Goal: Task Accomplishment & Management: Manage account settings

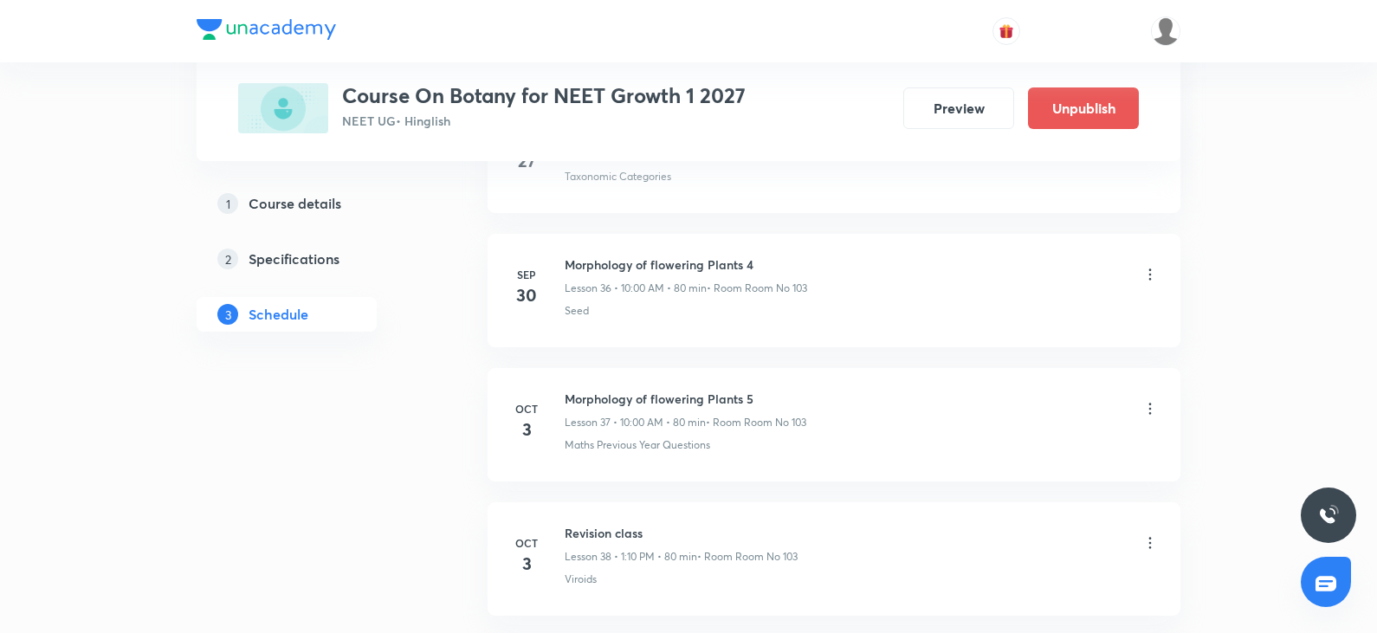
scroll to position [6142, 0]
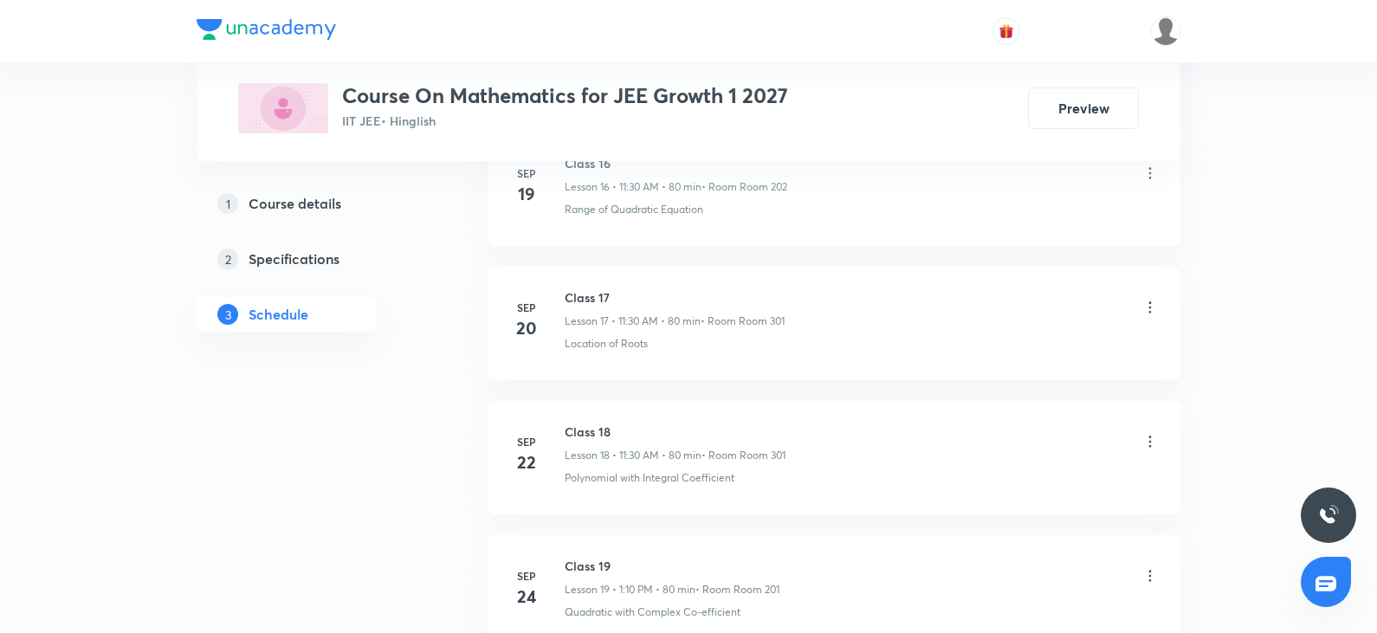
scroll to position [3842, 0]
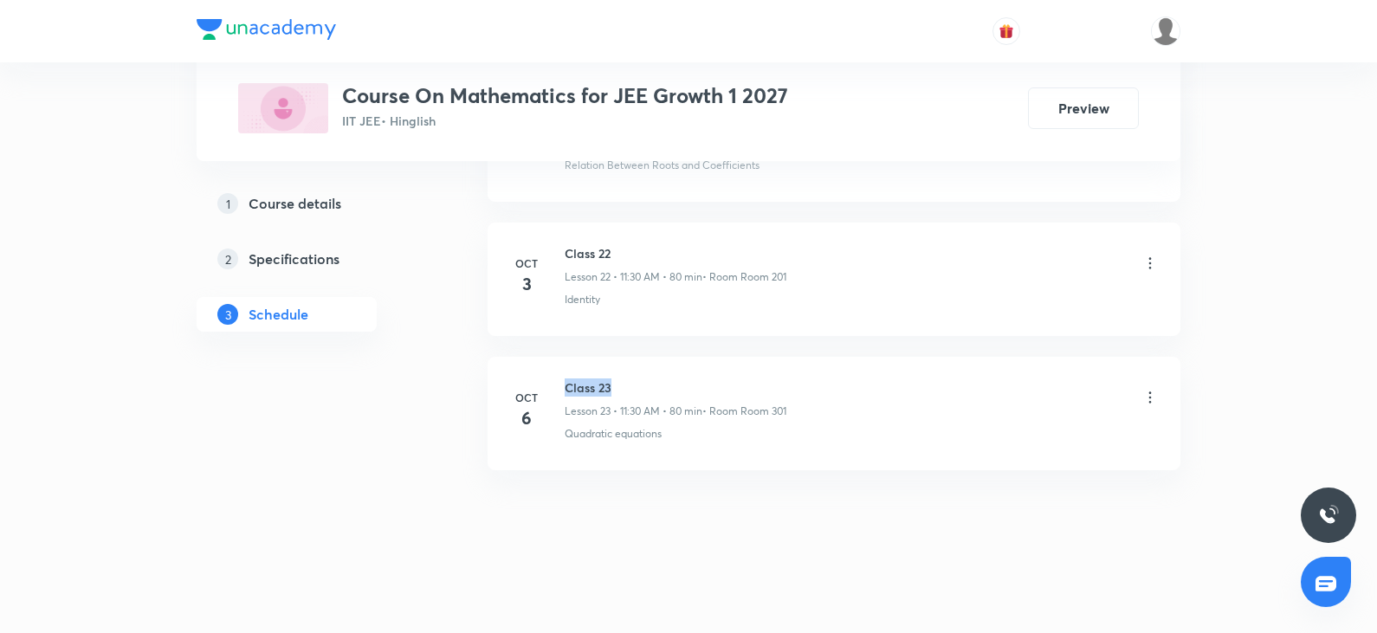
drag, startPoint x: 568, startPoint y: 379, endPoint x: 627, endPoint y: 371, distance: 59.5
click at [627, 371] on li "Oct 6 Class 23 Lesson 23 • 11:30 AM • 80 min • Room Room 301 Quadratic equations" at bounding box center [833, 413] width 693 height 113
copy h6 "Class 23"
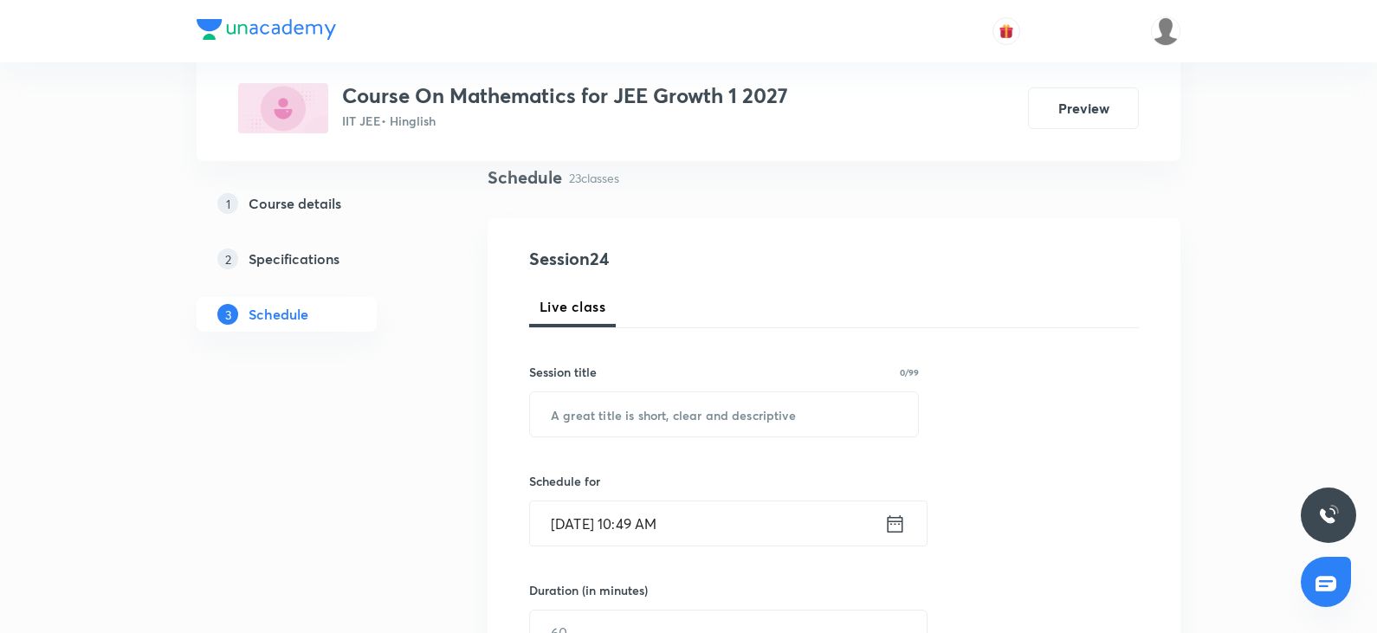
scroll to position [0, 0]
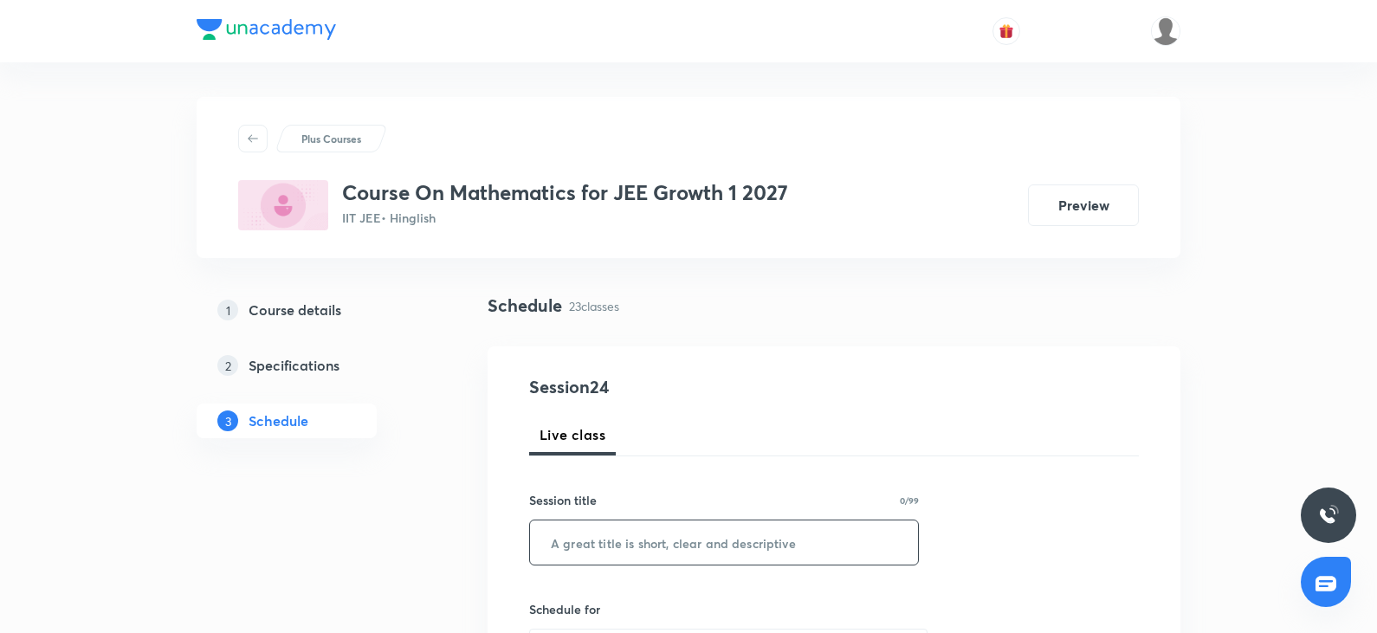
click at [542, 559] on input "text" at bounding box center [724, 542] width 388 height 44
paste input "Class 23"
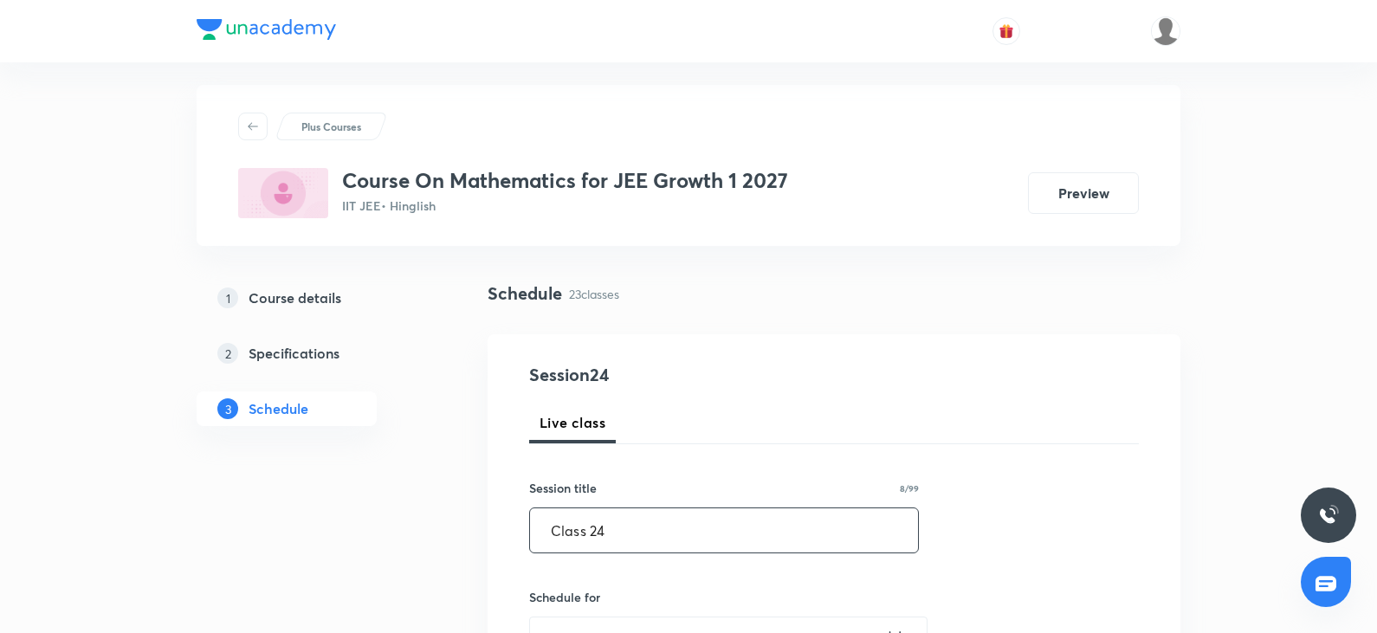
scroll to position [173, 0]
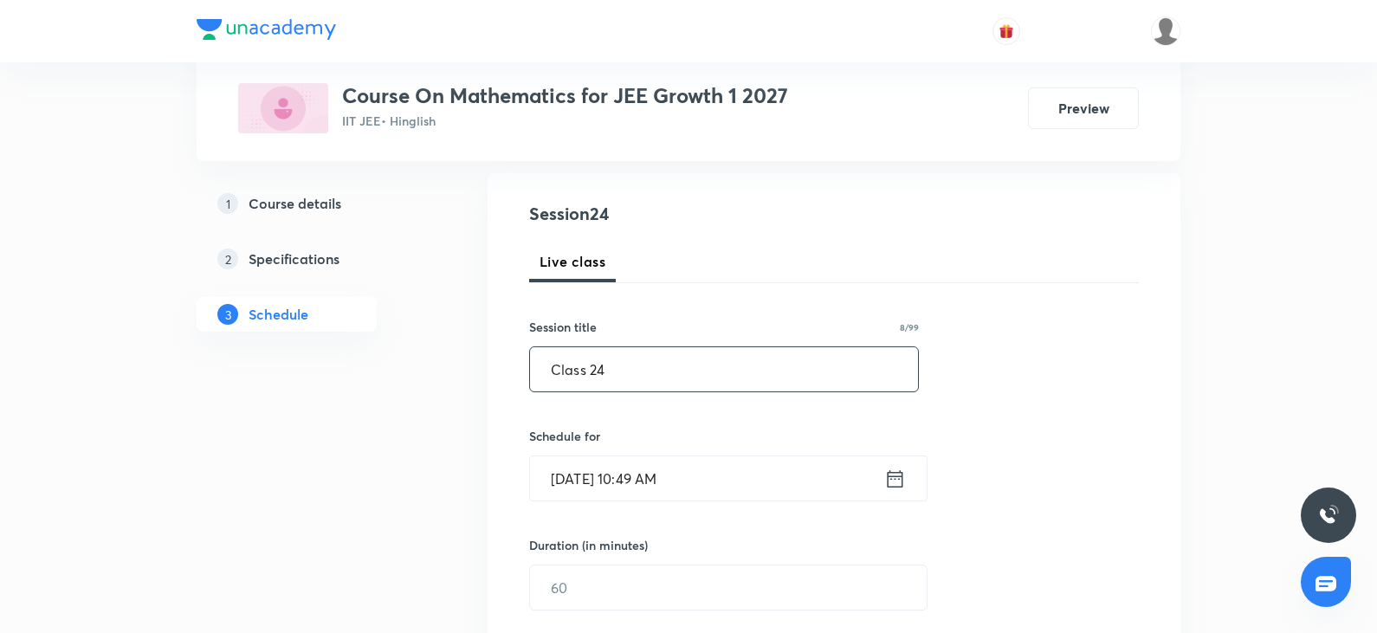
type input "Class 24"
click at [704, 472] on input "Oct 8, 2025, 10:49 AM" at bounding box center [707, 478] width 354 height 44
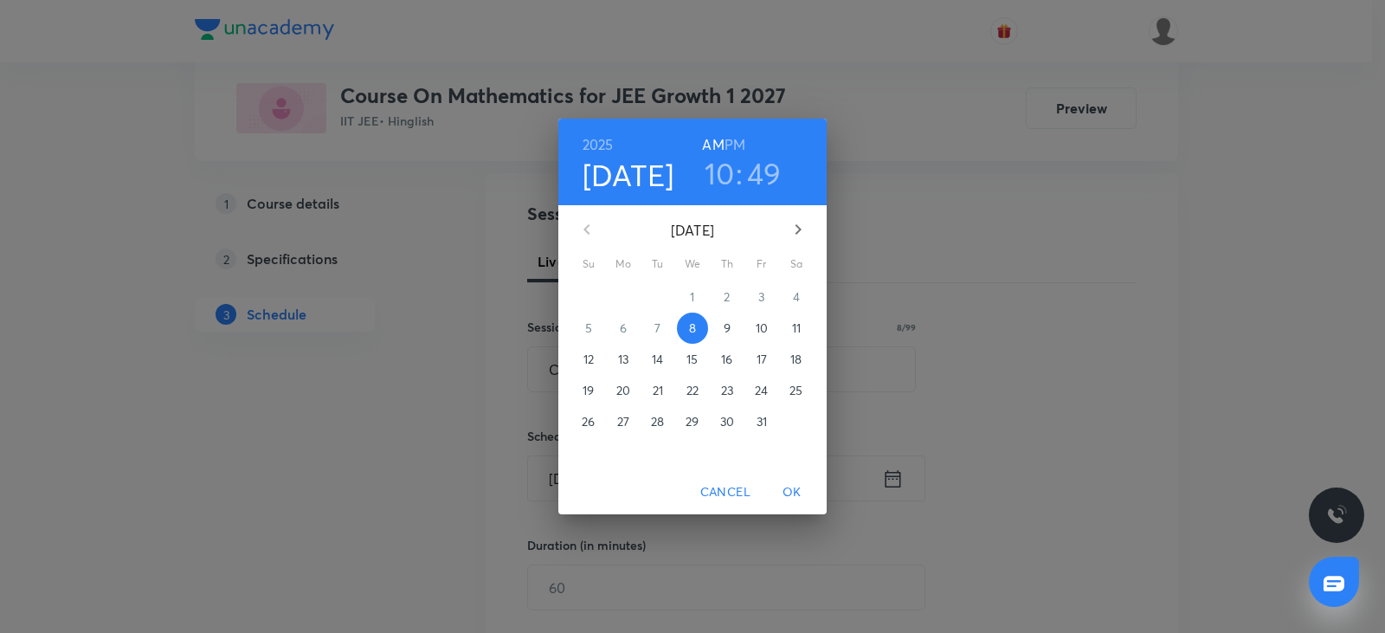
click at [732, 333] on span "9" at bounding box center [727, 327] width 31 height 17
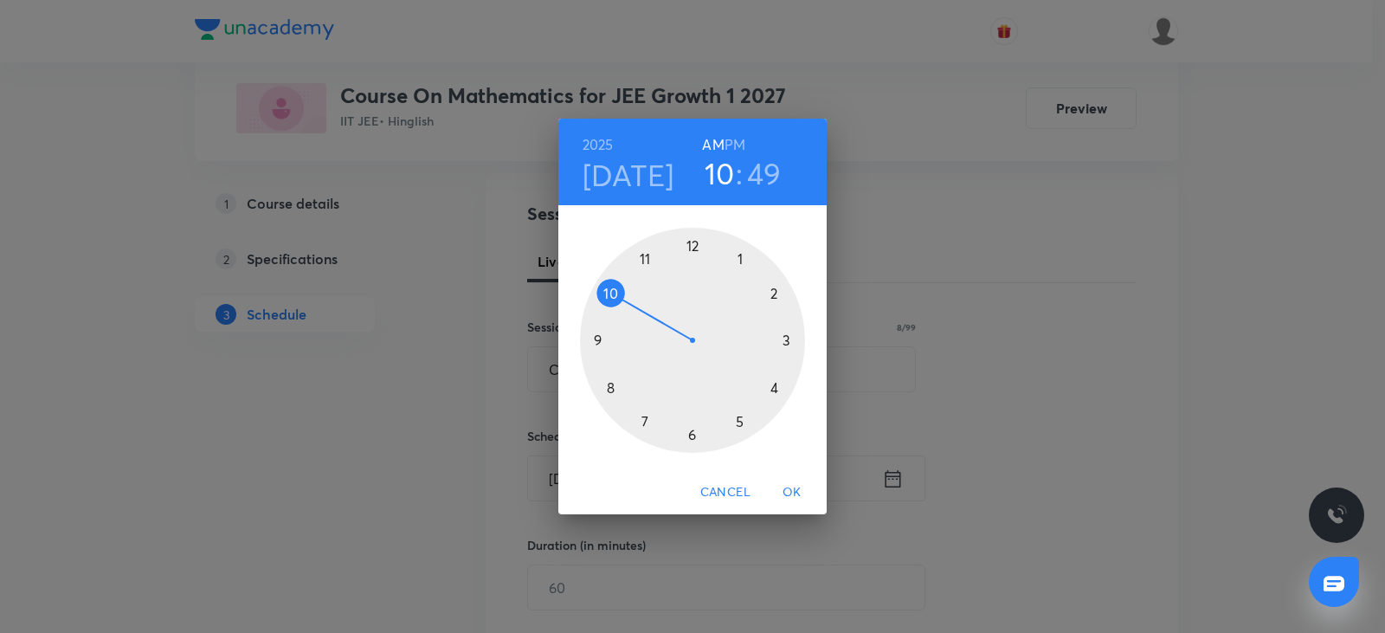
click at [723, 188] on h3 "10" at bounding box center [720, 173] width 30 height 36
click at [648, 173] on h4 "Oct 9" at bounding box center [629, 175] width 92 height 36
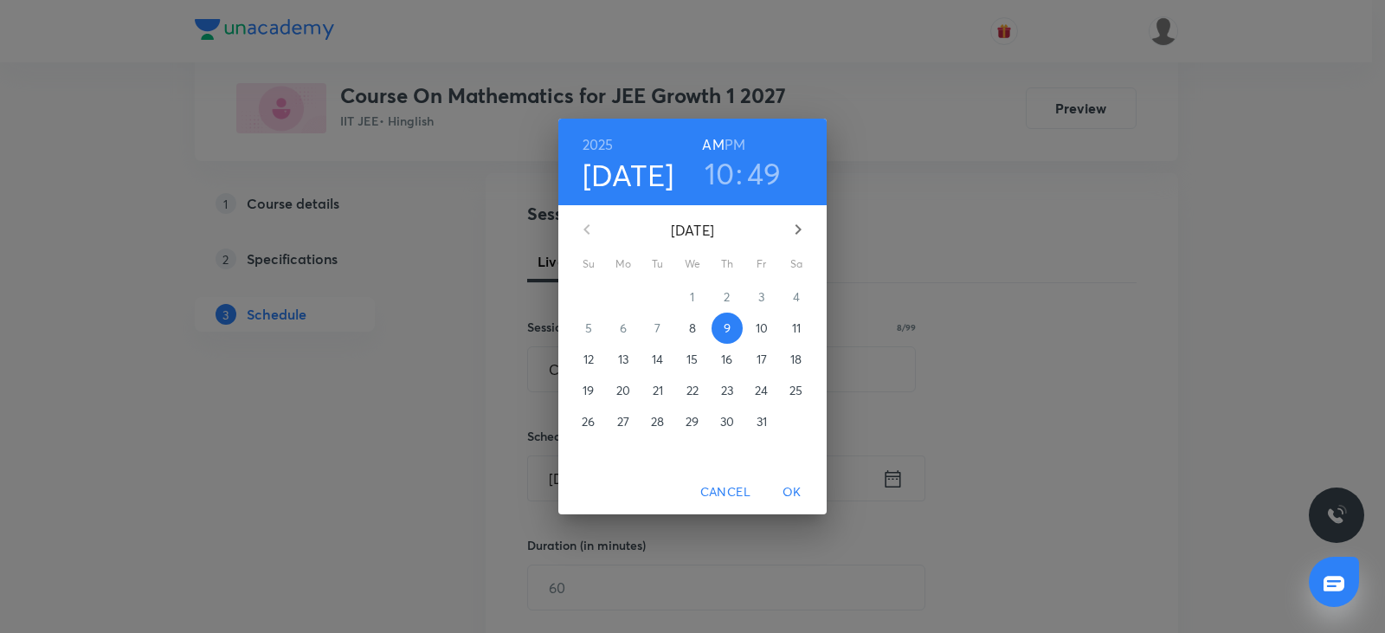
click at [694, 325] on p "8" at bounding box center [692, 327] width 7 height 17
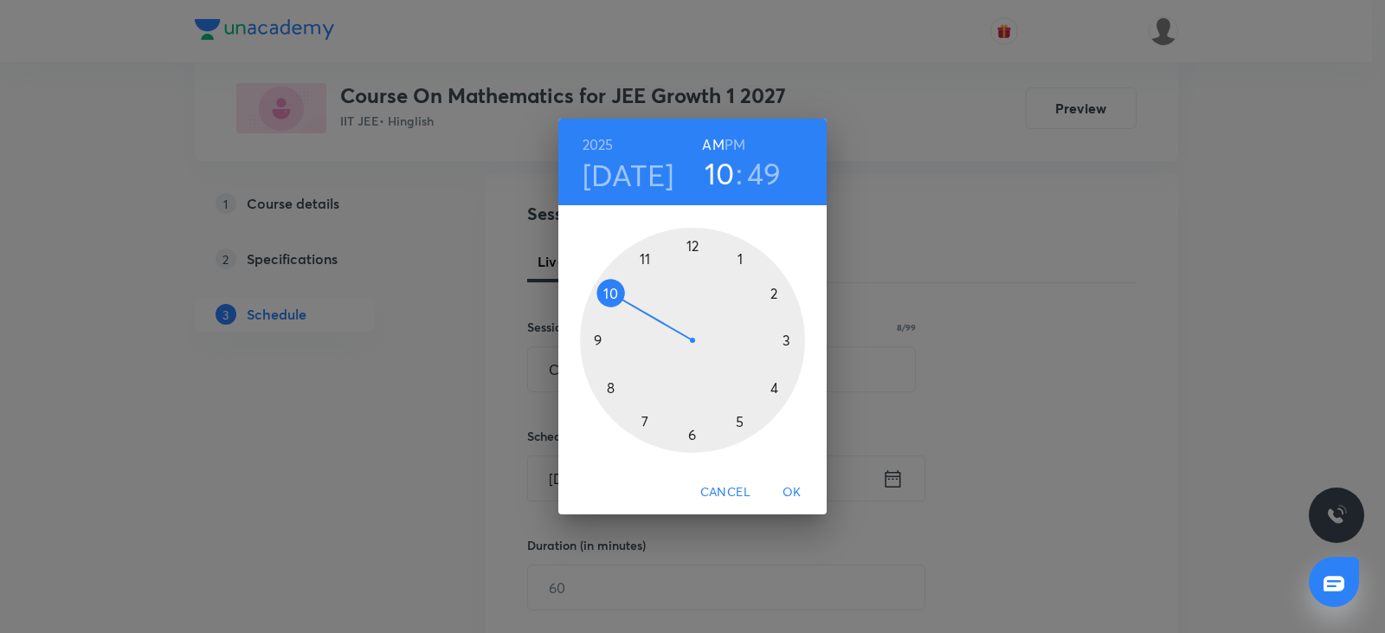
click at [712, 175] on h3 "10" at bounding box center [720, 173] width 30 height 36
click at [741, 255] on div at bounding box center [692, 340] width 225 height 225
click at [776, 295] on div at bounding box center [692, 340] width 225 height 225
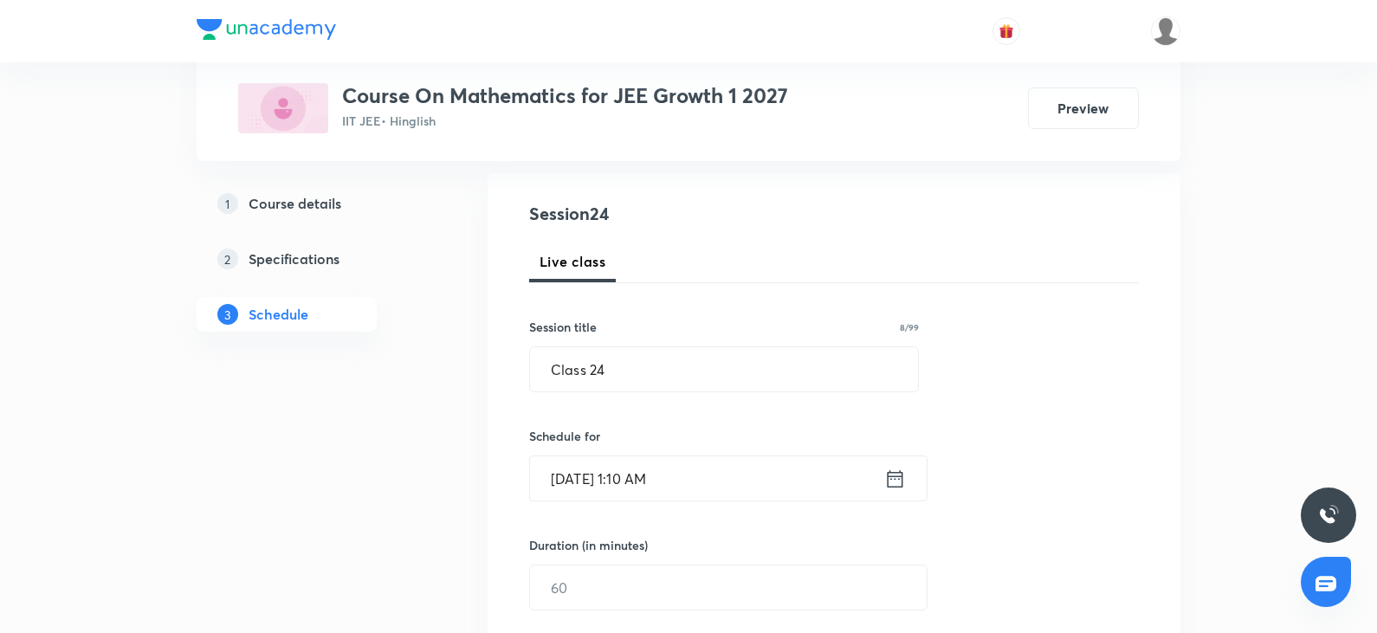
click at [707, 486] on input "[DATE] 1:10 AM" at bounding box center [707, 478] width 354 height 44
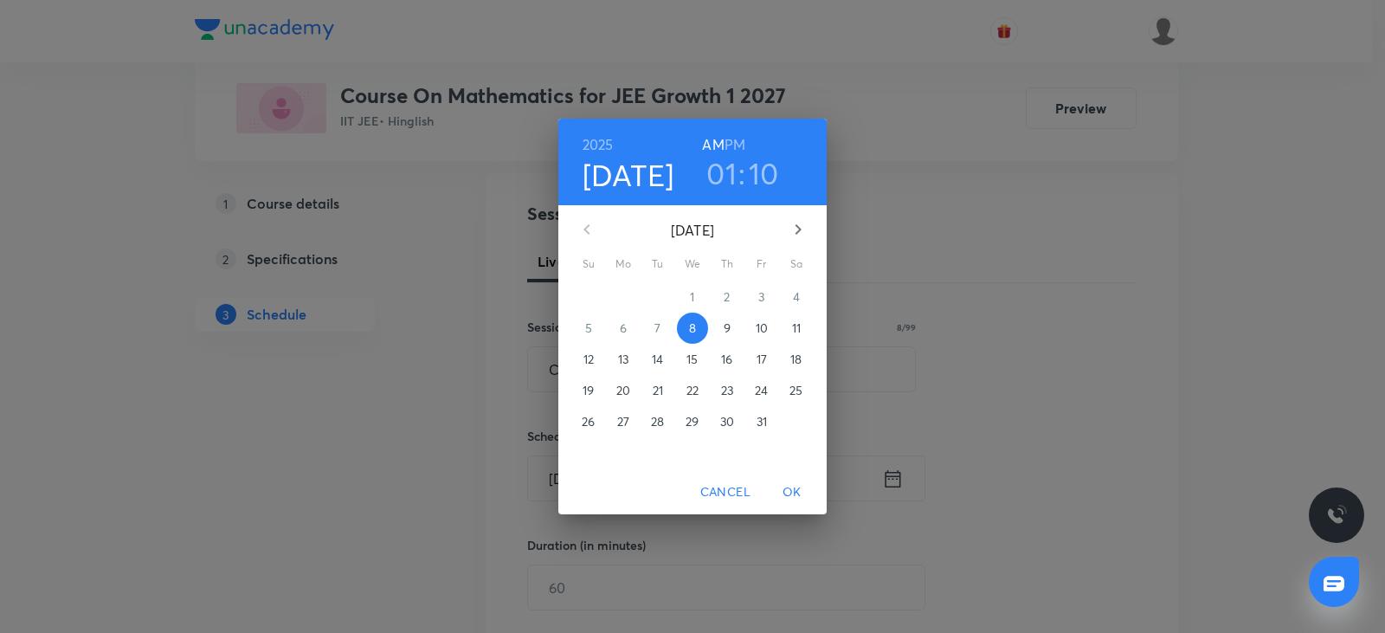
click at [742, 140] on h6 "PM" at bounding box center [735, 144] width 21 height 24
click at [790, 485] on span "OK" at bounding box center [792, 492] width 42 height 22
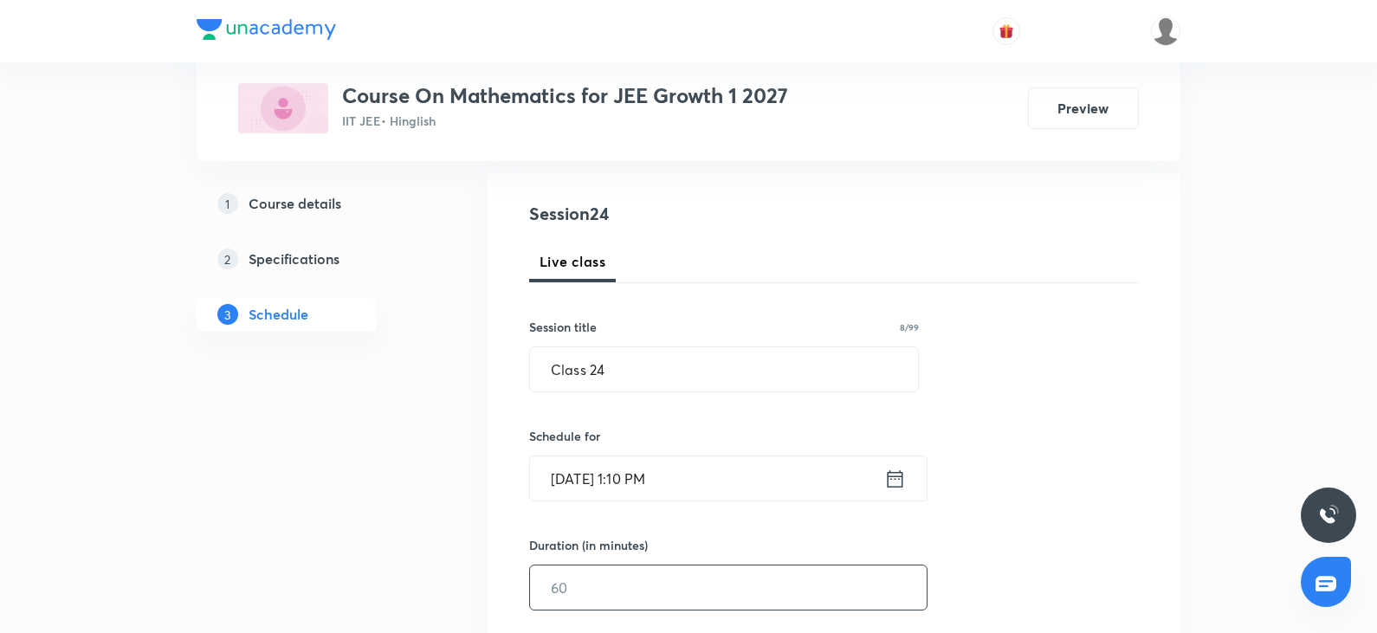
click at [547, 583] on input "text" at bounding box center [728, 587] width 397 height 44
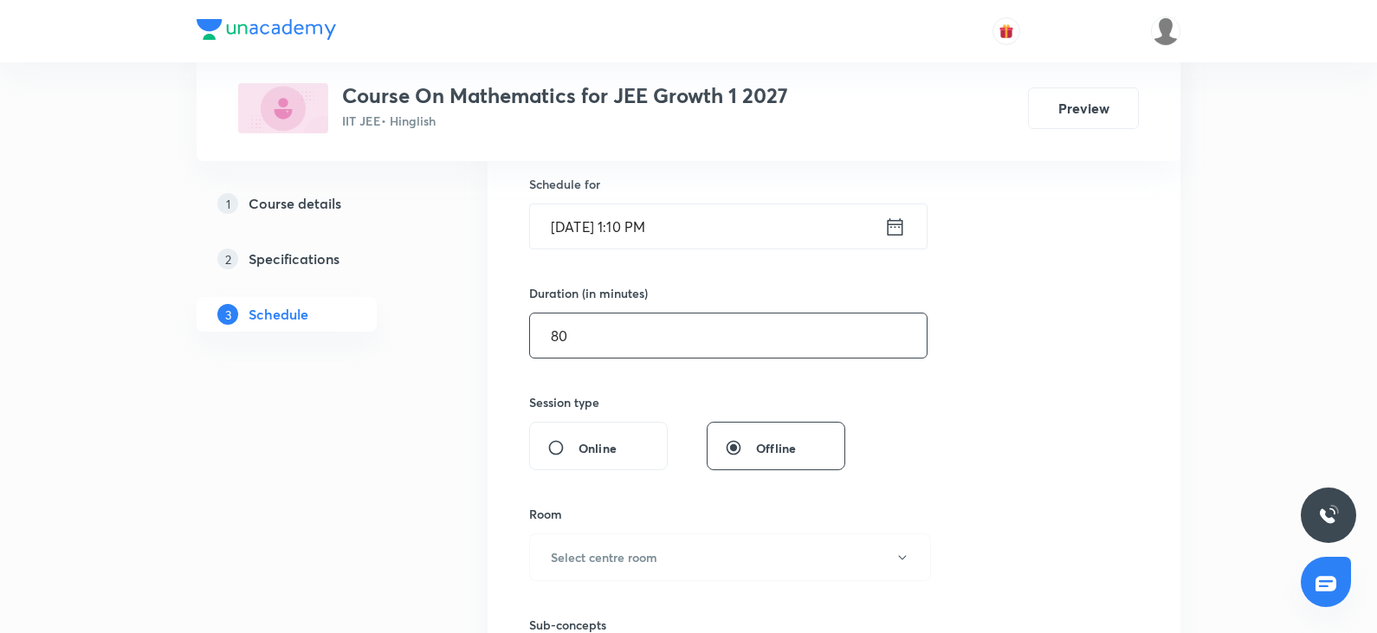
scroll to position [519, 0]
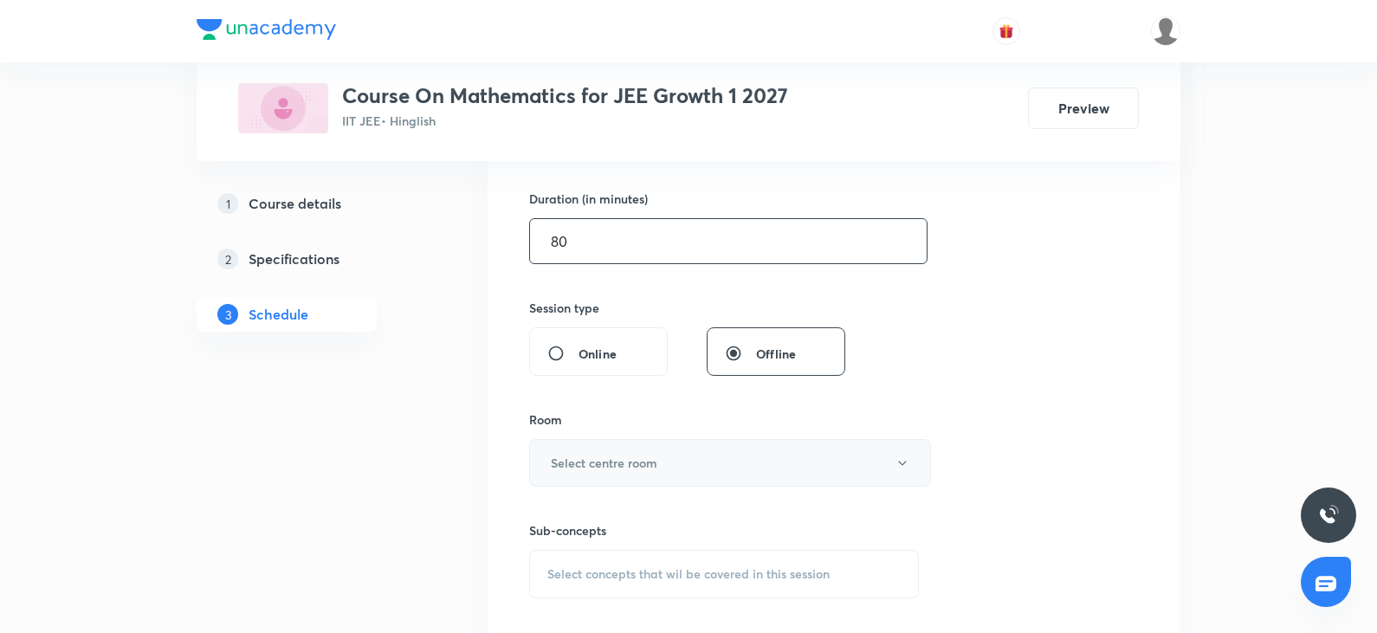
type input "80"
click at [622, 476] on button "Select centre room" at bounding box center [730, 463] width 402 height 48
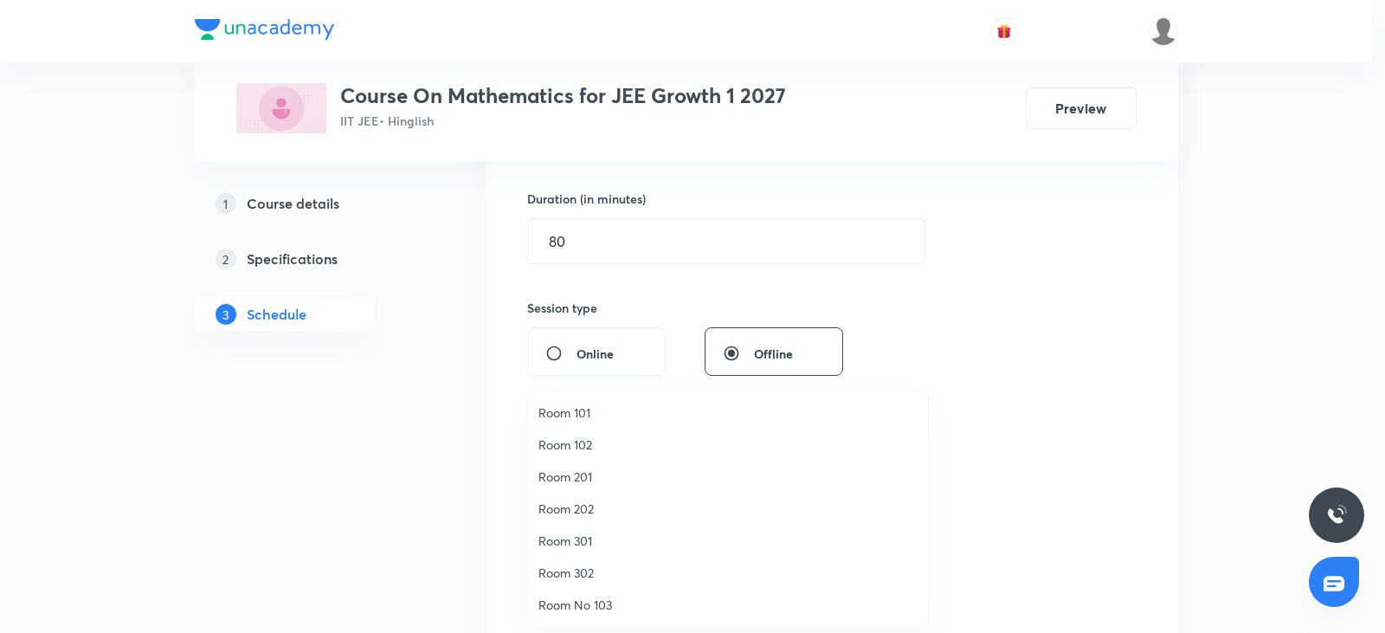
click at [567, 481] on span "Room 201" at bounding box center [728, 477] width 379 height 18
click at [874, 414] on div "Room" at bounding box center [724, 419] width 390 height 18
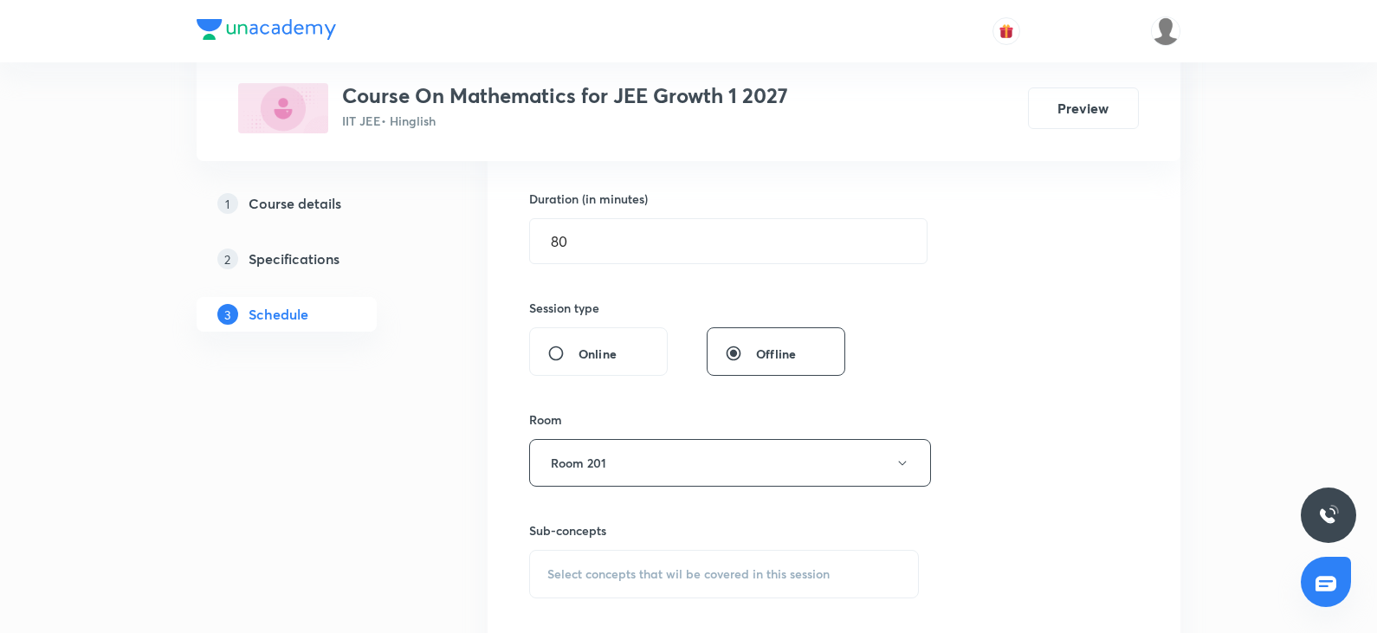
scroll to position [693, 0]
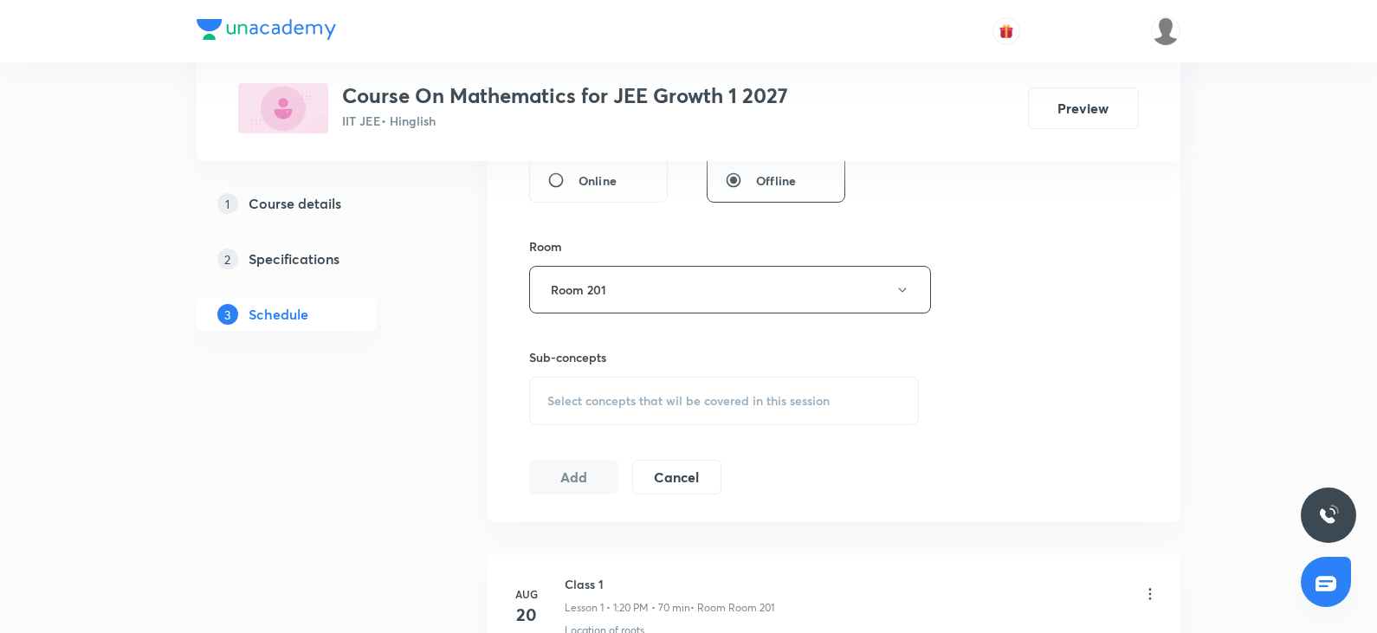
click at [732, 388] on div "Select concepts that wil be covered in this session" at bounding box center [724, 401] width 390 height 48
click at [664, 403] on span "Select concepts that wil be covered in this session" at bounding box center [688, 401] width 282 height 14
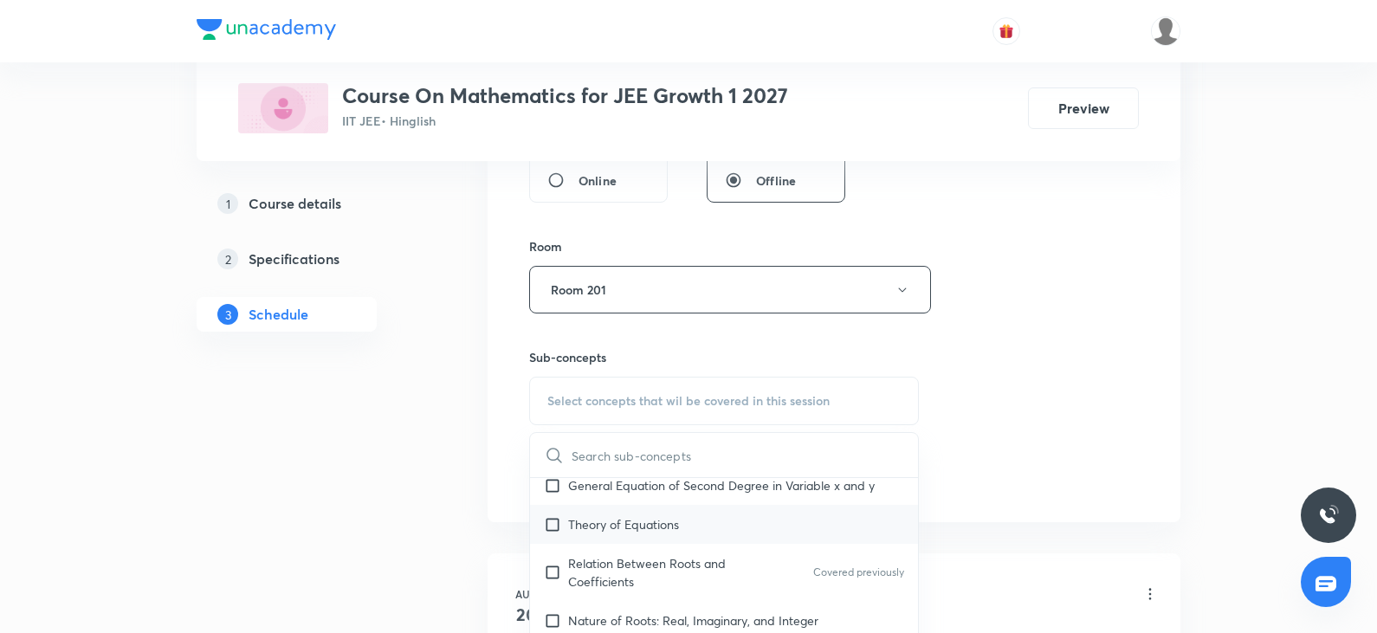
click at [626, 526] on p "Theory of Equations" at bounding box center [623, 524] width 111 height 18
checkbox input "true"
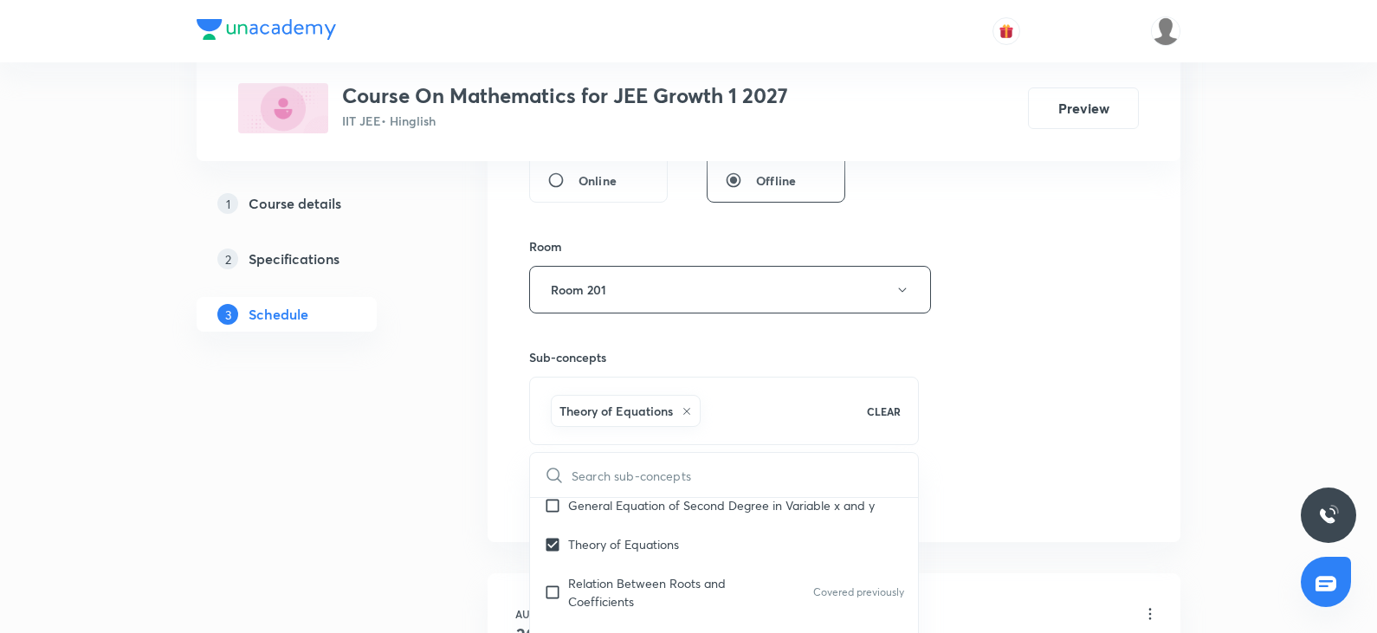
click at [1125, 477] on div "Session 24 Live class Session title 8/99 Class 24 ​ Schedule for Oct 8, 2025, 1…" at bounding box center [834, 97] width 610 height 833
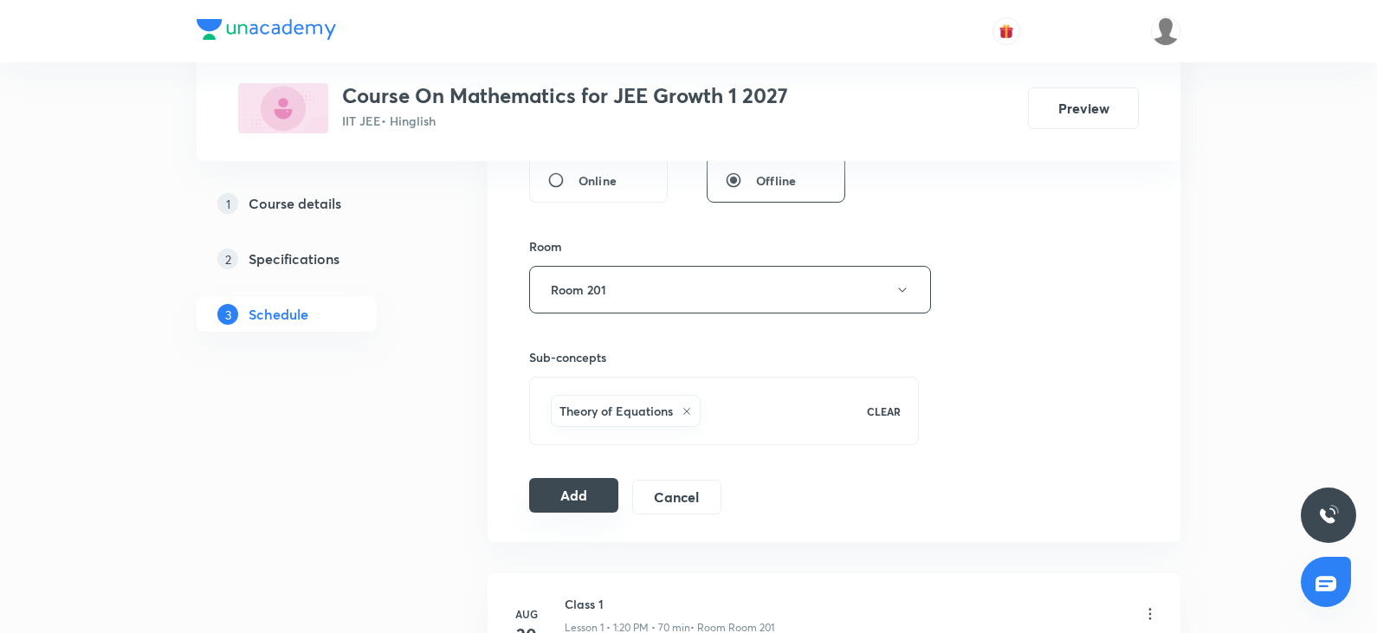
click at [591, 504] on button "Add" at bounding box center [573, 495] width 89 height 35
click at [577, 499] on button "Add" at bounding box center [573, 495] width 89 height 35
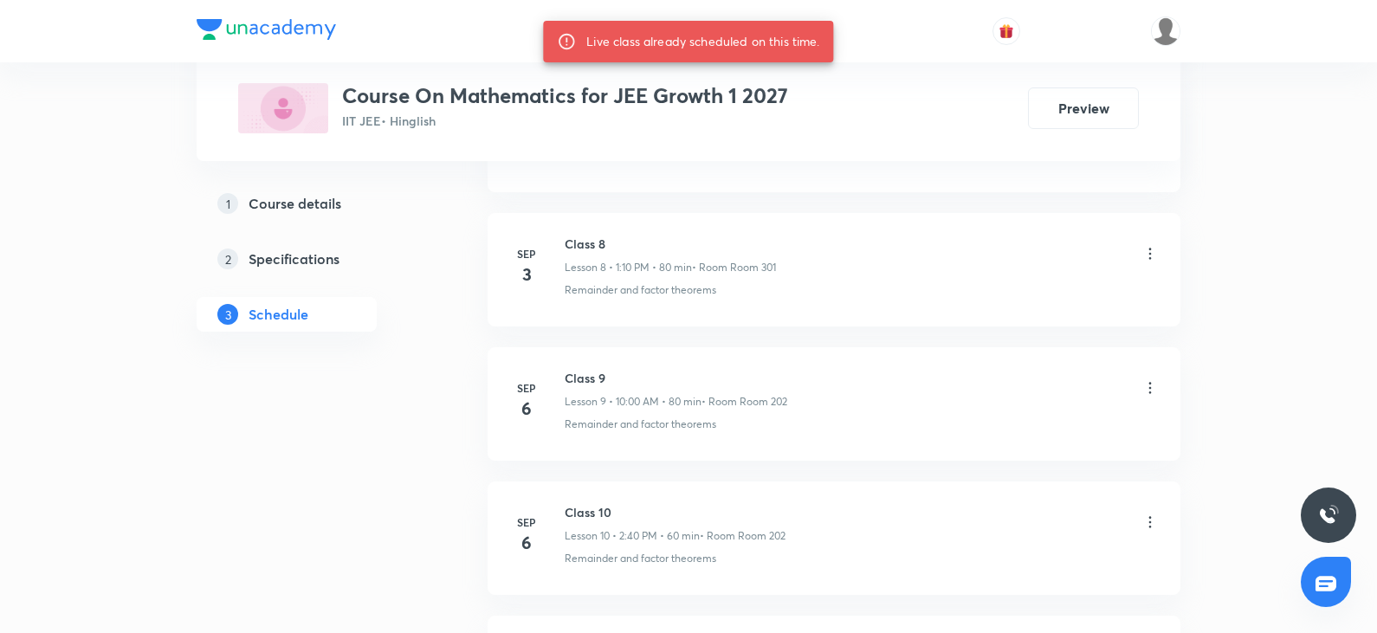
scroll to position [3862, 0]
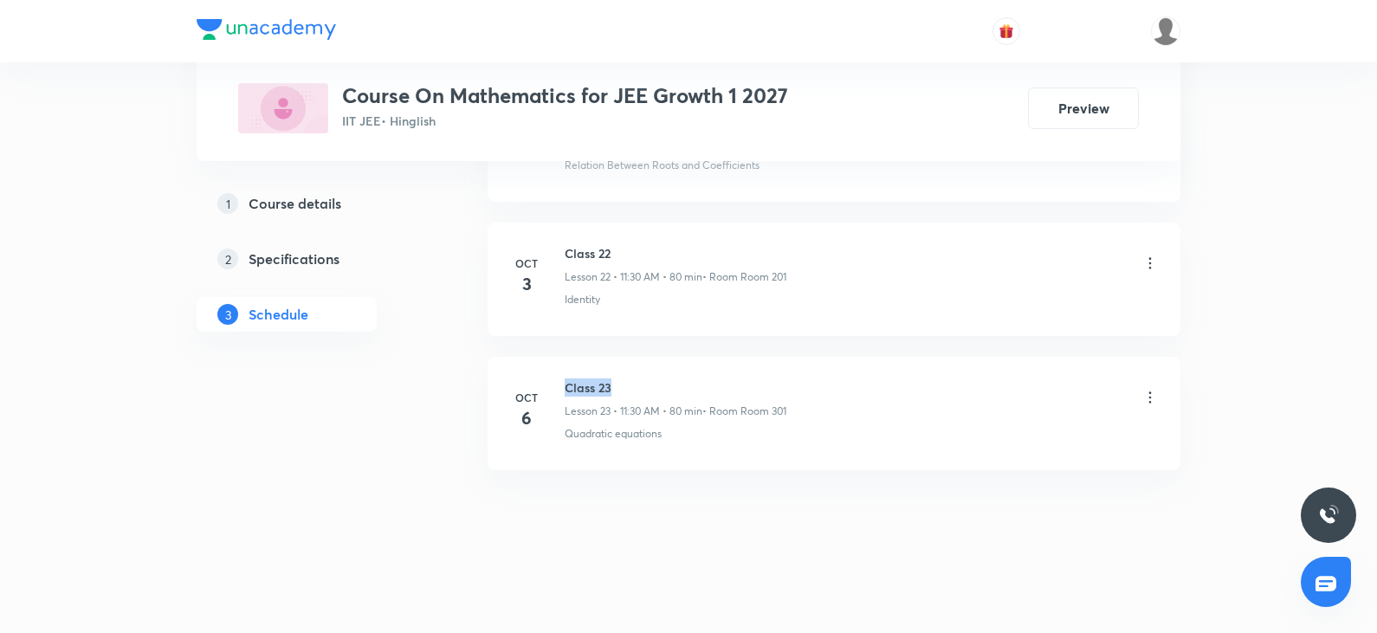
drag, startPoint x: 567, startPoint y: 385, endPoint x: 654, endPoint y: 374, distance: 87.3
click at [654, 374] on li "Oct 6 Class 23 Lesson 23 • 11:30 AM • 80 min • Room Room 301 Quadratic equations" at bounding box center [833, 413] width 693 height 113
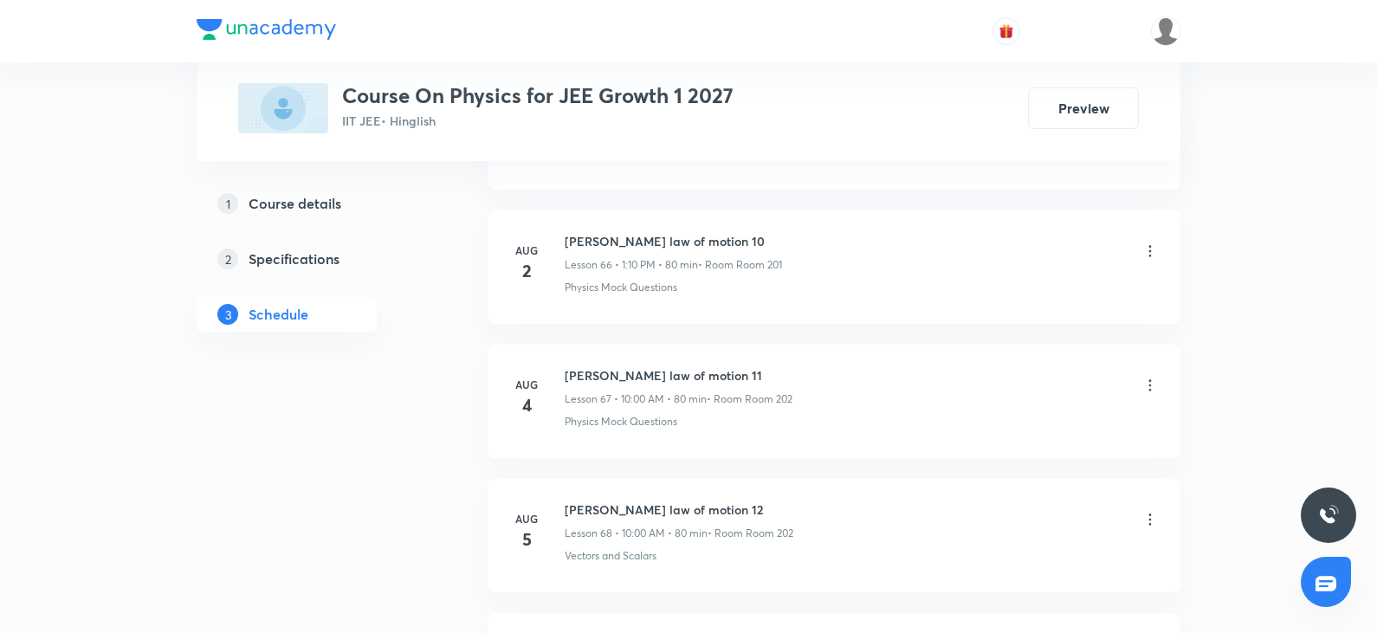
scroll to position [17642, 0]
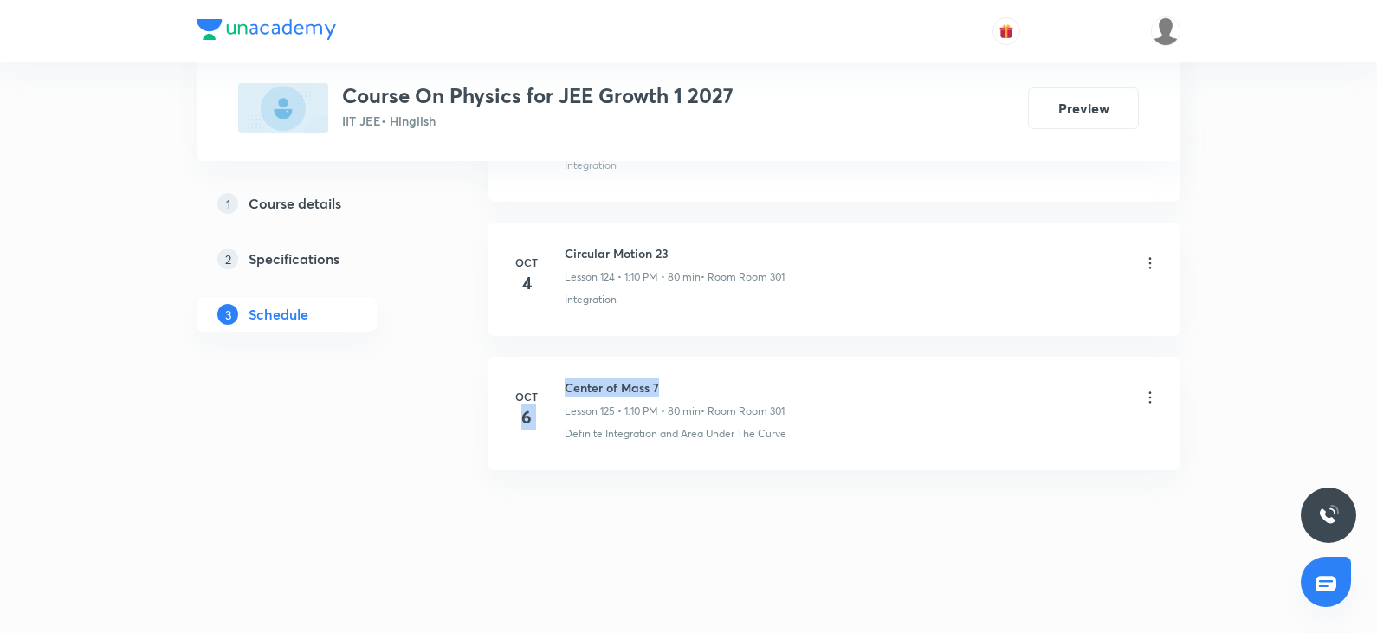
drag, startPoint x: 568, startPoint y: 388, endPoint x: 757, endPoint y: 387, distance: 188.7
click at [757, 387] on div "Oct 6 Center of Mass 7 Lesson 125 • 1:10 PM • 80 min • Room Room 301 Definite I…" at bounding box center [833, 409] width 649 height 63
click at [757, 387] on h6 "Center of Mass 7" at bounding box center [675, 387] width 220 height 18
drag, startPoint x: 565, startPoint y: 383, endPoint x: 718, endPoint y: 383, distance: 153.2
click at [718, 383] on h6 "Center of Mass 7" at bounding box center [675, 387] width 220 height 18
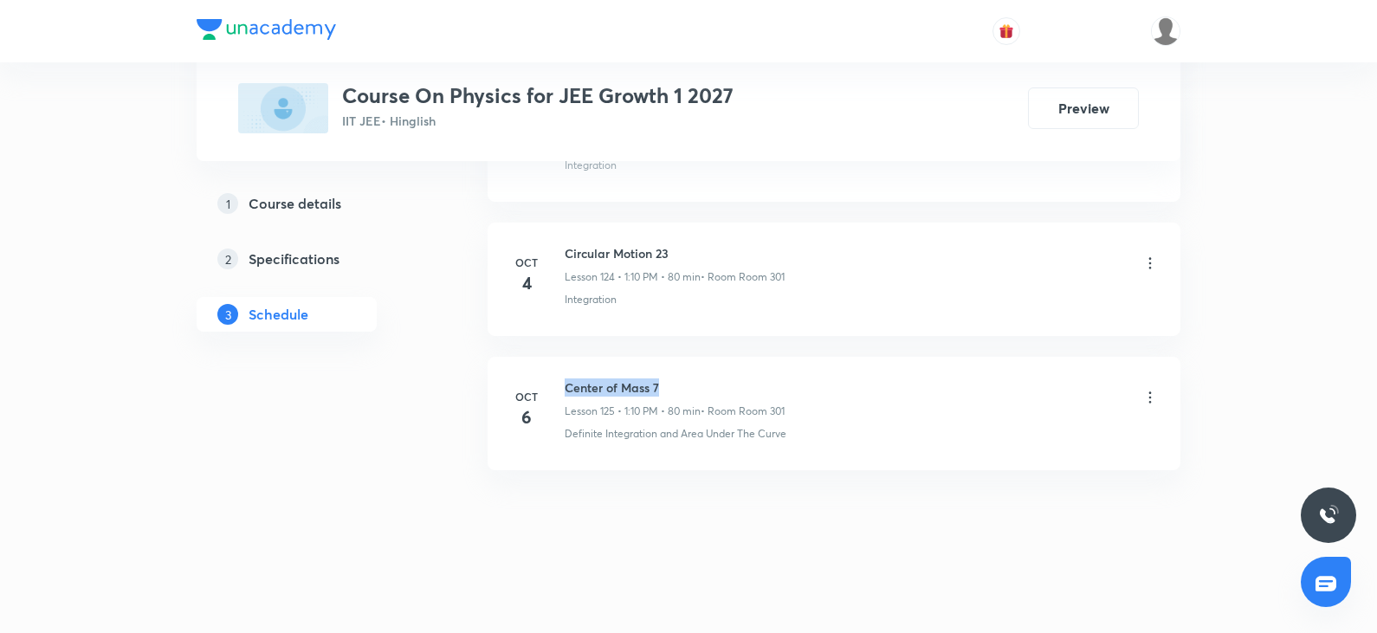
copy h6 "Center of Mass 7"
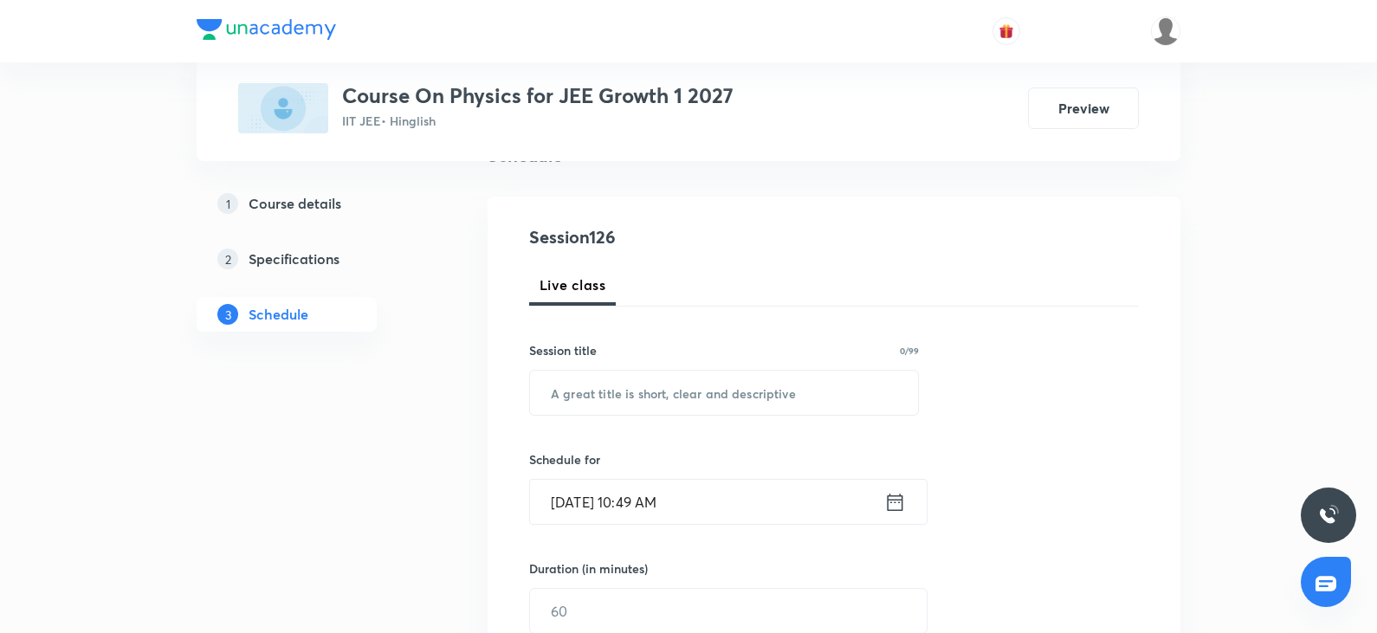
scroll to position [0, 0]
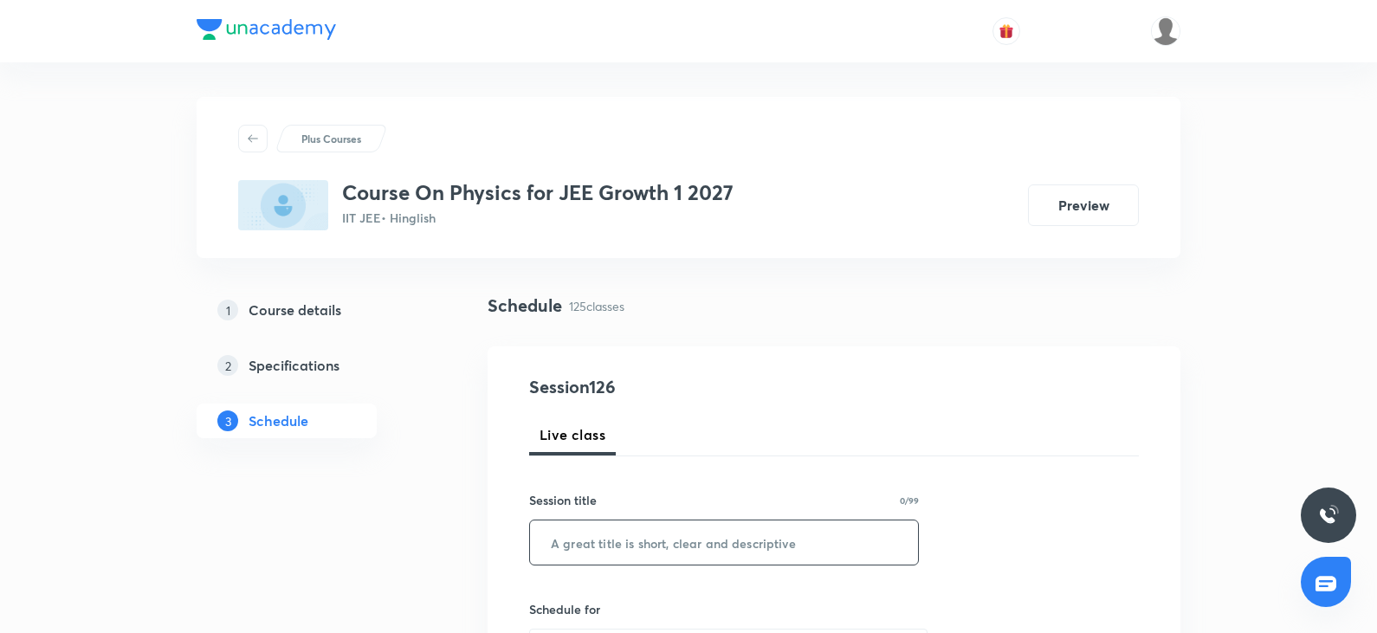
click at [616, 541] on input "text" at bounding box center [724, 542] width 388 height 44
paste input "Center of Mass 7"
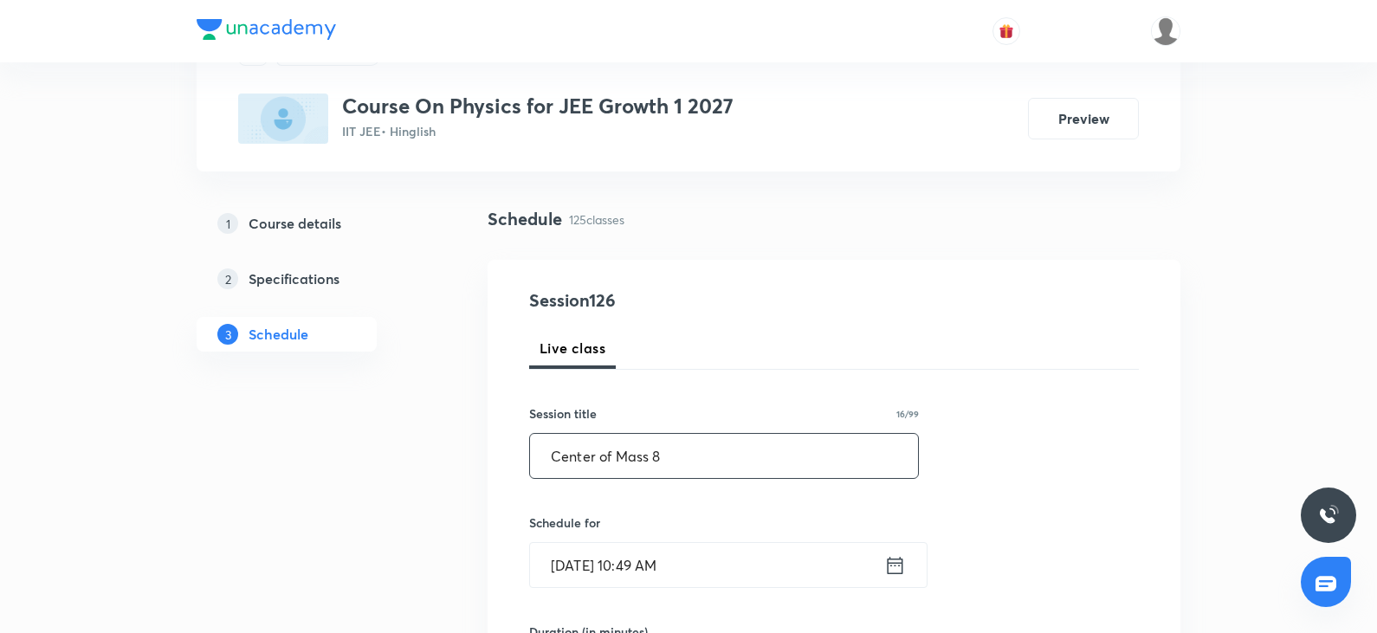
type input "Center of Mass 8"
click at [700, 565] on input "Oct 8, 2025, 10:49 AM" at bounding box center [707, 565] width 354 height 44
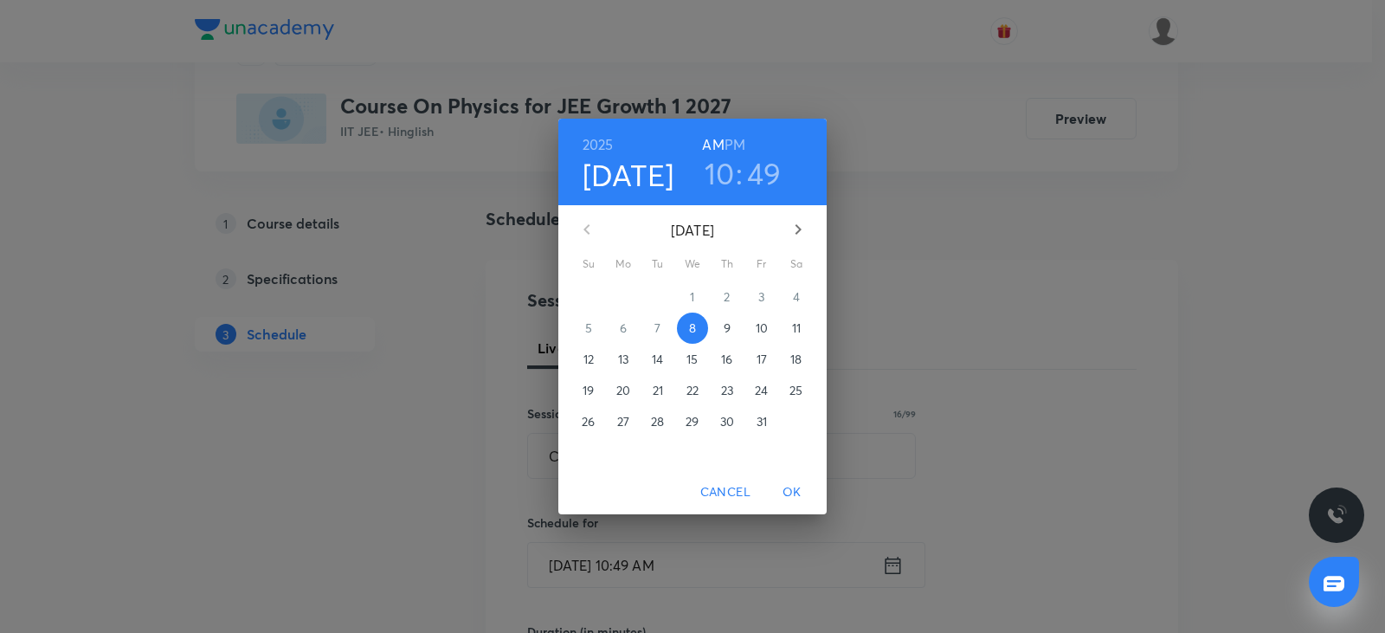
click at [721, 174] on h3 "10" at bounding box center [720, 173] width 30 height 36
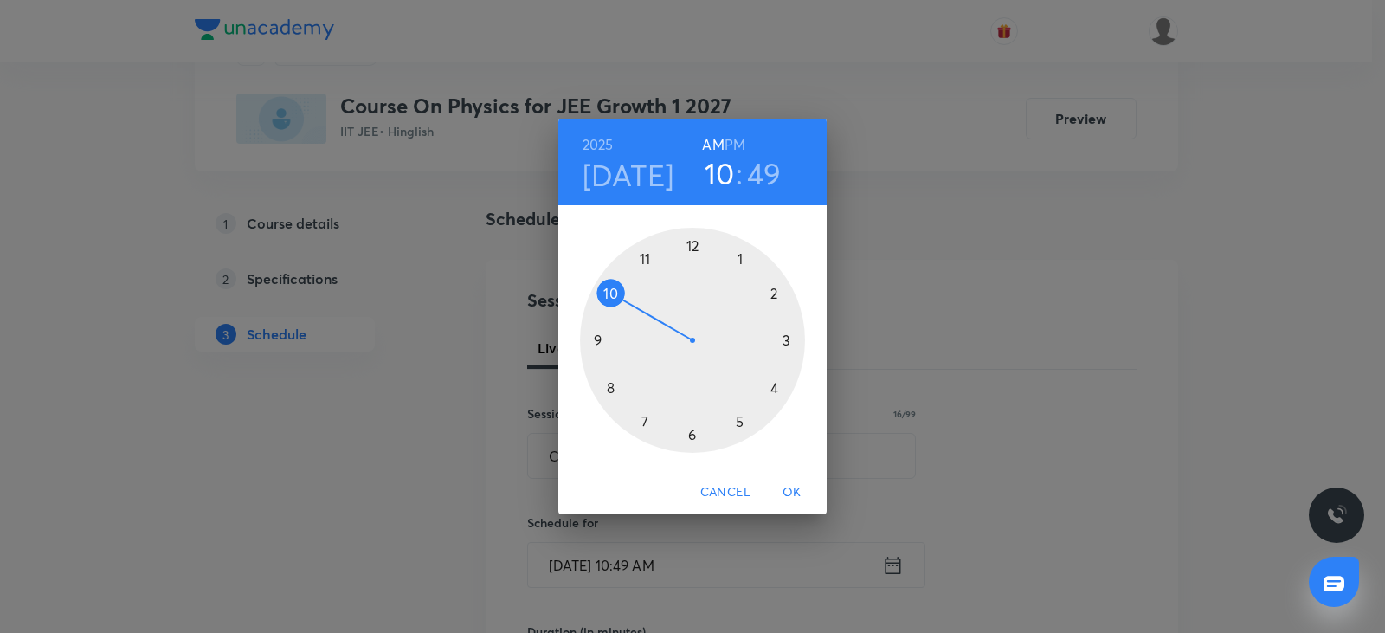
click at [778, 296] on div at bounding box center [692, 340] width 225 height 225
click at [615, 383] on div at bounding box center [692, 340] width 225 height 225
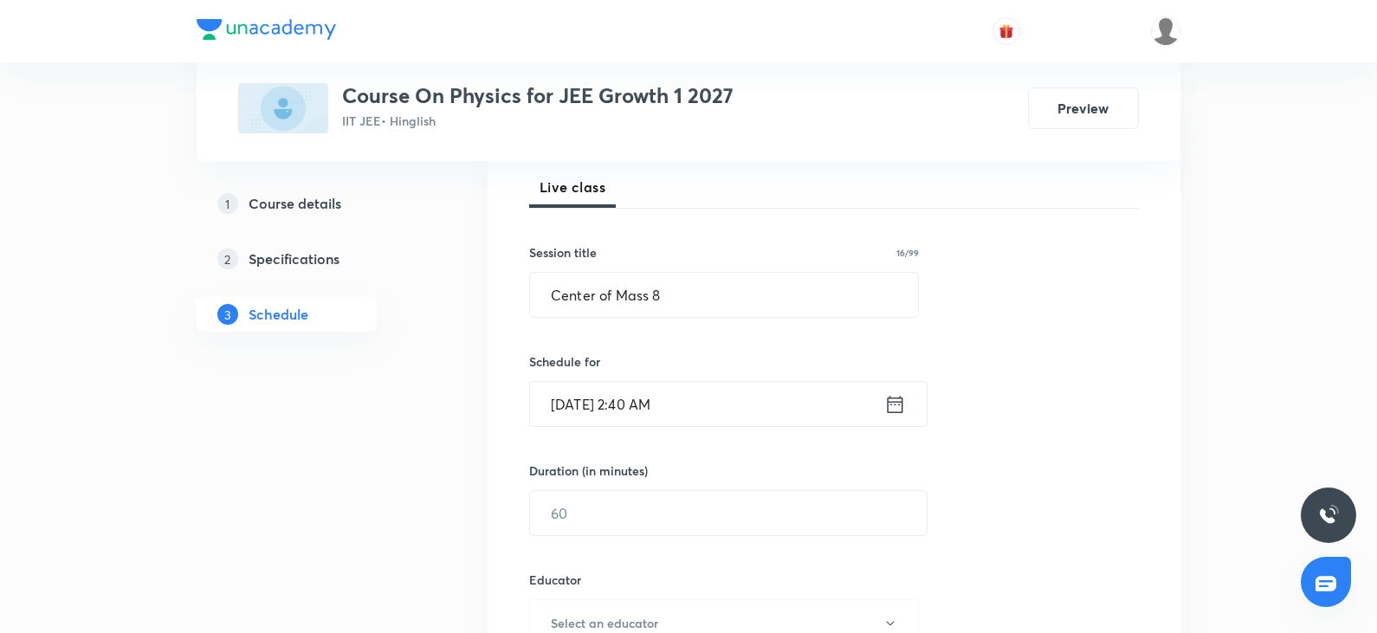
scroll to position [260, 0]
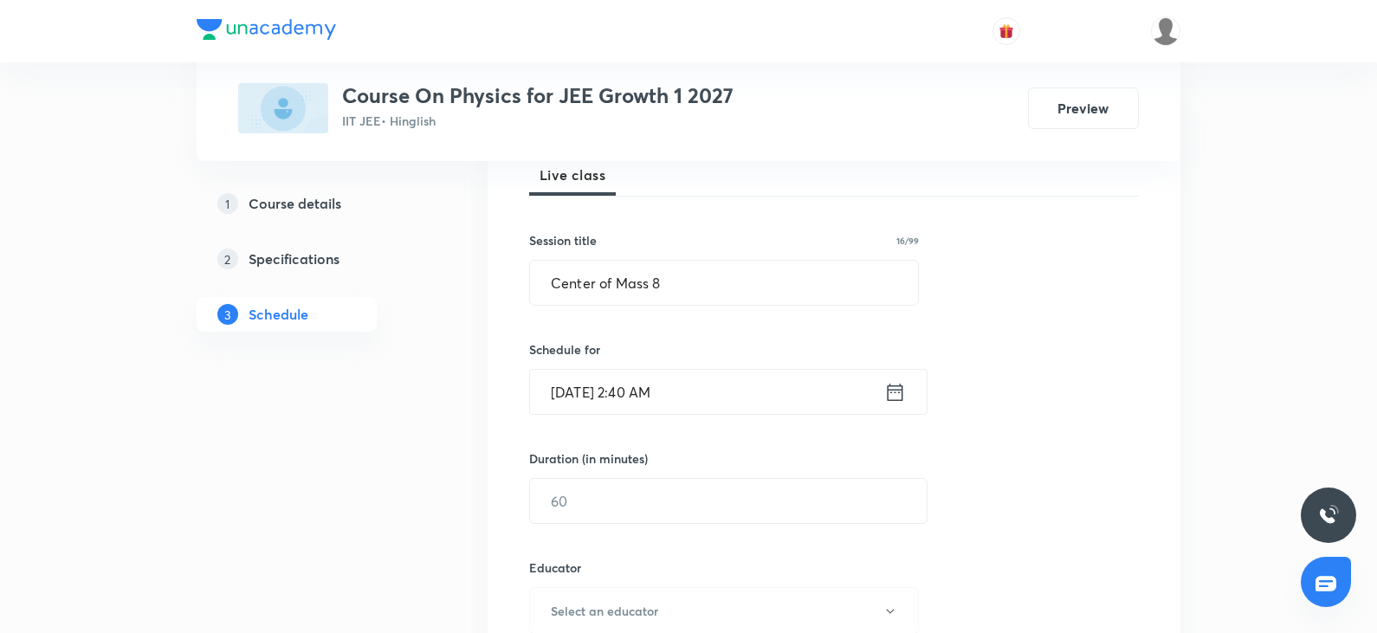
click at [759, 403] on input "[DATE] 2:40 AM" at bounding box center [707, 392] width 354 height 44
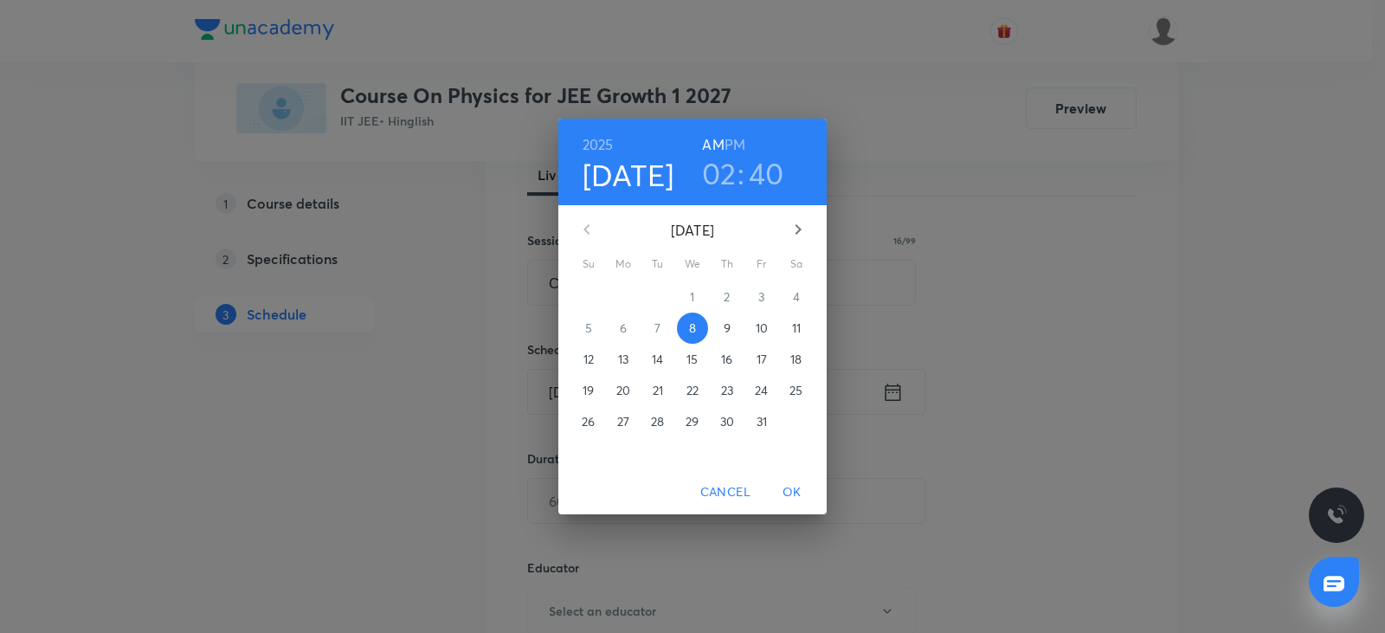
click at [735, 143] on h6 "PM" at bounding box center [735, 144] width 21 height 24
click at [785, 494] on span "OK" at bounding box center [792, 492] width 42 height 22
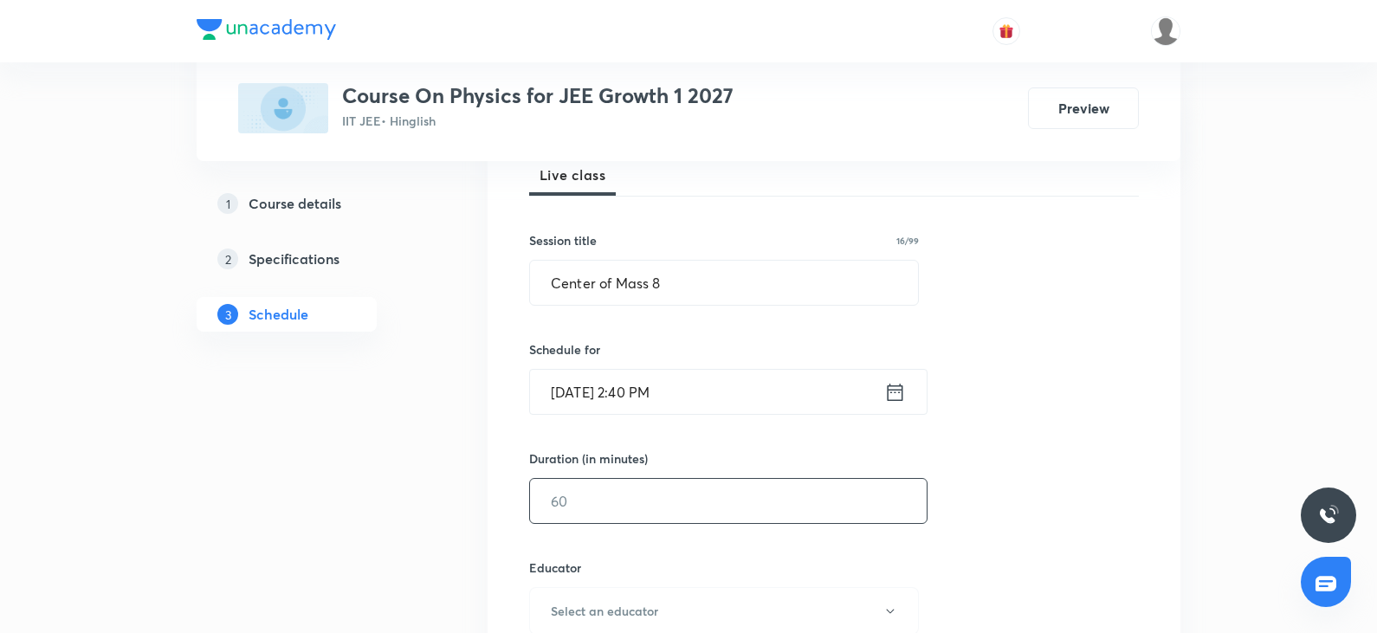
click at [735, 515] on input "text" at bounding box center [728, 501] width 397 height 44
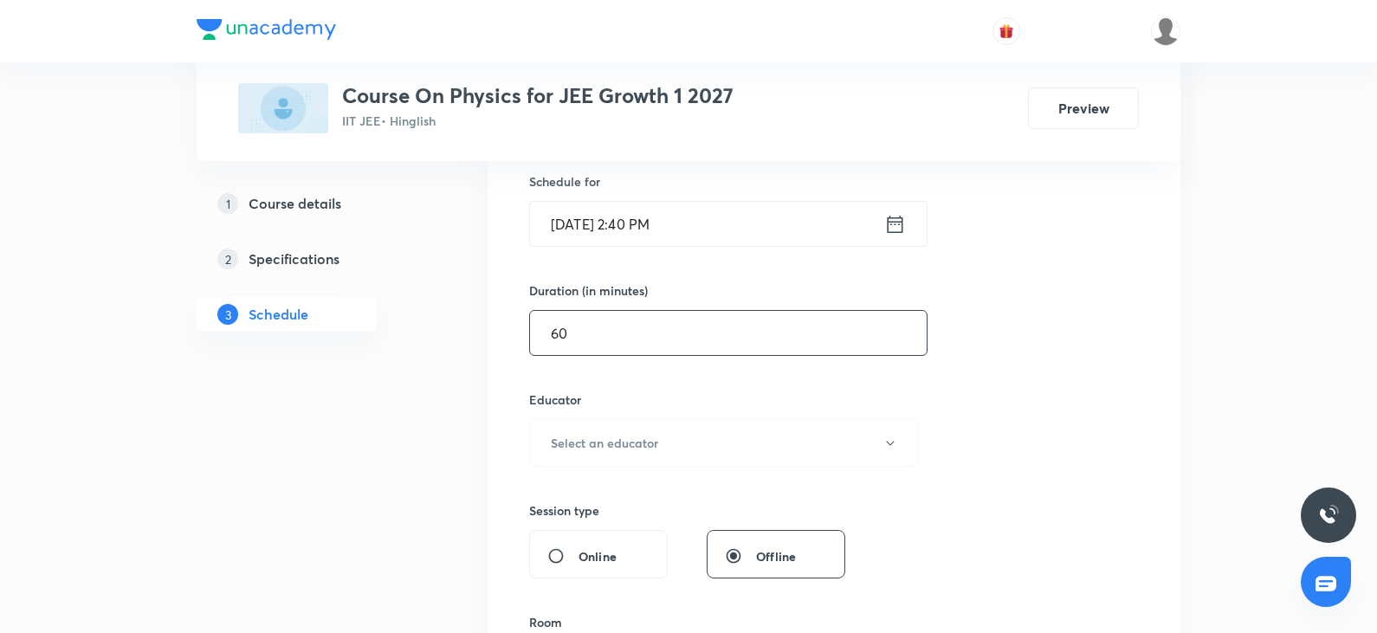
scroll to position [433, 0]
type input "60"
click at [658, 441] on button "Select an educator" at bounding box center [724, 438] width 390 height 48
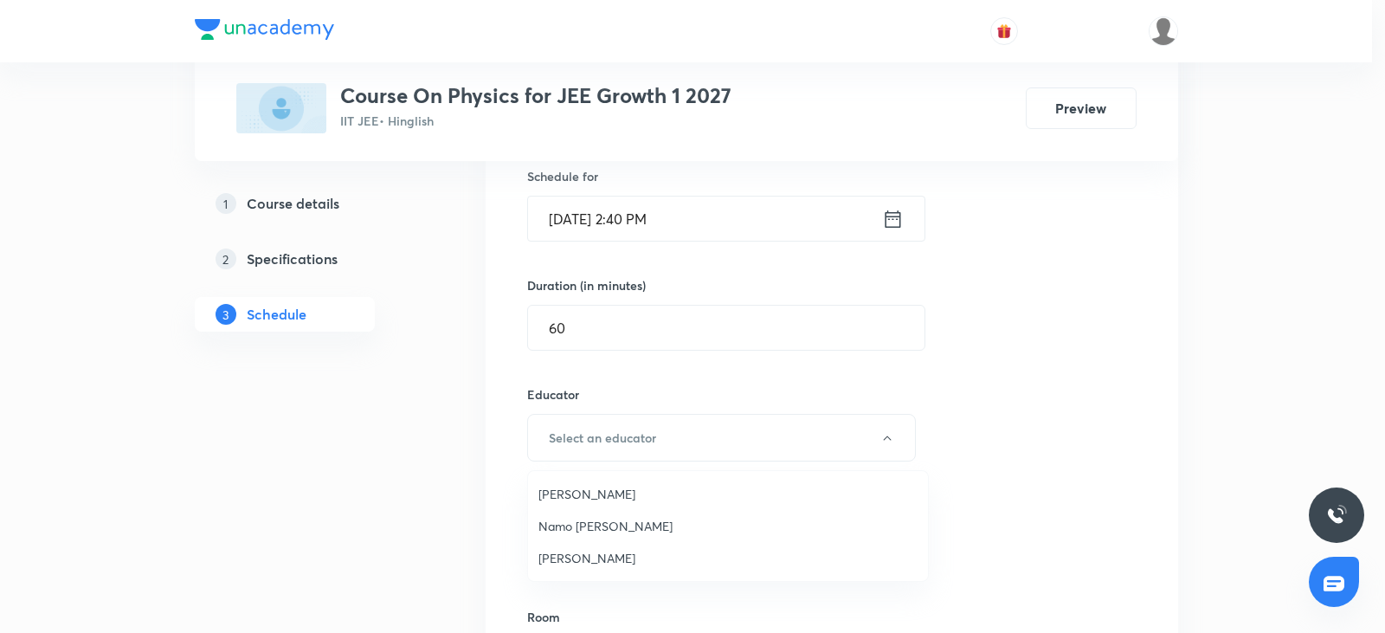
click at [580, 561] on span "Ritesh Kumar" at bounding box center [728, 558] width 379 height 18
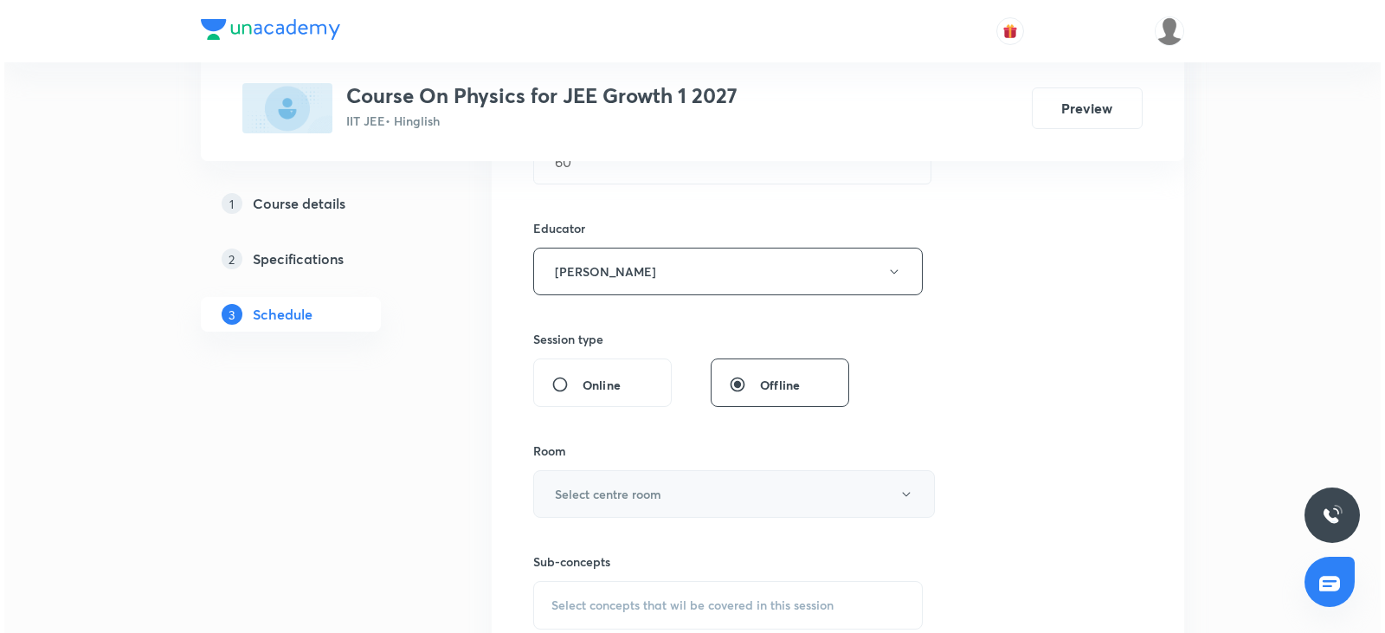
scroll to position [606, 0]
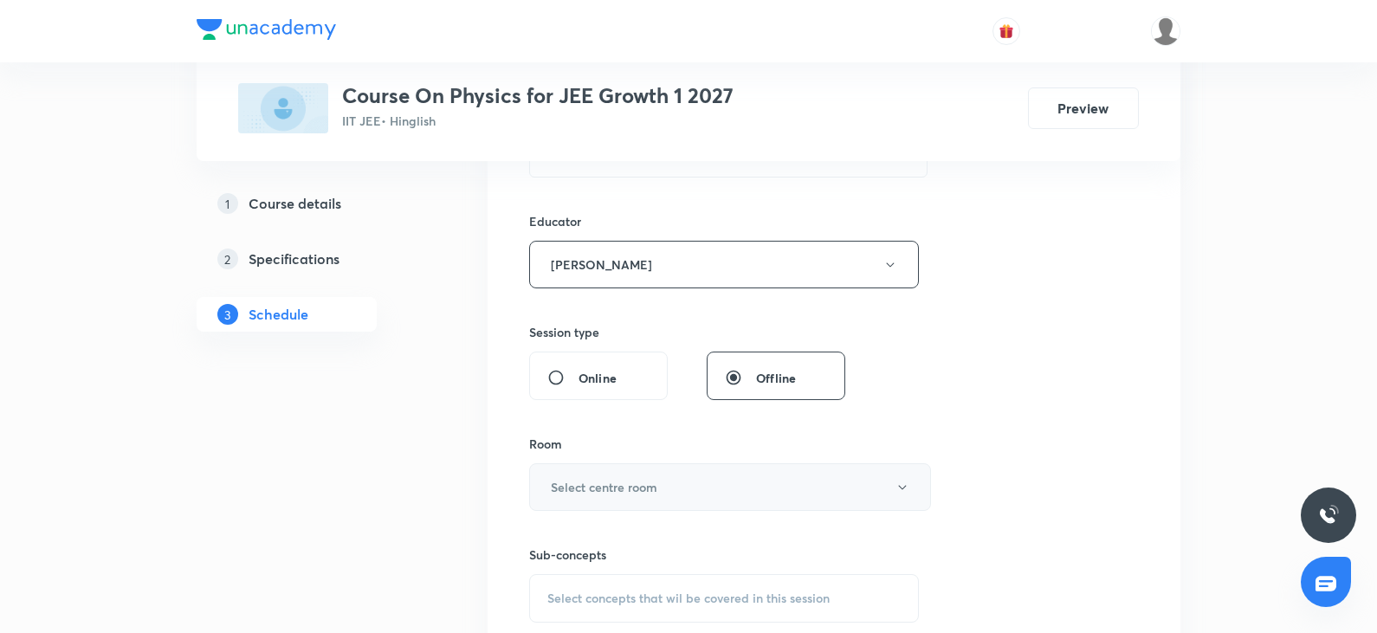
click at [647, 487] on h6 "Select centre room" at bounding box center [604, 487] width 106 height 18
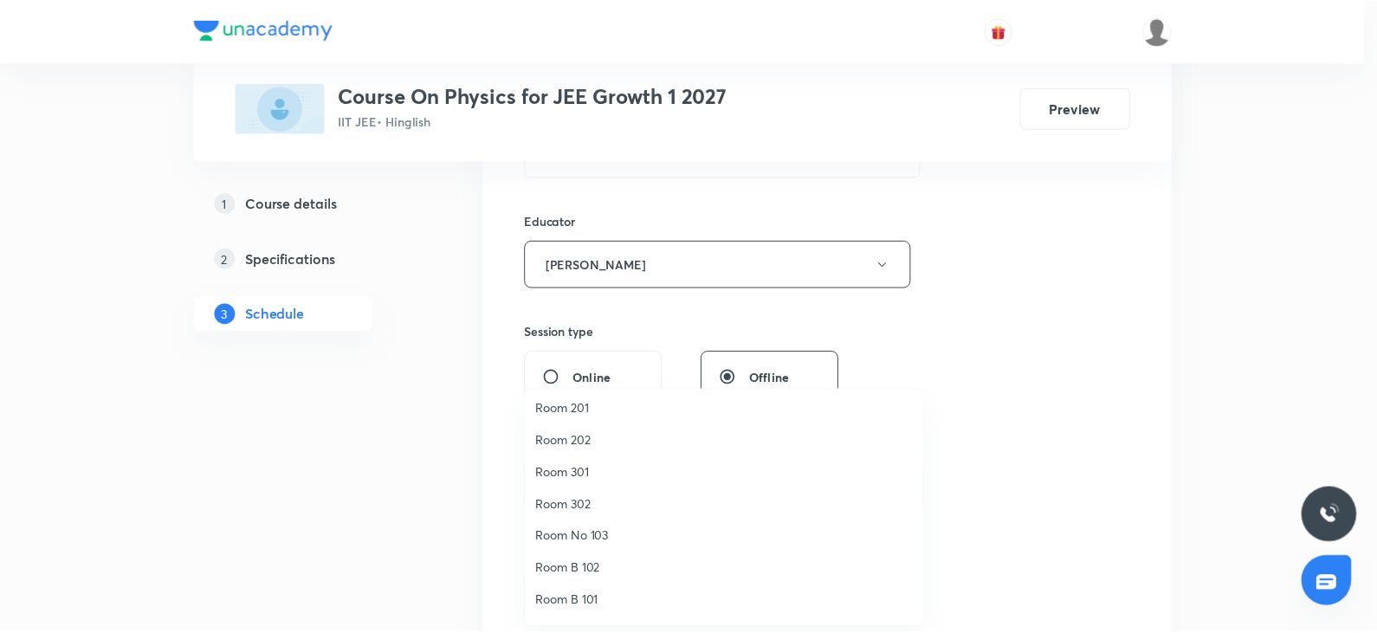
scroll to position [42, 0]
click at [588, 437] on span "Room 201" at bounding box center [728, 434] width 379 height 18
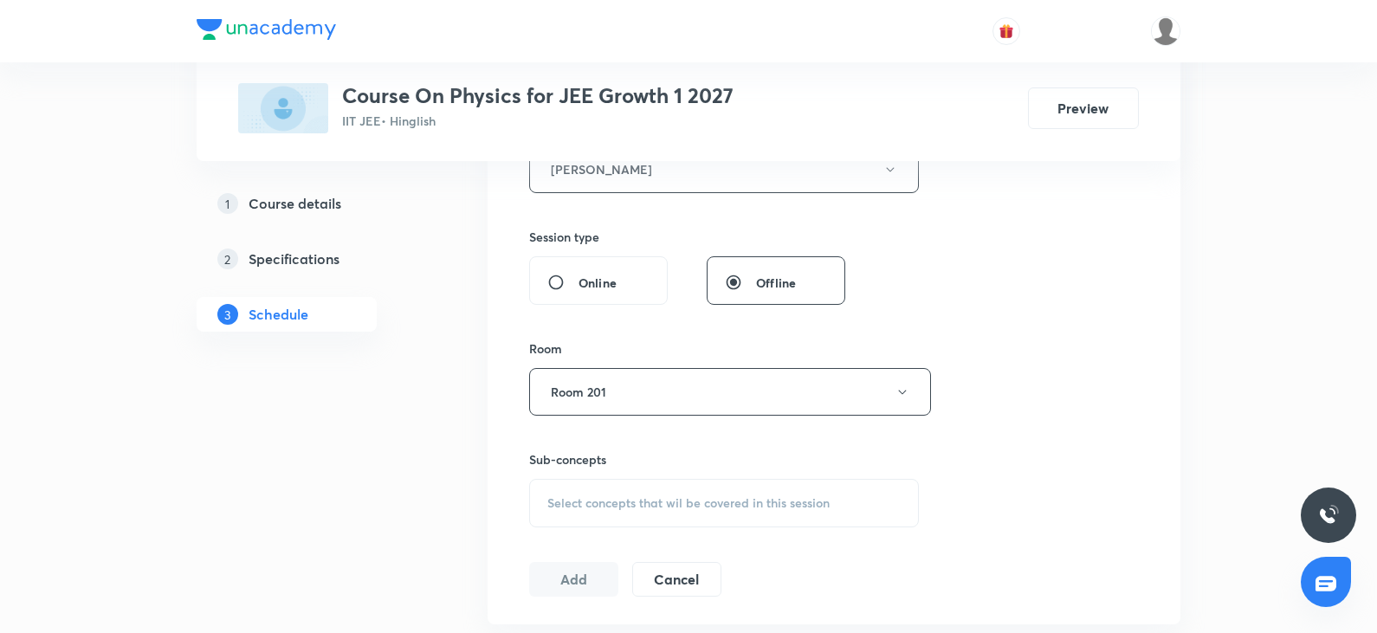
scroll to position [779, 0]
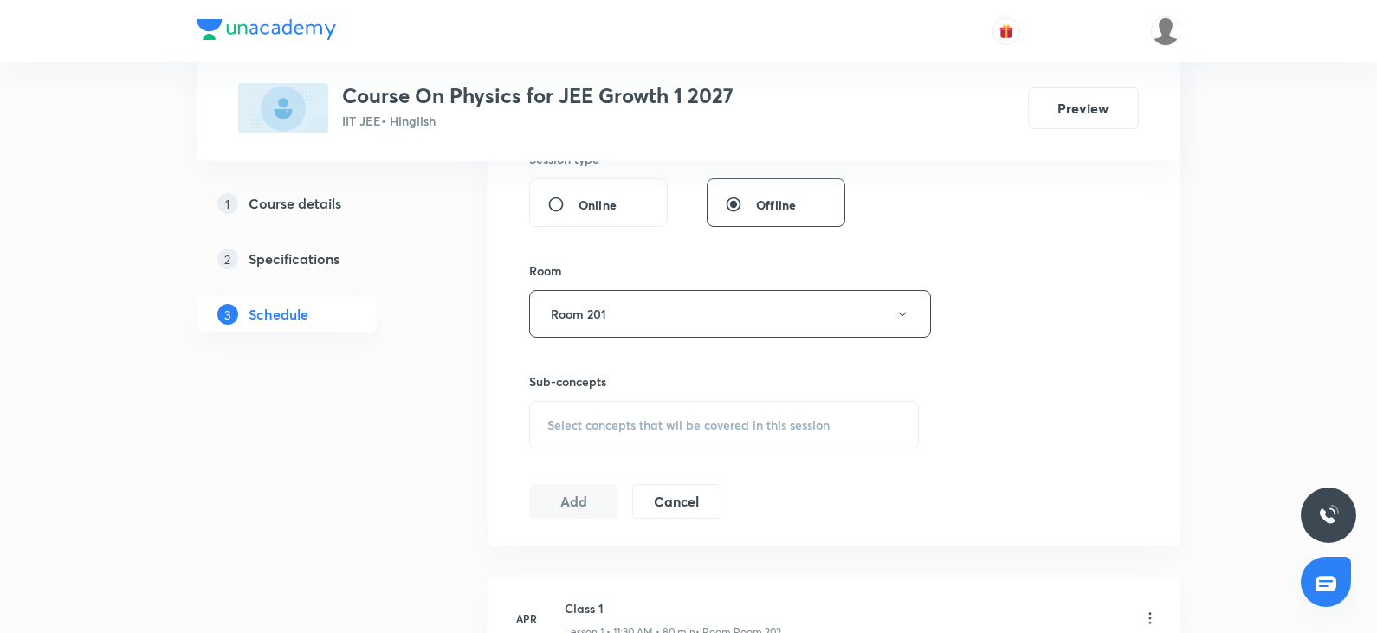
click at [664, 412] on div "Select concepts that wil be covered in this session" at bounding box center [724, 425] width 390 height 48
click at [661, 424] on span "Select concepts that wil be covered in this session" at bounding box center [688, 425] width 282 height 14
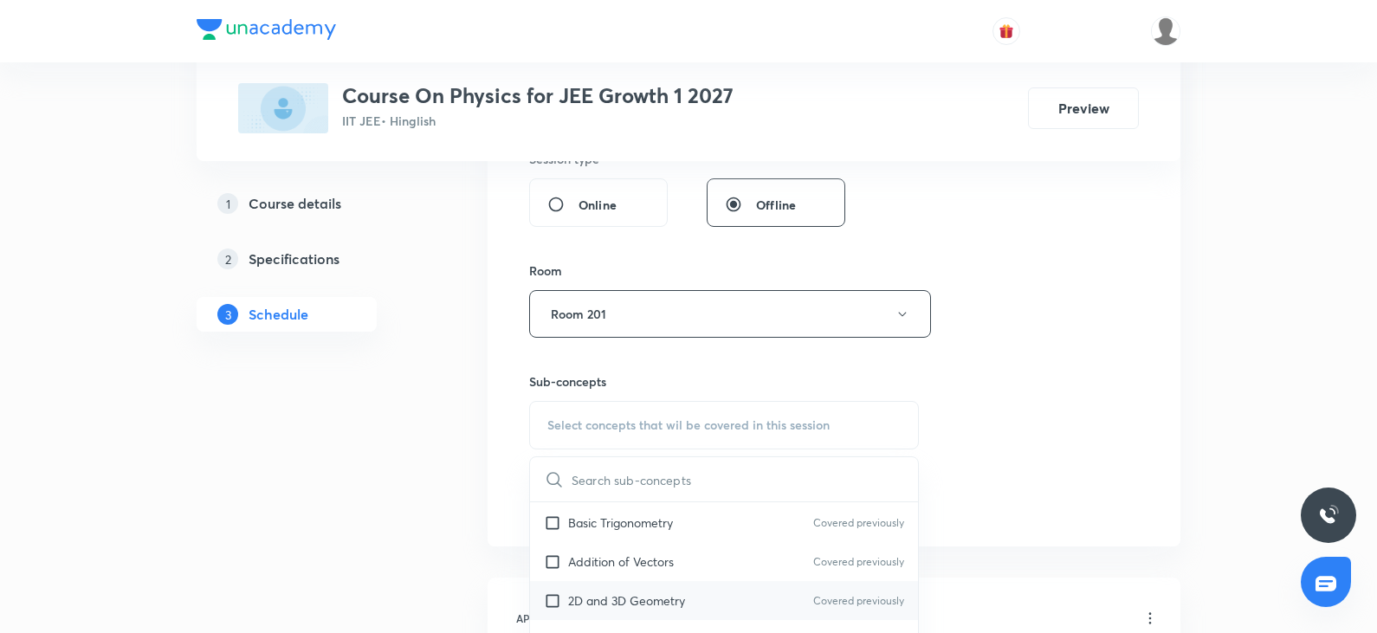
scroll to position [260, 0]
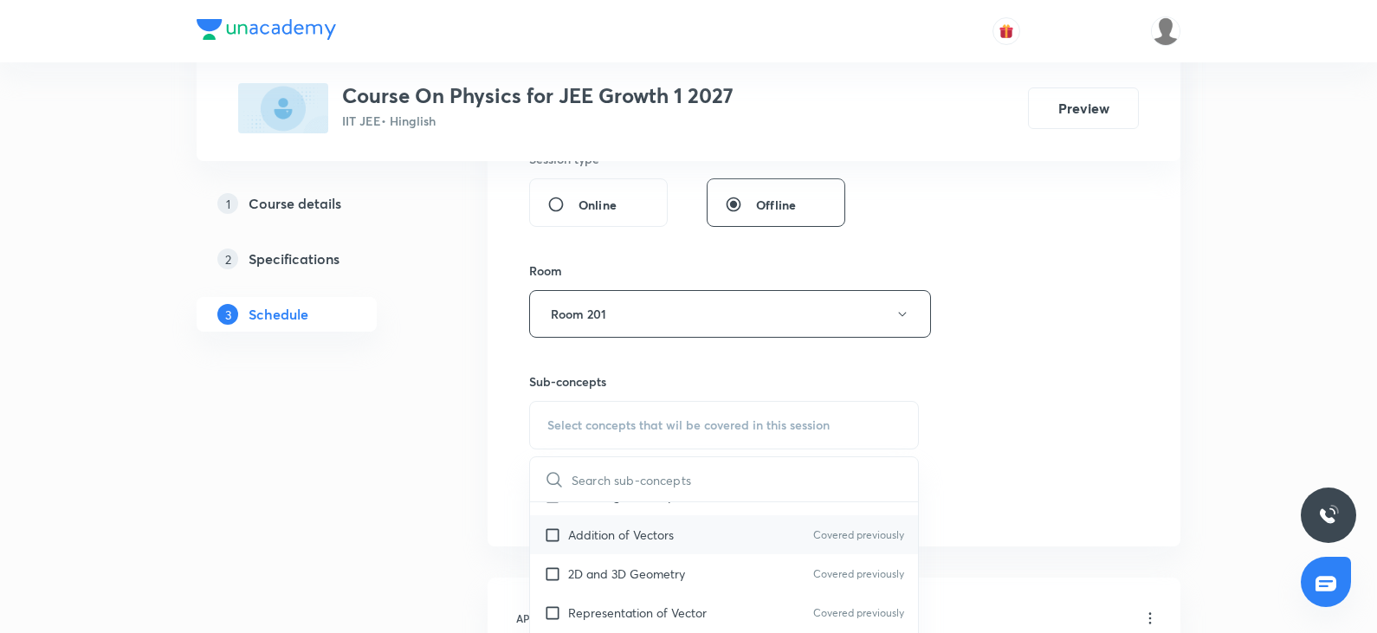
click at [627, 540] on p "Addition of Vectors" at bounding box center [621, 535] width 106 height 18
checkbox input "true"
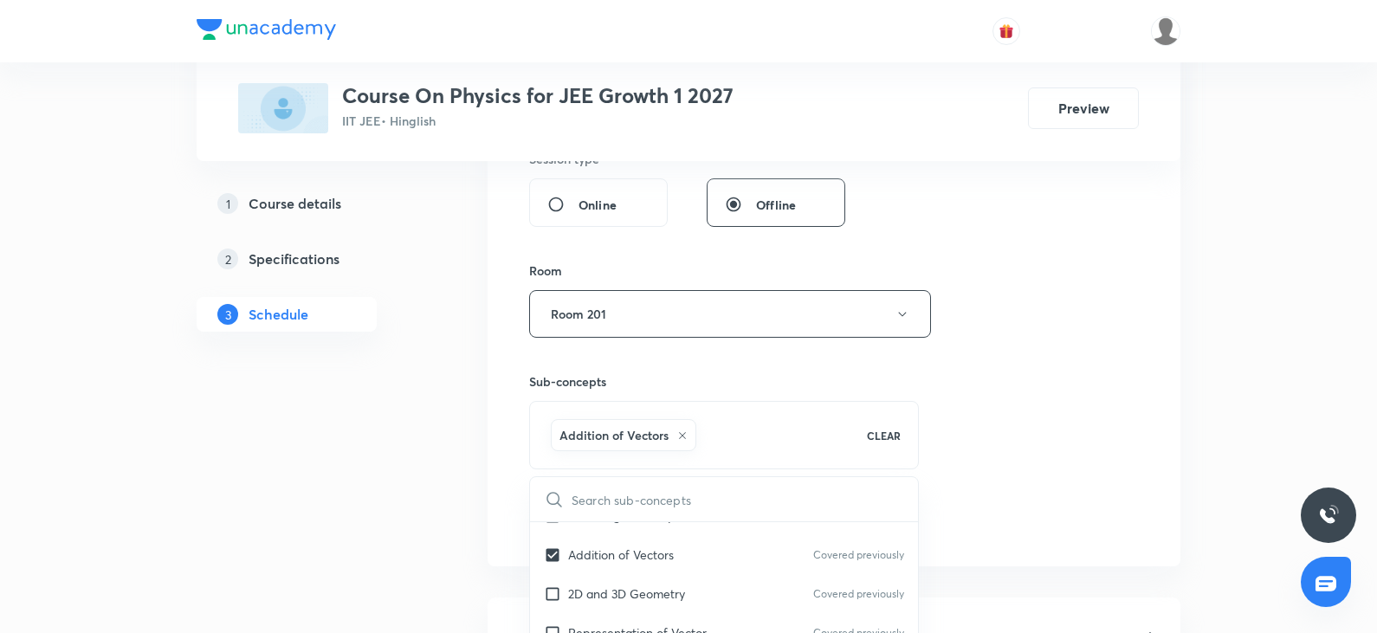
click at [1143, 493] on div "Session 126 Live class Session title 16/99 Center of Mass 8 ​ Schedule for Oct …" at bounding box center [833, 66] width 693 height 999
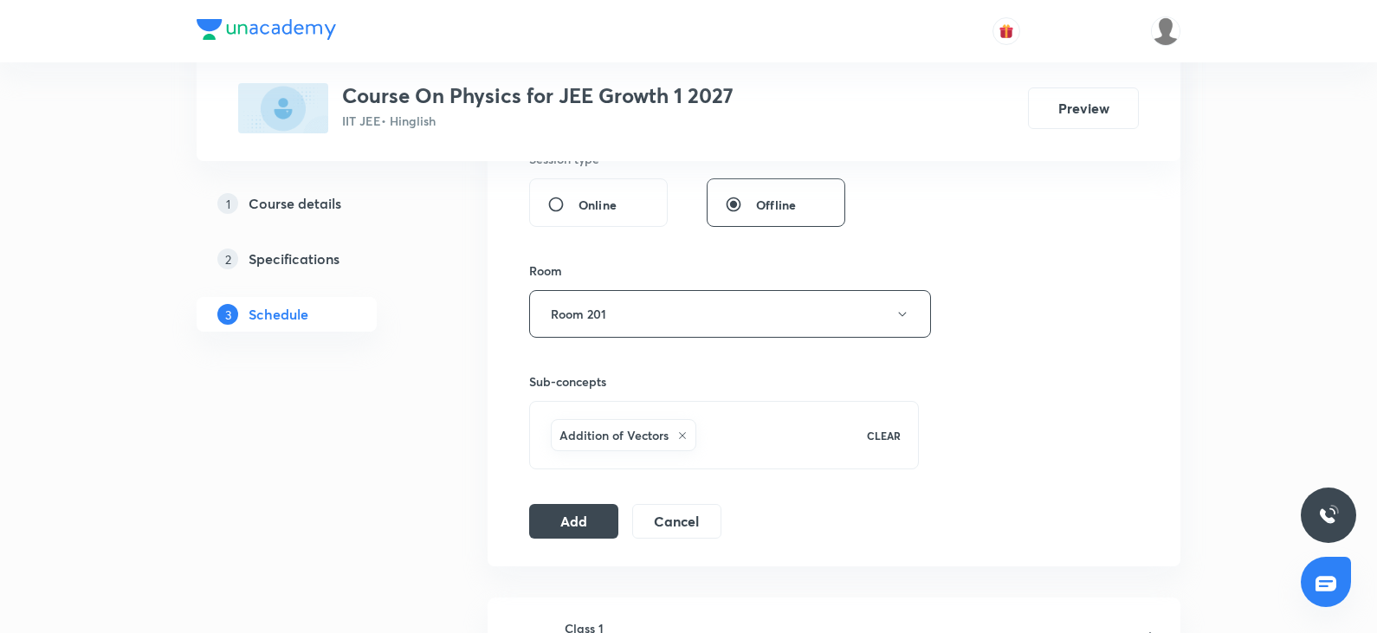
click at [589, 528] on button "Add" at bounding box center [573, 521] width 89 height 35
click at [581, 515] on button "Add" at bounding box center [573, 519] width 89 height 35
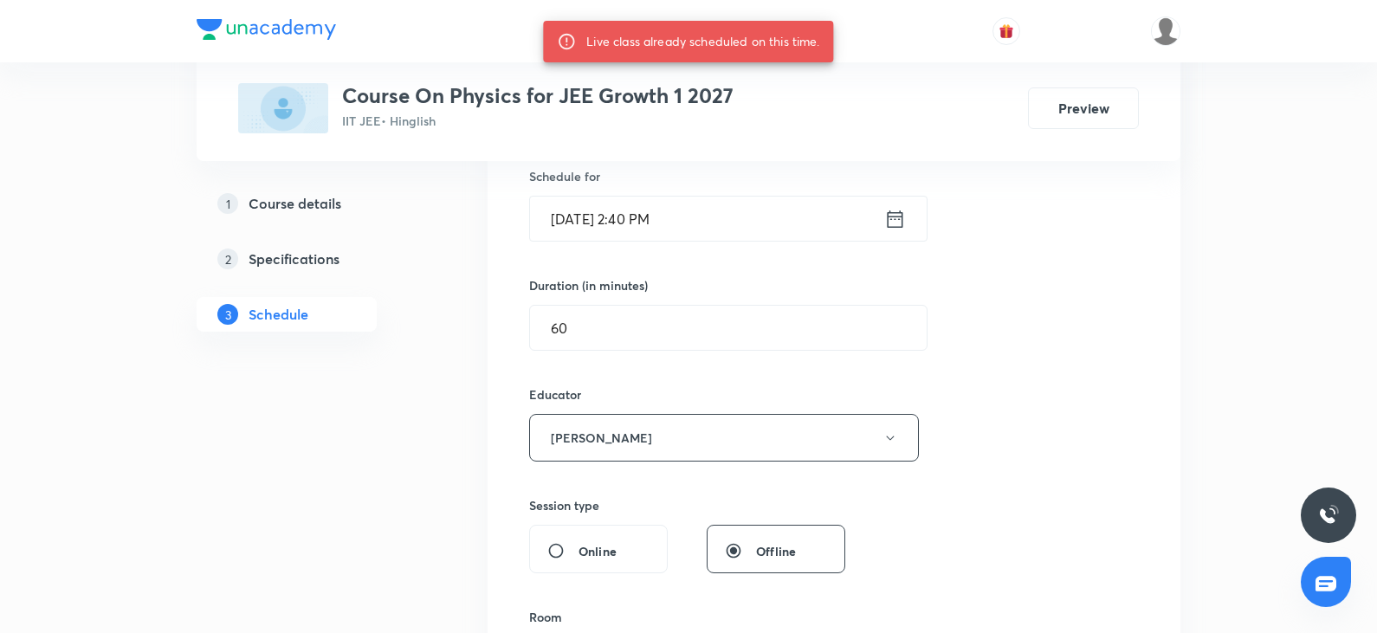
scroll to position [693, 0]
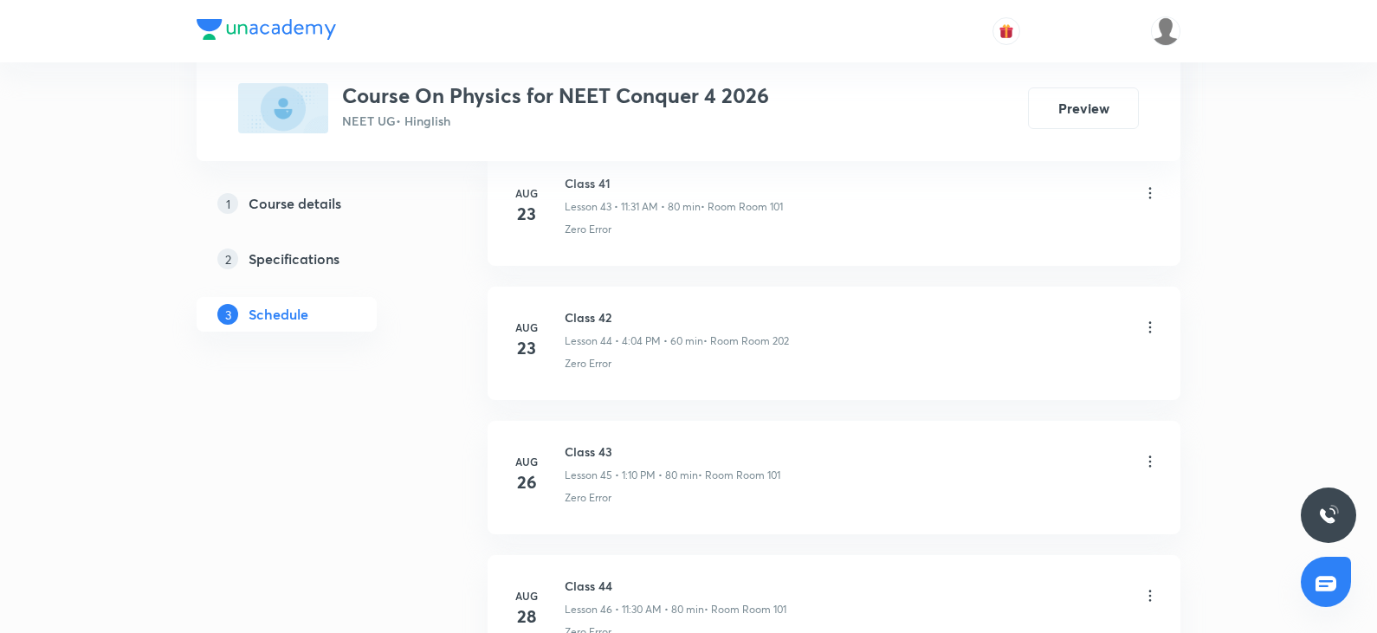
scroll to position [11088, 0]
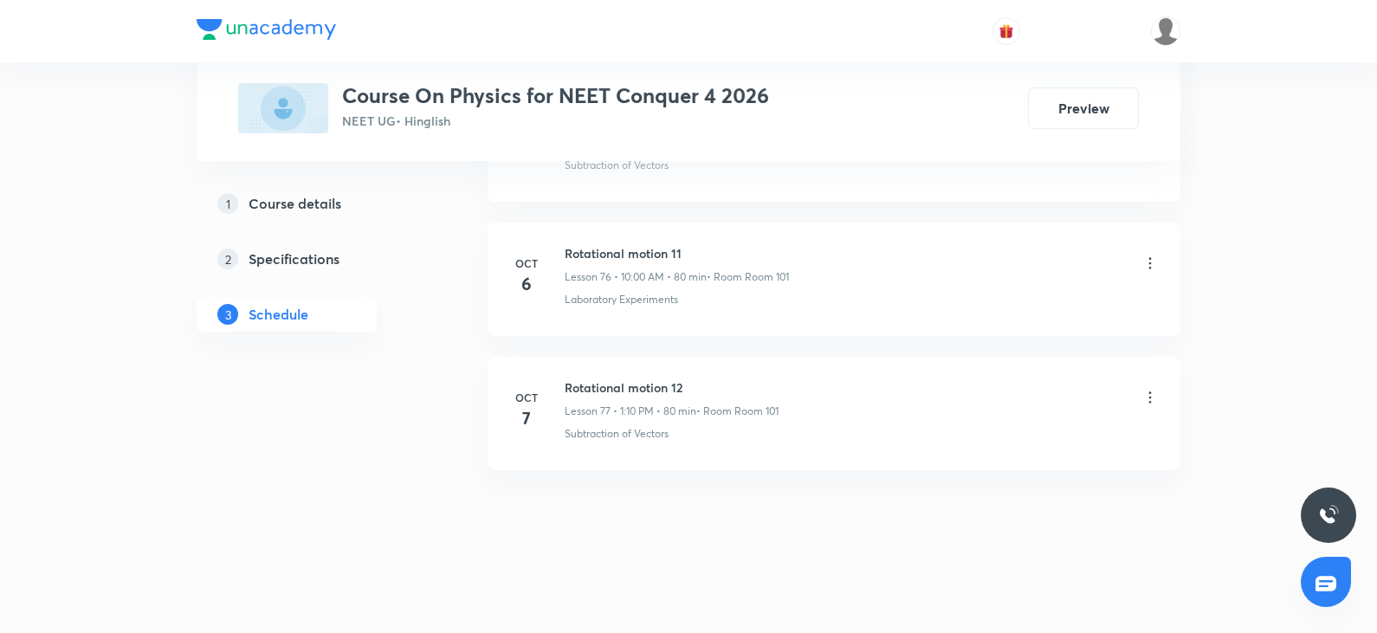
click at [1143, 397] on icon at bounding box center [1149, 397] width 17 height 17
drag, startPoint x: 553, startPoint y: 379, endPoint x: 1006, endPoint y: 415, distance: 454.2
click at [1006, 415] on div at bounding box center [692, 316] width 1385 height 633
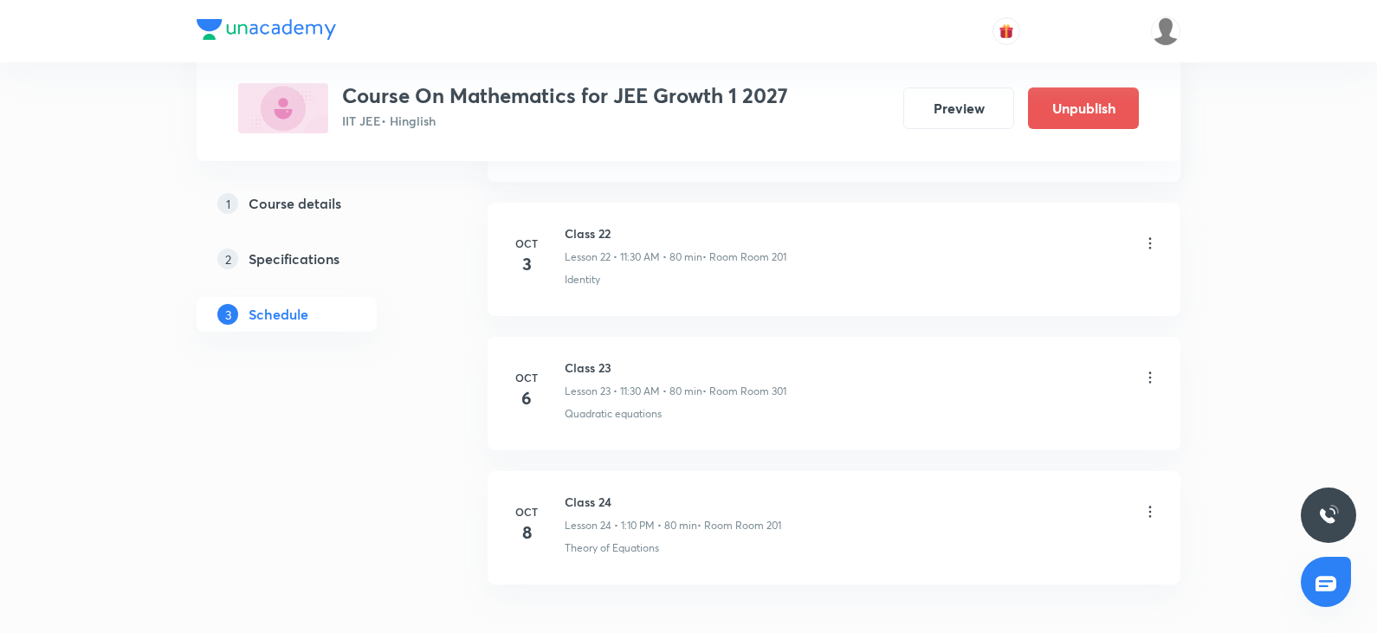
scroll to position [3862, 0]
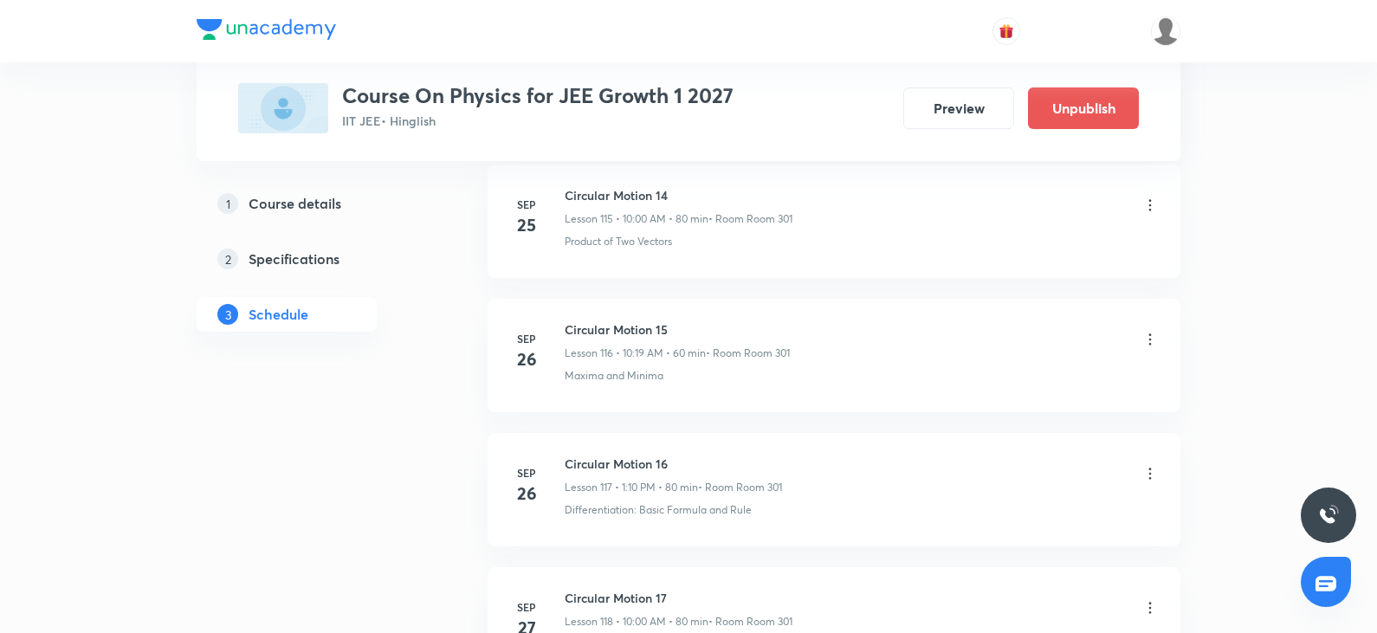
scroll to position [17776, 0]
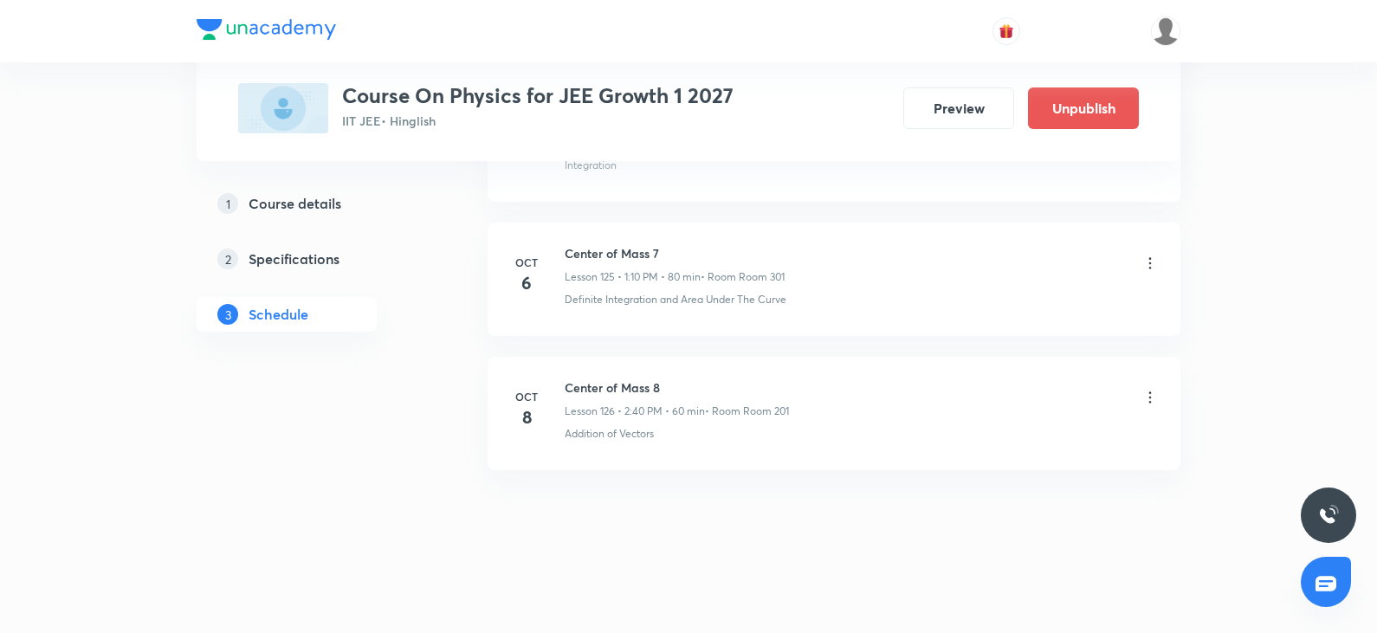
drag, startPoint x: 558, startPoint y: 379, endPoint x: 803, endPoint y: 402, distance: 246.1
click at [803, 402] on div "[DATE] Center of Mass 8 Lesson 126 • 2:40 PM • 60 min • Room Room 201 Addition …" at bounding box center [833, 409] width 649 height 63
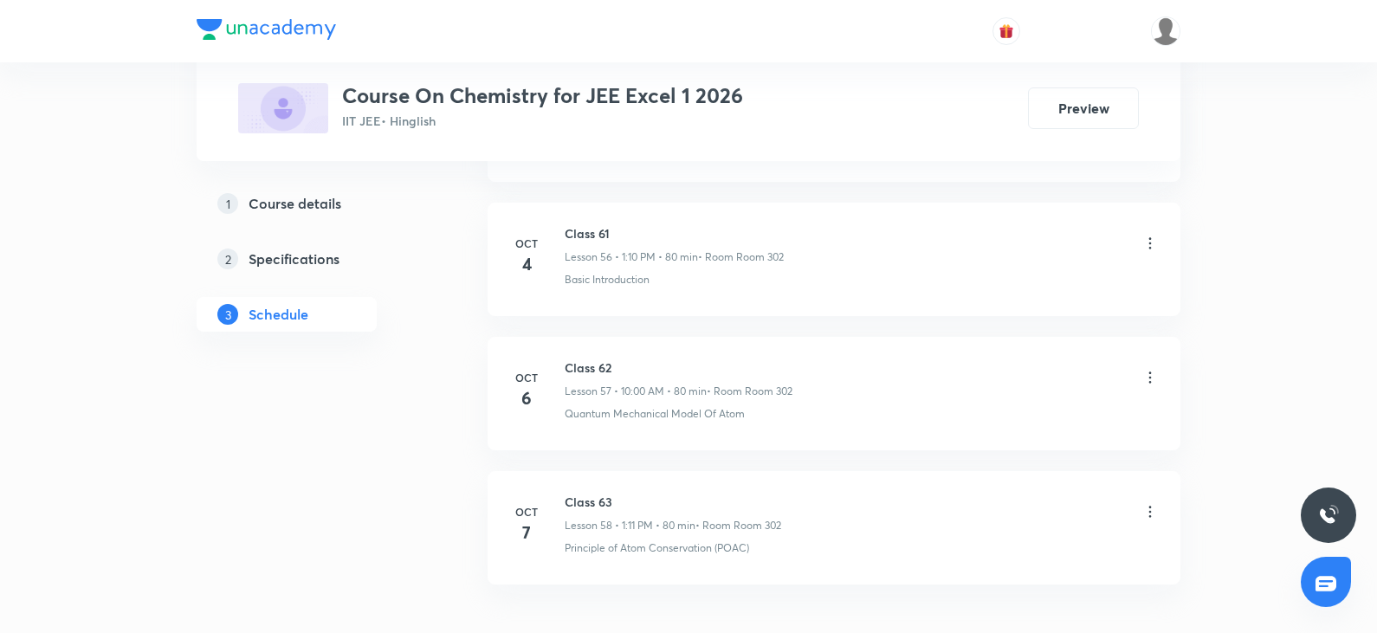
scroll to position [8649, 0]
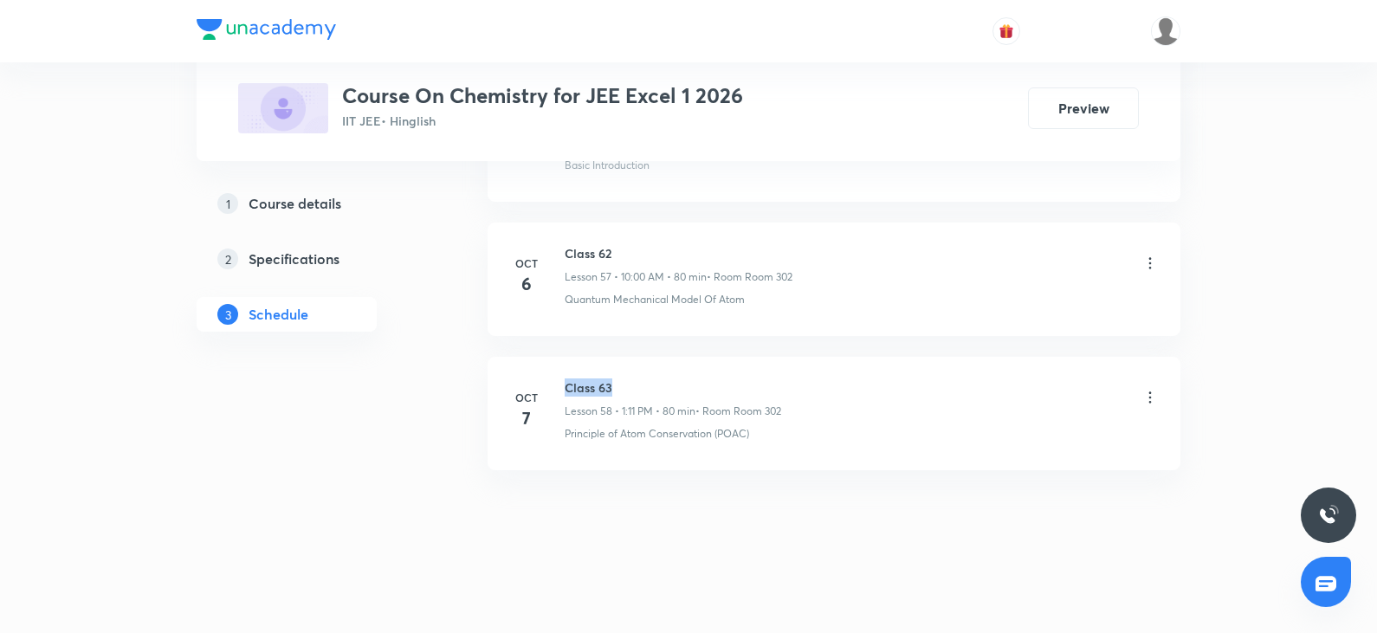
drag, startPoint x: 568, startPoint y: 387, endPoint x: 666, endPoint y: 377, distance: 98.3
click at [666, 377] on li "Oct 7 Class 63 Lesson 58 • 1:11 PM • 80 min • Room Room 302 Principle of Atom C…" at bounding box center [833, 413] width 693 height 113
copy h6 "Class 63"
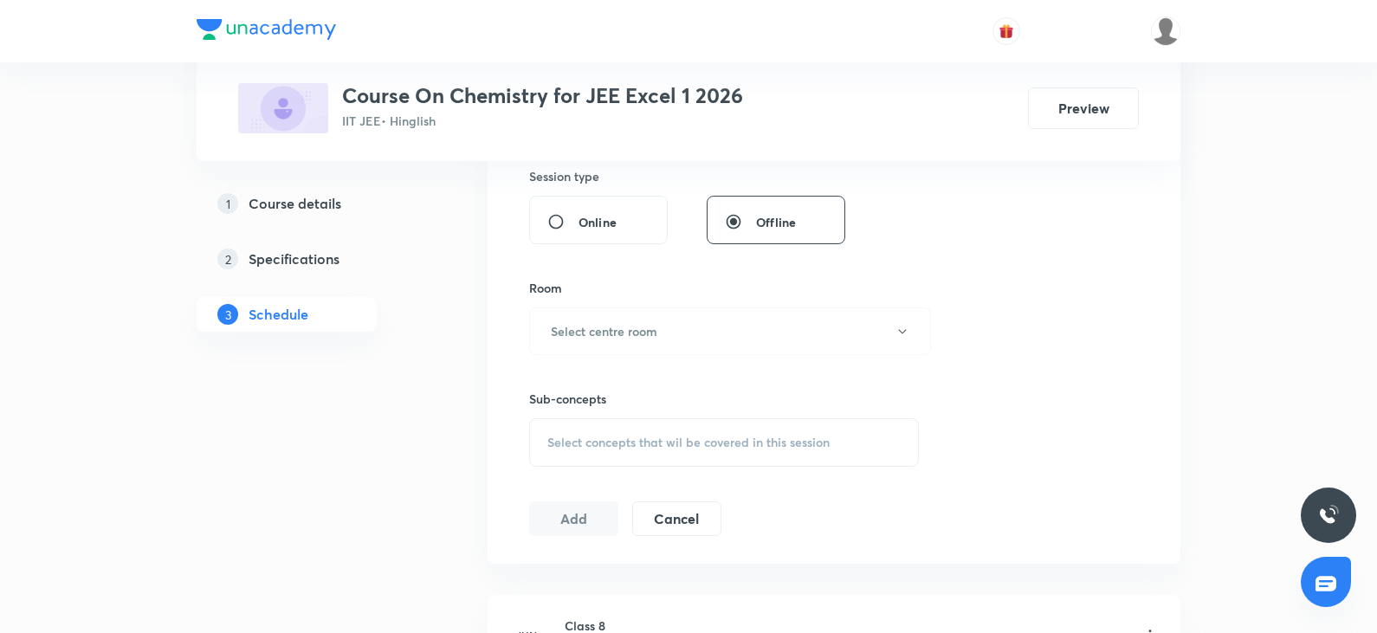
scroll to position [0, 0]
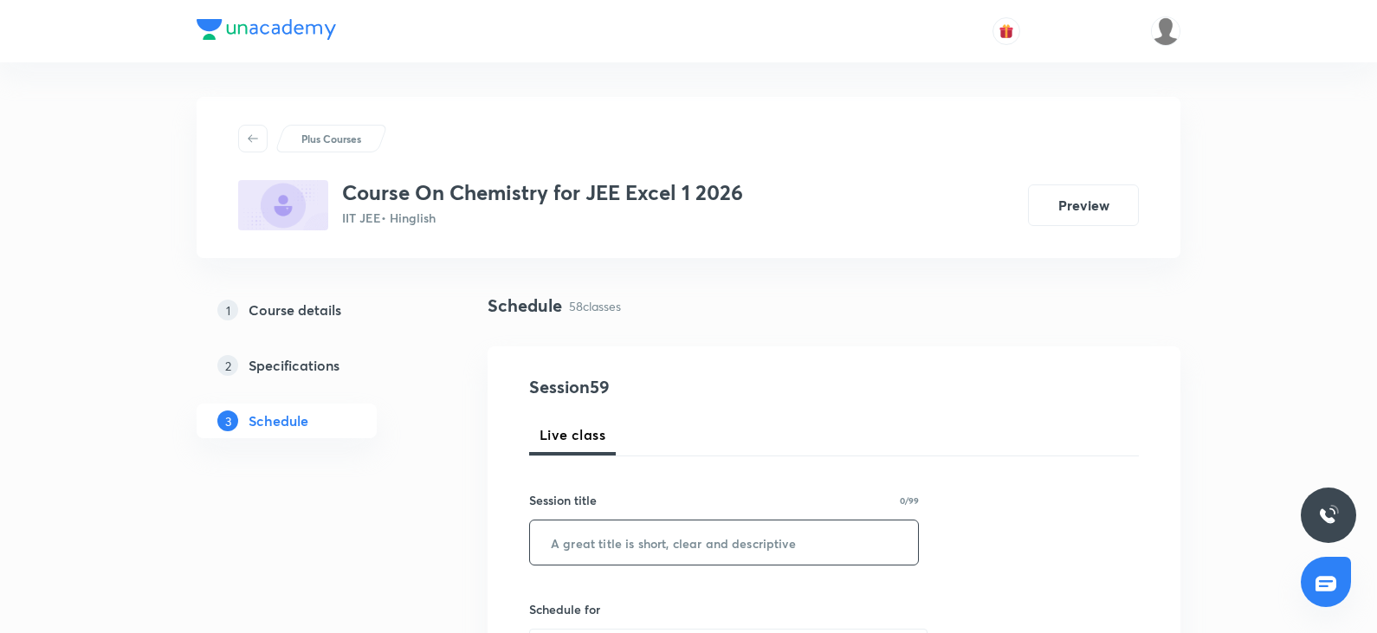
click at [593, 550] on input "text" at bounding box center [724, 542] width 388 height 44
paste input "Class 63"
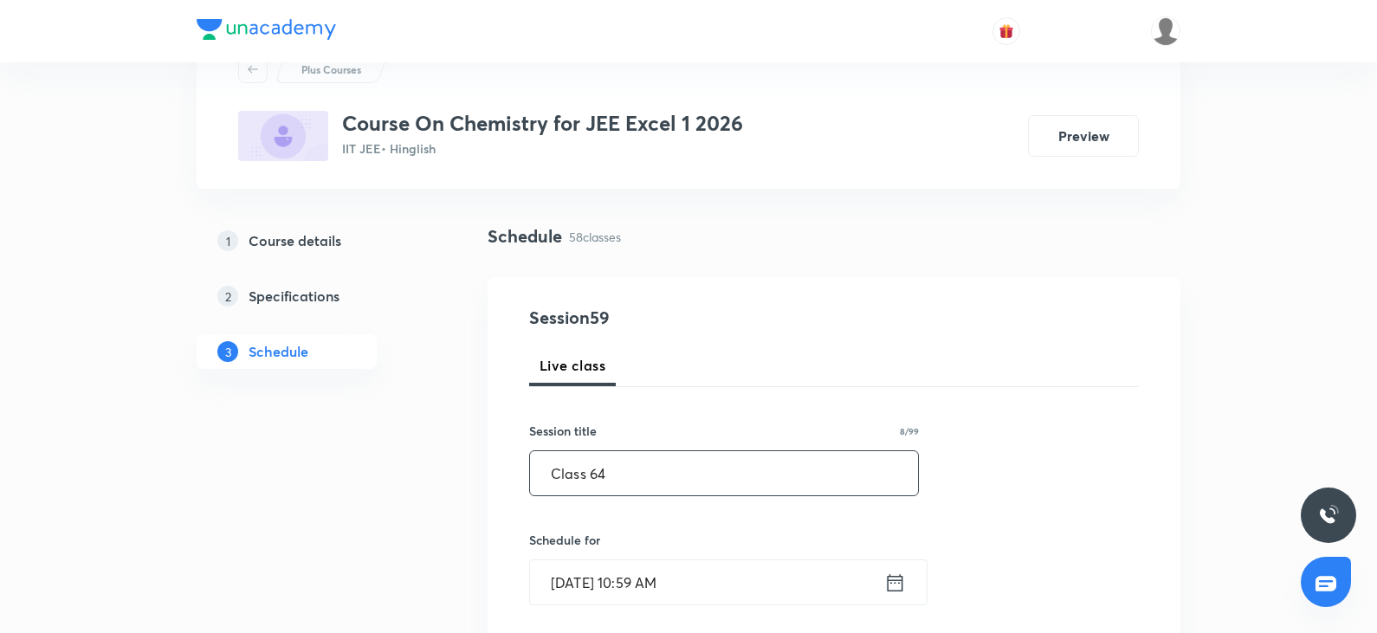
scroll to position [173, 0]
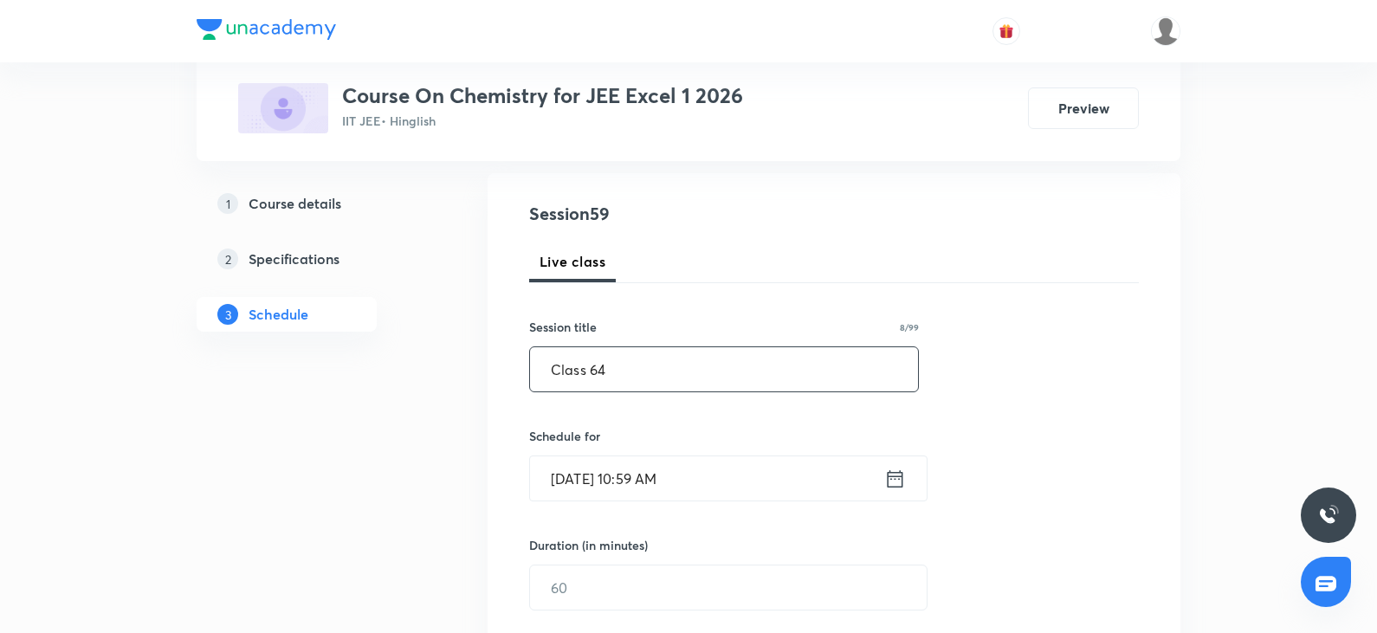
type input "Class 64"
click at [698, 481] on input "[DATE] 10:59 AM" at bounding box center [707, 478] width 354 height 44
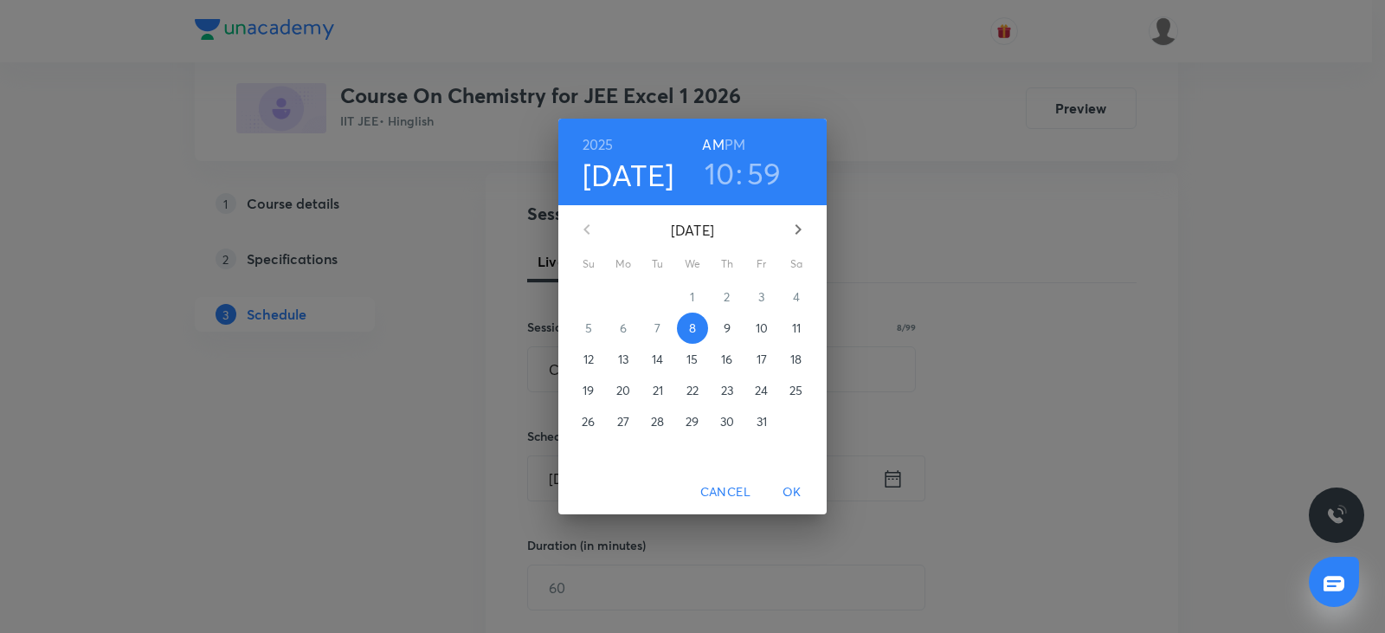
click at [726, 182] on h3 "10" at bounding box center [720, 173] width 30 height 36
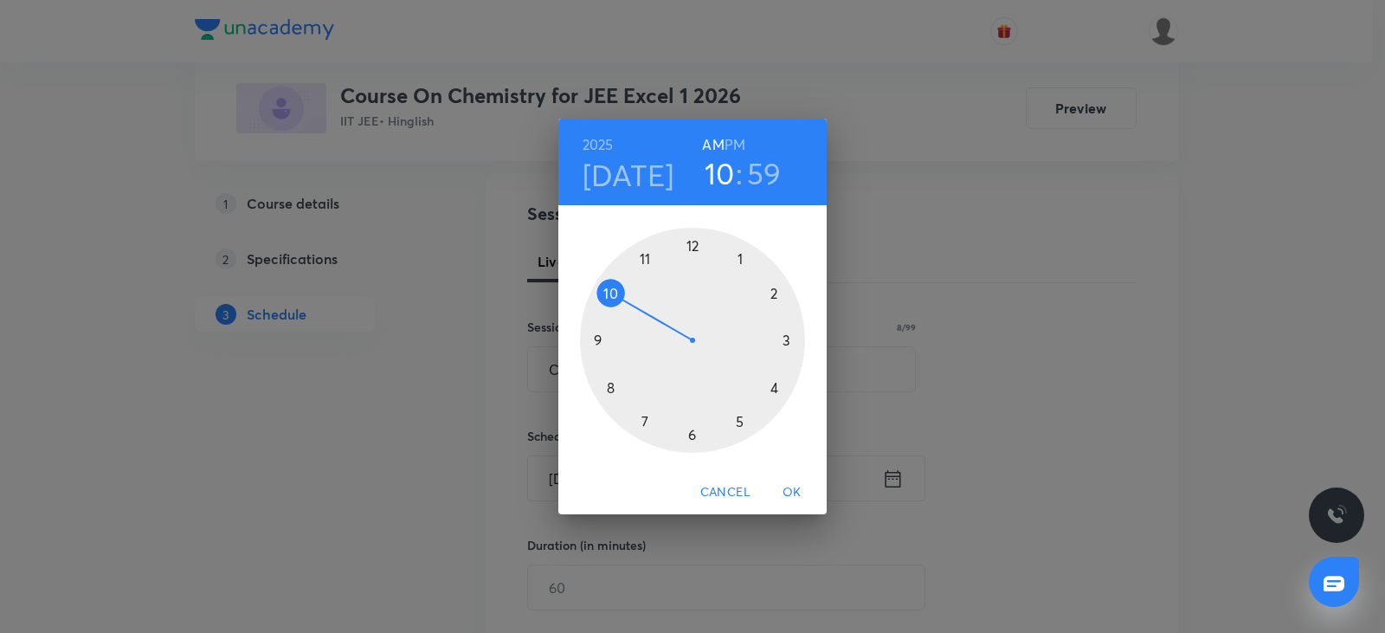
click at [740, 256] on div at bounding box center [692, 340] width 225 height 225
click at [775, 291] on div at bounding box center [692, 340] width 225 height 225
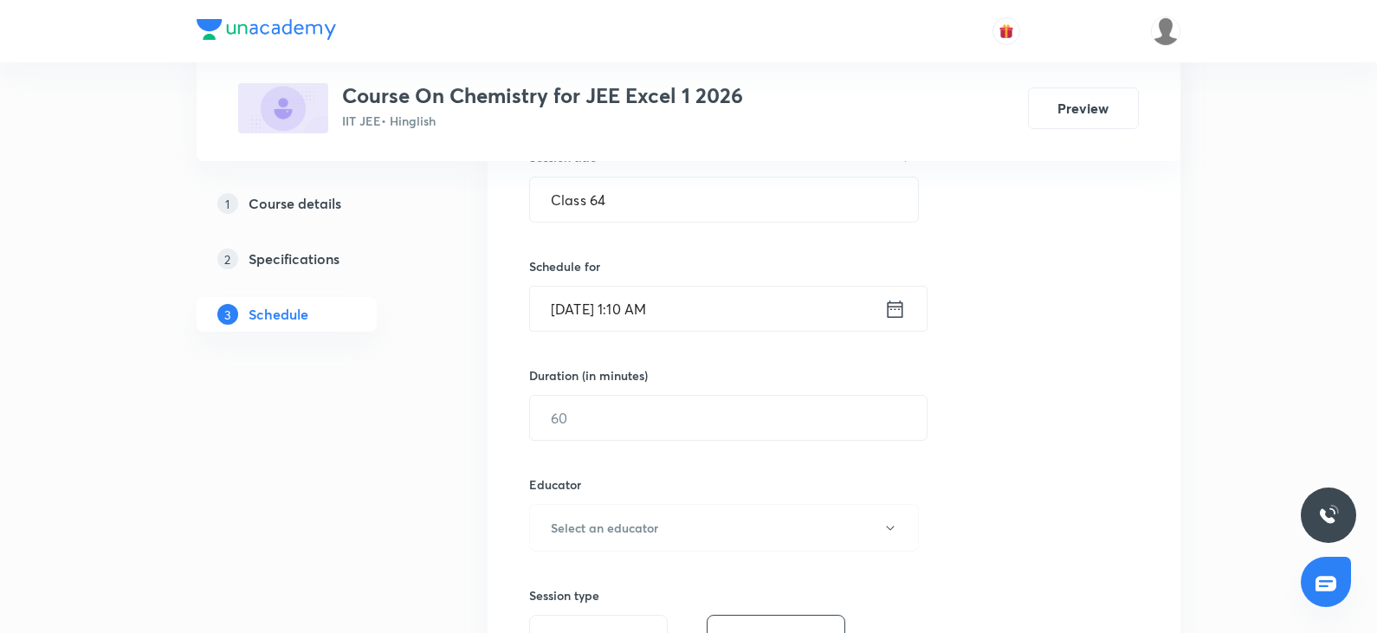
scroll to position [346, 0]
click at [752, 308] on input "Oct 8, 2025, 1:10 AM" at bounding box center [707, 305] width 354 height 44
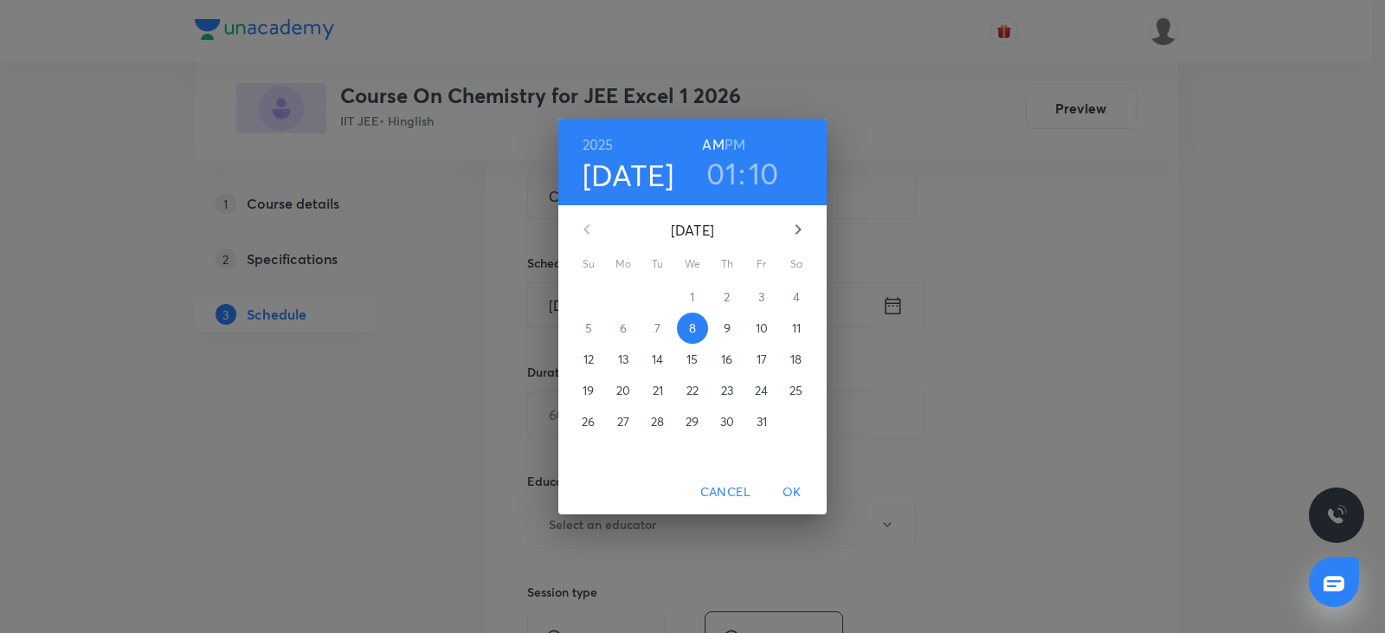
click at [737, 141] on h6 "PM" at bounding box center [735, 144] width 21 height 24
click at [807, 487] on span "OK" at bounding box center [792, 492] width 42 height 22
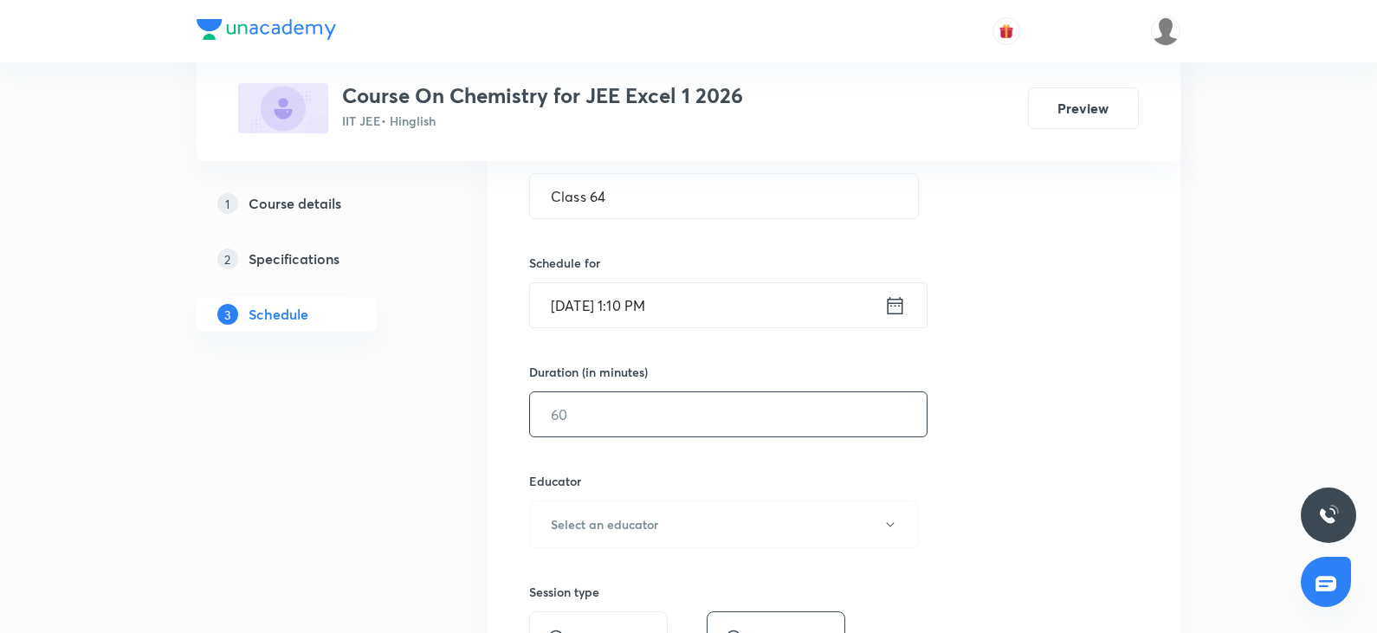
click at [609, 398] on input "text" at bounding box center [728, 414] width 397 height 44
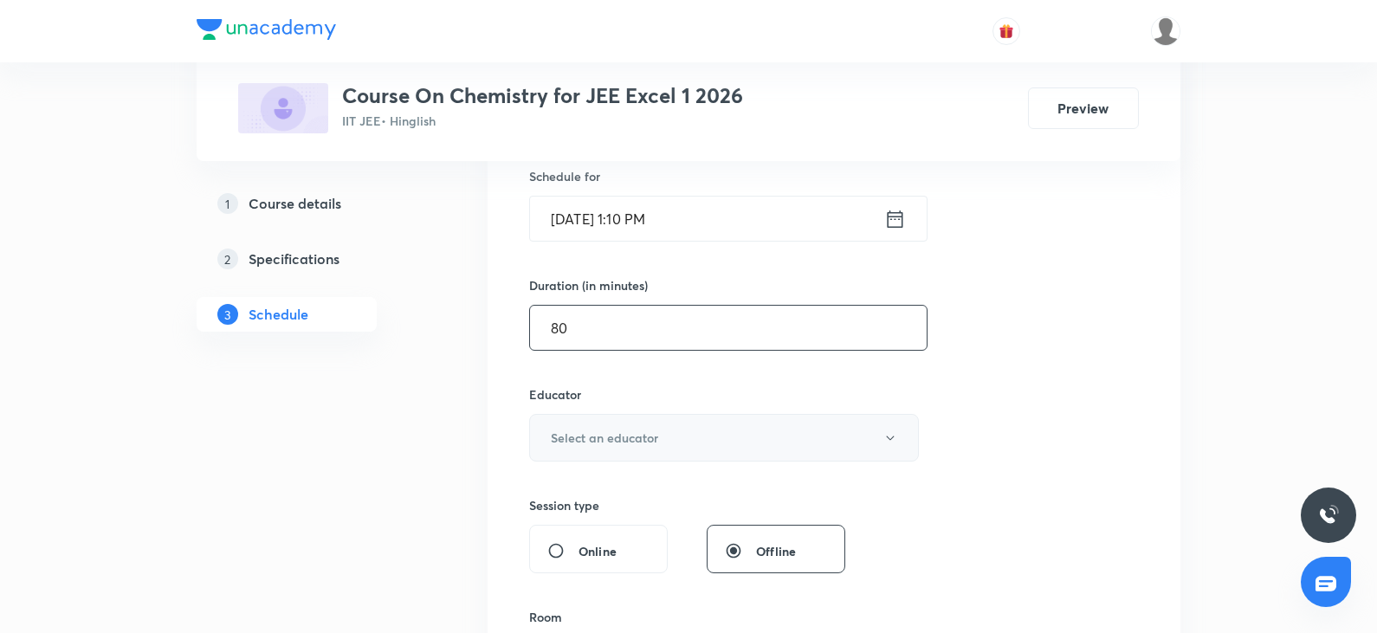
type input "80"
click at [648, 440] on h6 "Select an educator" at bounding box center [604, 438] width 107 height 18
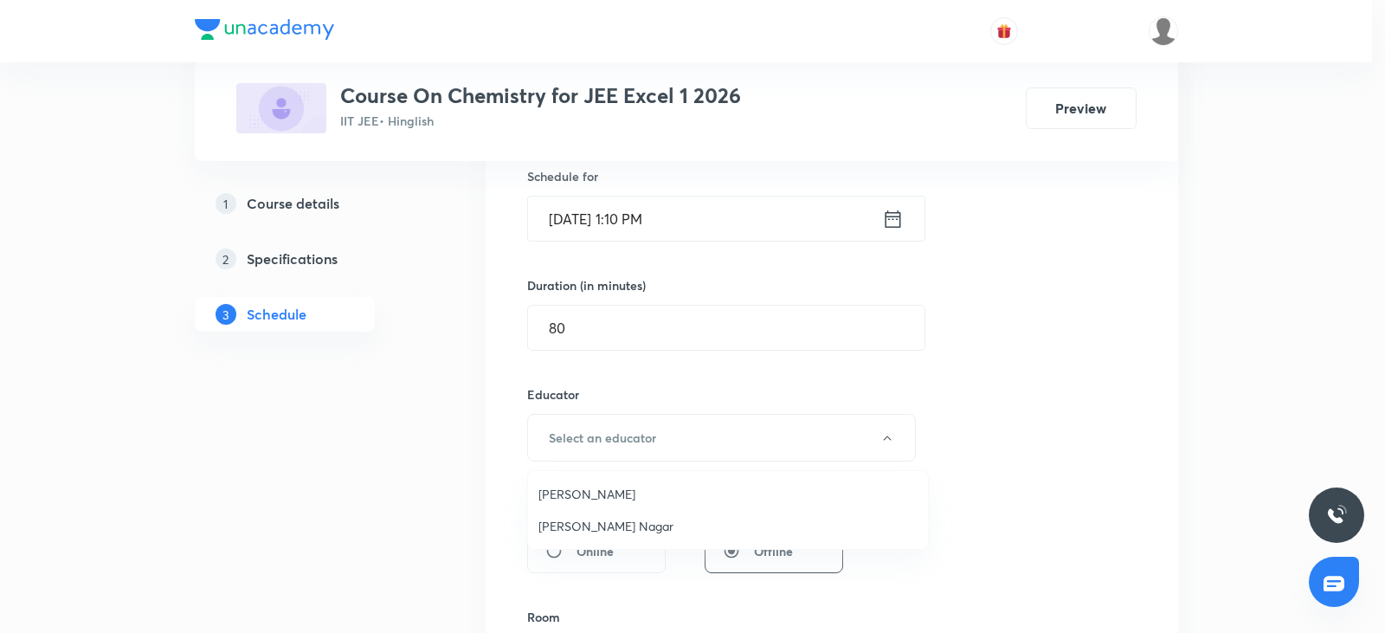
click at [590, 529] on span "Shubham Nagar" at bounding box center [728, 526] width 379 height 18
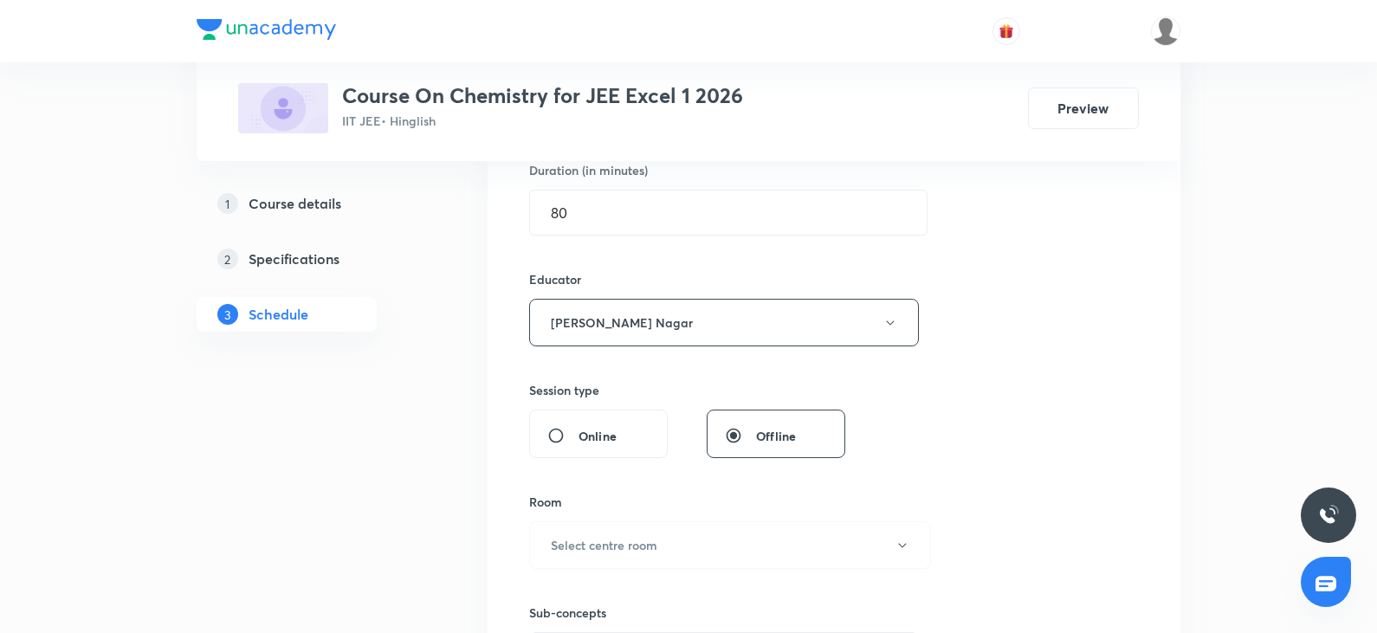
scroll to position [693, 0]
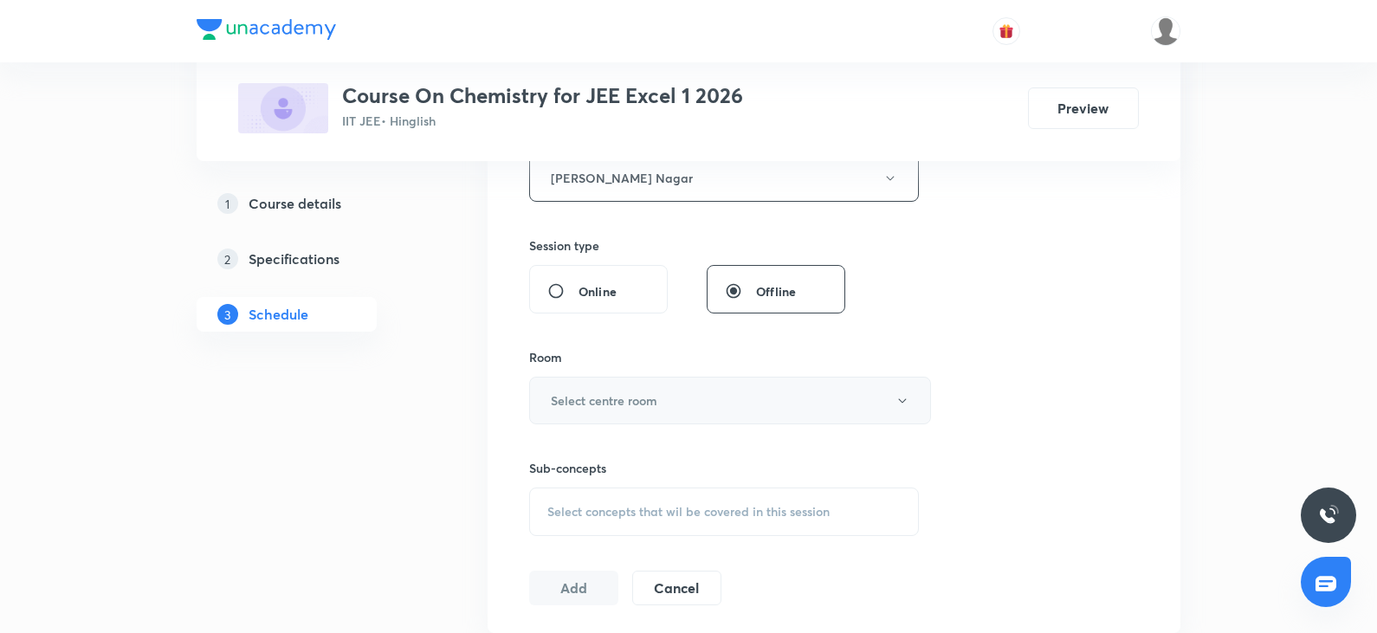
click at [664, 392] on button "Select centre room" at bounding box center [730, 401] width 402 height 48
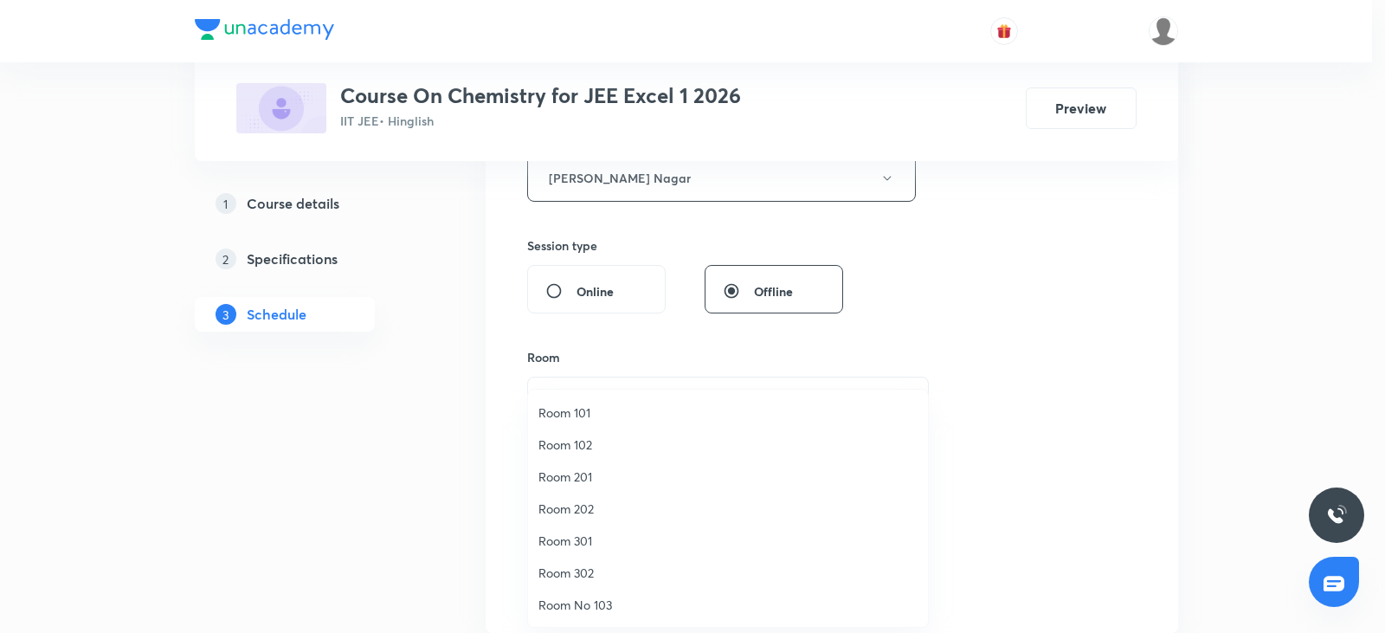
click at [593, 576] on span "Room 302" at bounding box center [728, 573] width 379 height 18
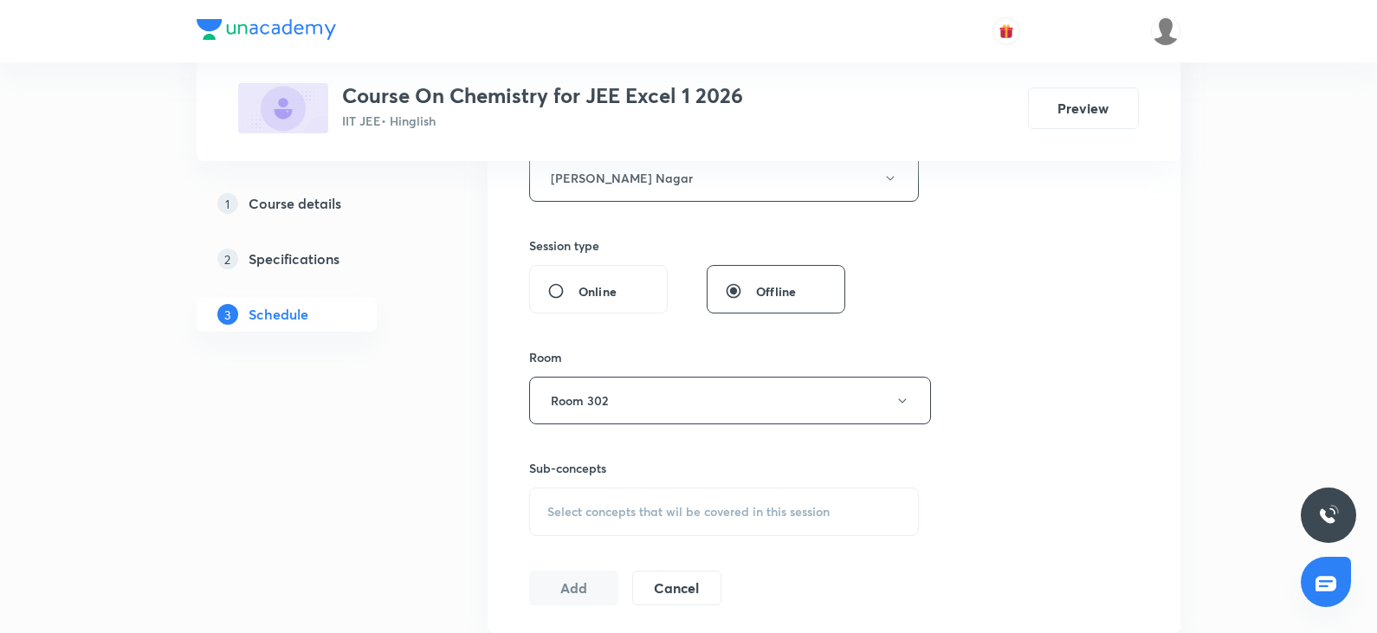
scroll to position [866, 0]
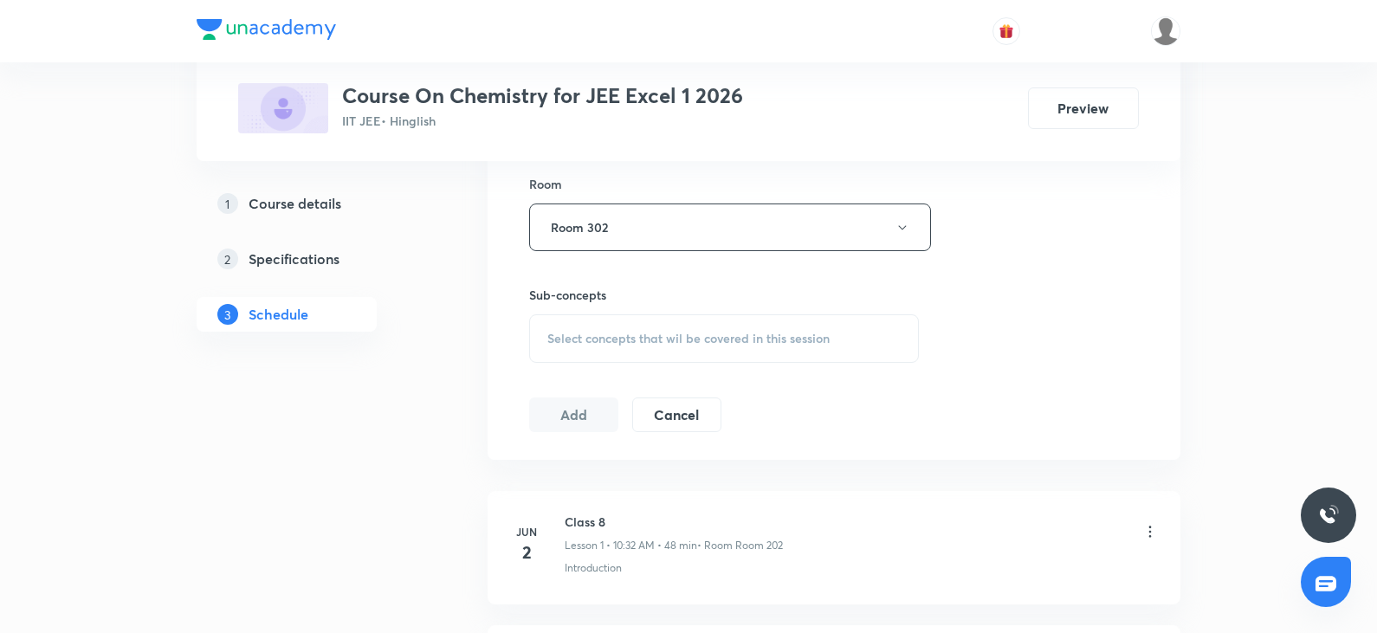
click at [624, 332] on span "Select concepts that wil be covered in this session" at bounding box center [688, 339] width 282 height 14
click at [607, 325] on div "Select concepts that wil be covered in this session" at bounding box center [724, 338] width 390 height 48
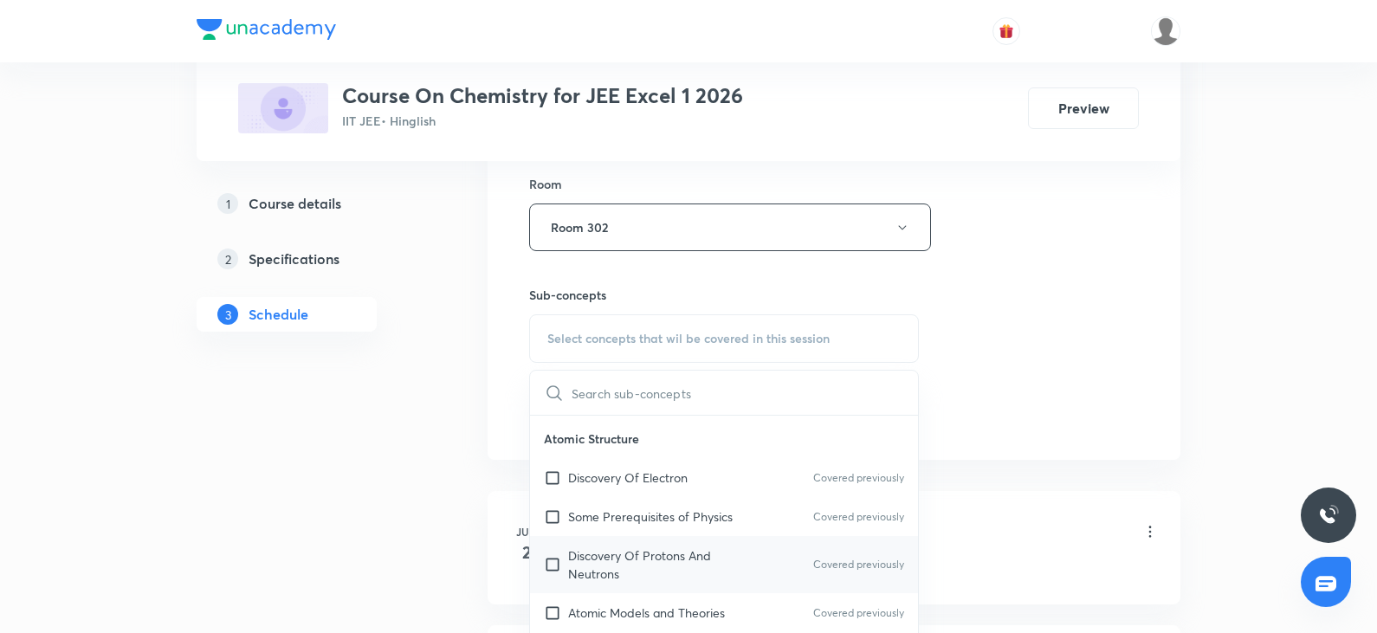
scroll to position [1039, 0]
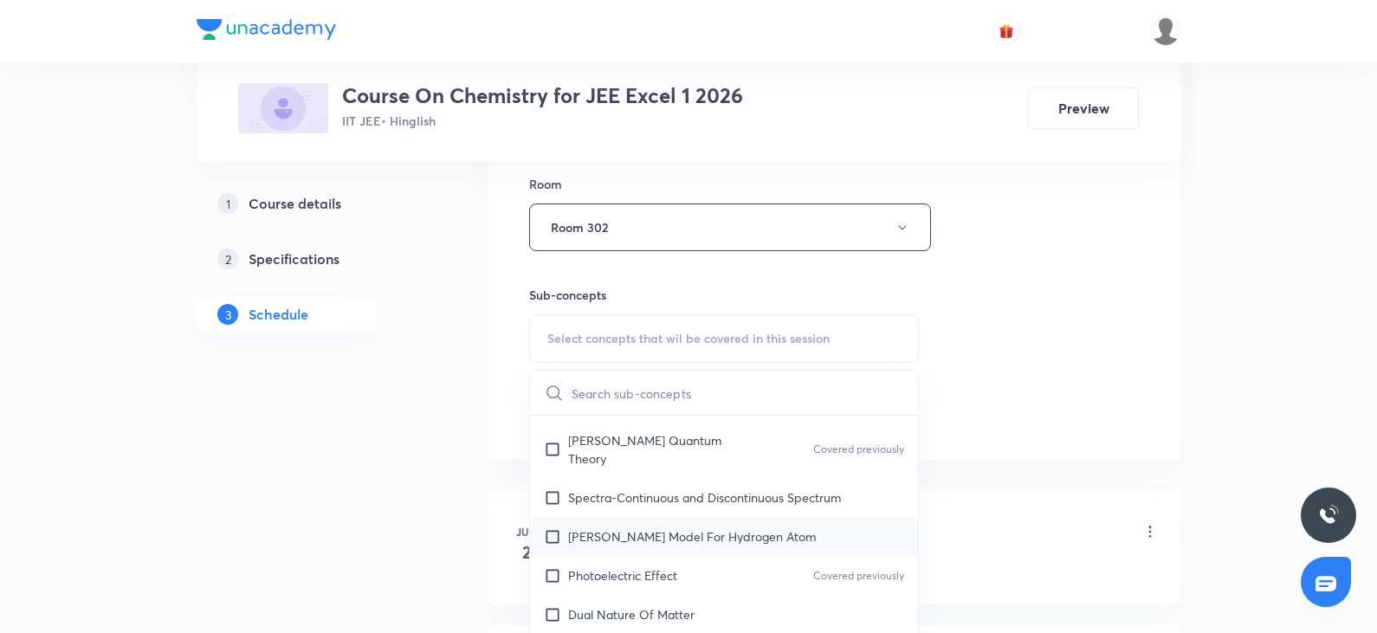
click at [686, 527] on p "Bohr’s Model For Hydrogen Atom" at bounding box center [692, 536] width 248 height 18
checkbox input "true"
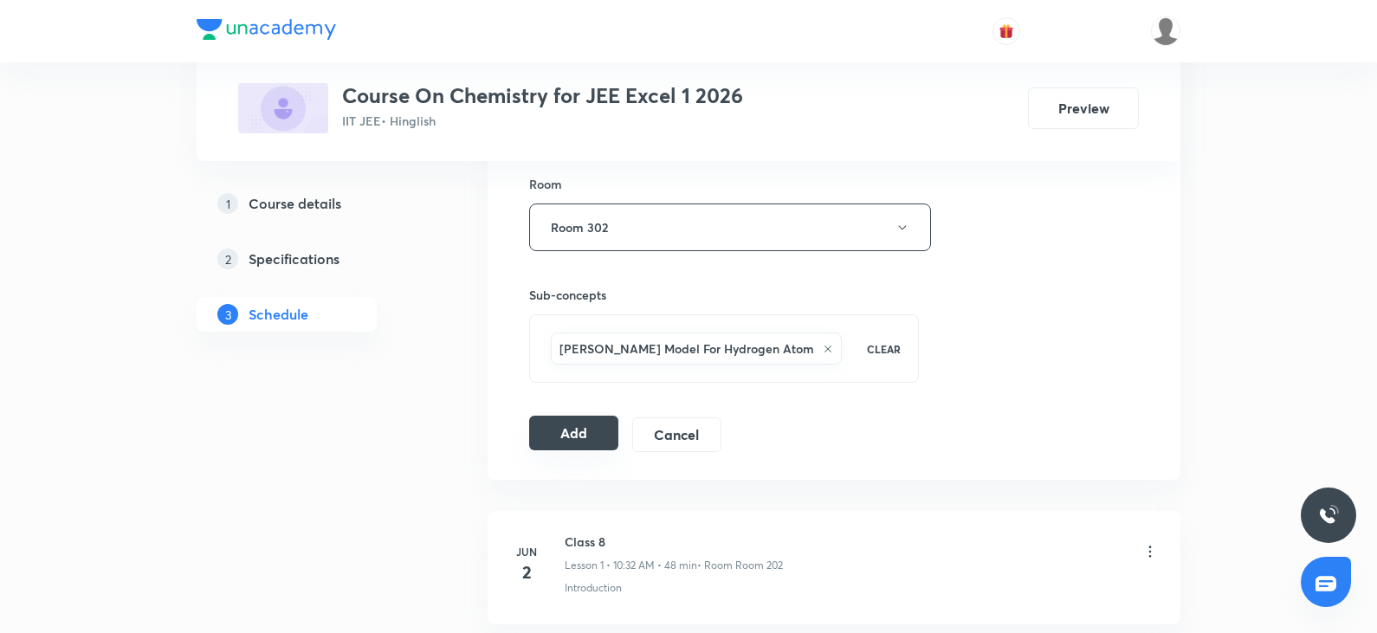
click at [566, 442] on button "Add" at bounding box center [573, 433] width 89 height 35
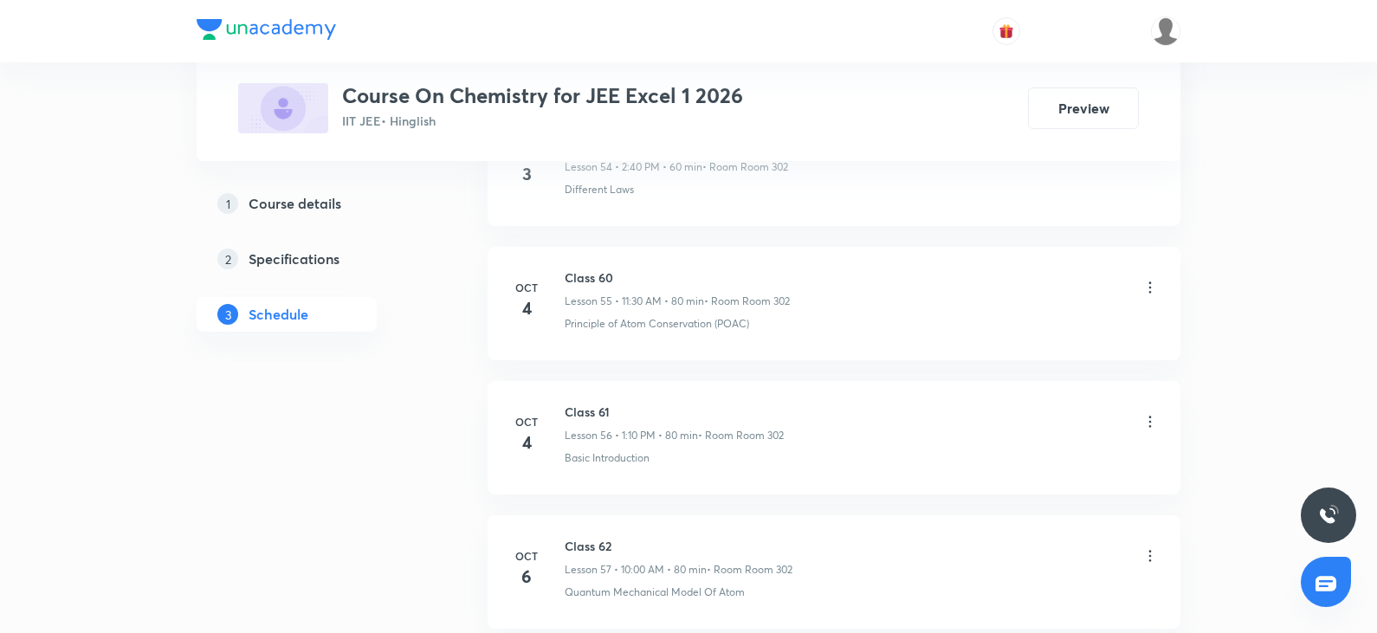
scroll to position [8669, 0]
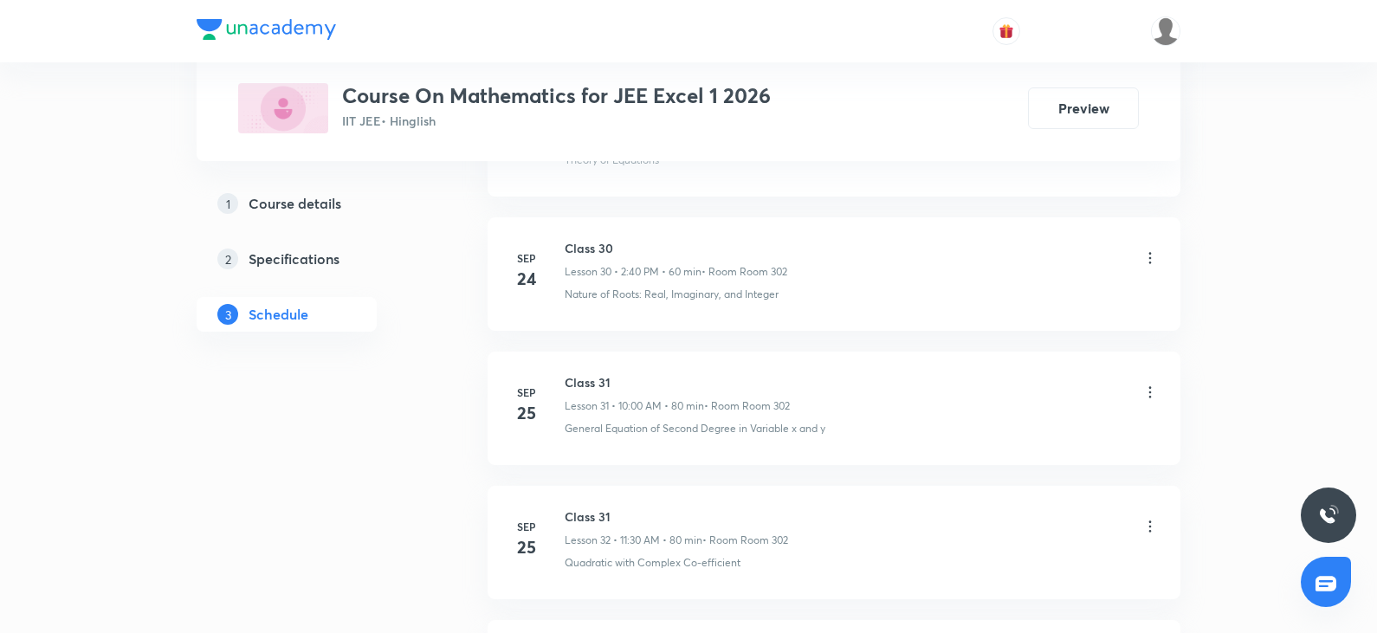
scroll to position [5720, 0]
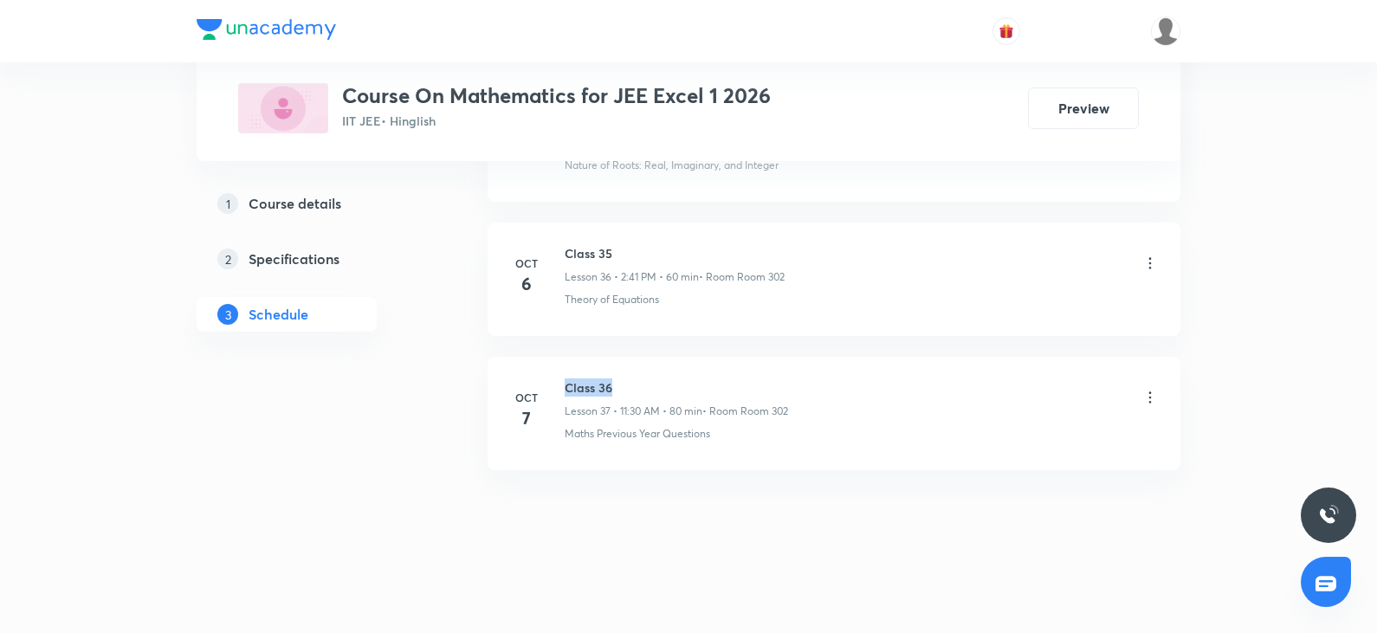
drag, startPoint x: 565, startPoint y: 383, endPoint x: 694, endPoint y: 378, distance: 129.1
click at [694, 378] on h6 "Class 36" at bounding box center [676, 387] width 223 height 18
copy h6 "Class 36"
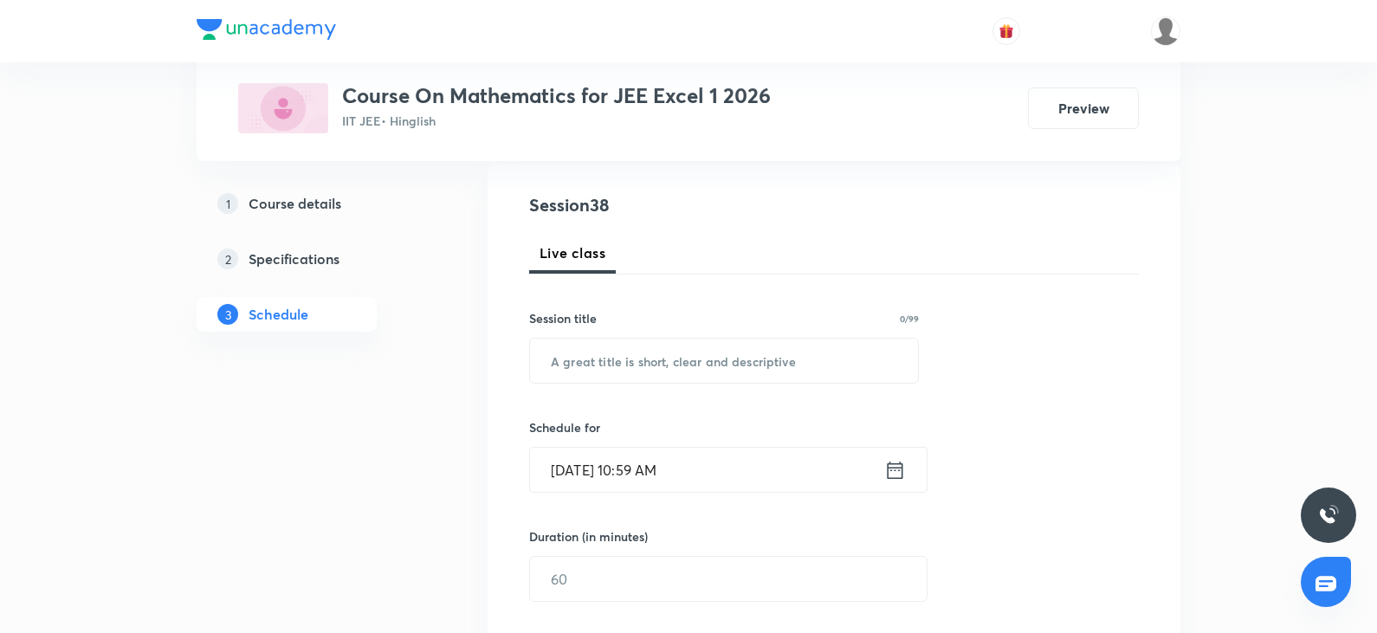
scroll to position [0, 0]
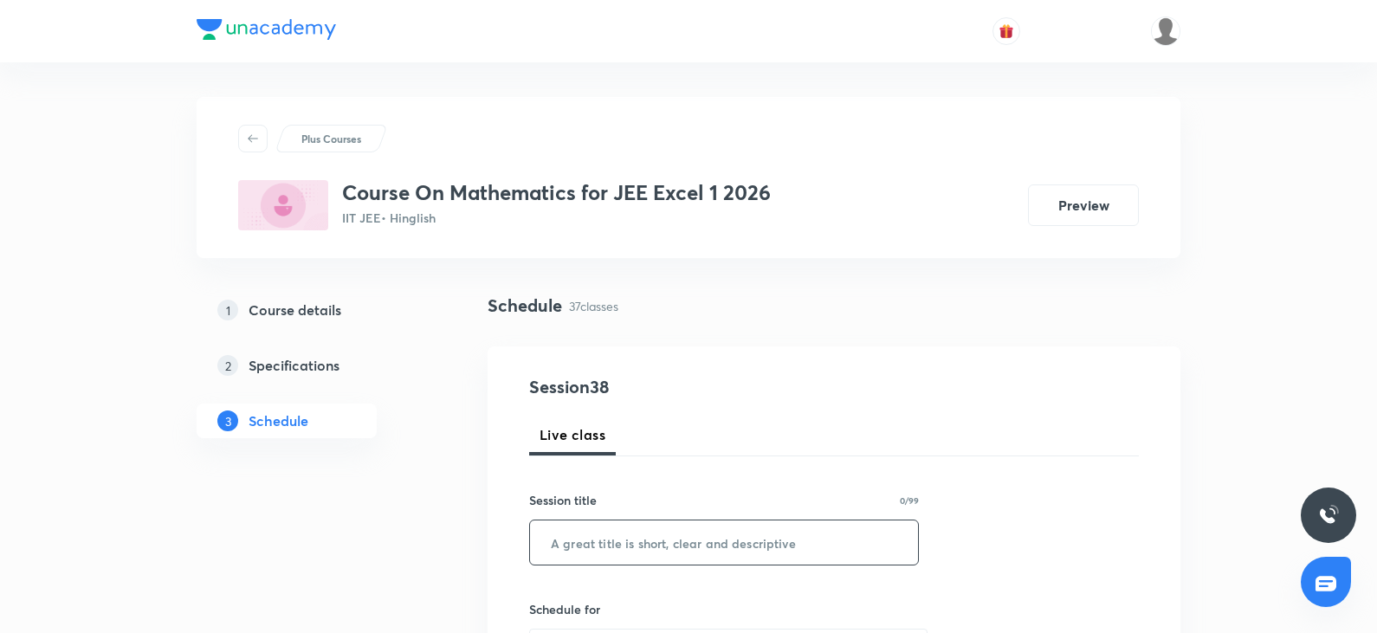
click at [598, 558] on input "text" at bounding box center [724, 542] width 388 height 44
paste input "Class 36"
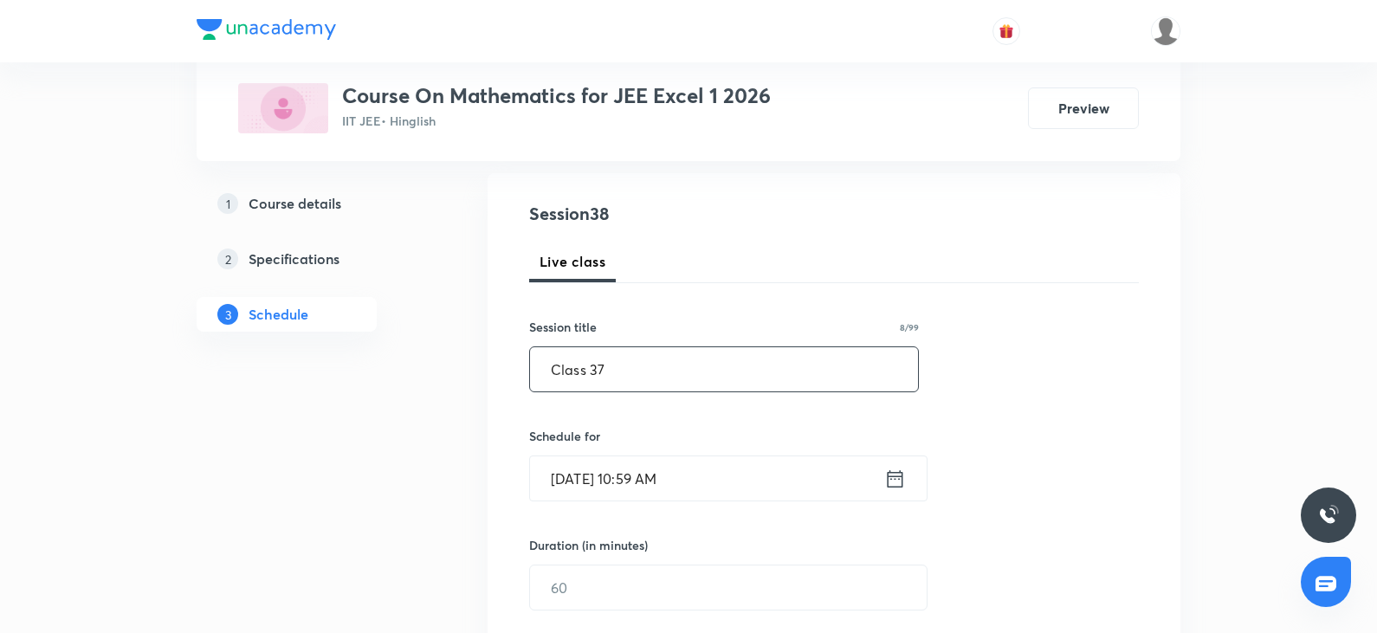
type input "Class 37"
click at [700, 478] on input "[DATE] 10:59 AM" at bounding box center [707, 478] width 354 height 44
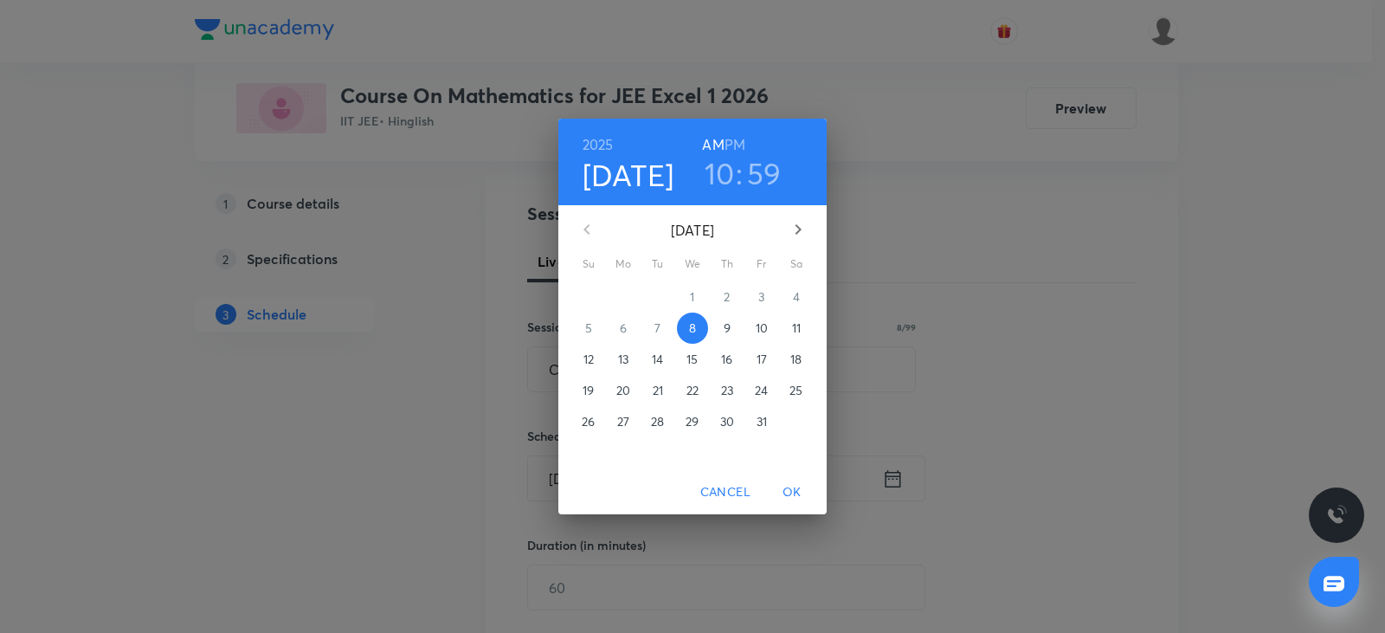
click at [726, 176] on h3 "10" at bounding box center [720, 173] width 30 height 36
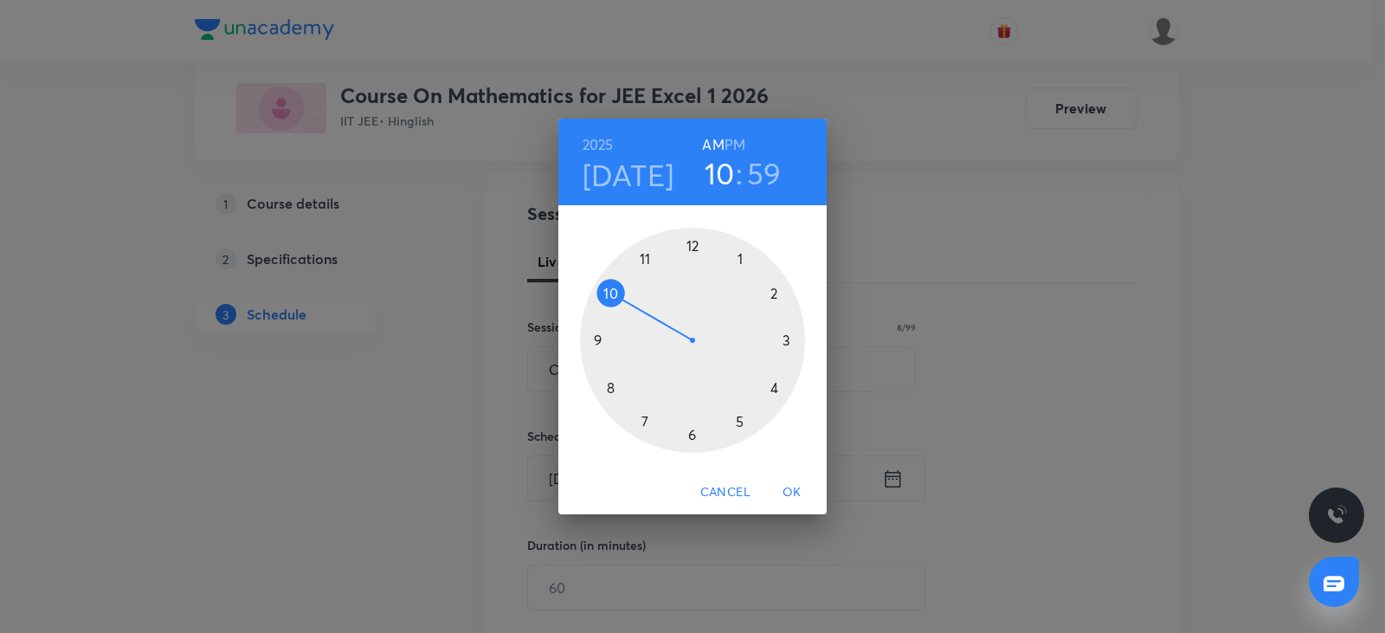
click at [774, 289] on div at bounding box center [692, 340] width 225 height 225
click at [613, 383] on div at bounding box center [692, 340] width 225 height 225
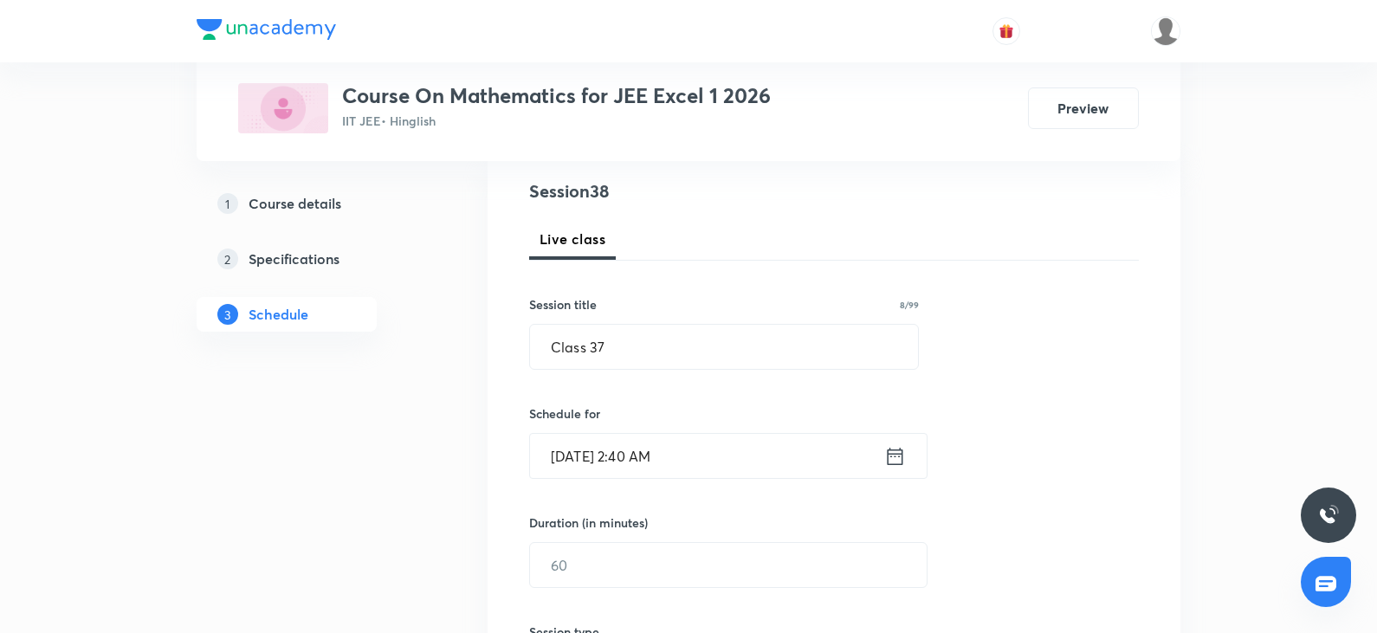
scroll to position [260, 0]
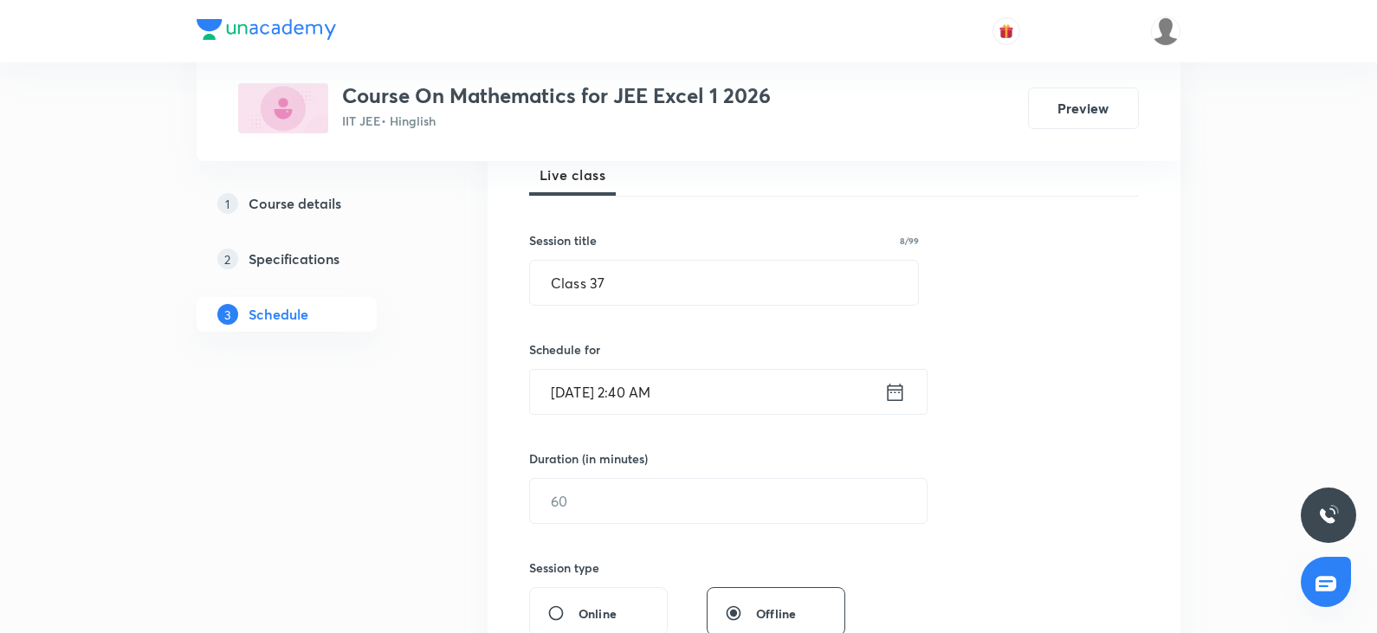
click at [733, 404] on input "[DATE] 2:40 AM" at bounding box center [707, 392] width 354 height 44
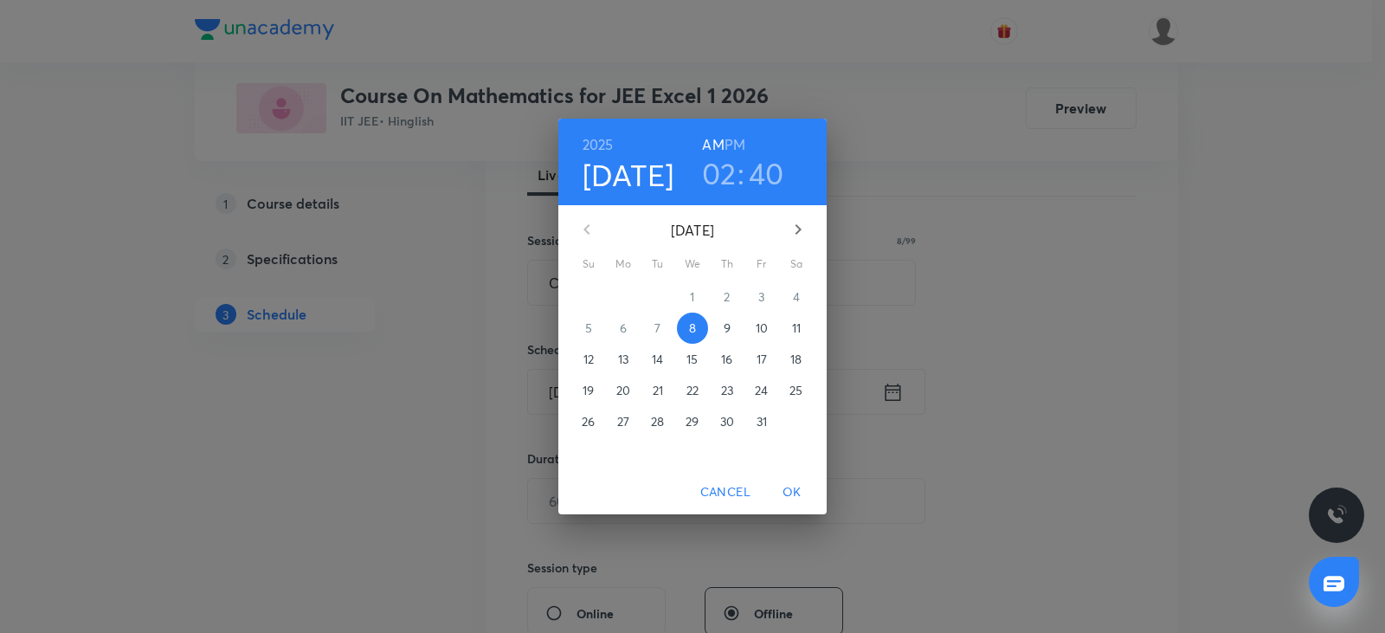
click at [741, 142] on h6 "PM" at bounding box center [735, 144] width 21 height 24
click at [785, 494] on span "OK" at bounding box center [792, 492] width 42 height 22
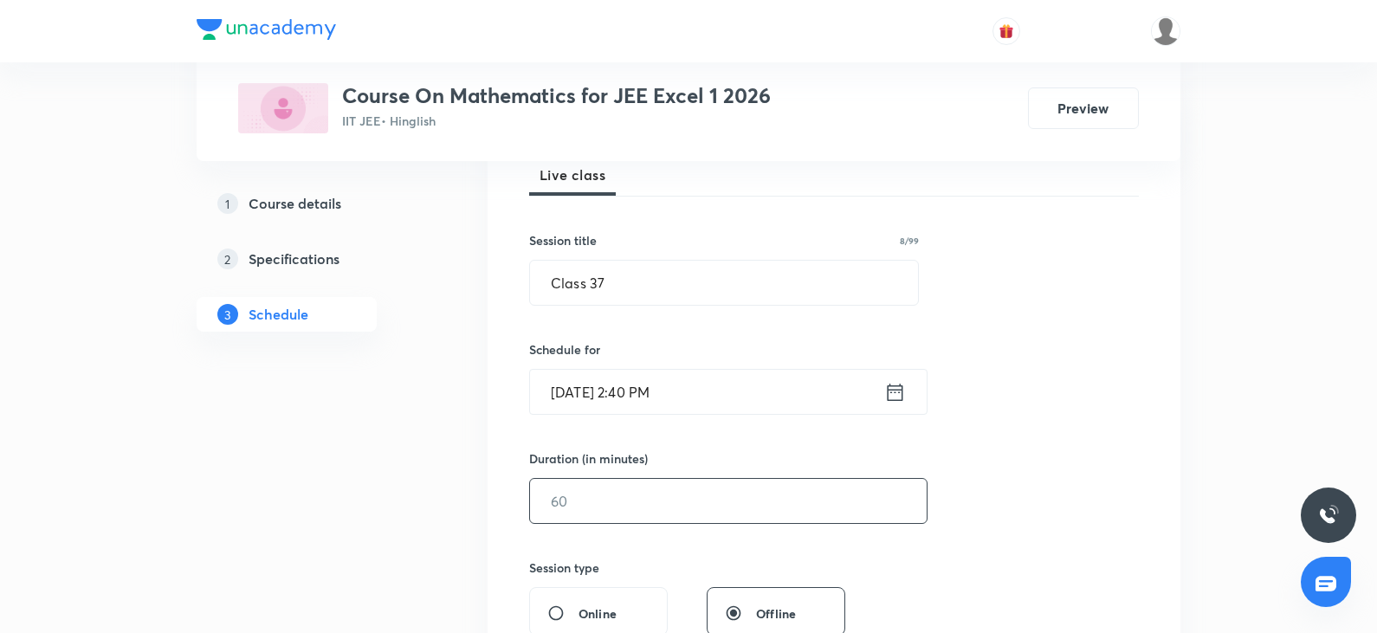
click at [636, 481] on input "text" at bounding box center [728, 501] width 397 height 44
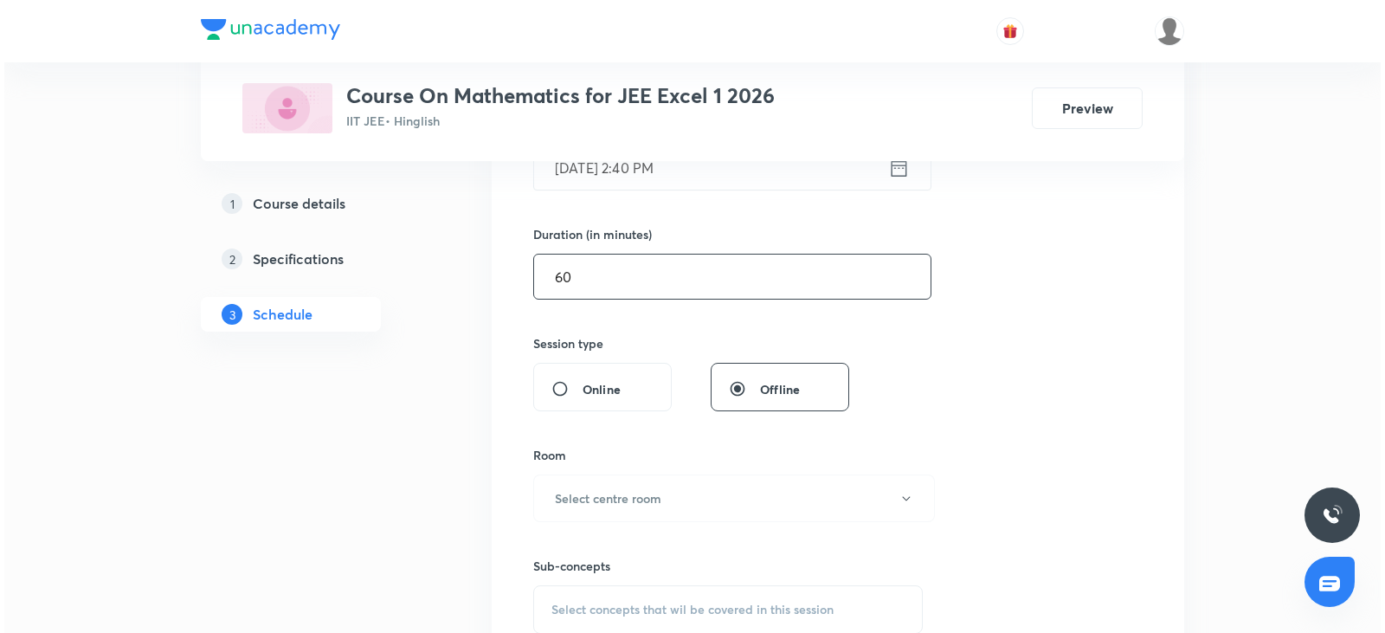
scroll to position [519, 0]
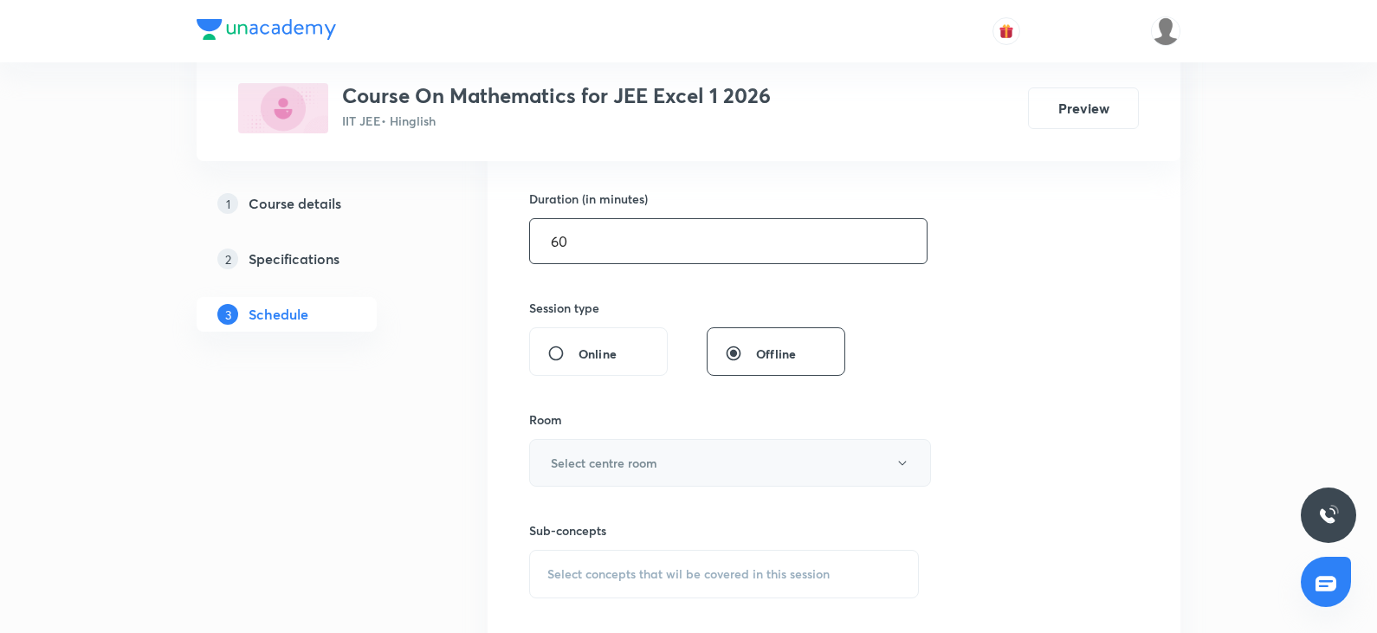
type input "60"
click at [636, 463] on h6 "Select centre room" at bounding box center [604, 463] width 106 height 18
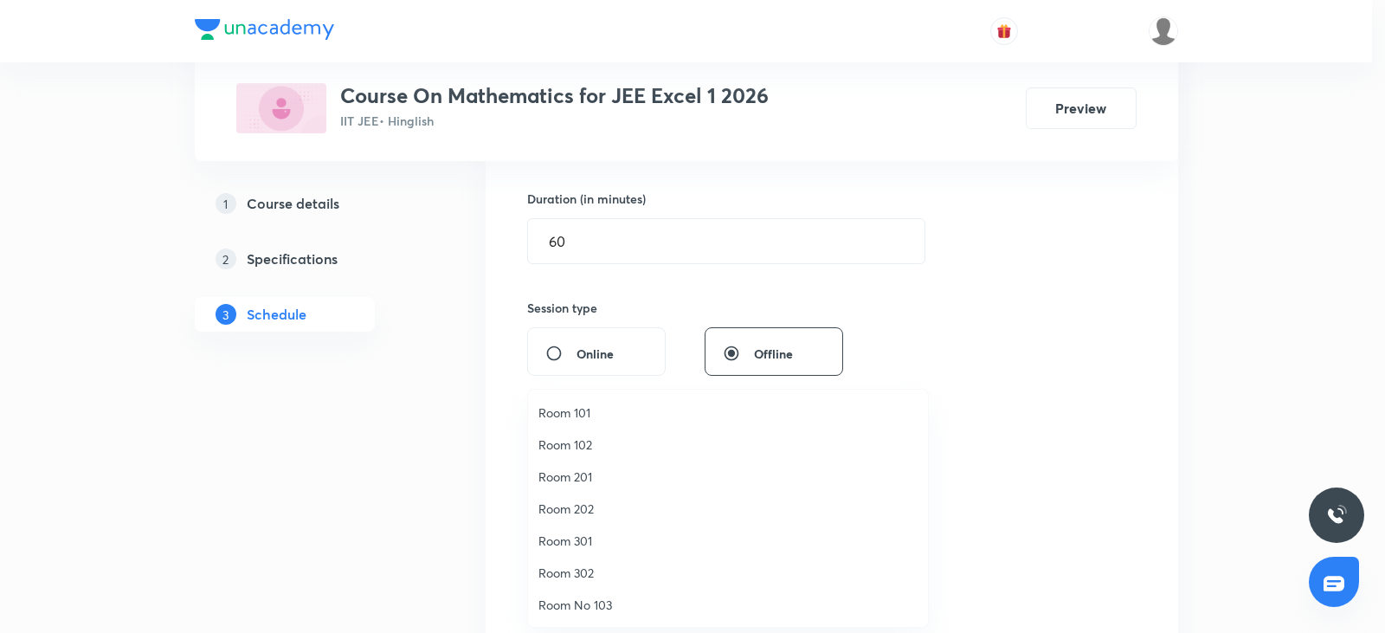
click at [587, 577] on span "Room 302" at bounding box center [728, 573] width 379 height 18
click at [915, 461] on button "Room 302" at bounding box center [730, 463] width 402 height 48
click at [1009, 465] on div at bounding box center [692, 316] width 1385 height 633
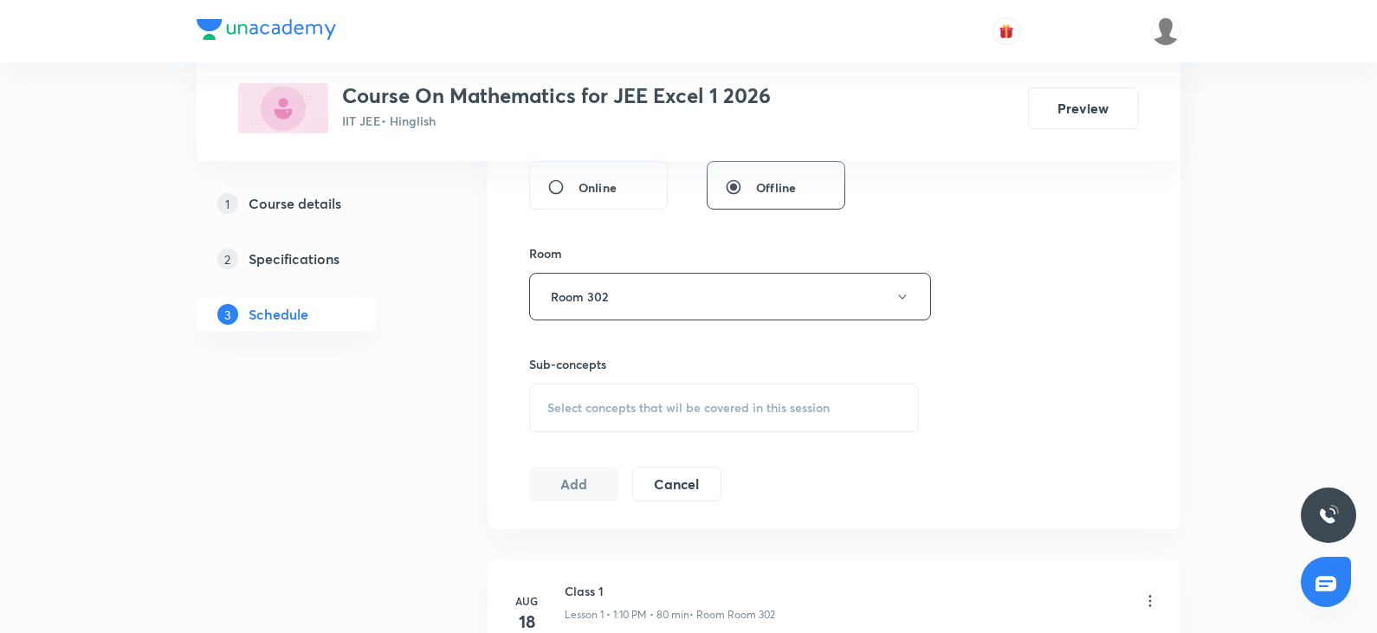
scroll to position [693, 0]
click at [604, 410] on div "Select concepts that wil be covered in this session" at bounding box center [724, 401] width 390 height 48
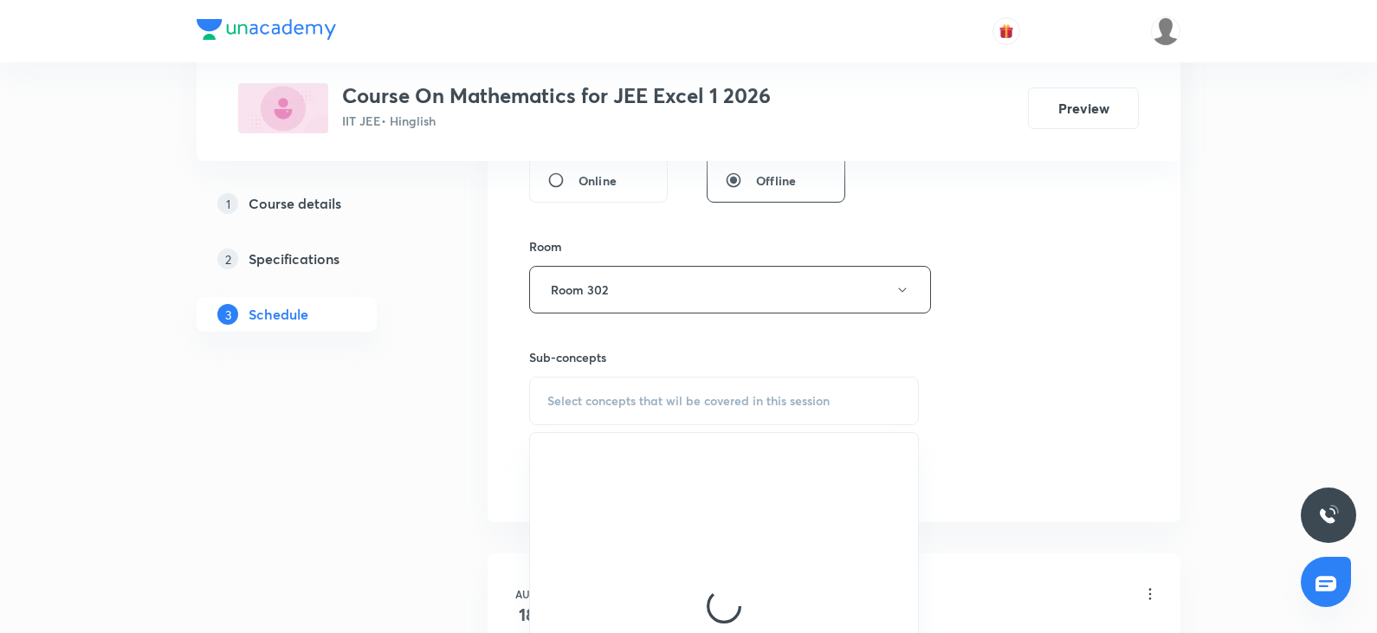
click at [612, 404] on span "Select concepts that wil be covered in this session" at bounding box center [688, 401] width 282 height 14
click at [631, 394] on span "Select concepts that wil be covered in this session" at bounding box center [688, 401] width 282 height 14
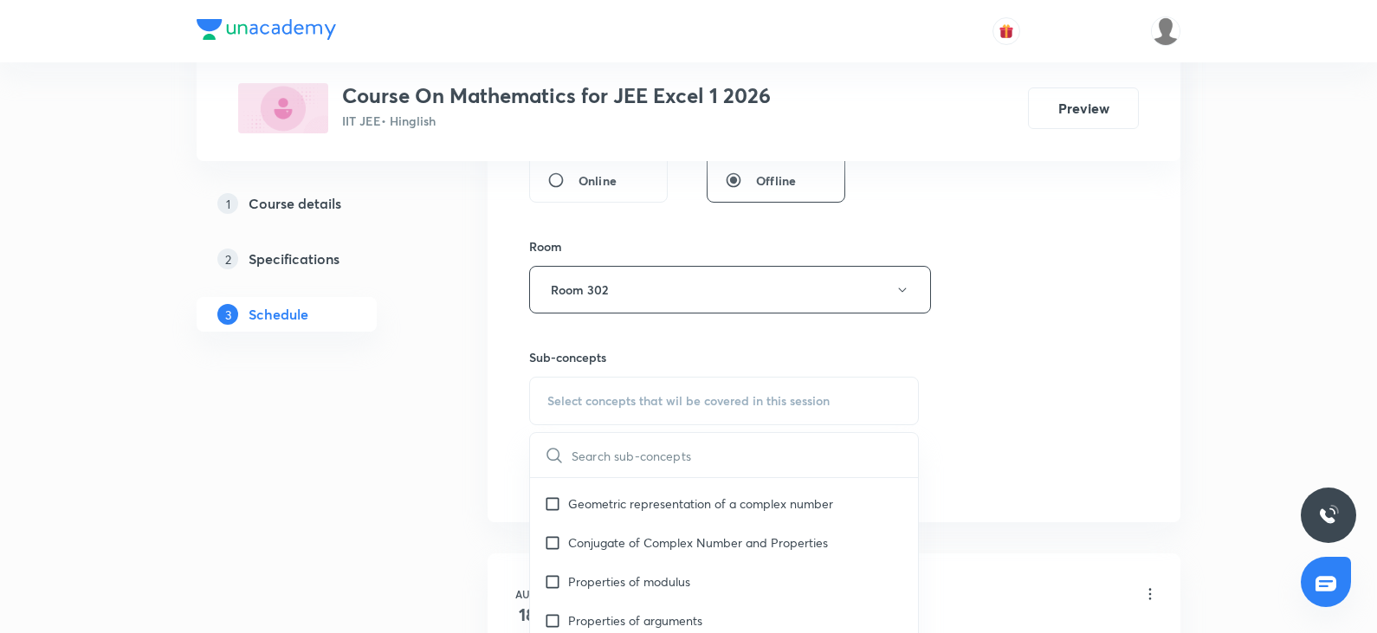
scroll to position [1472, 0]
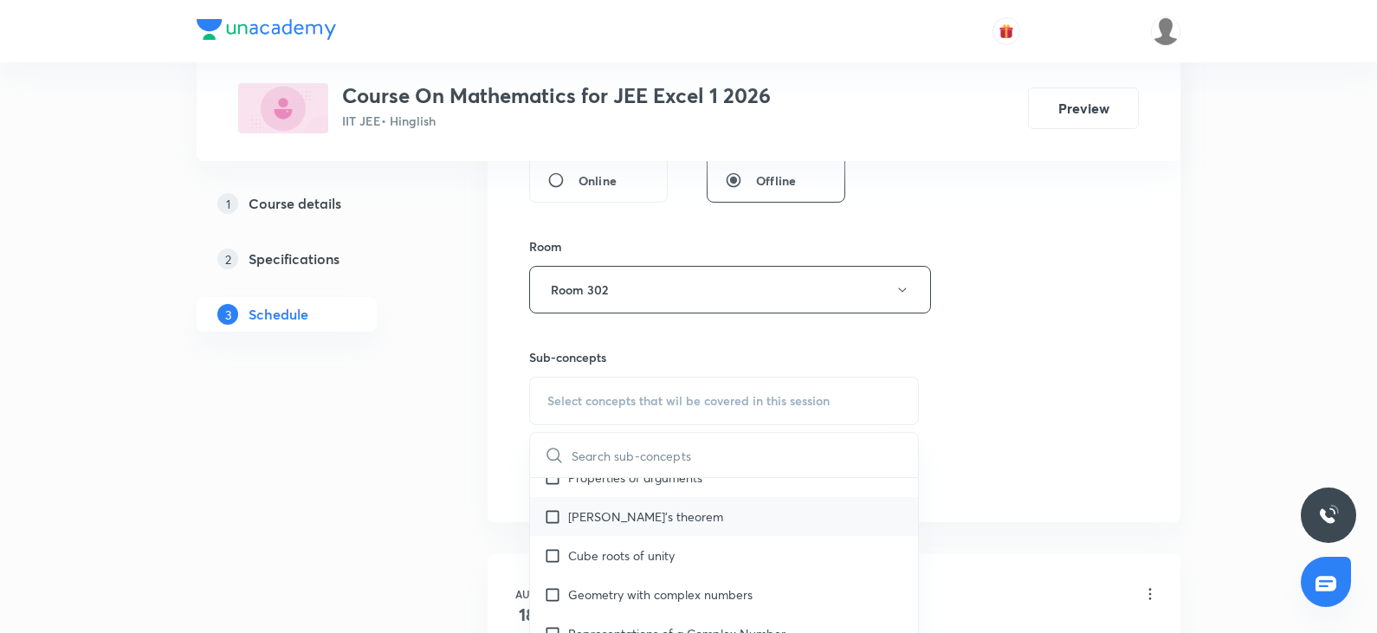
click at [654, 508] on p "[PERSON_NAME]'s theorem" at bounding box center [645, 516] width 155 height 18
checkbox input "true"
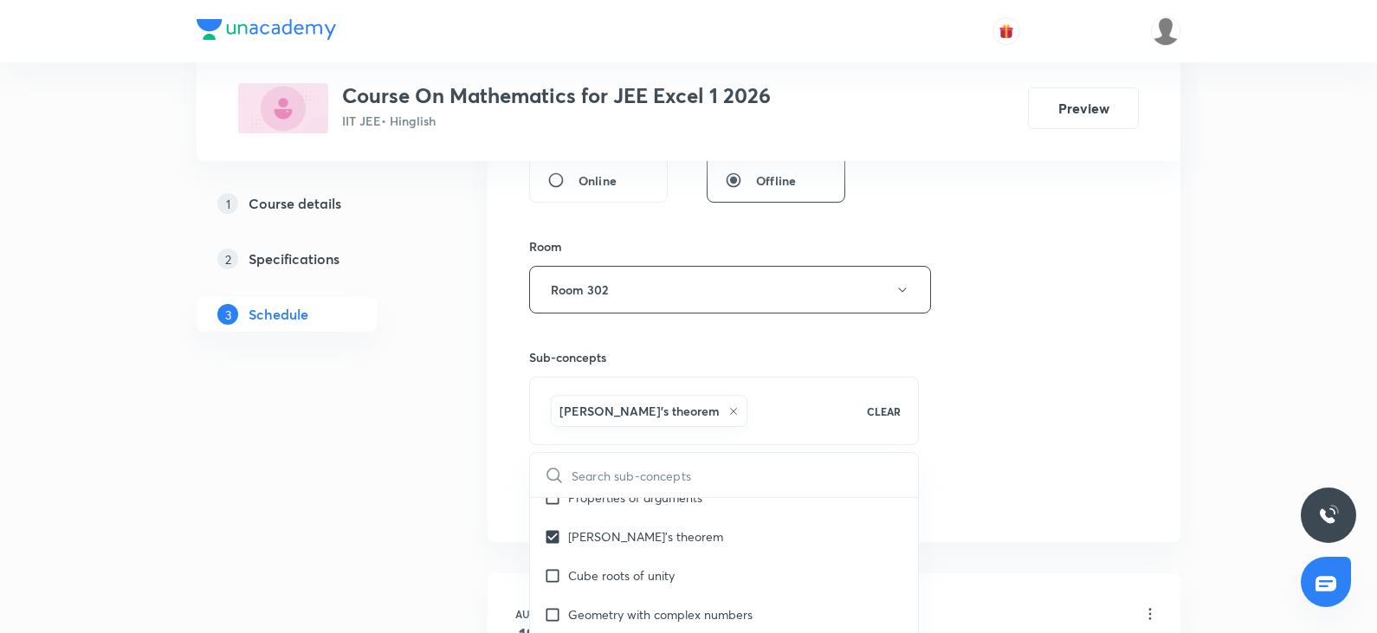
click at [1031, 464] on div "Session 38 Live class Session title 8/99 Class 37 ​ Schedule for Oct 8, 2025, 2…" at bounding box center [834, 97] width 610 height 833
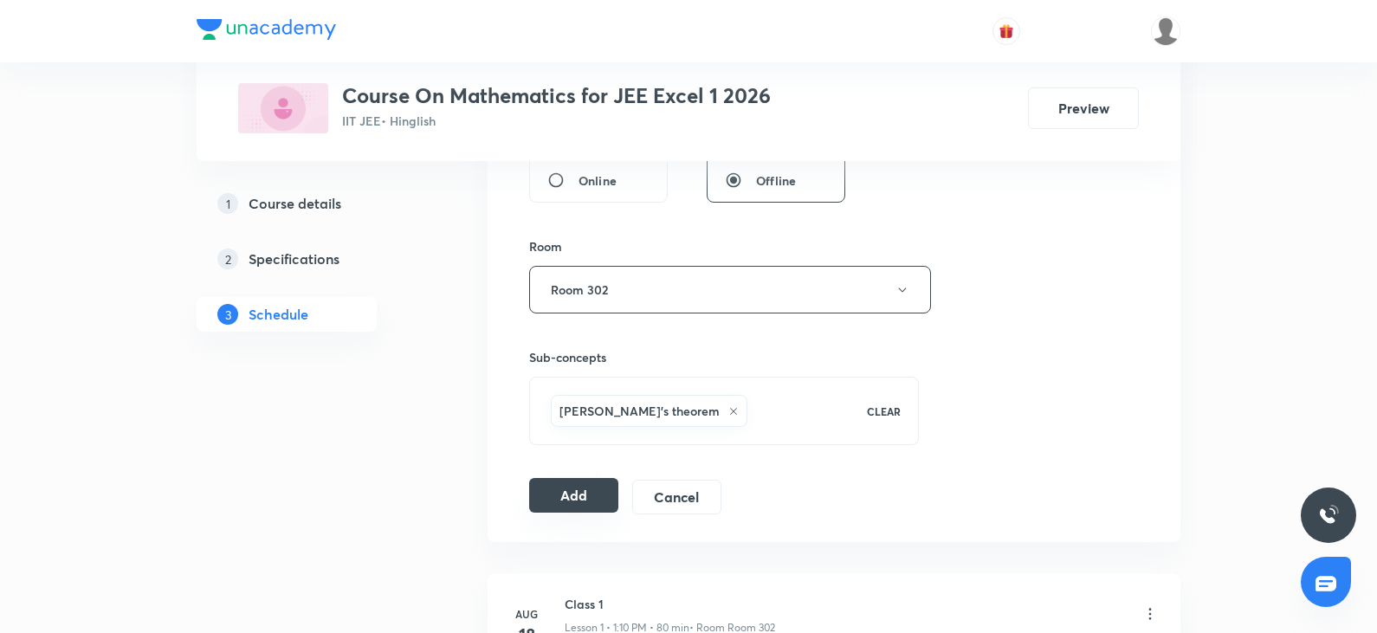
click at [559, 492] on button "Add" at bounding box center [573, 495] width 89 height 35
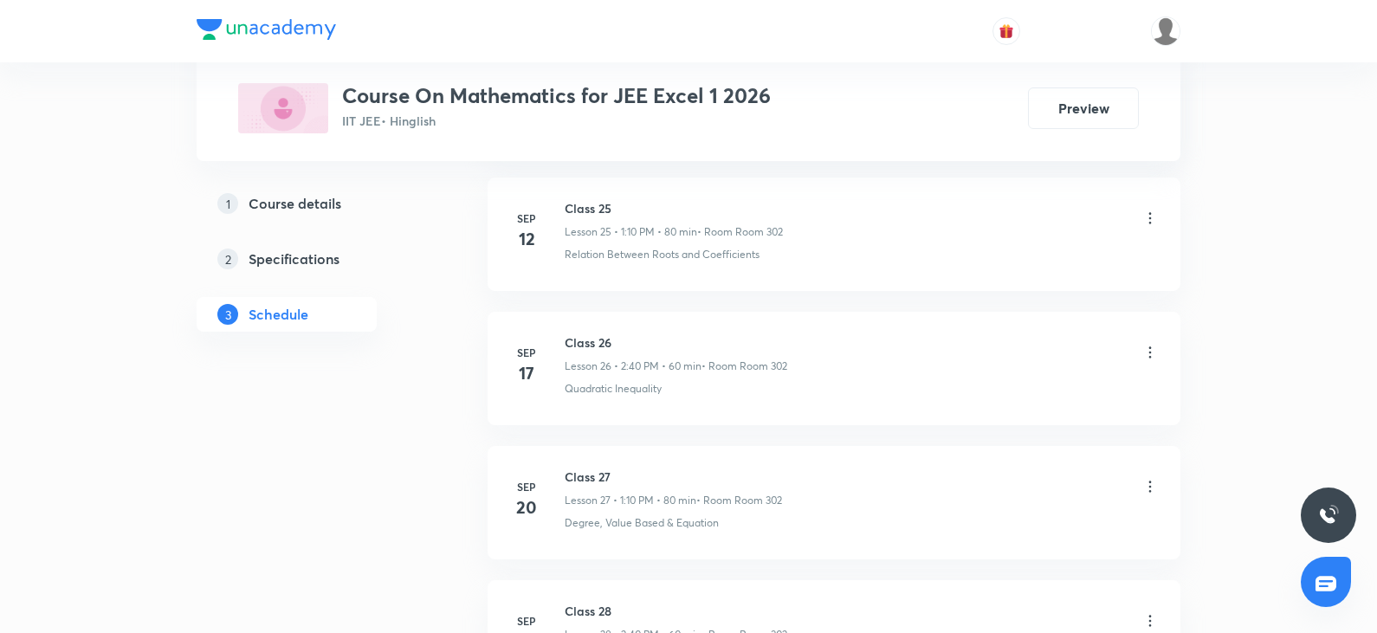
scroll to position [5740, 0]
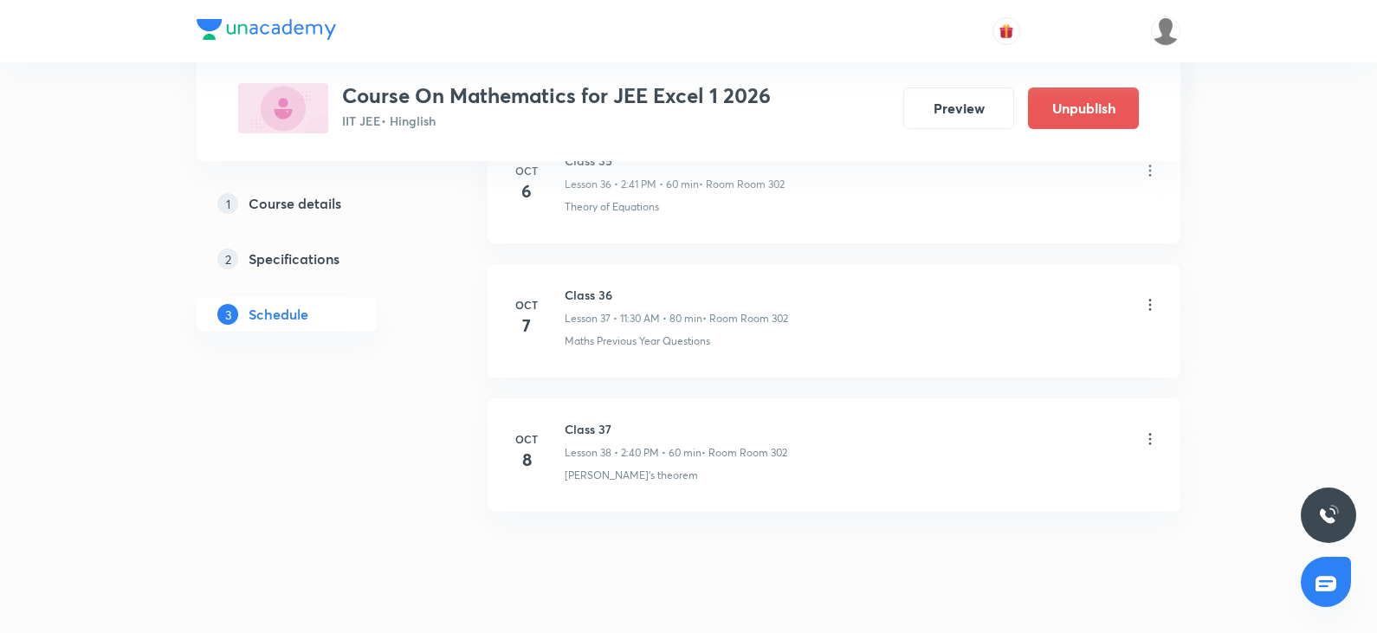
scroll to position [5855, 0]
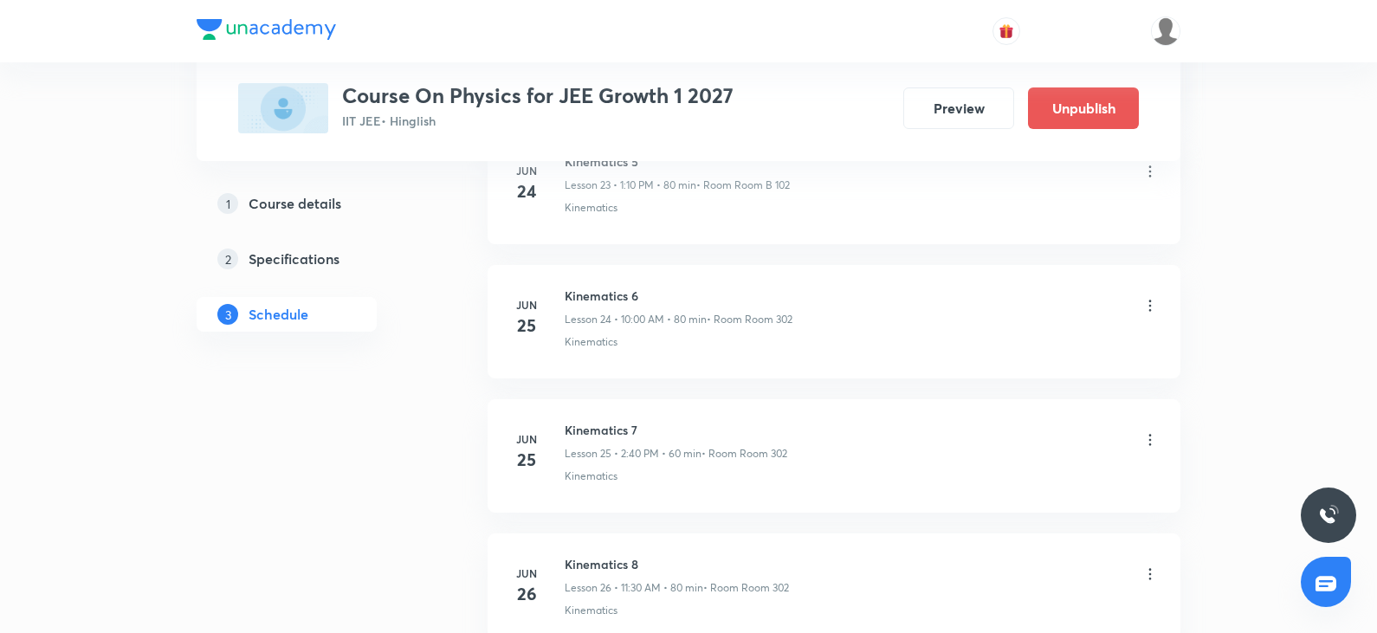
scroll to position [17776, 0]
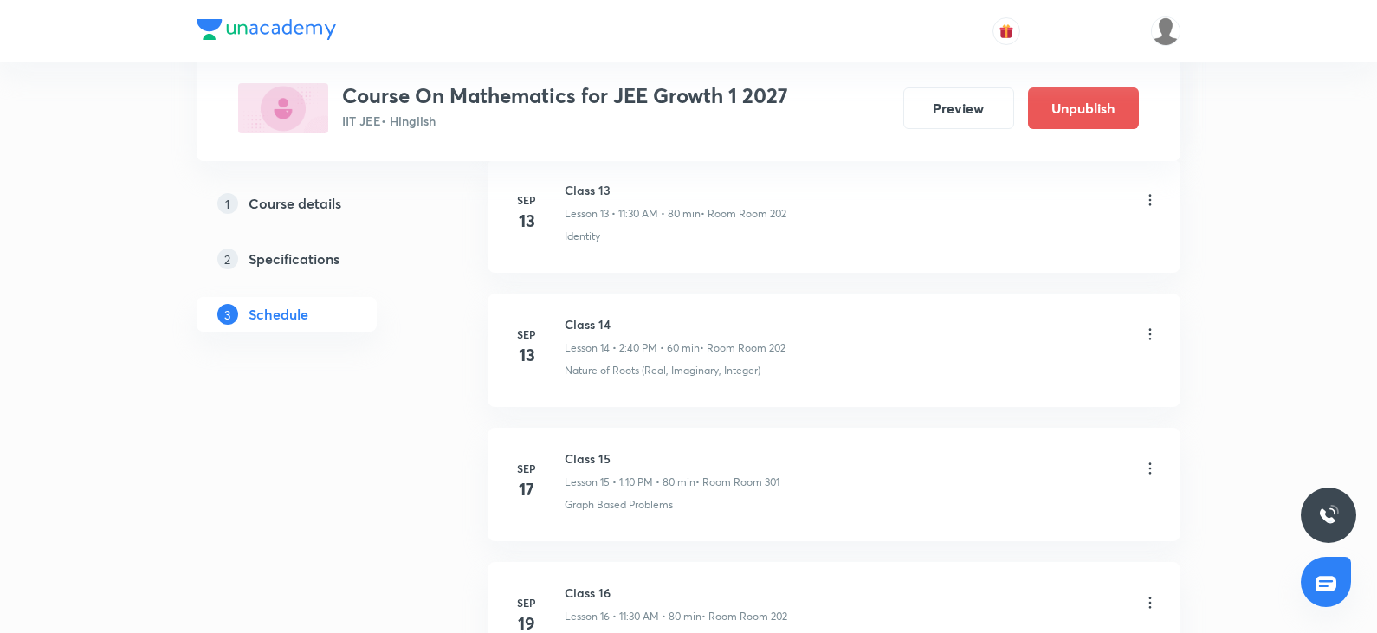
scroll to position [3976, 0]
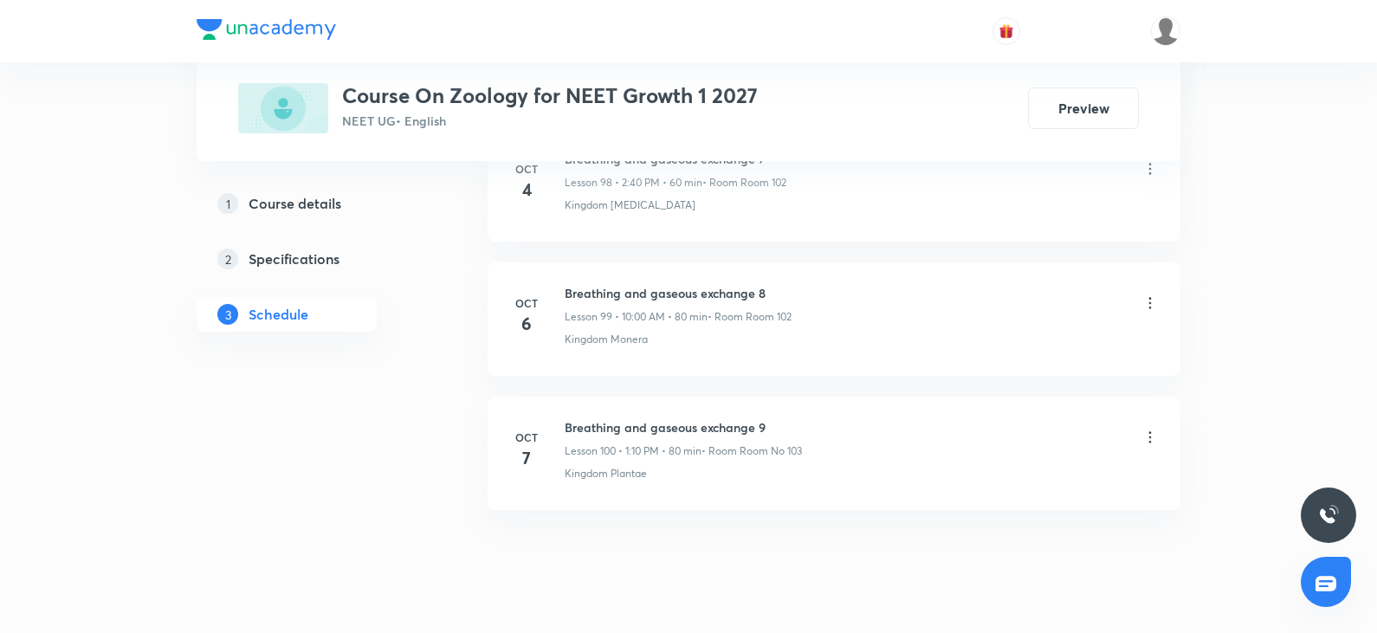
scroll to position [14175, 0]
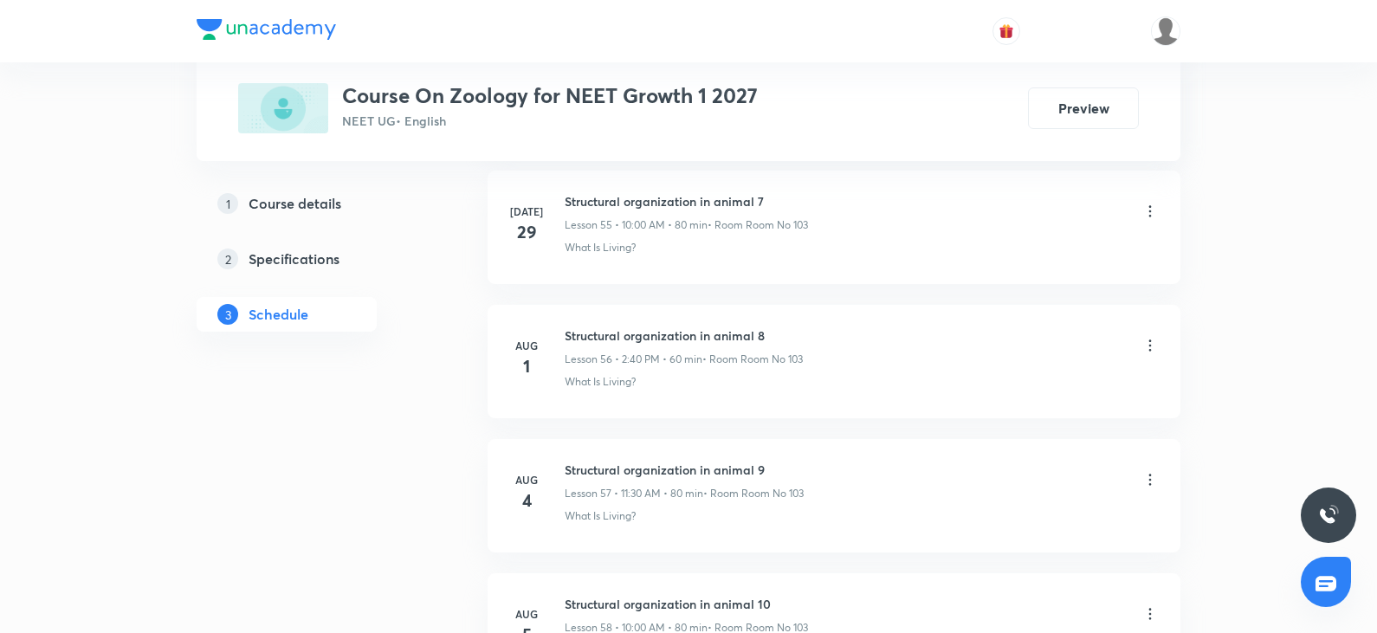
scroll to position [14175, 0]
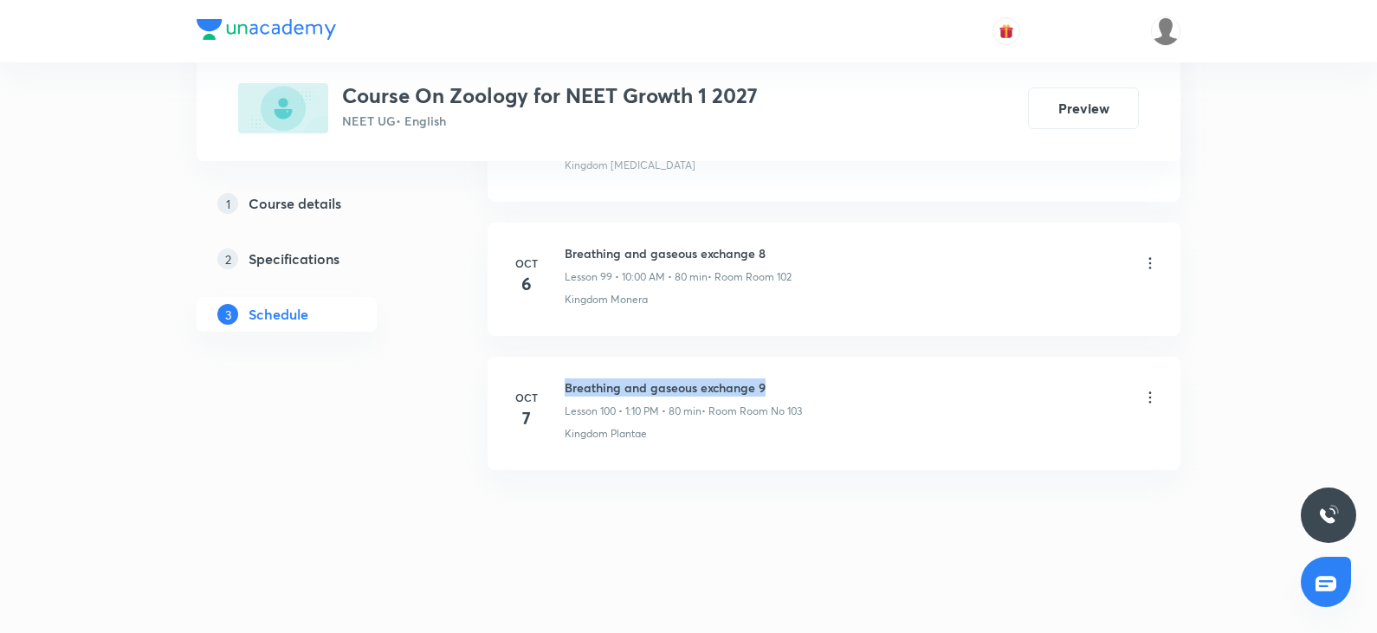
drag, startPoint x: 568, startPoint y: 382, endPoint x: 819, endPoint y: 384, distance: 251.1
click at [819, 384] on div "Breathing and gaseous exchange 9 Lesson 100 • 1:10 PM • 80 min • Room Room No 1…" at bounding box center [862, 398] width 594 height 41
copy h6 "Breathing and gaseous exchange 9"
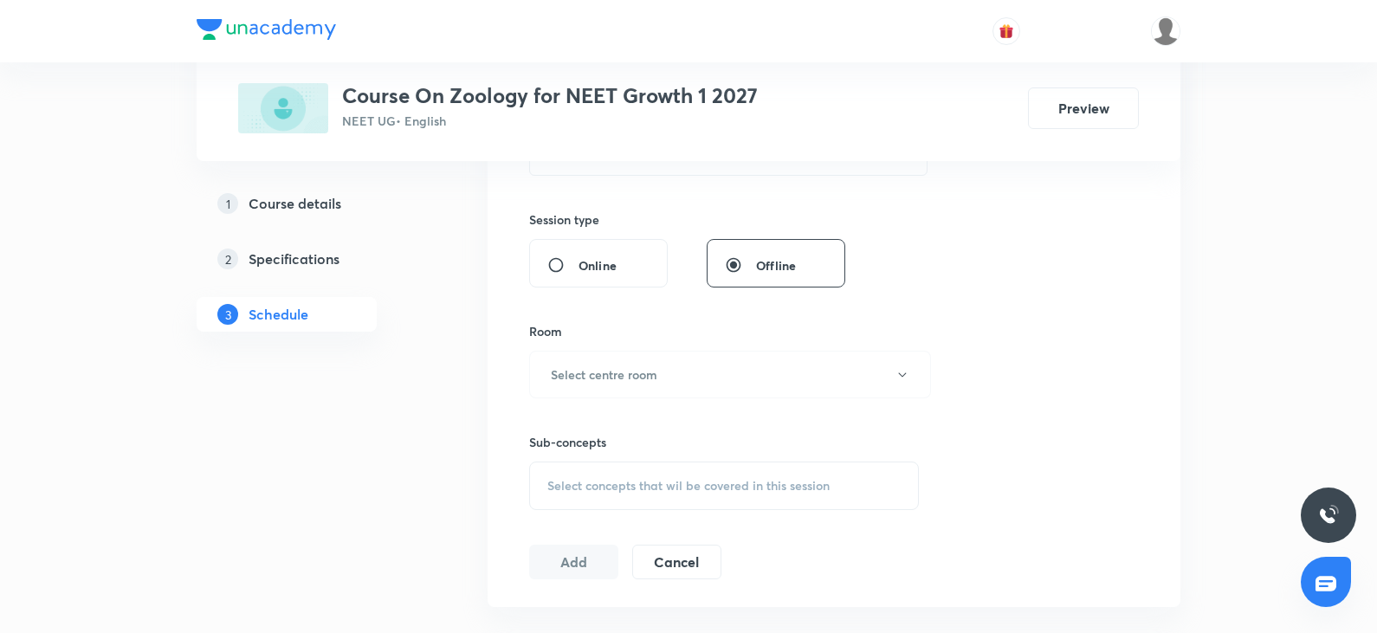
scroll to position [0, 0]
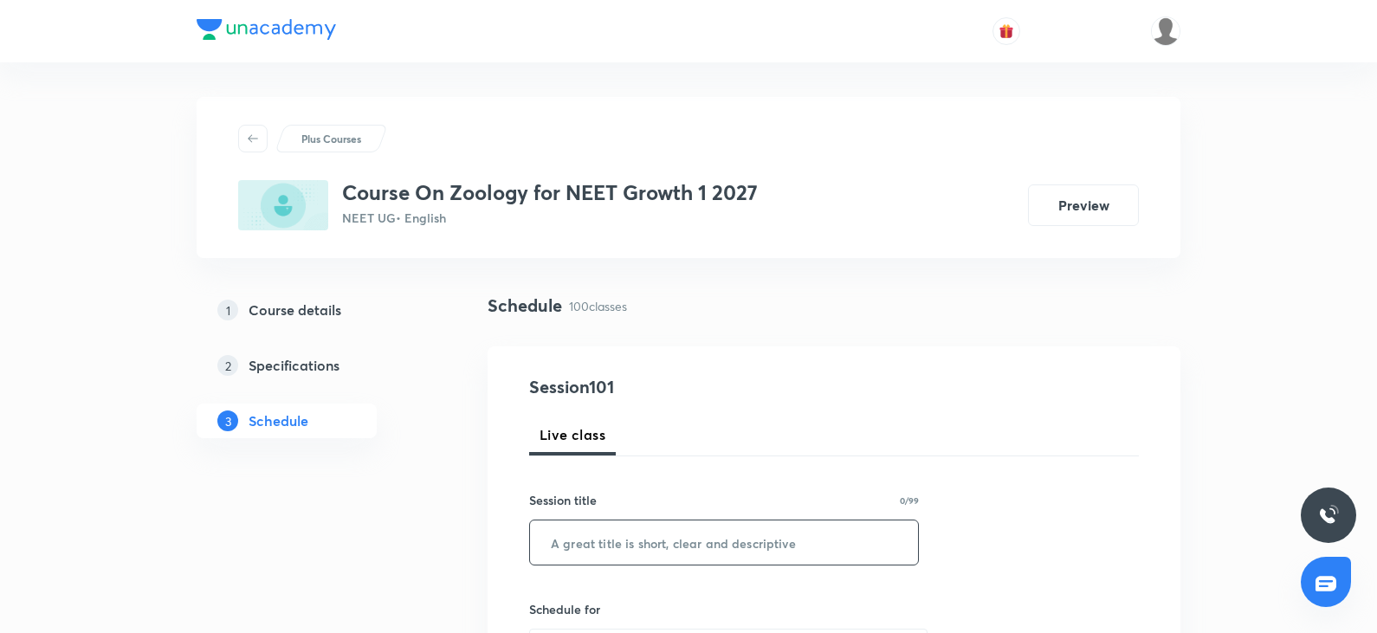
click at [545, 545] on input "text" at bounding box center [724, 542] width 388 height 44
paste input "Breathing and gaseous exchange 9"
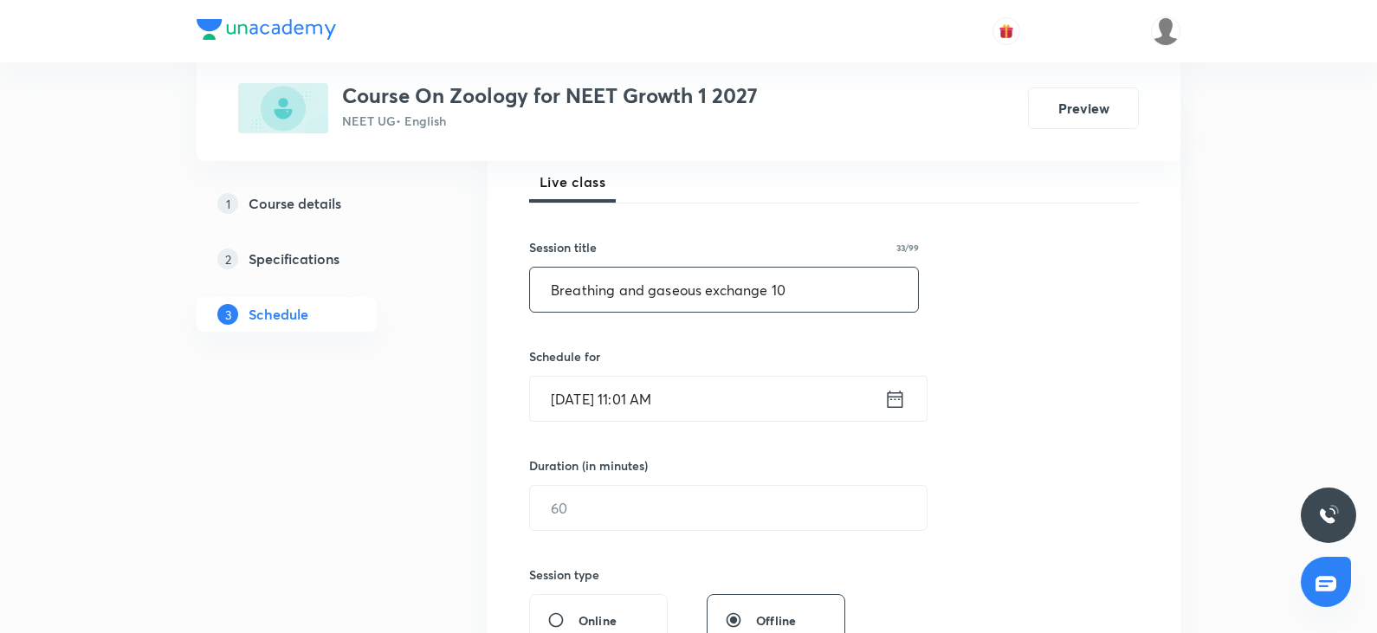
scroll to position [260, 0]
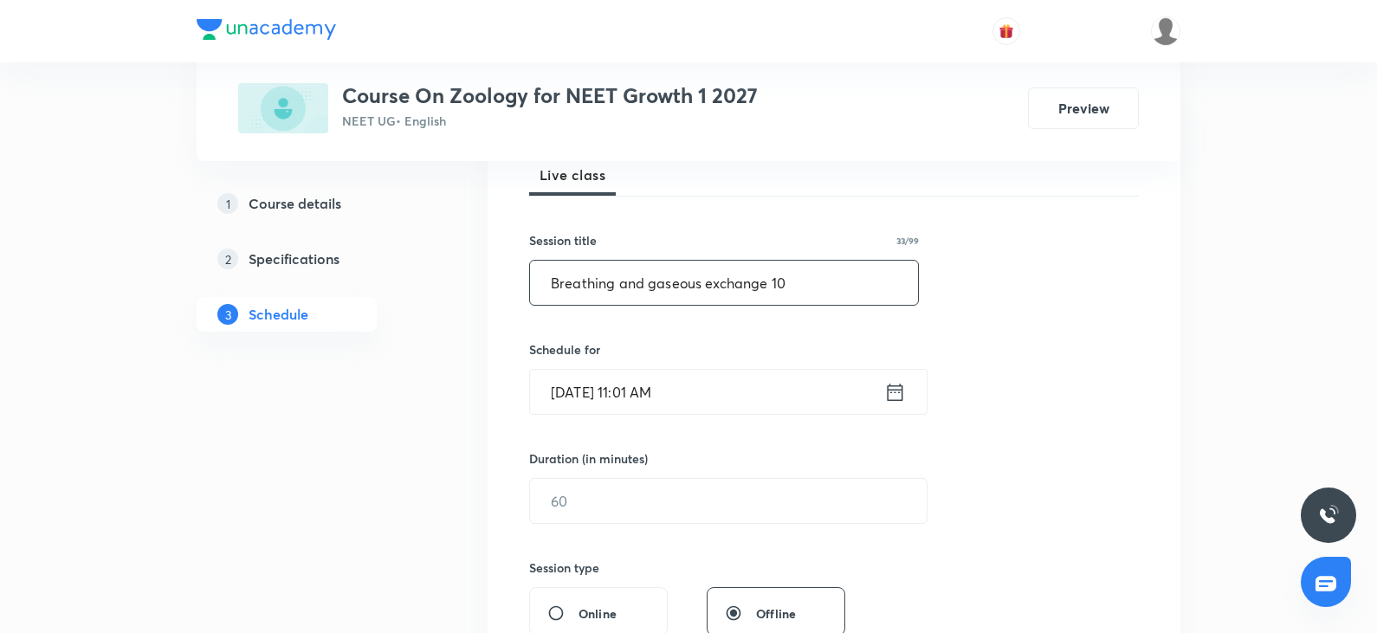
type input "Breathing and gaseous exchange 10"
click at [743, 397] on input "Oct 8, 2025, 11:01 AM" at bounding box center [707, 392] width 354 height 44
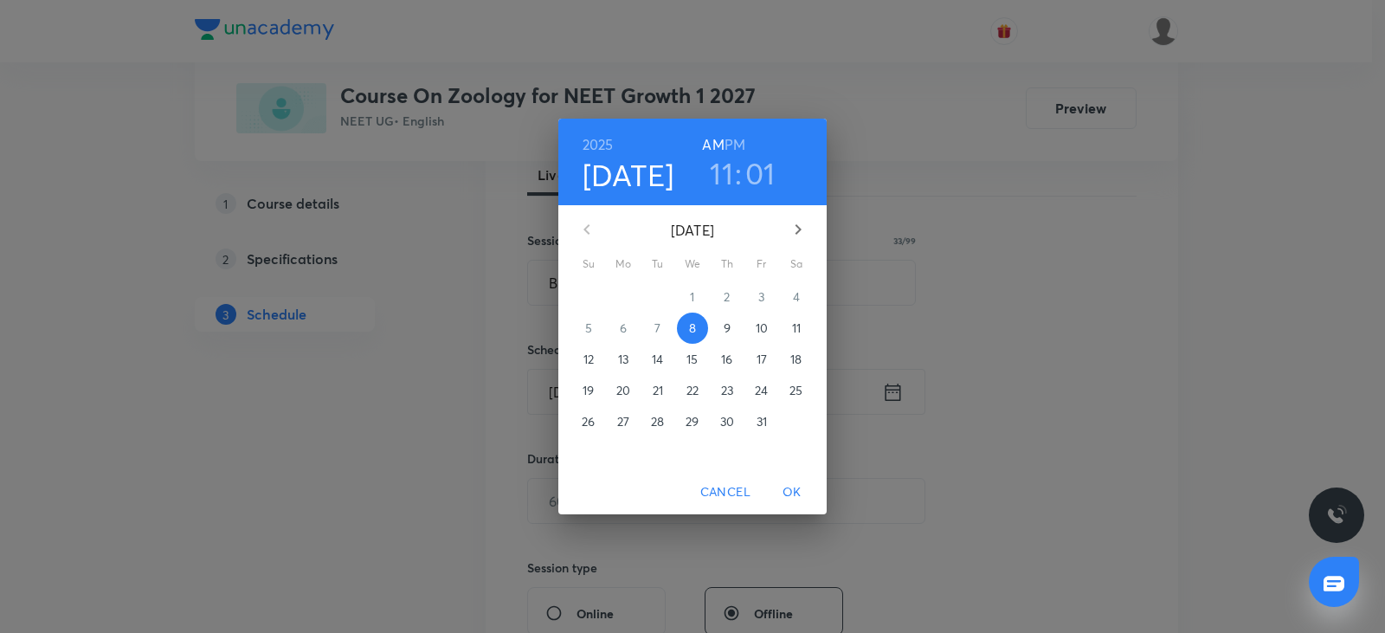
click at [723, 171] on h3 "11" at bounding box center [721, 173] width 23 height 36
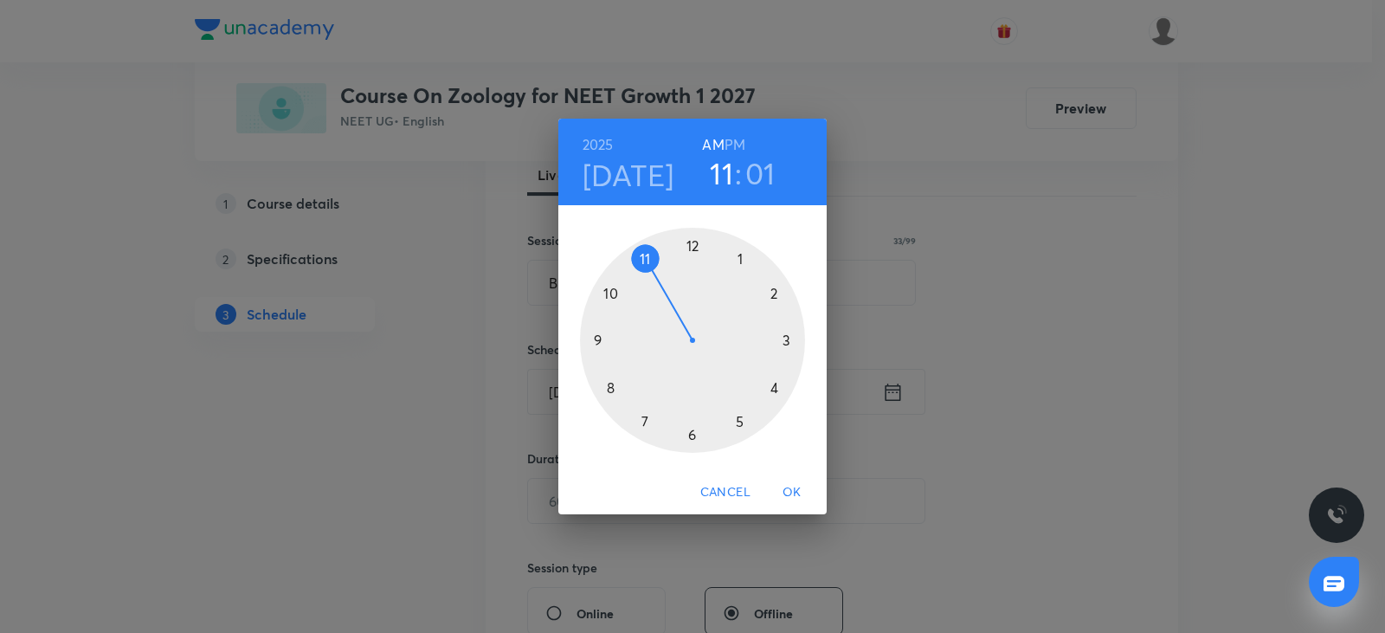
click at [772, 286] on div at bounding box center [692, 340] width 225 height 225
click at [613, 385] on div at bounding box center [692, 340] width 225 height 225
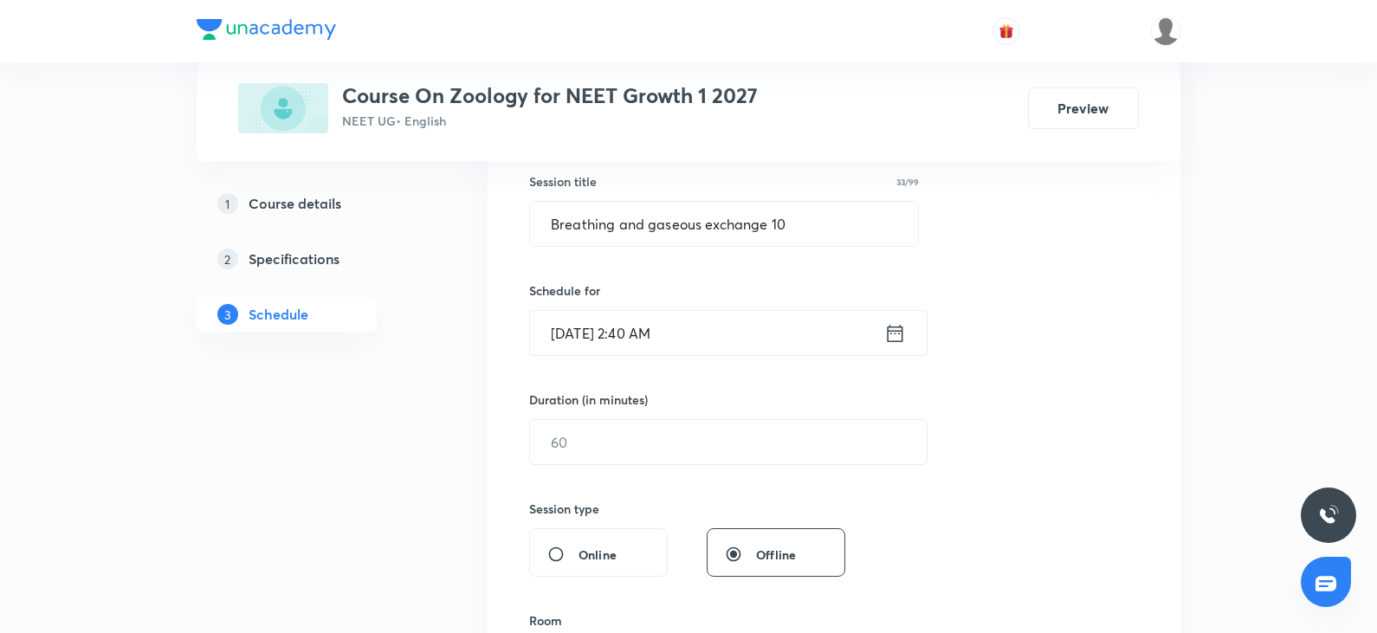
scroll to position [433, 0]
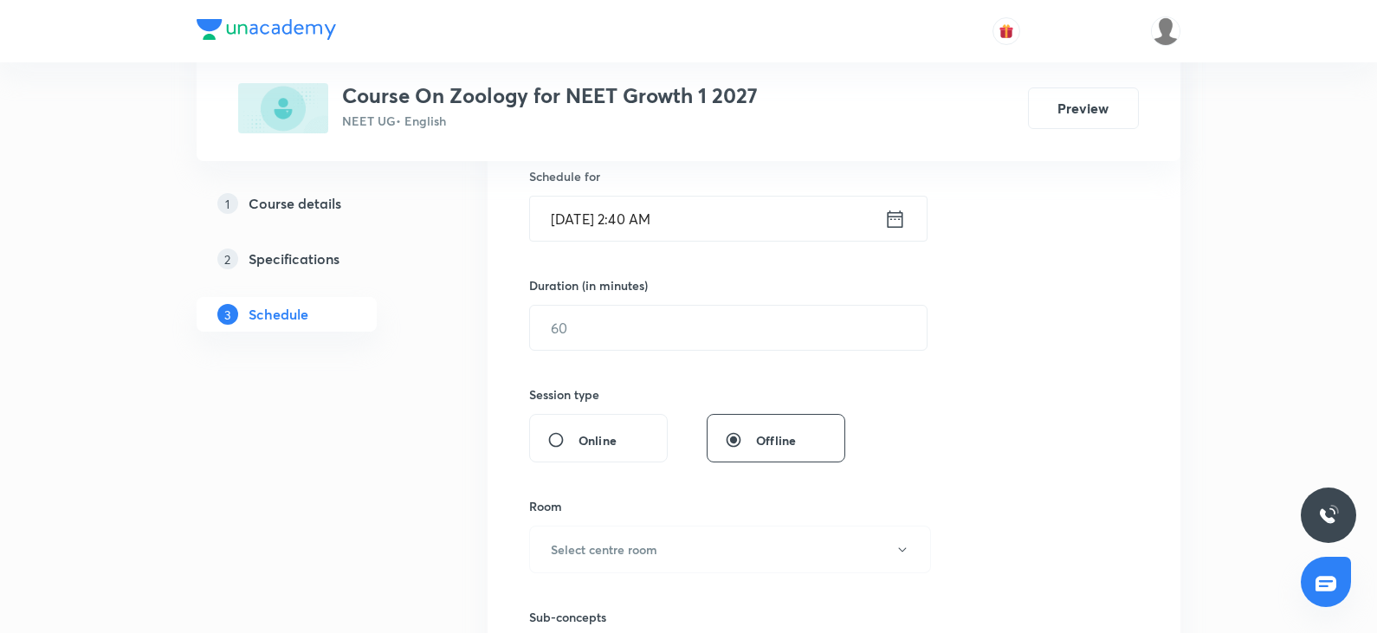
click at [687, 216] on input "Oct 8, 2025, 2:40 AM" at bounding box center [707, 219] width 354 height 44
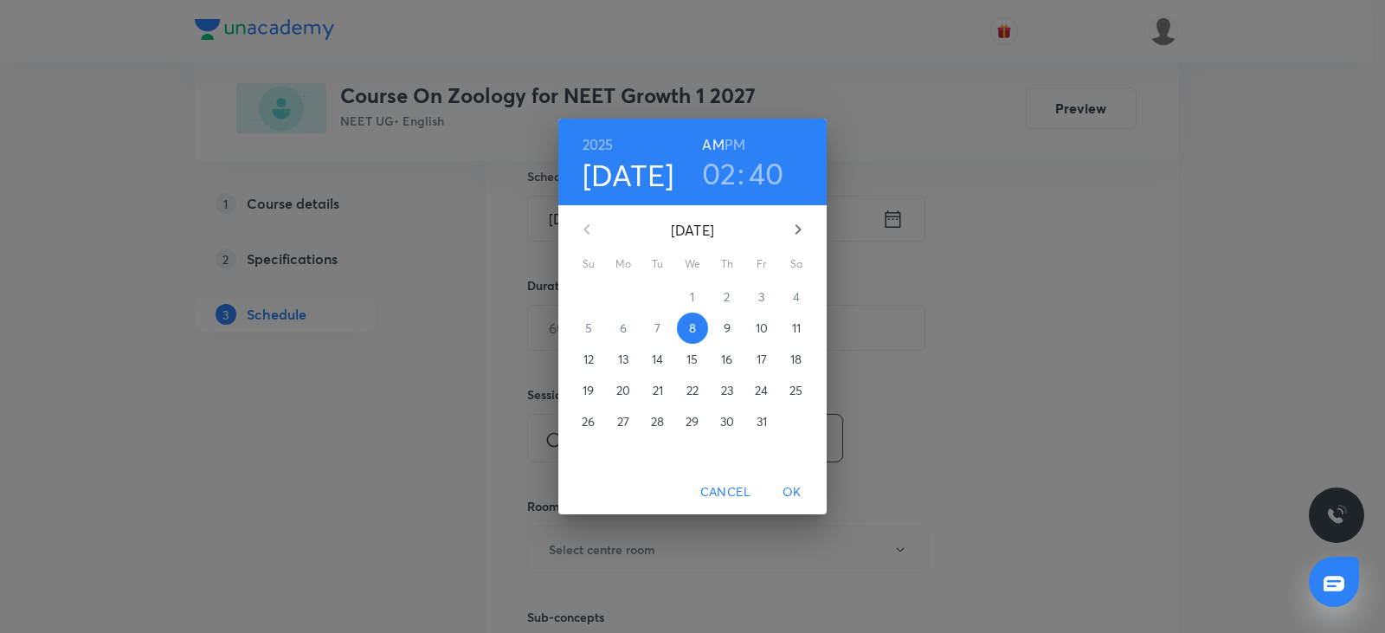
click at [731, 141] on h6 "PM" at bounding box center [735, 144] width 21 height 24
click at [791, 494] on span "OK" at bounding box center [792, 492] width 42 height 22
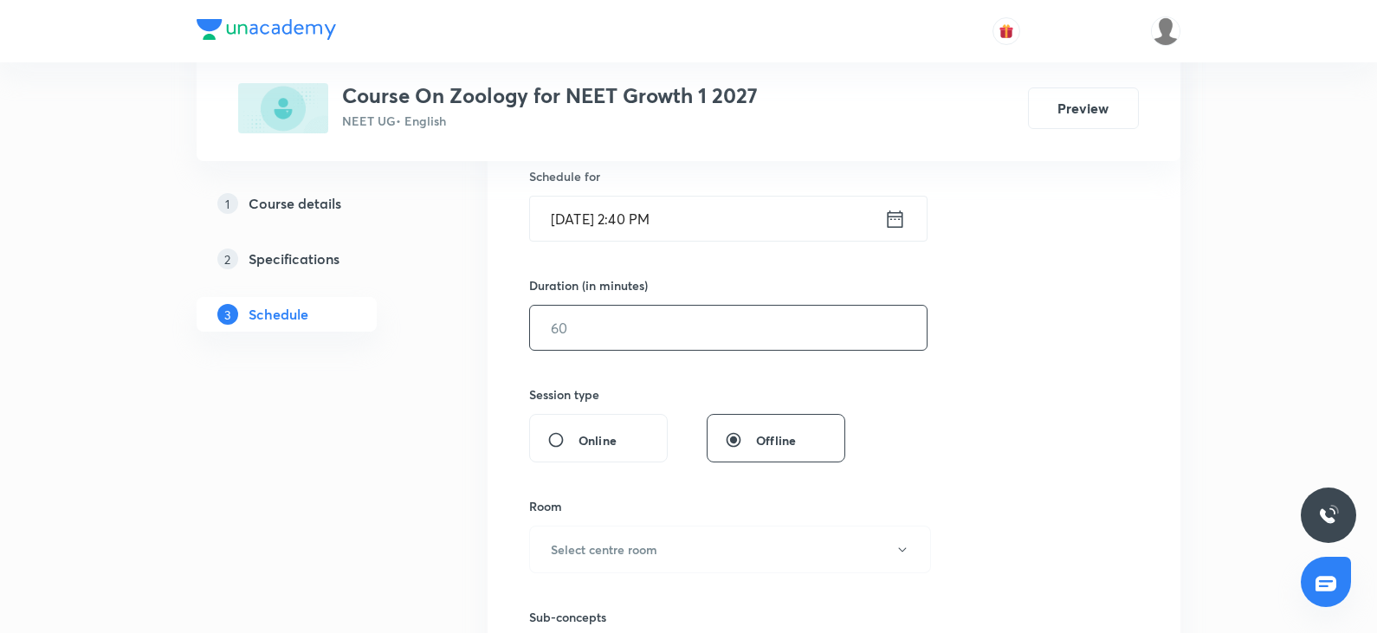
click at [617, 341] on input "text" at bounding box center [728, 328] width 397 height 44
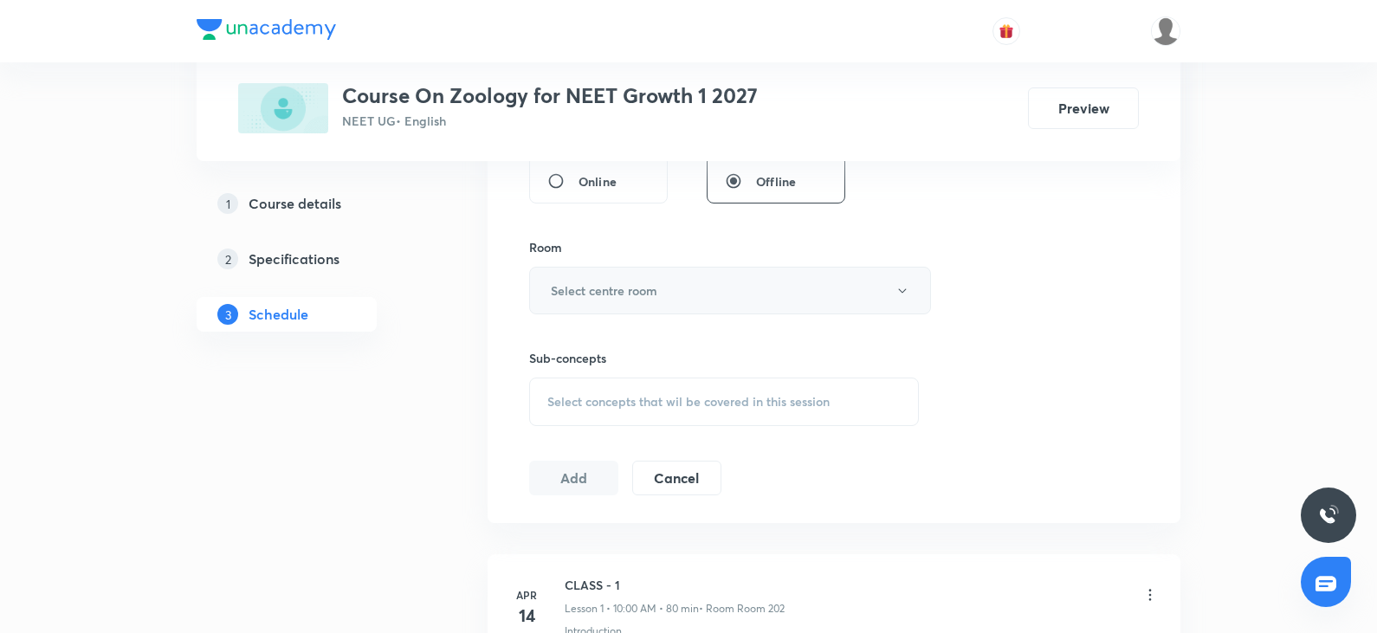
scroll to position [693, 0]
type input "60"
click at [629, 291] on h6 "Select centre room" at bounding box center [604, 290] width 106 height 18
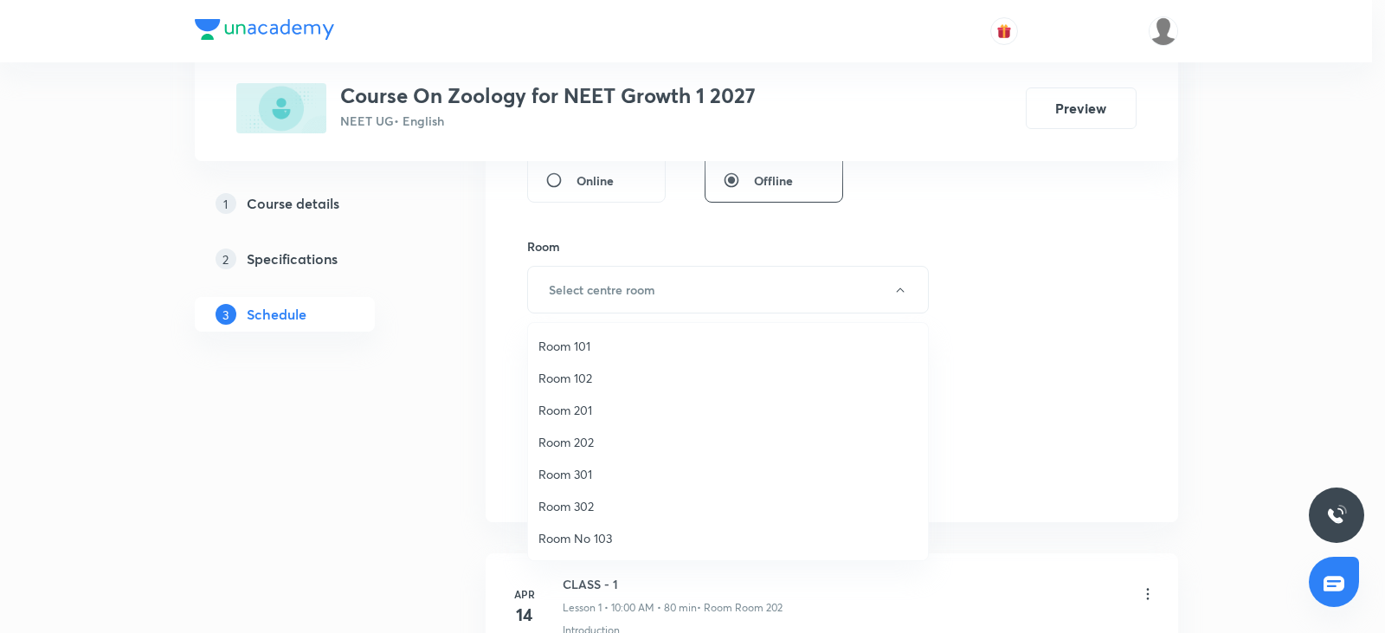
click at [584, 539] on span "Room No 103" at bounding box center [728, 538] width 379 height 18
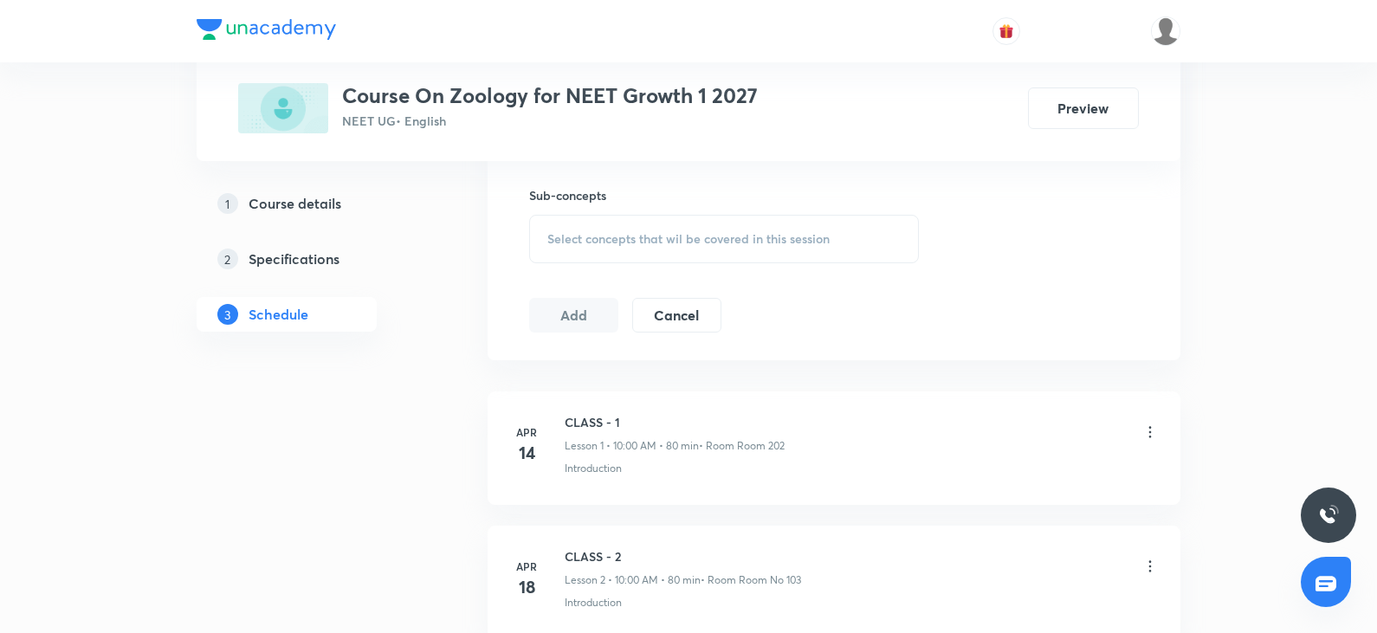
scroll to position [866, 0]
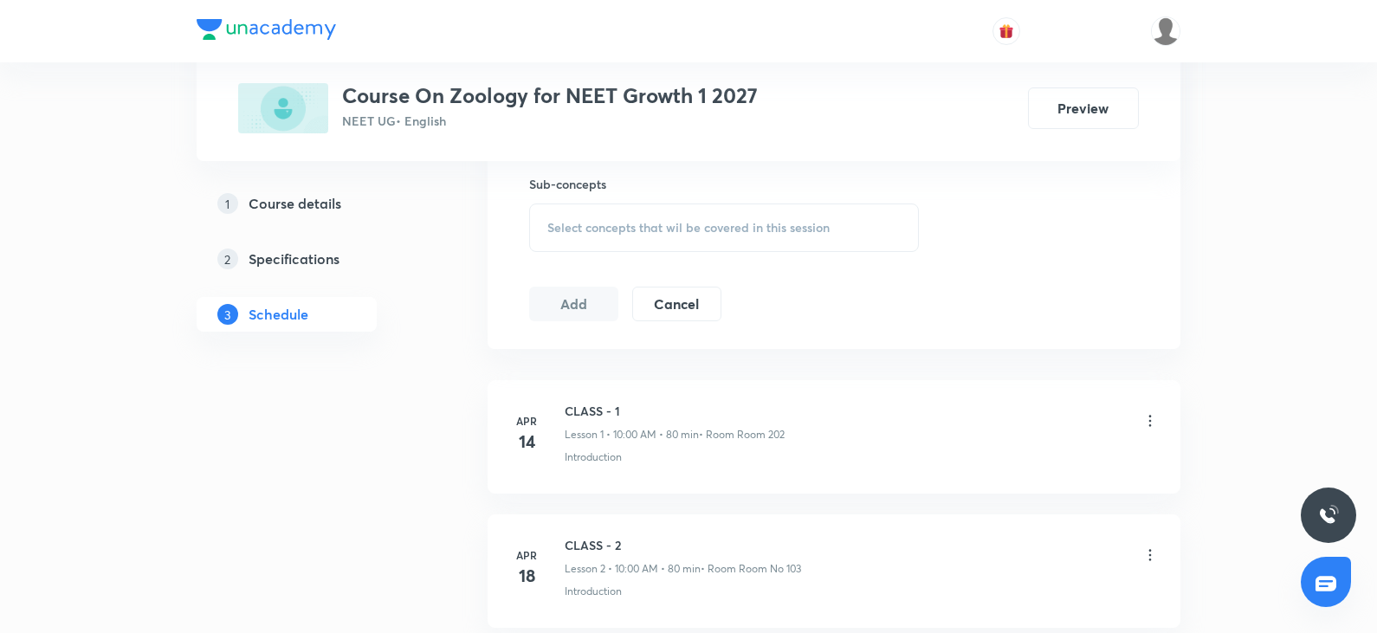
click at [658, 229] on span "Select concepts that wil be covered in this session" at bounding box center [688, 228] width 282 height 14
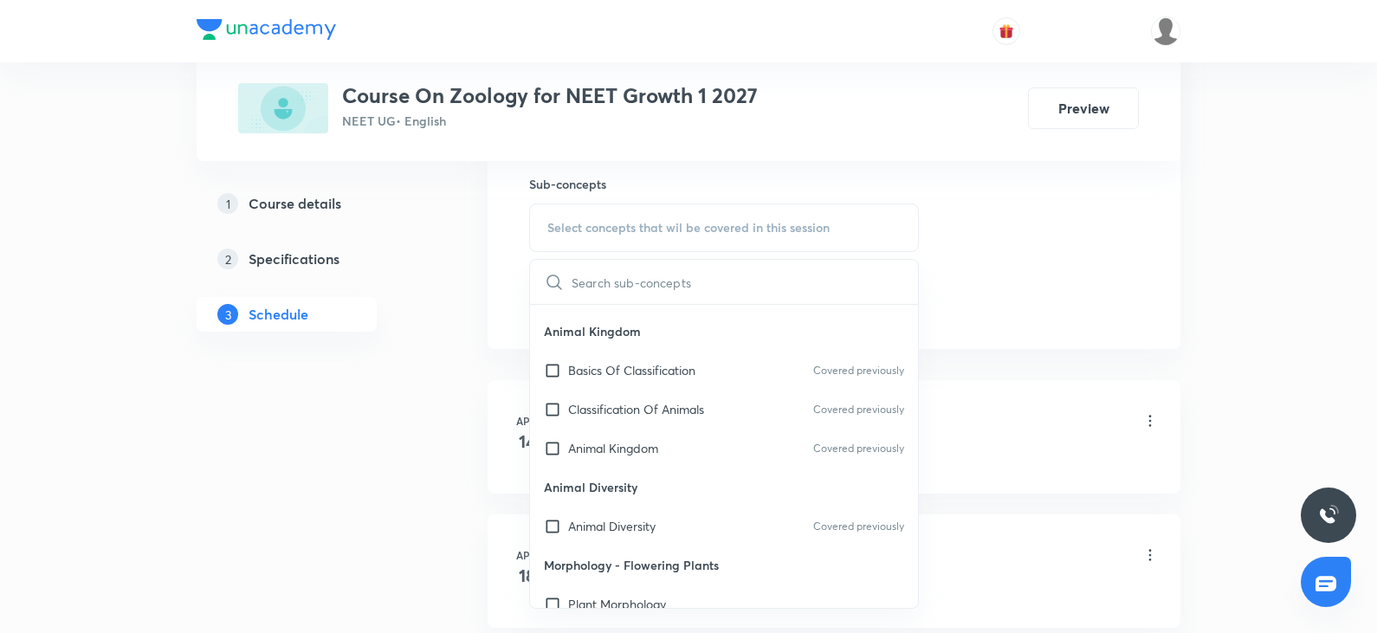
scroll to position [1385, 0]
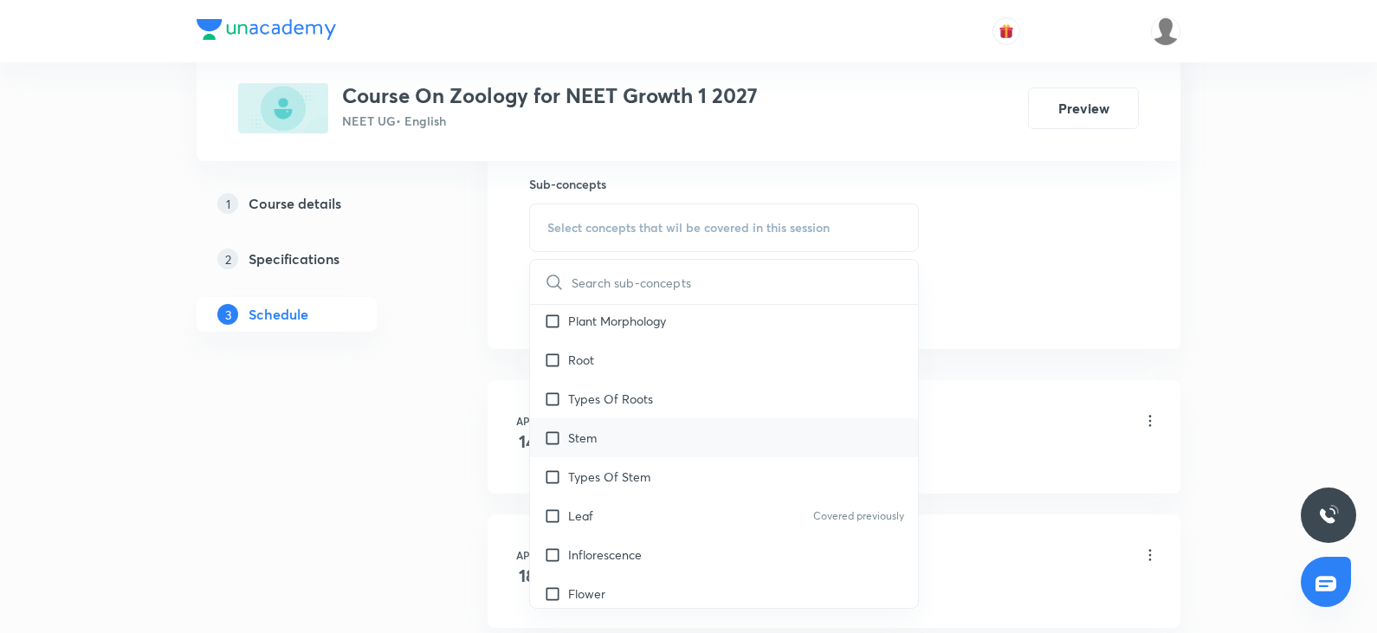
click at [627, 445] on div "Stem" at bounding box center [724, 437] width 388 height 39
checkbox input "true"
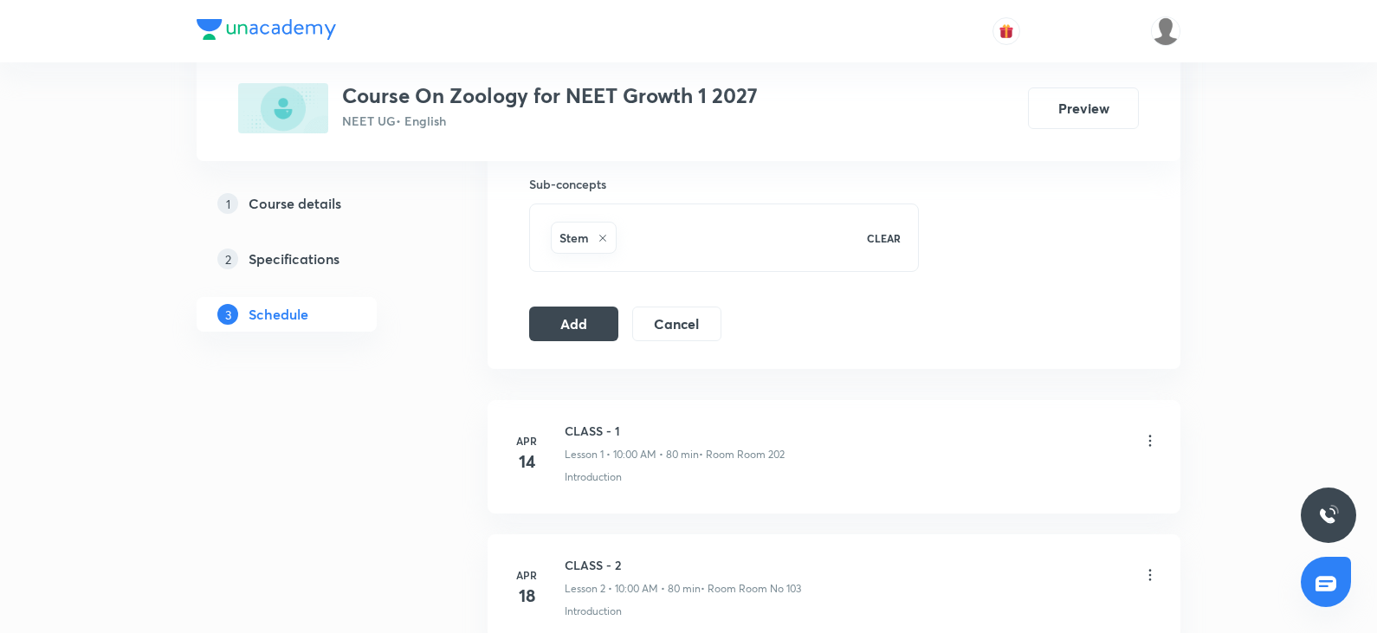
click at [571, 318] on button "Add" at bounding box center [573, 322] width 89 height 35
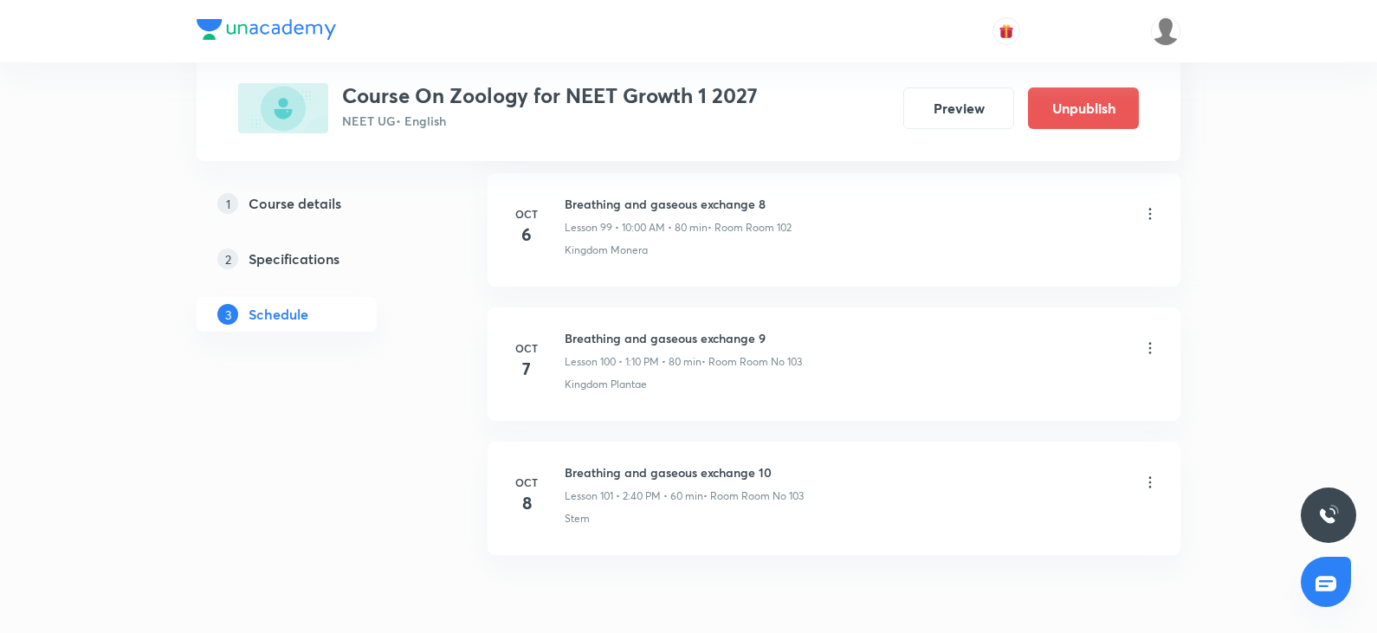
scroll to position [13514, 0]
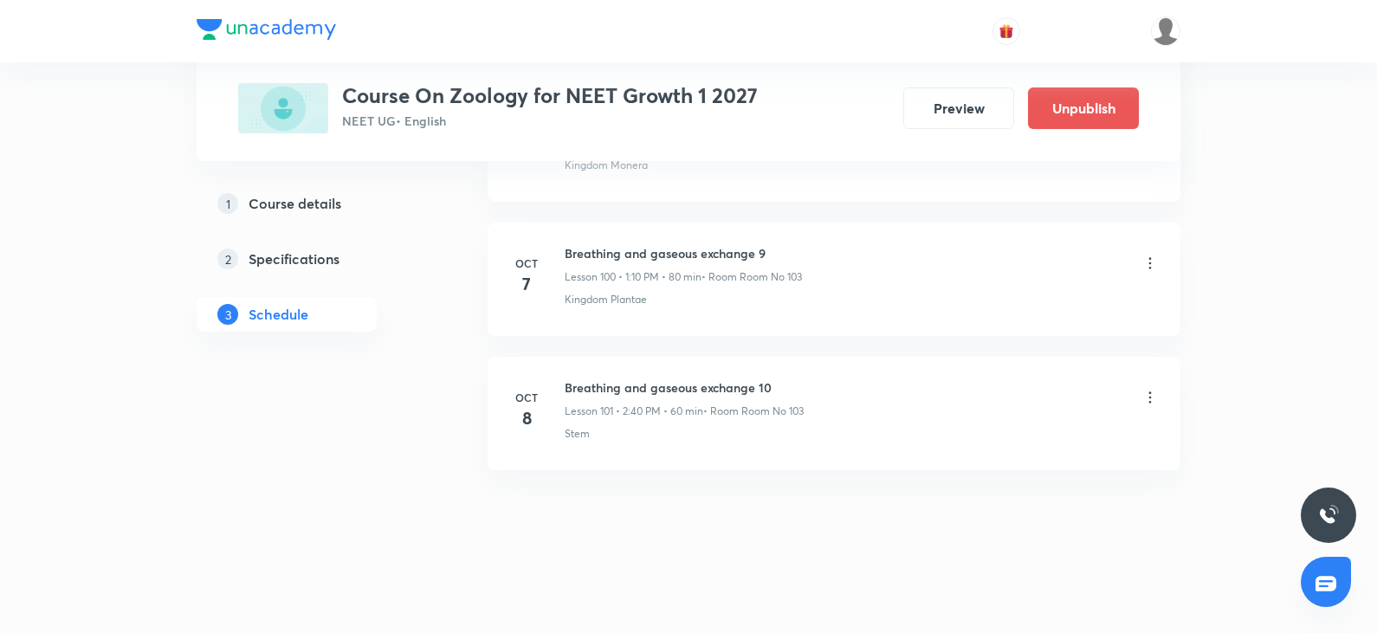
drag, startPoint x: 645, startPoint y: 392, endPoint x: 901, endPoint y: 406, distance: 256.7
click at [901, 406] on div "Breathing and gaseous exchange 10 Lesson 101 • 2:40 PM • 60 min • Room Room No …" at bounding box center [862, 398] width 594 height 41
click at [1150, 392] on icon at bounding box center [1150, 397] width 3 height 11
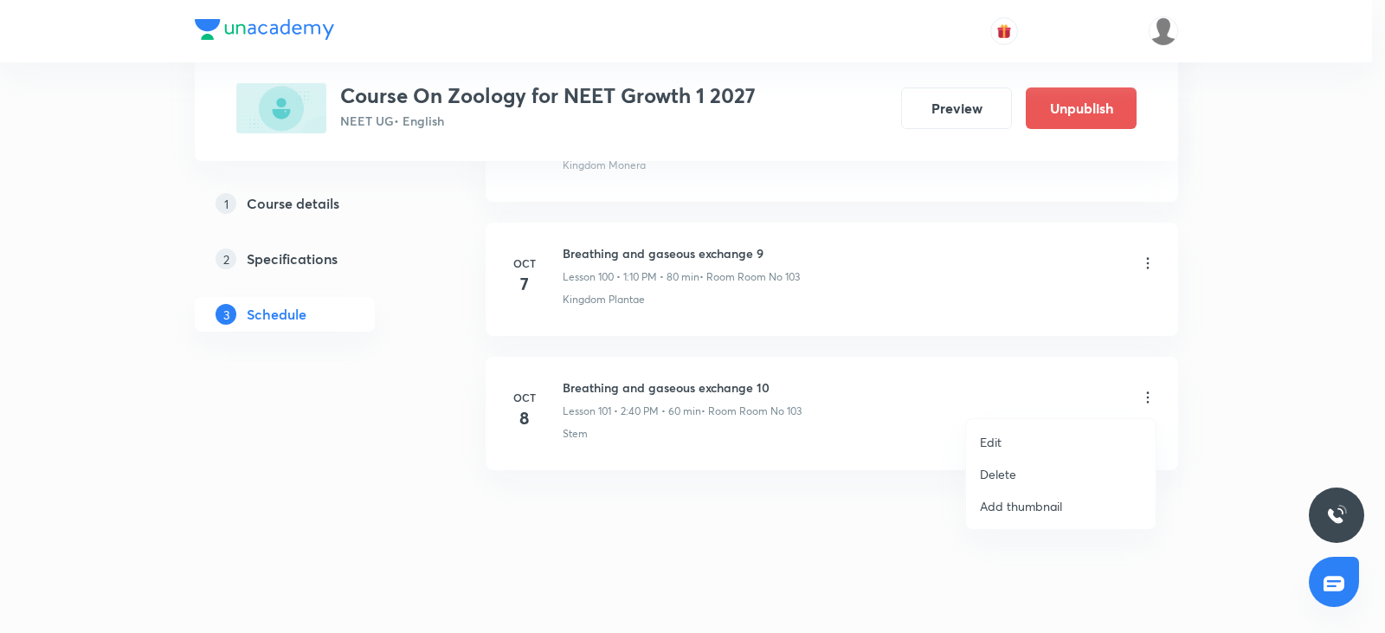
click at [1062, 442] on li "Edit" at bounding box center [1061, 442] width 190 height 32
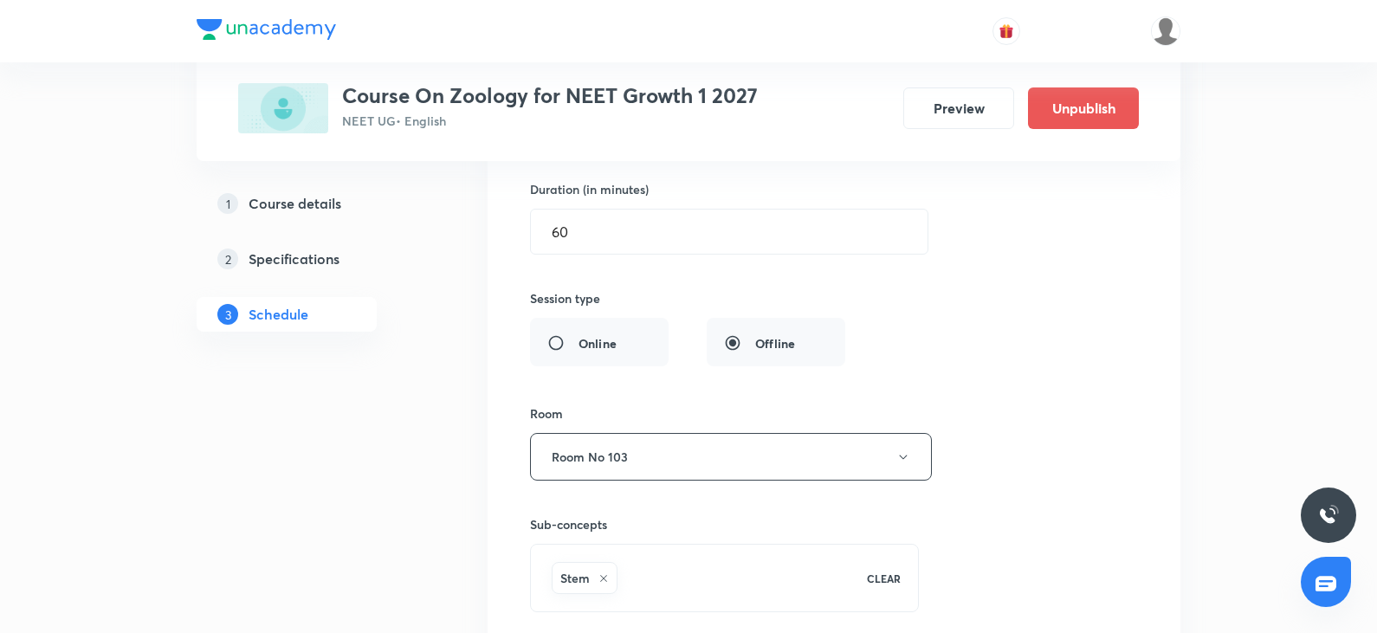
scroll to position [13860, 0]
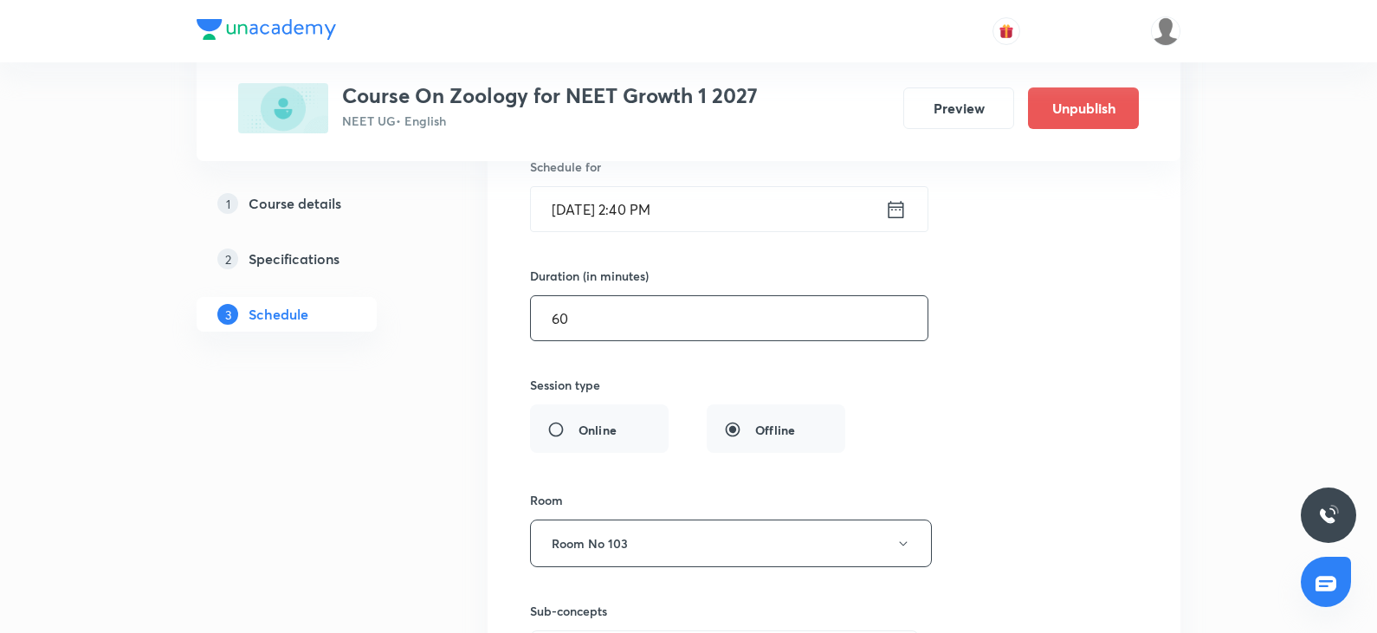
click at [593, 300] on input "60" at bounding box center [729, 318] width 397 height 44
type input "6"
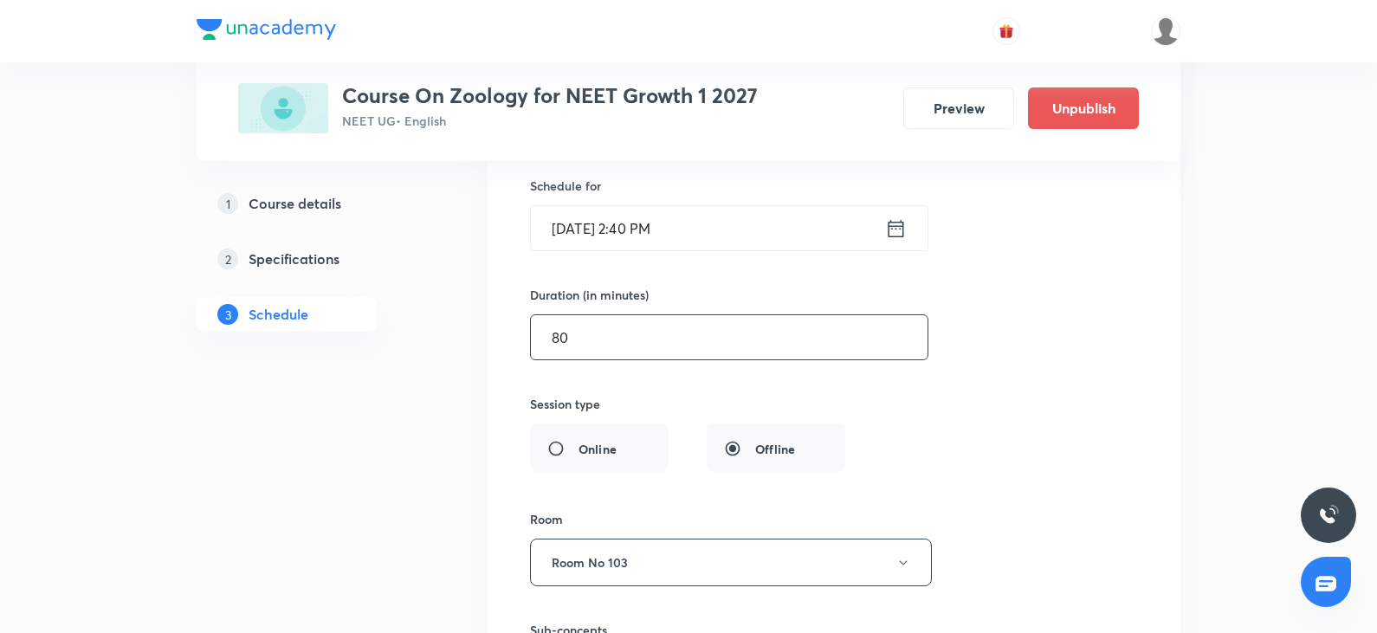
scroll to position [13746, 0]
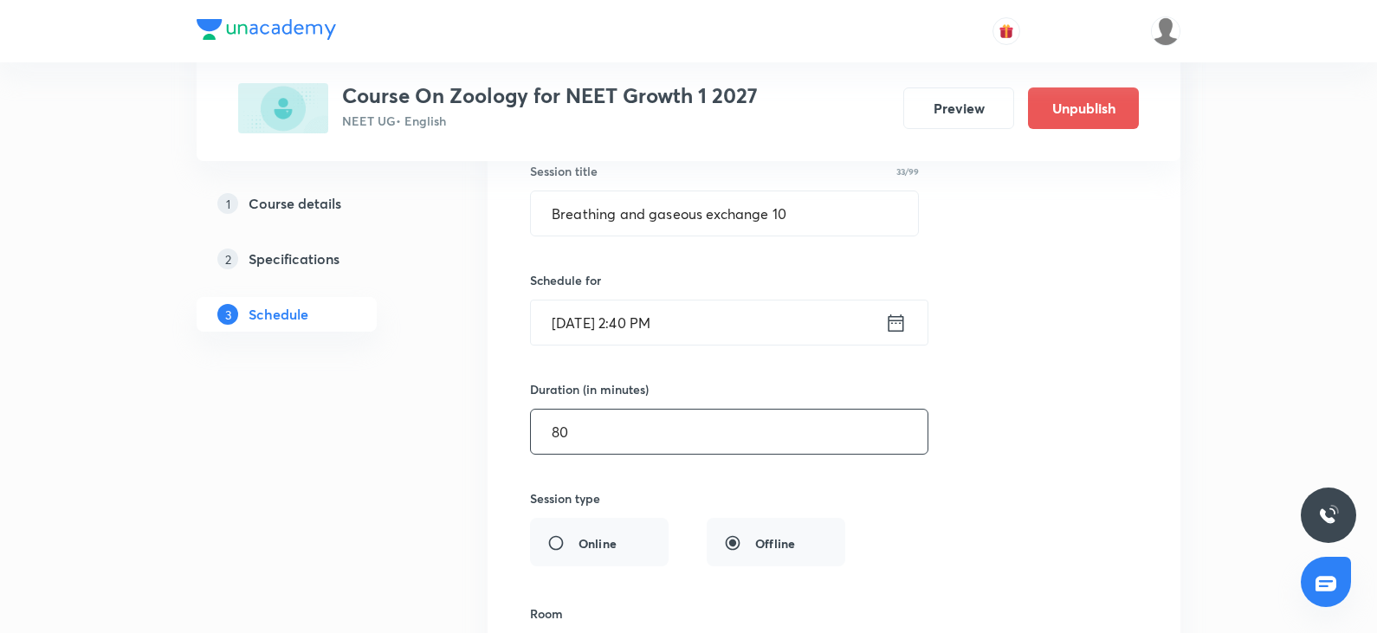
type input "80"
click at [679, 332] on input "[DATE] 2:40 PM" at bounding box center [708, 322] width 354 height 44
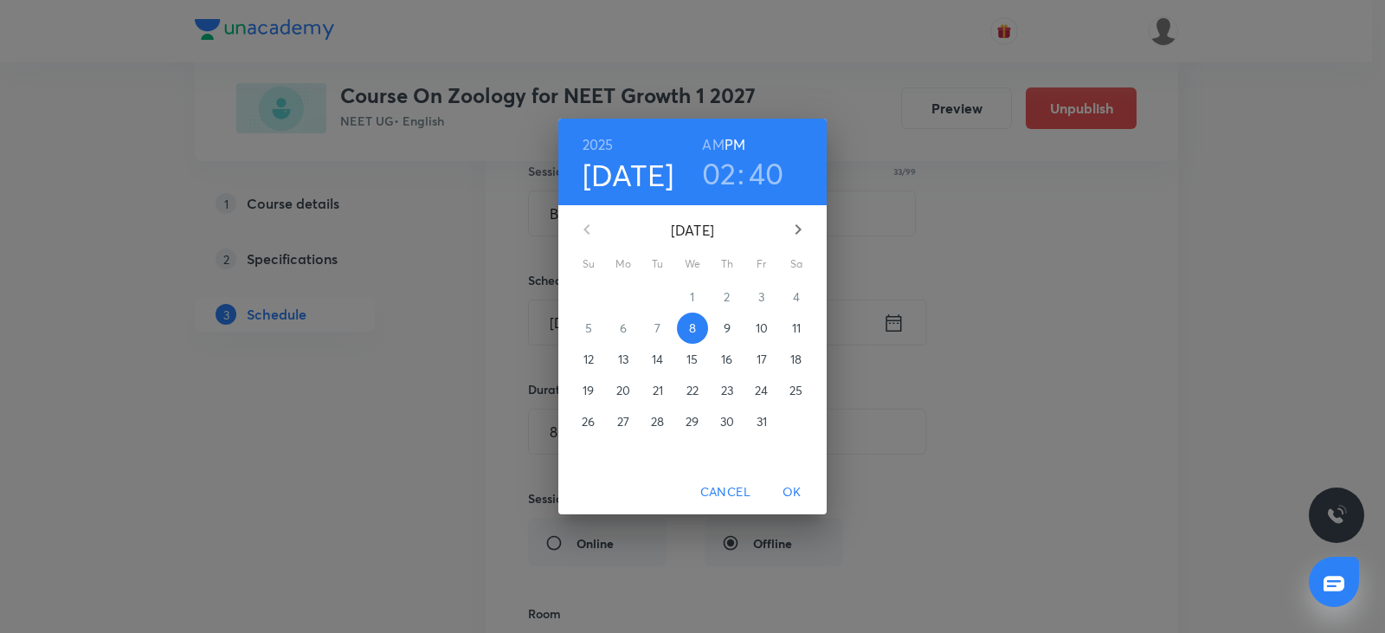
click at [725, 177] on h3 "02" at bounding box center [719, 173] width 35 height 36
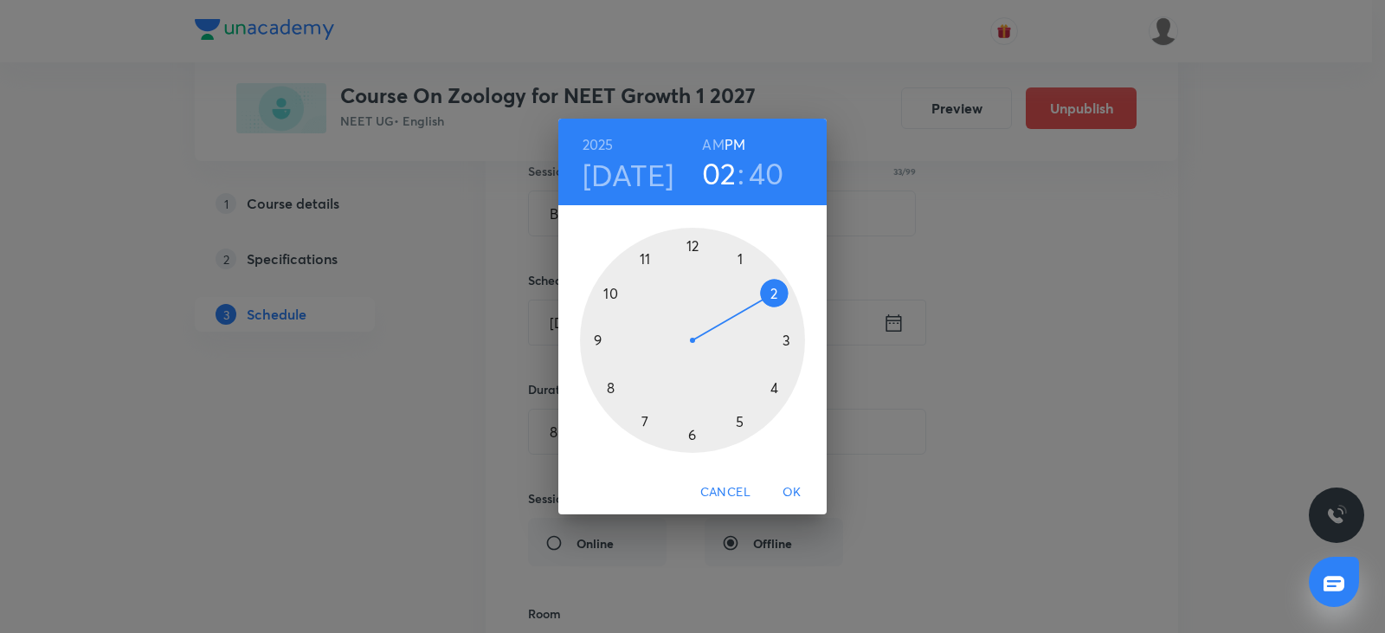
click at [745, 255] on div at bounding box center [692, 340] width 225 height 225
click at [774, 295] on div at bounding box center [692, 340] width 225 height 225
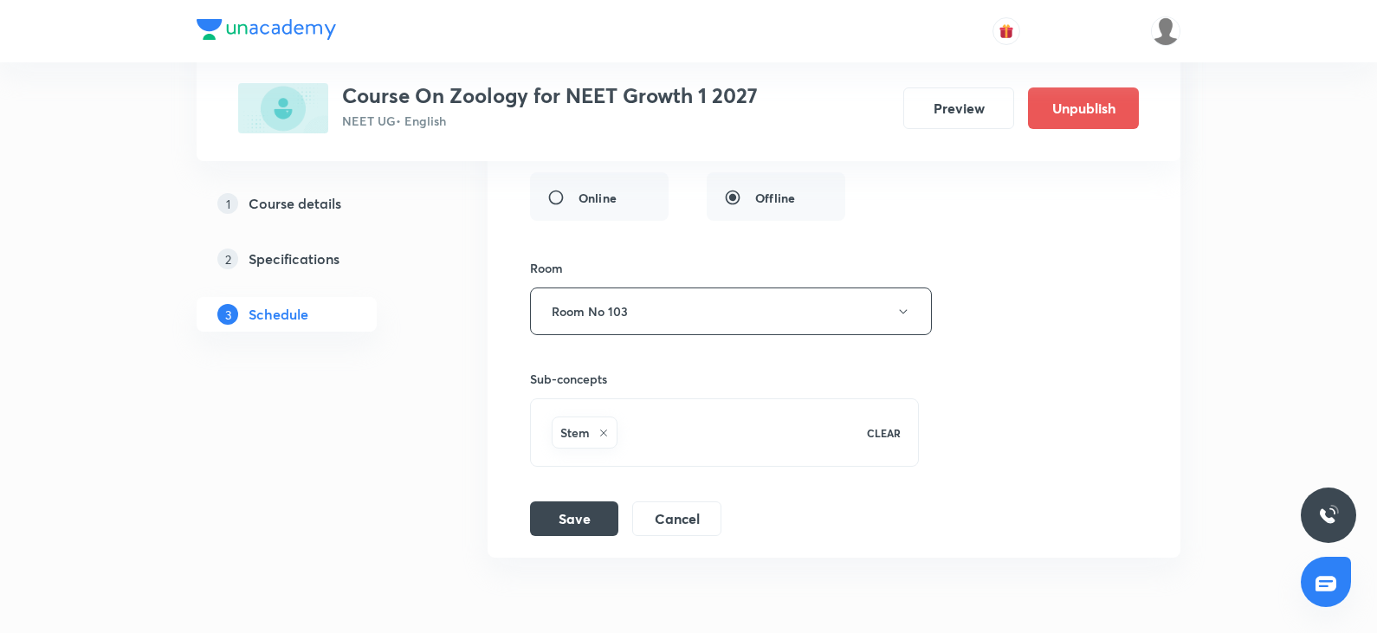
scroll to position [14093, 0]
click at [571, 516] on button "Save" at bounding box center [574, 516] width 88 height 35
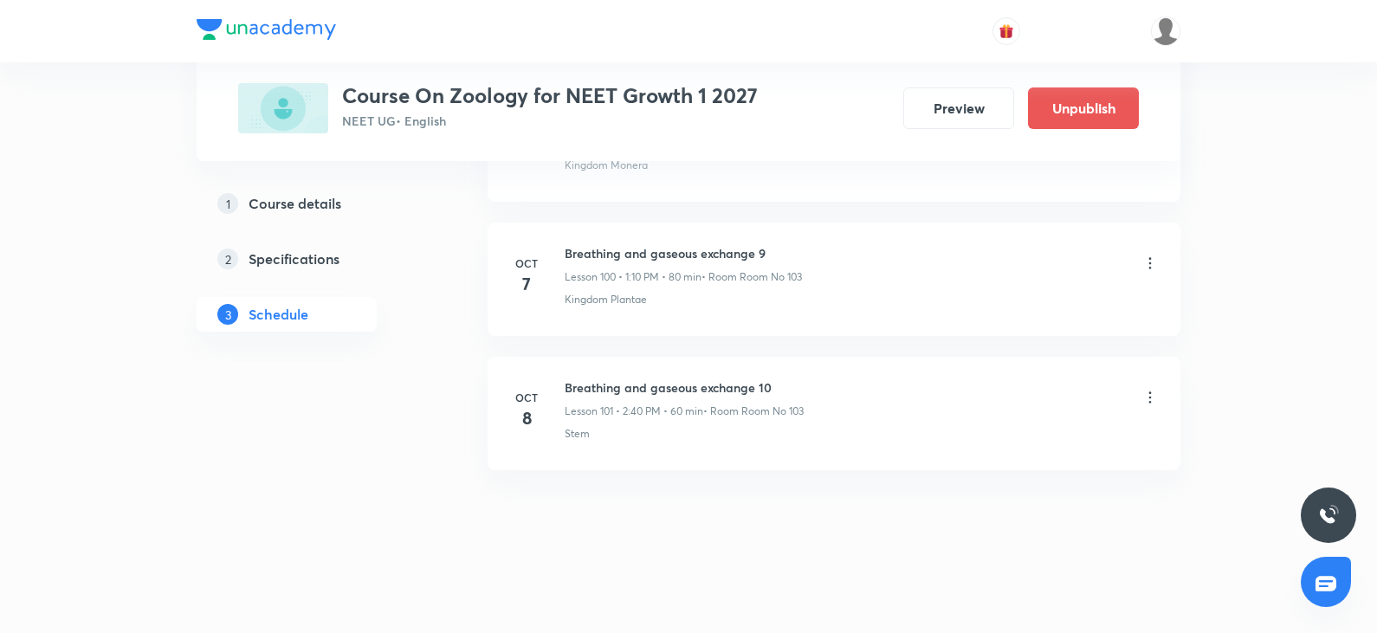
scroll to position [13514, 0]
drag, startPoint x: 564, startPoint y: 385, endPoint x: 894, endPoint y: 389, distance: 329.9
click at [894, 389] on div "Oct 8 Breathing and gaseous exchange 10 Lesson 101 • 1:10 PM • 80 min • Room Ro…" at bounding box center [833, 409] width 649 height 63
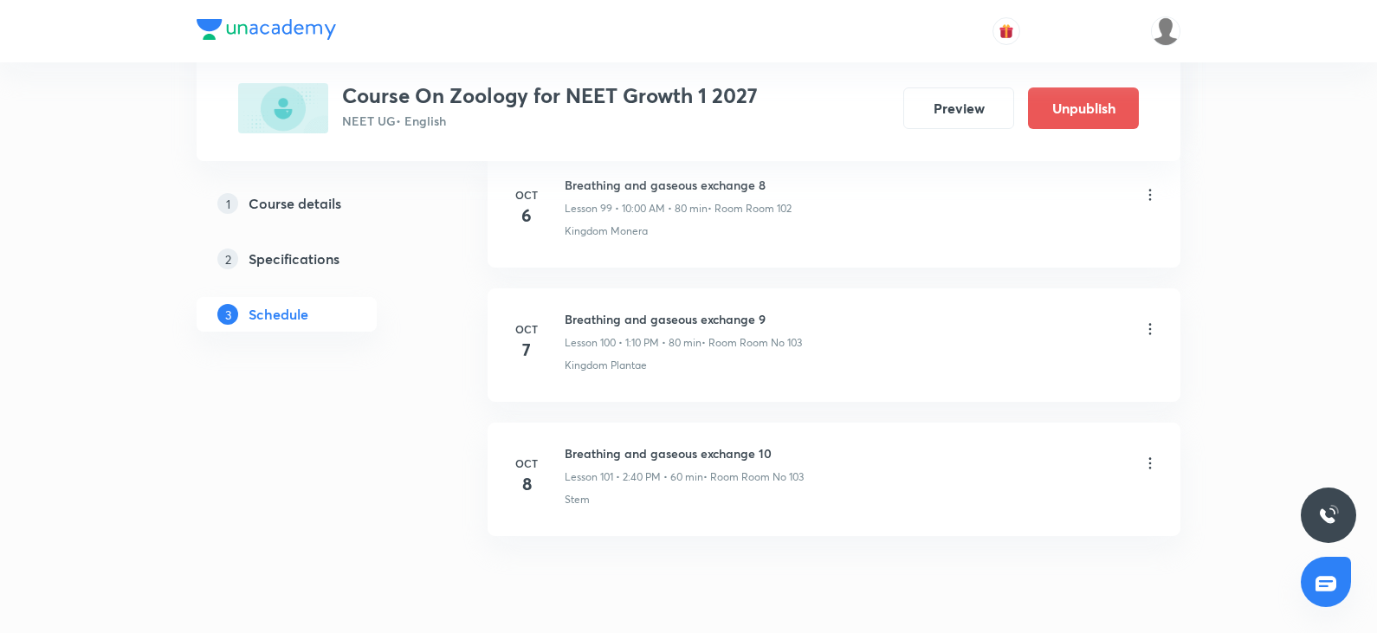
scroll to position [14309, 0]
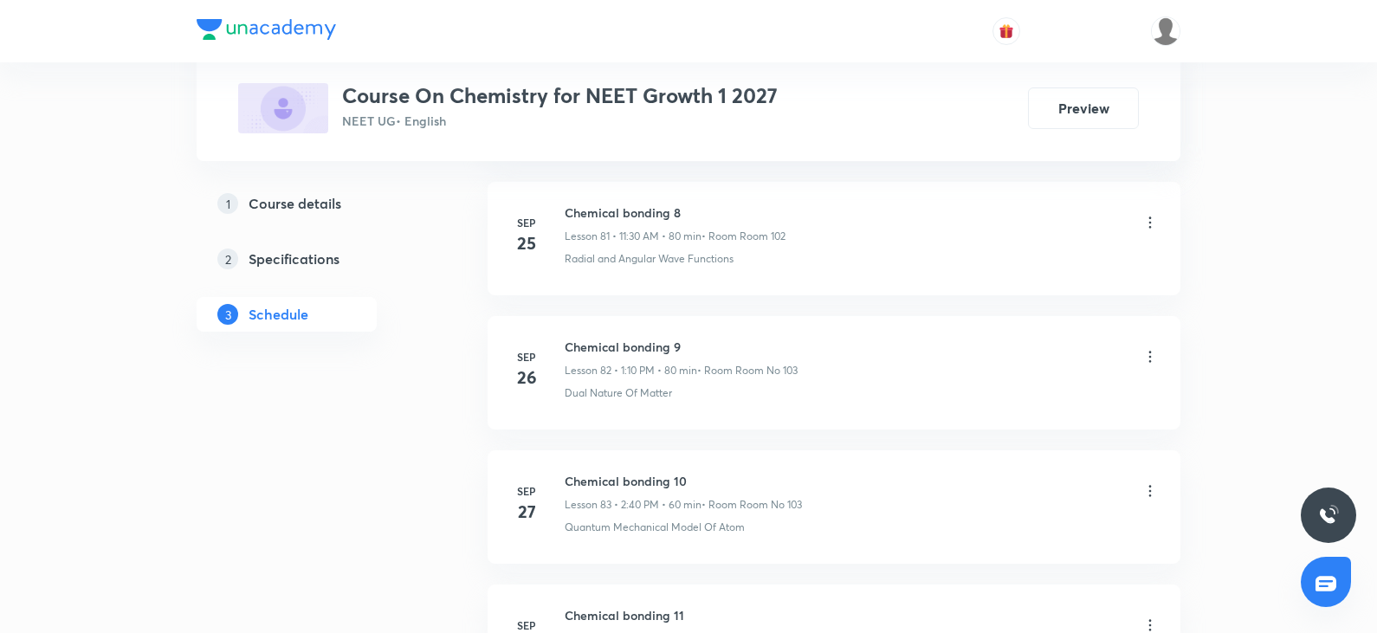
scroll to position [12675, 0]
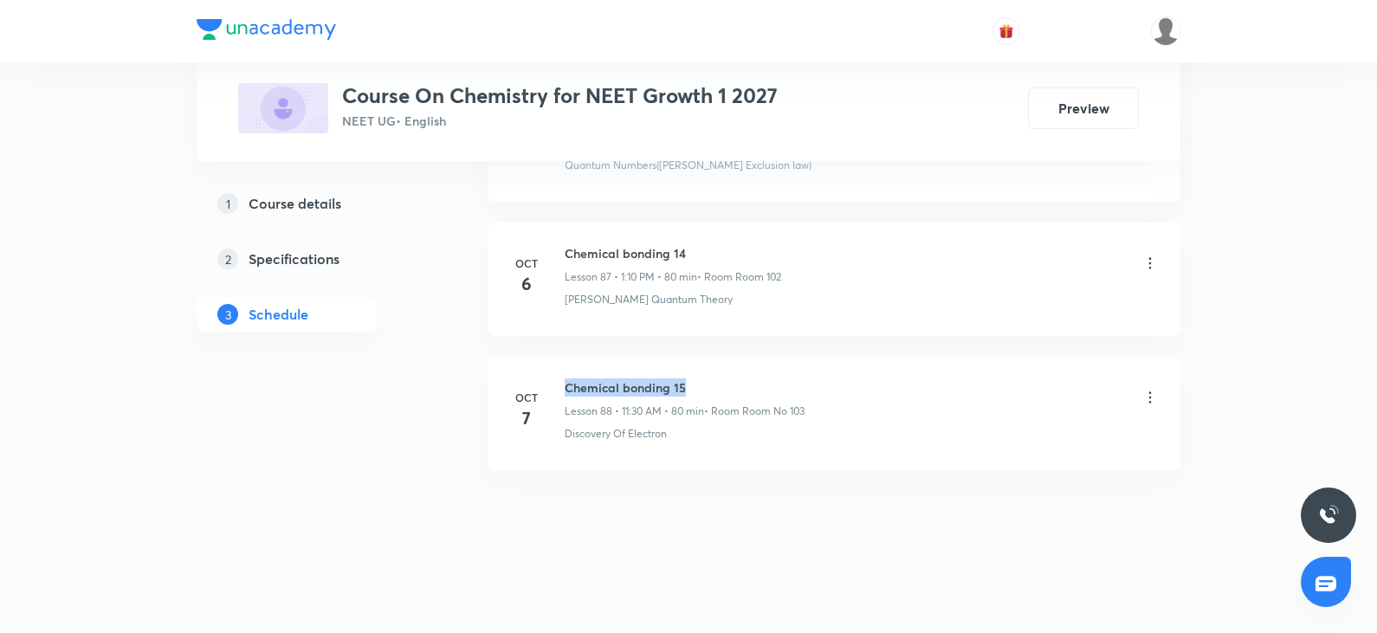
drag, startPoint x: 565, startPoint y: 384, endPoint x: 727, endPoint y: 379, distance: 162.0
click at [727, 379] on h6 "Chemical bonding 15" at bounding box center [685, 387] width 240 height 18
copy h6 "Chemical bonding 15"
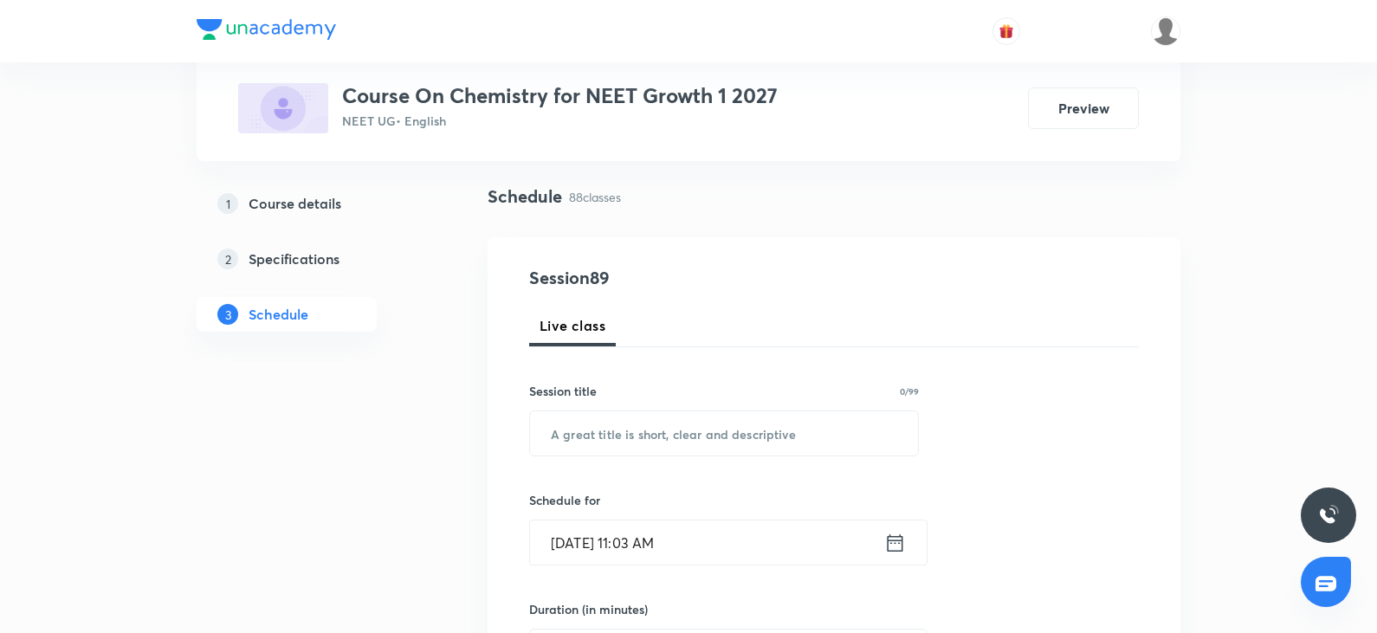
scroll to position [0, 0]
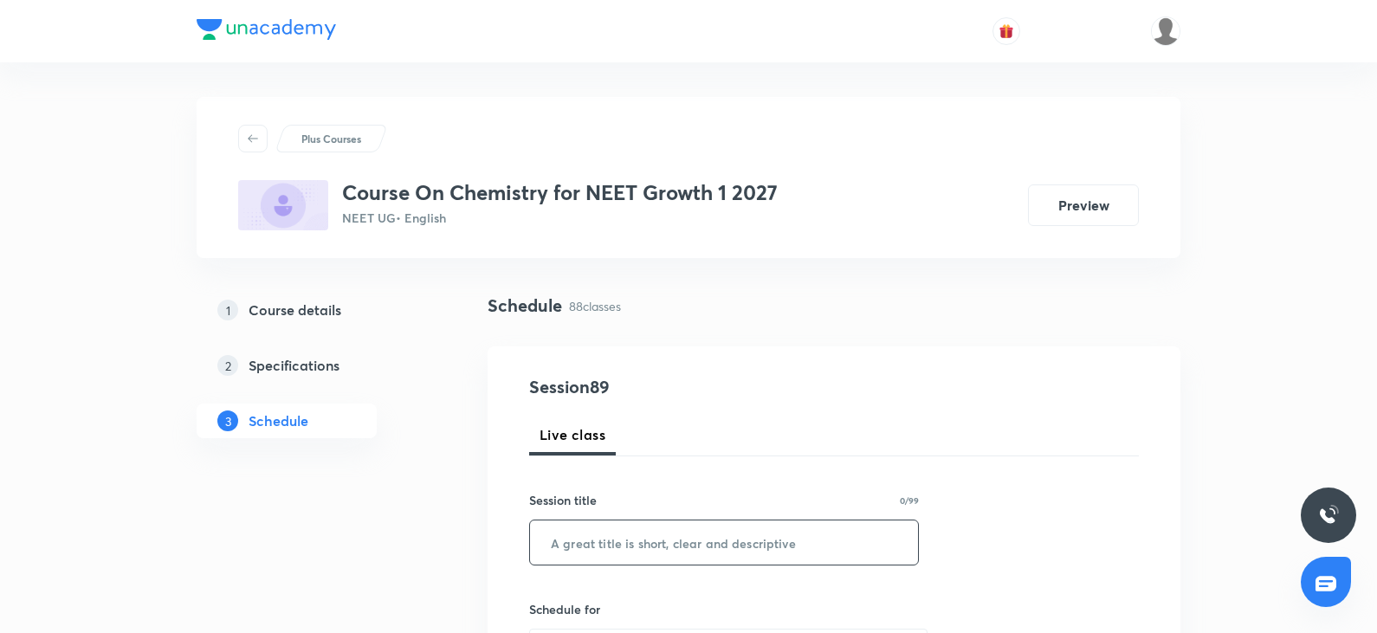
click at [640, 558] on input "text" at bounding box center [724, 542] width 388 height 44
paste input "Chemical bonding 15"
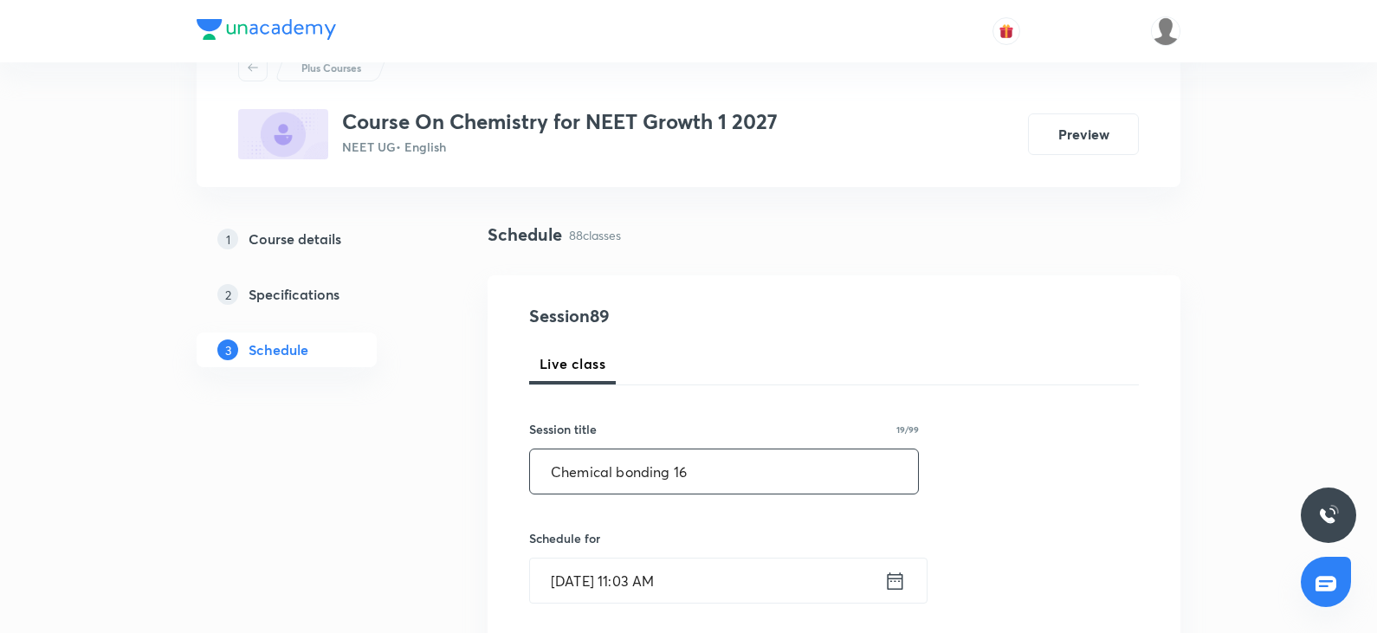
scroll to position [173, 0]
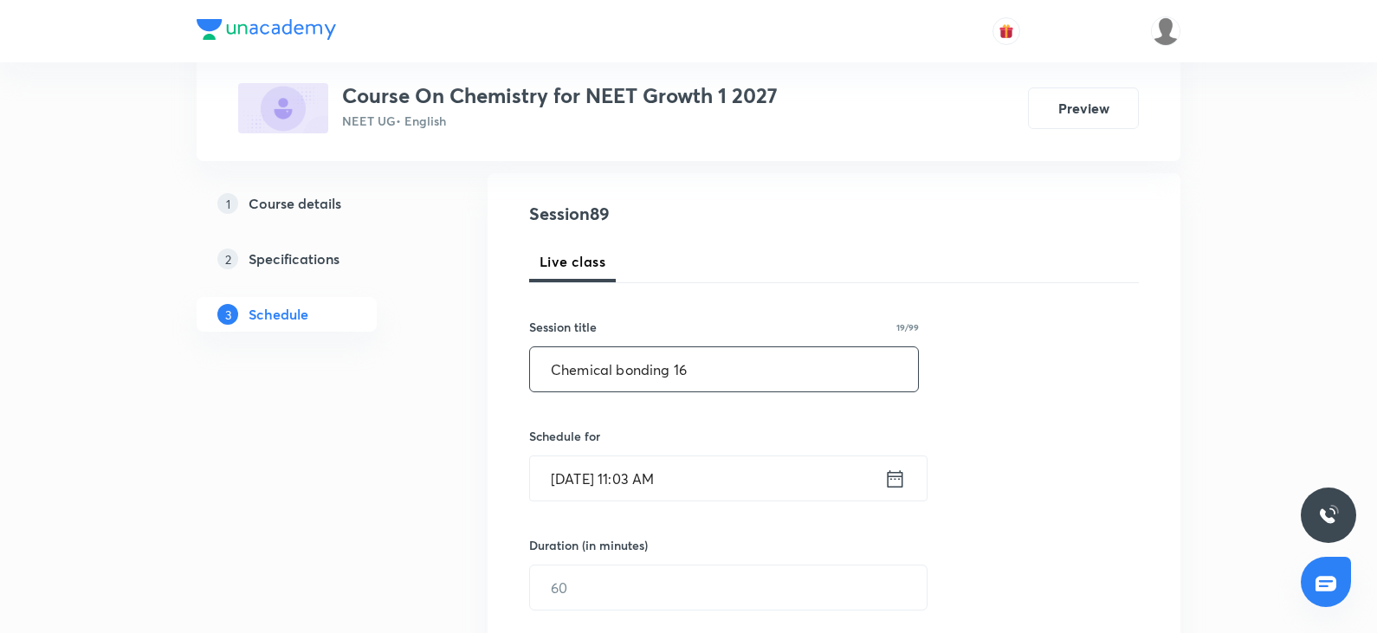
type input "Chemical bonding 16"
click at [783, 489] on input "[DATE] 11:03 AM" at bounding box center [707, 478] width 354 height 44
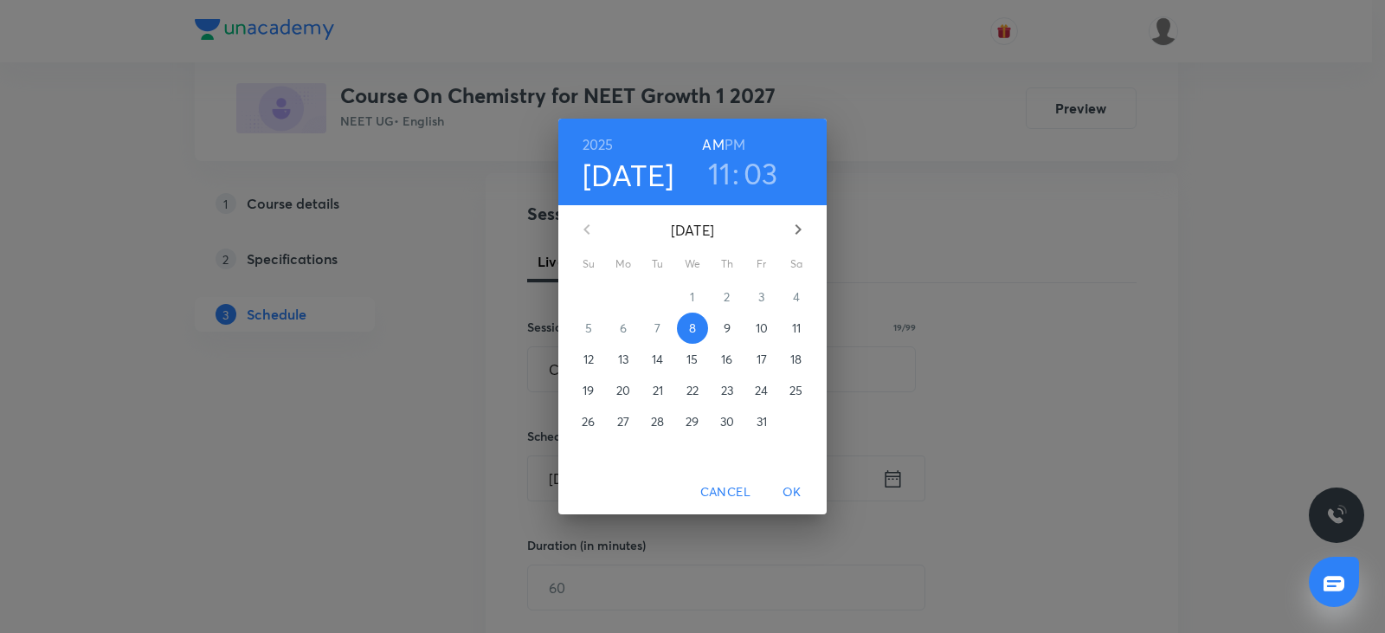
click at [726, 173] on h3 "11" at bounding box center [719, 173] width 23 height 36
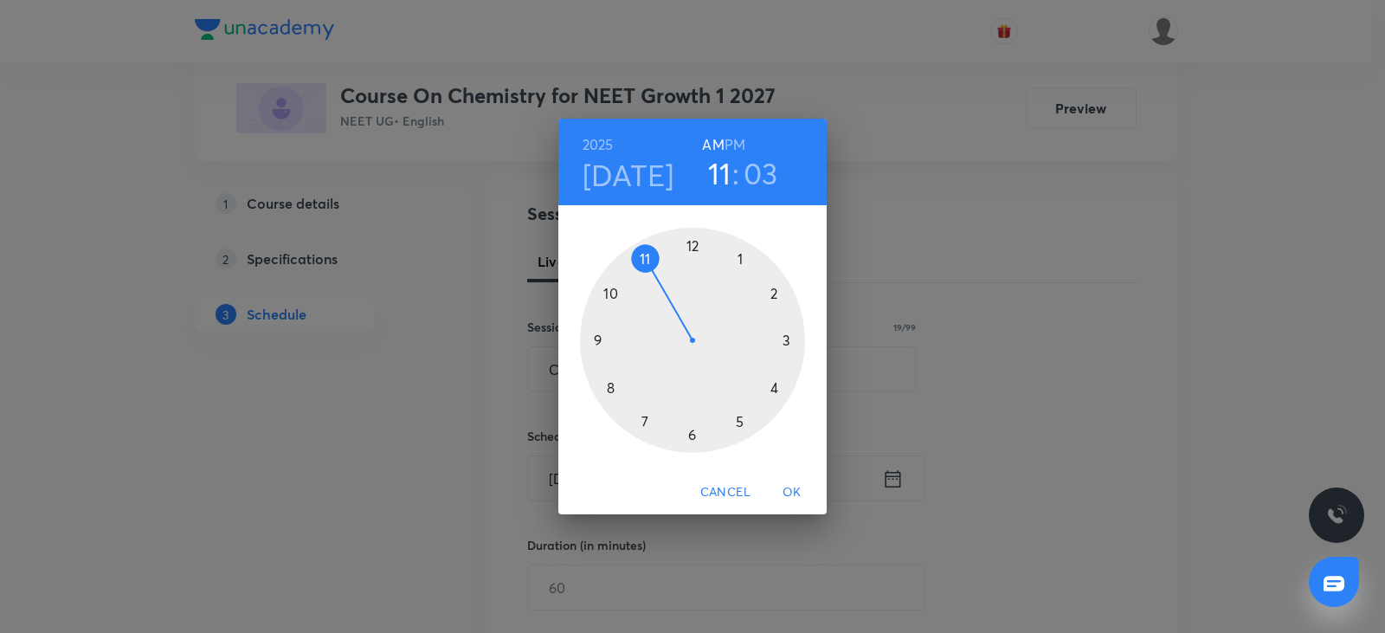
click at [776, 293] on div at bounding box center [692, 340] width 225 height 225
click at [610, 390] on div at bounding box center [692, 340] width 225 height 225
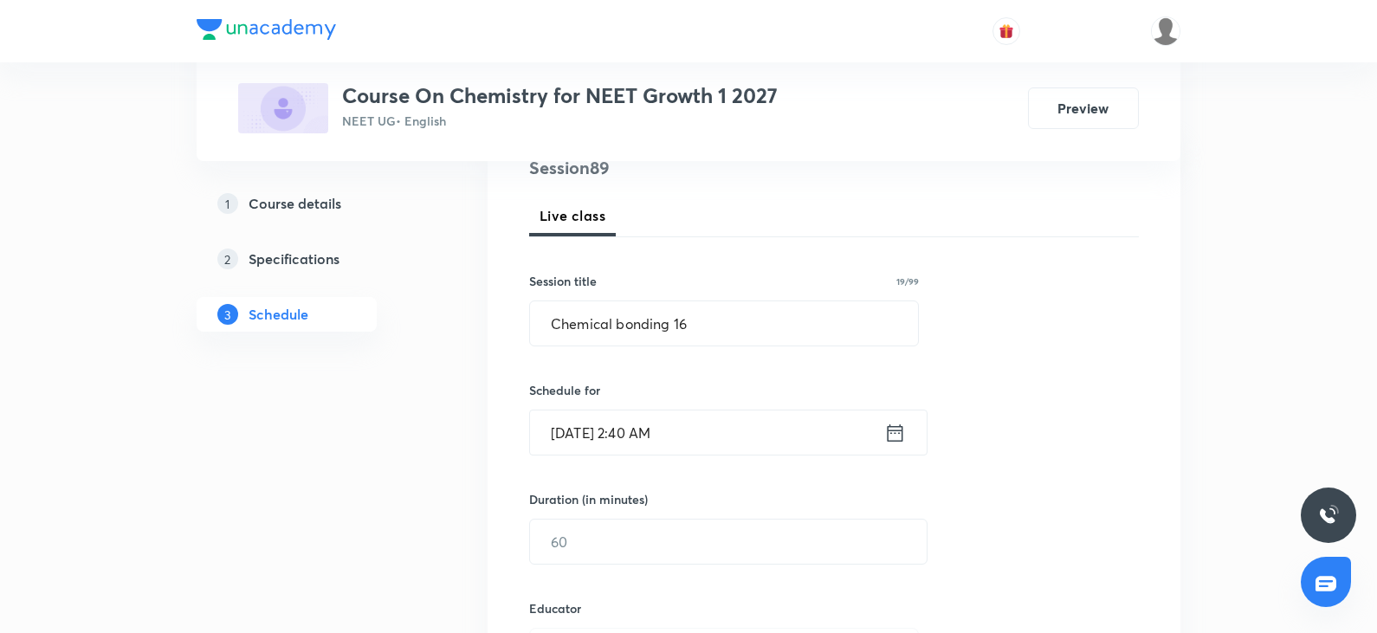
scroll to position [260, 0]
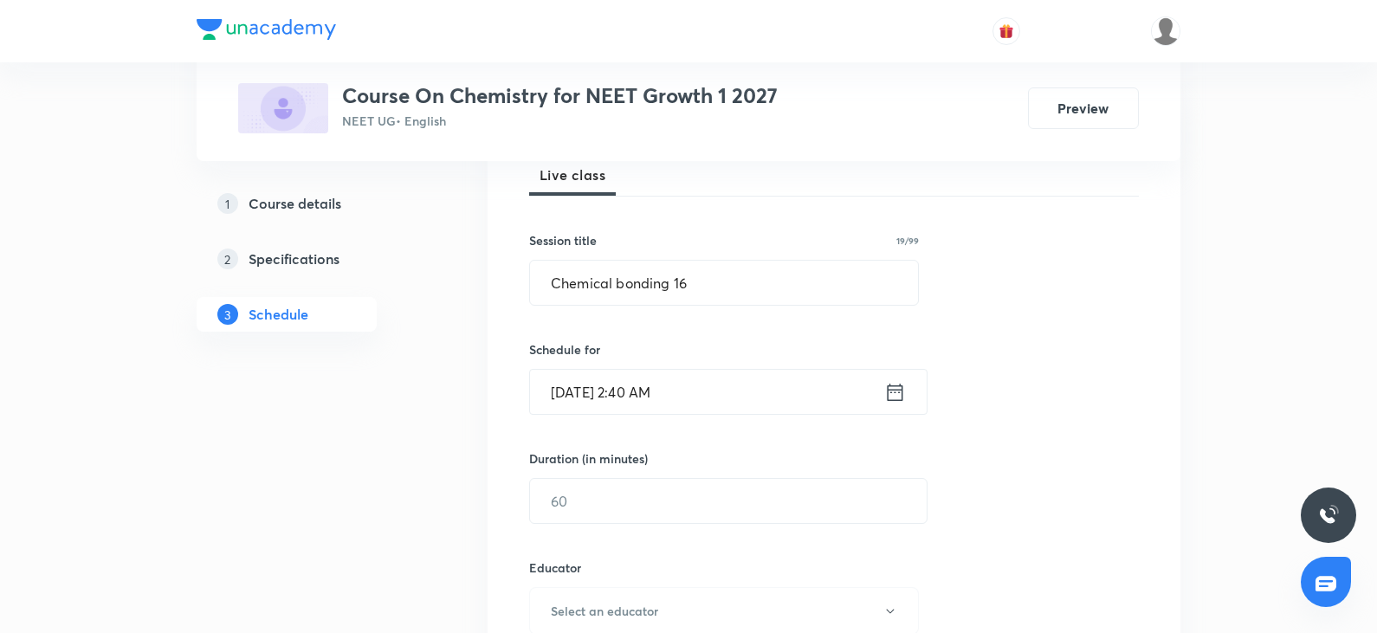
click at [707, 395] on input "Oct 8, 2025, 2:40 AM" at bounding box center [707, 392] width 354 height 44
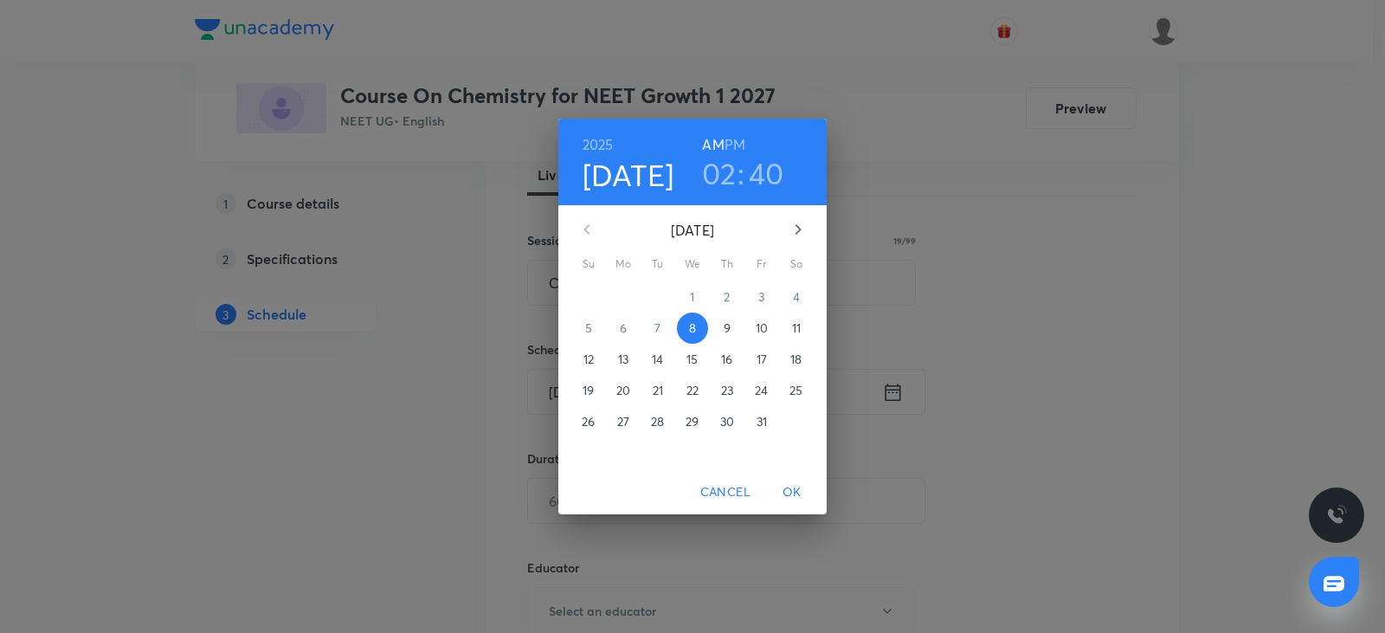
click at [739, 150] on h6 "PM" at bounding box center [735, 144] width 21 height 24
click at [798, 487] on span "OK" at bounding box center [792, 492] width 42 height 22
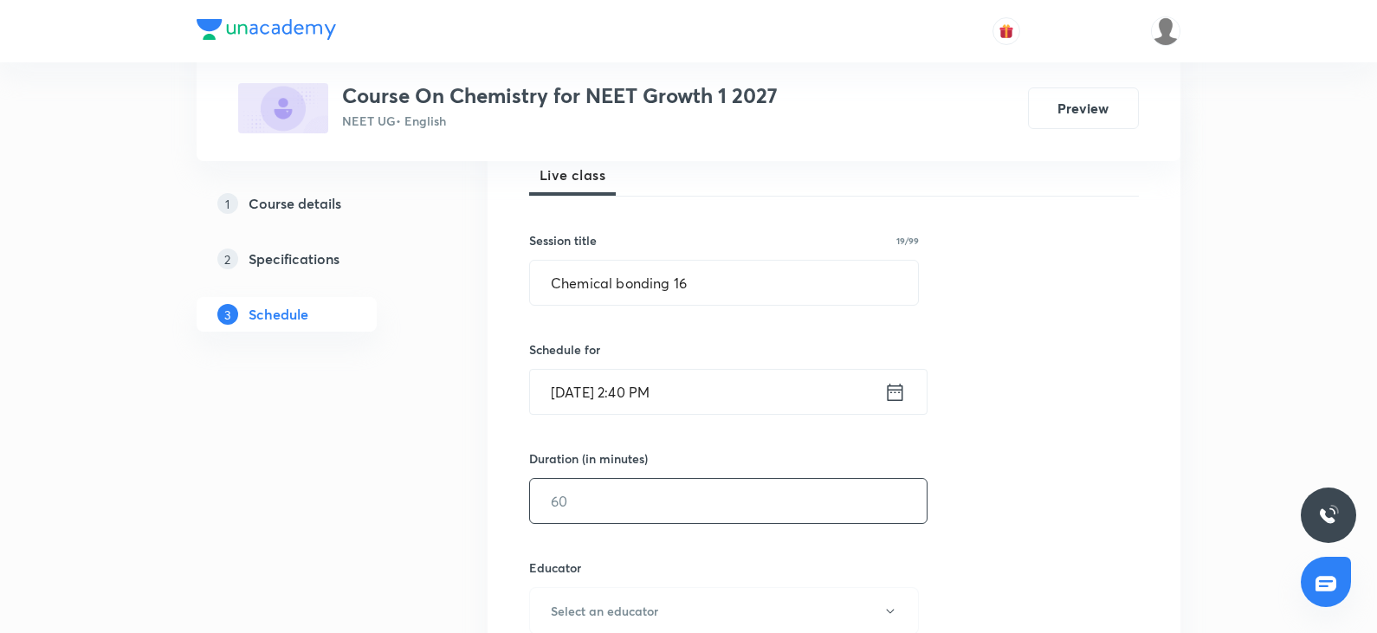
click at [680, 495] on input "text" at bounding box center [728, 501] width 397 height 44
type input "8"
type input "0"
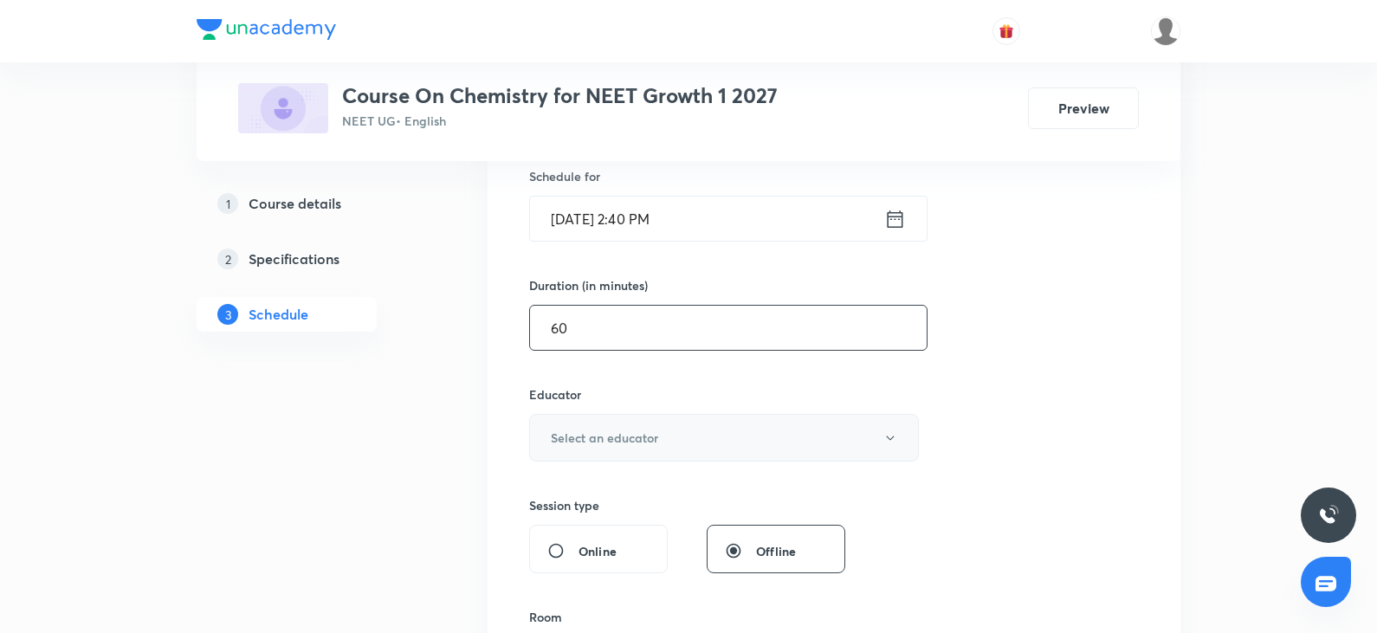
type input "60"
click at [651, 442] on h6 "Select an educator" at bounding box center [604, 438] width 107 height 18
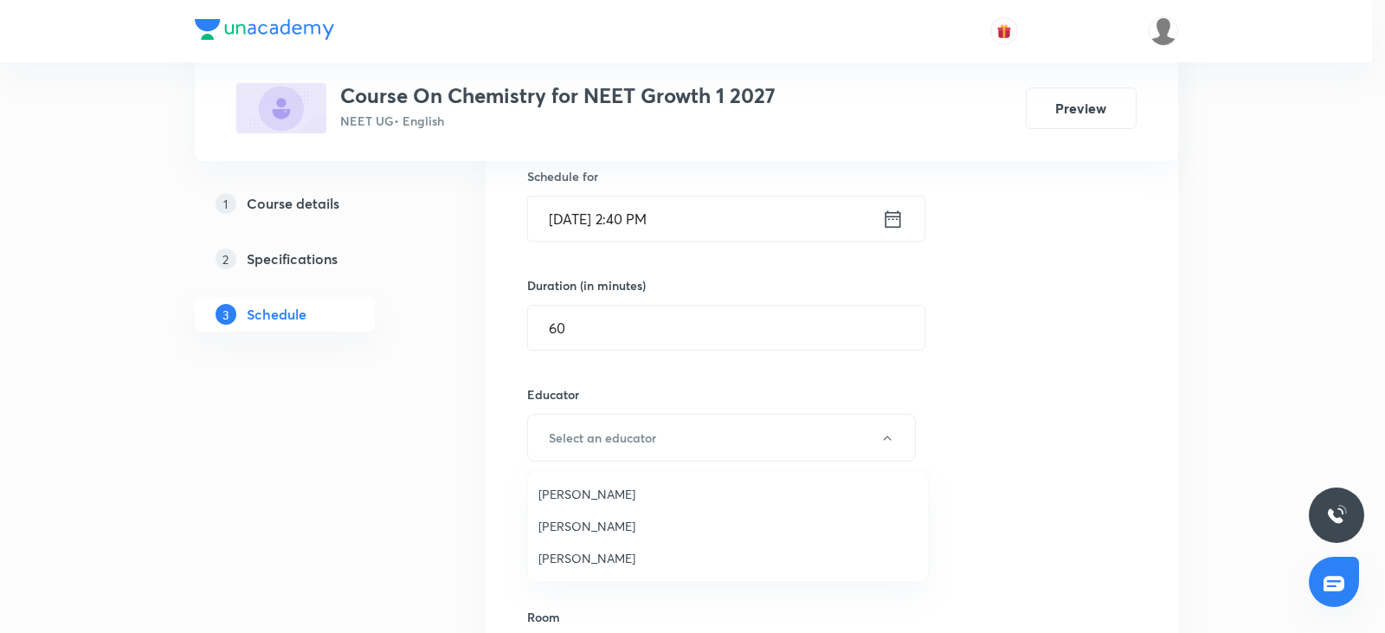
click at [587, 554] on span "Sandeep Maurya" at bounding box center [728, 558] width 379 height 18
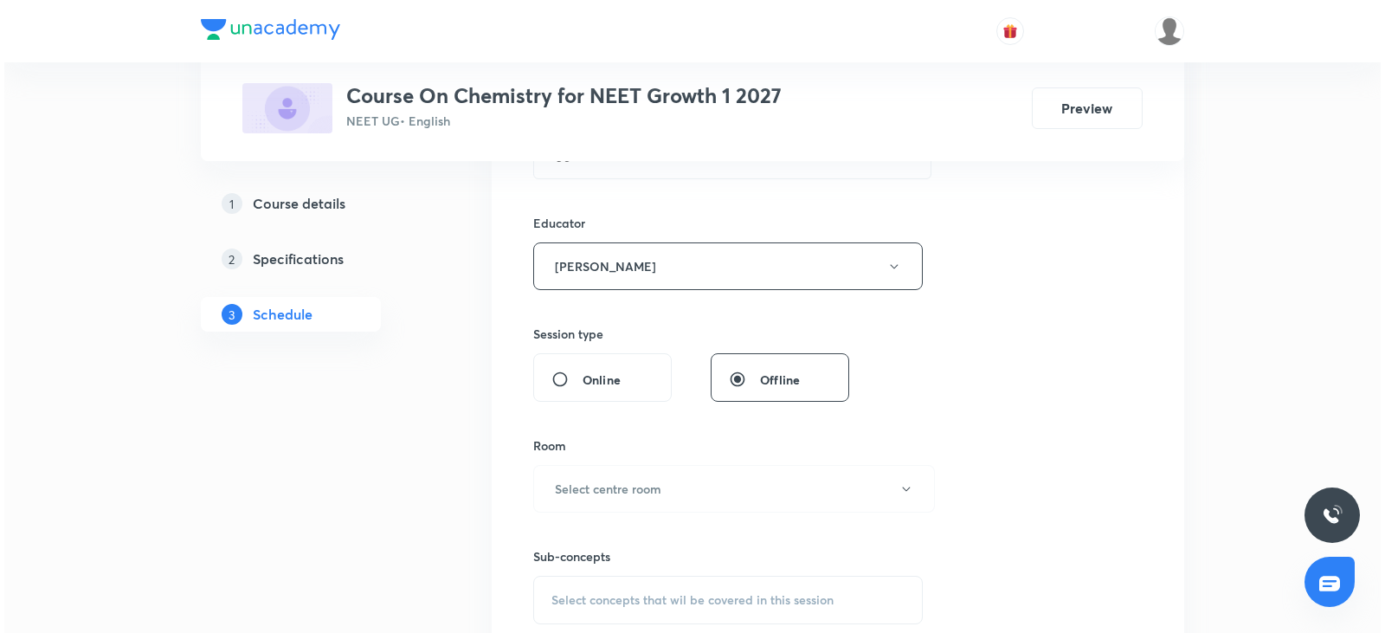
scroll to position [606, 0]
click at [672, 515] on div "Sub-concepts Select concepts that wil be covered in this session" at bounding box center [724, 567] width 390 height 112
click at [664, 487] on button "Select centre room" at bounding box center [730, 487] width 402 height 48
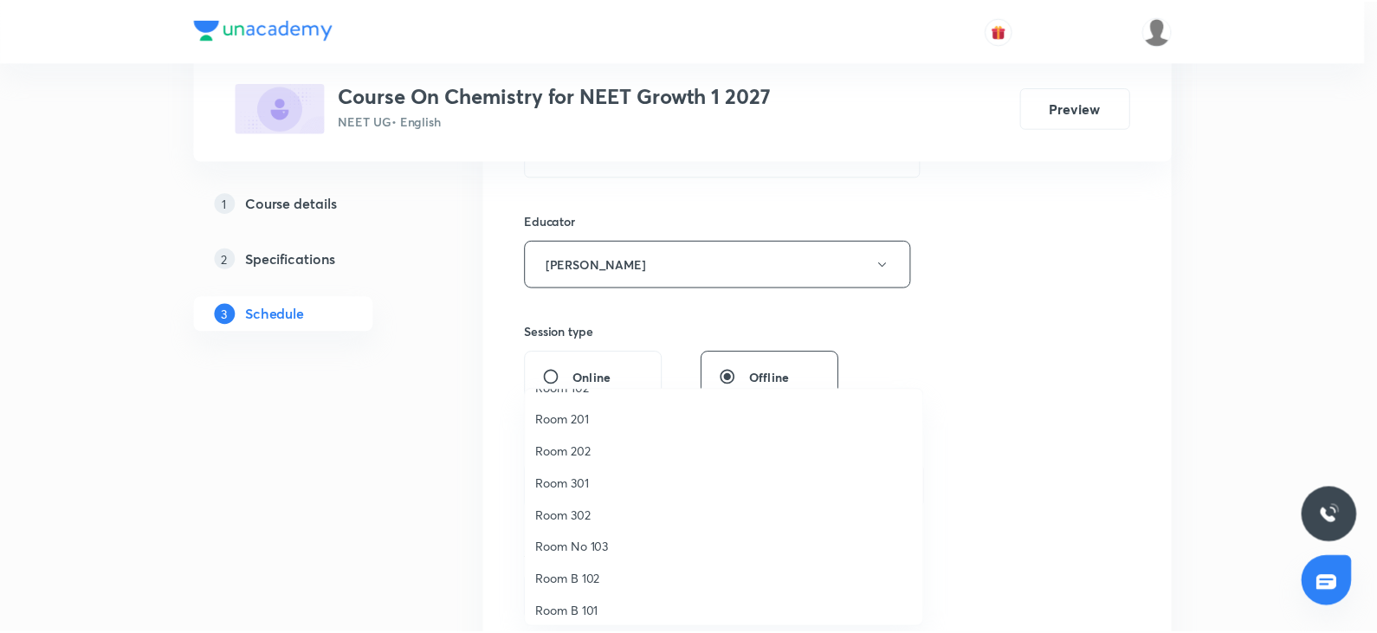
scroll to position [87, 0]
click at [623, 524] on span "Room No 103" at bounding box center [728, 518] width 379 height 18
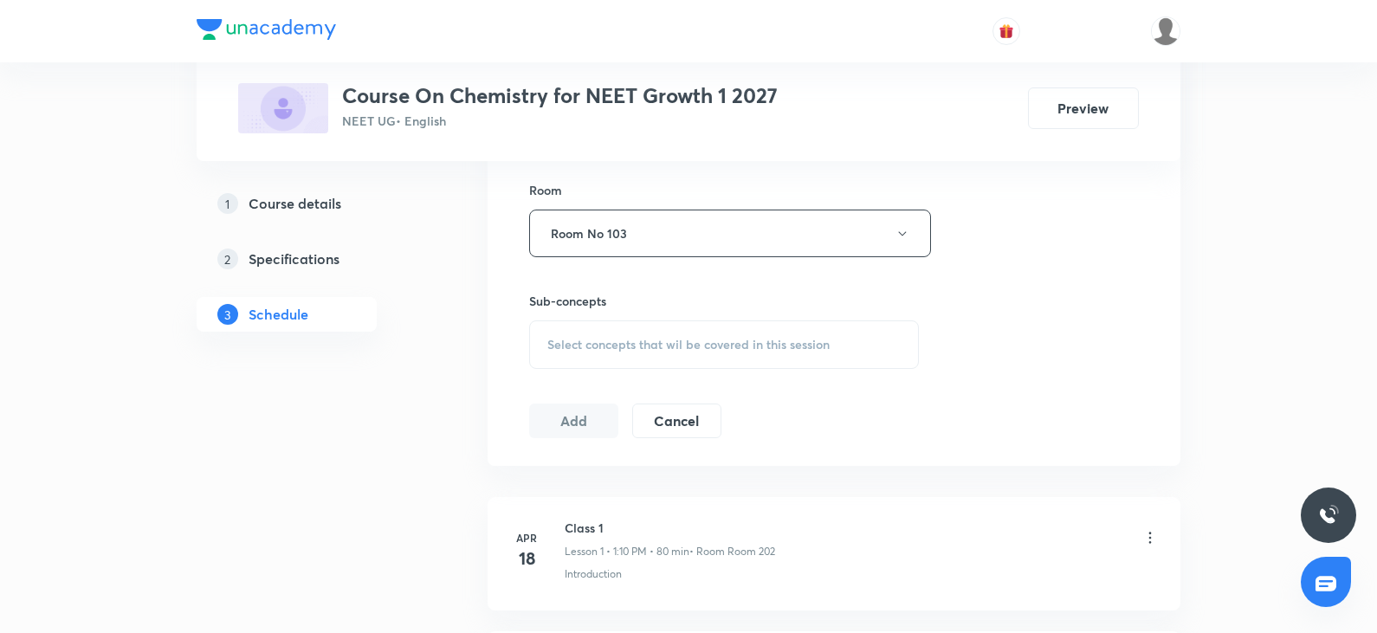
scroll to position [866, 0]
click at [636, 339] on span "Select concepts that wil be covered in this session" at bounding box center [688, 339] width 282 height 14
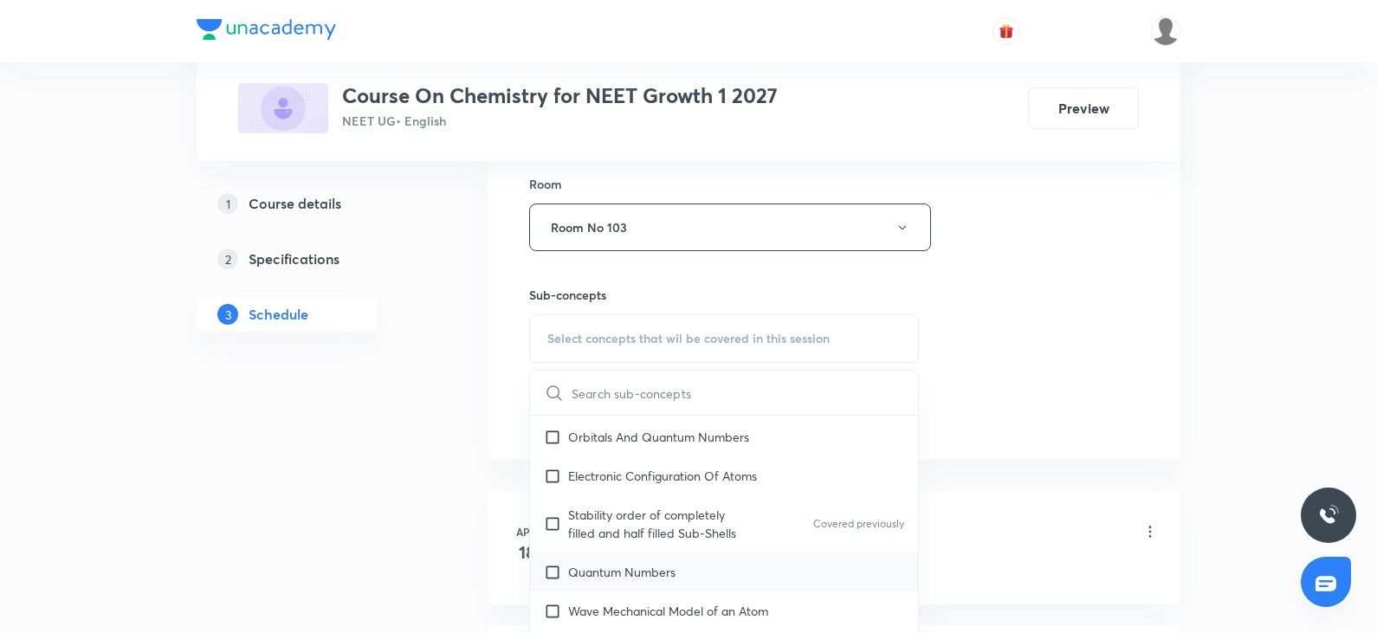
scroll to position [1732, 0]
click at [685, 453] on div "Electronic Configuration Of Atoms" at bounding box center [724, 472] width 388 height 39
checkbox input "true"
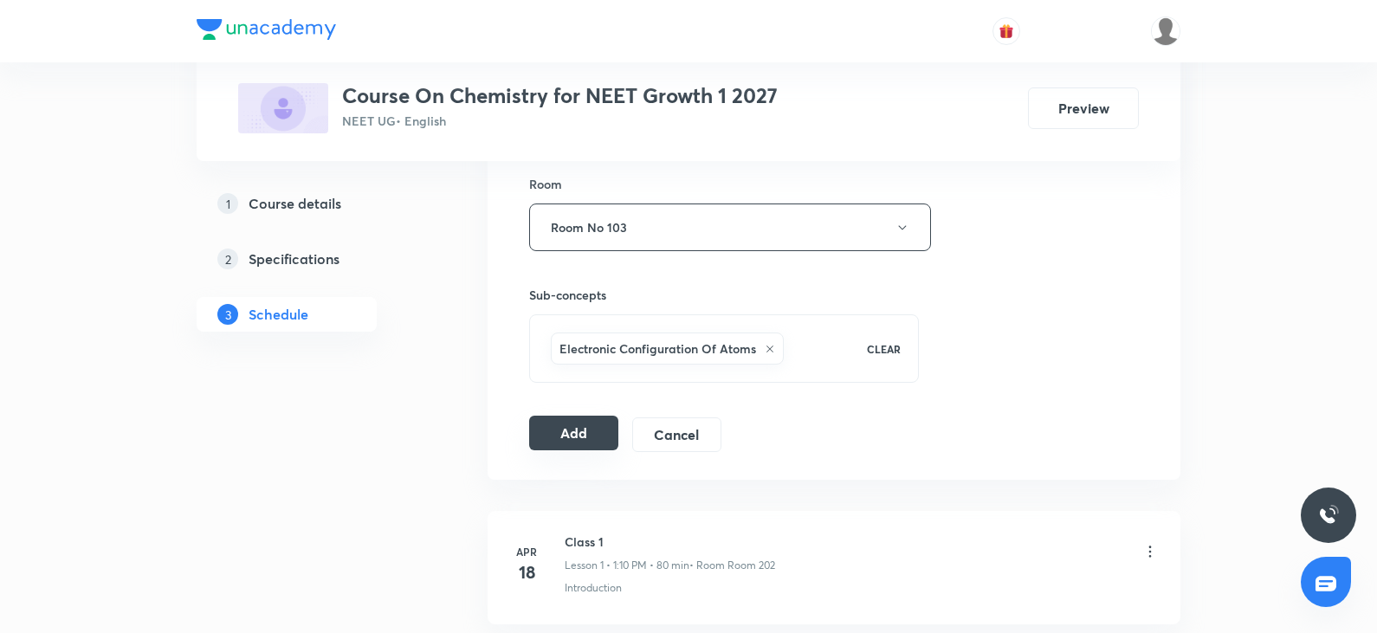
click at [576, 445] on button "Add" at bounding box center [573, 433] width 89 height 35
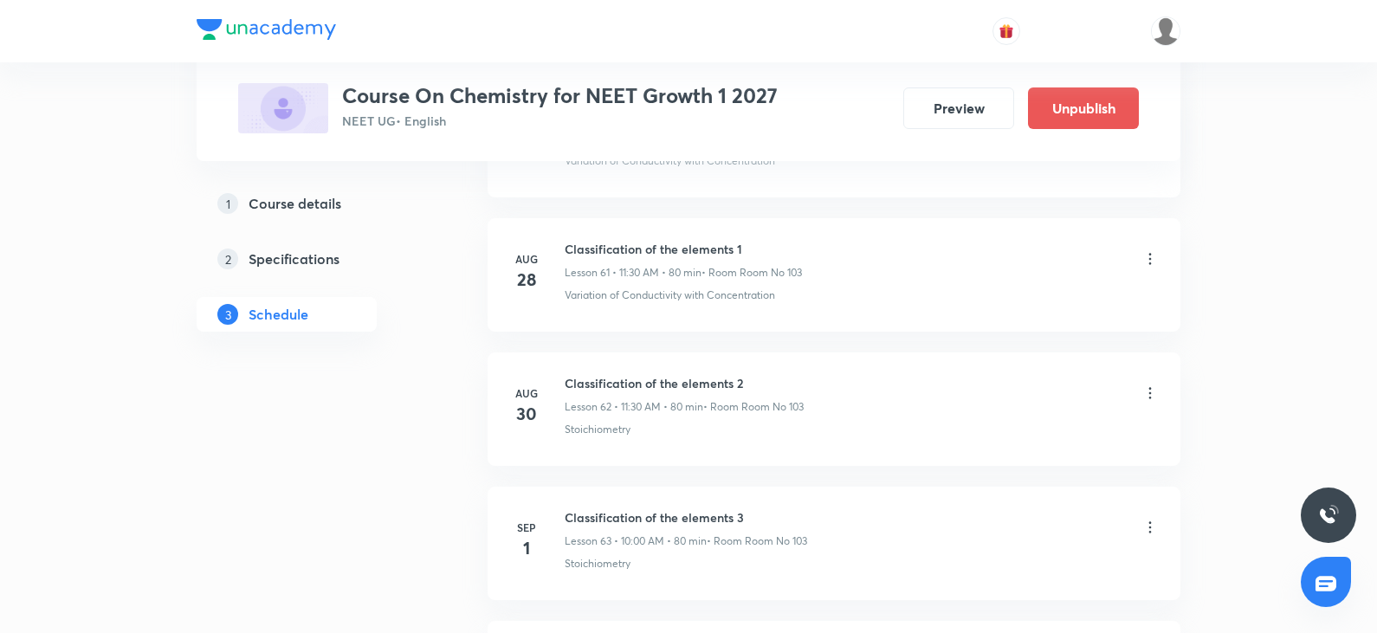
scroll to position [11903, 0]
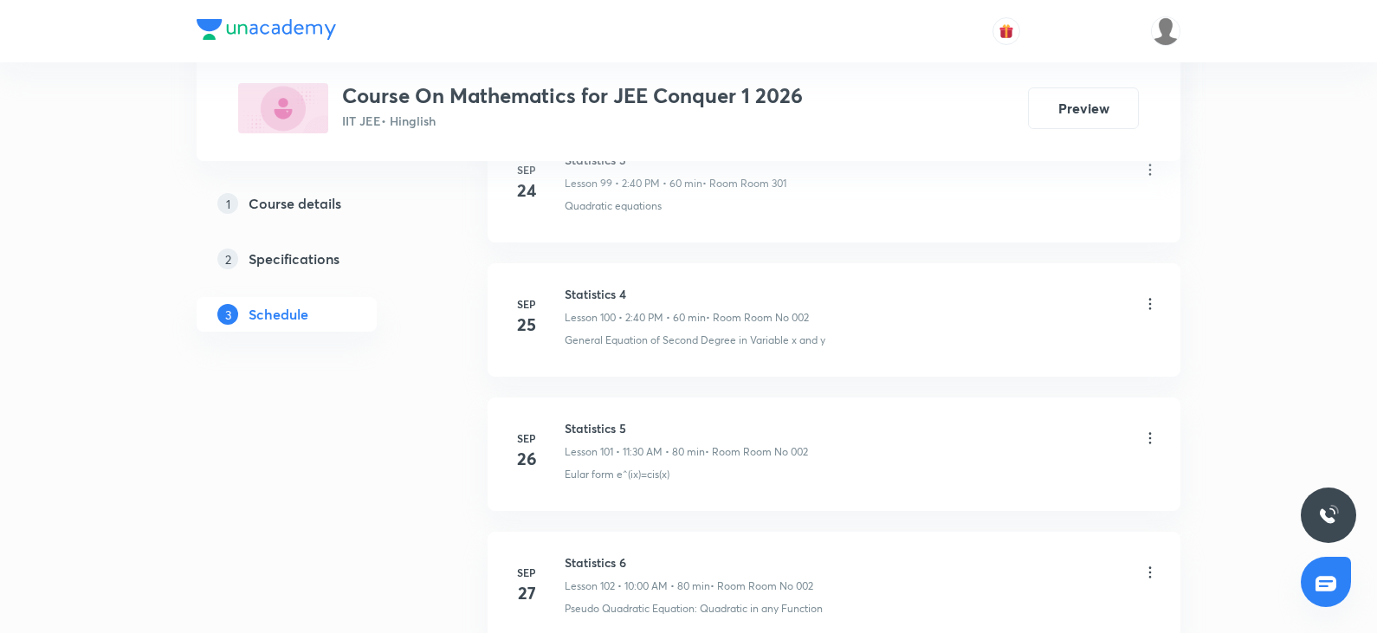
scroll to position [15225, 0]
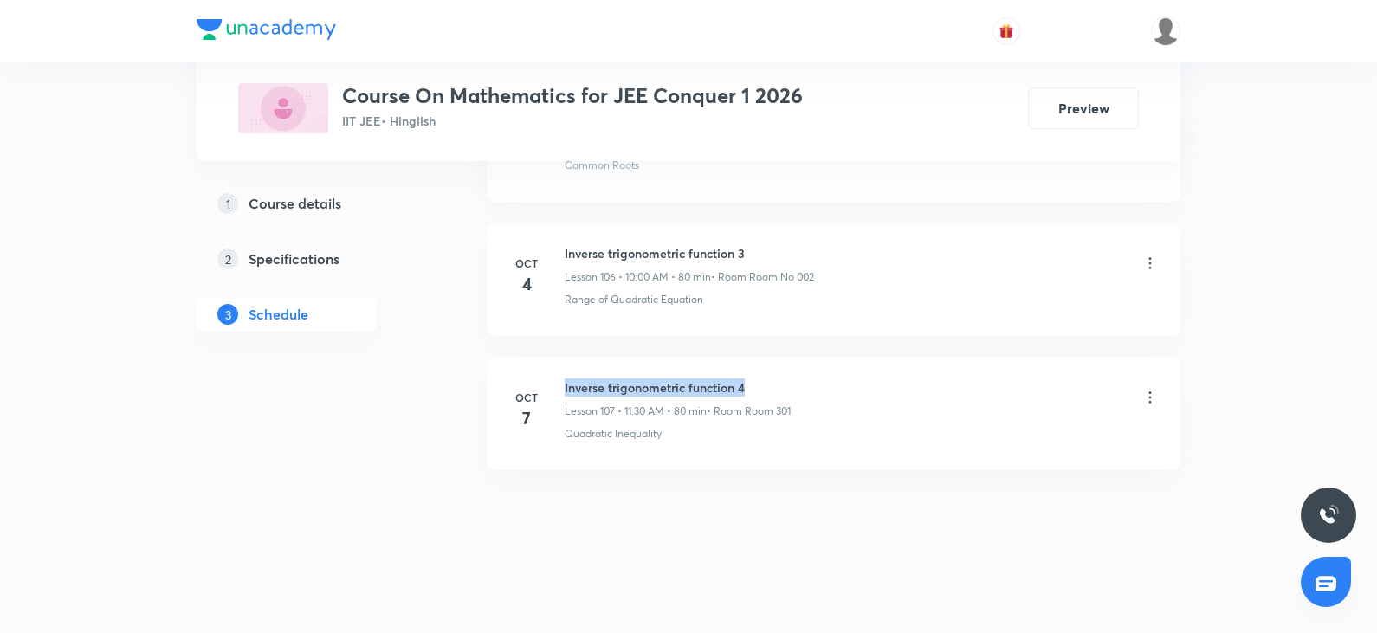
drag, startPoint x: 565, startPoint y: 383, endPoint x: 936, endPoint y: 377, distance: 371.5
click at [936, 377] on li "[DATE] Inverse trigonometric function 4 Lesson 107 • 11:30 AM • 80 min • Room R…" at bounding box center [833, 413] width 693 height 113
copy h6 "Inverse trigonometric function 4"
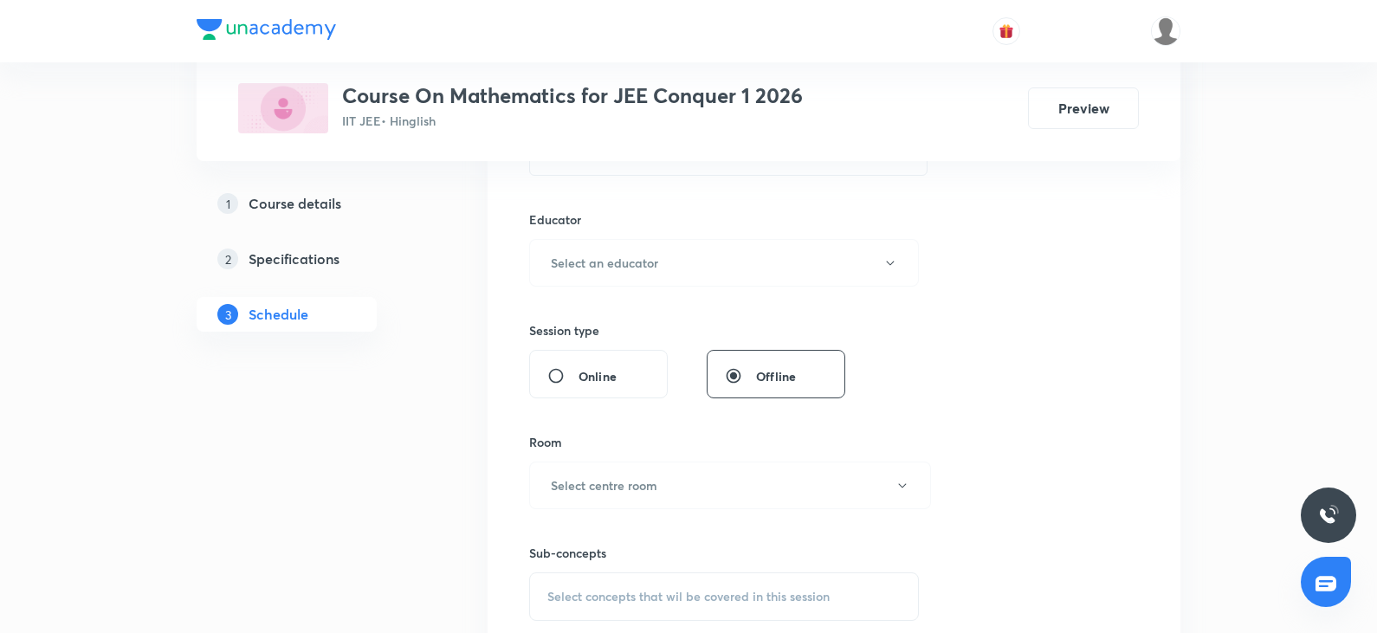
scroll to position [0, 0]
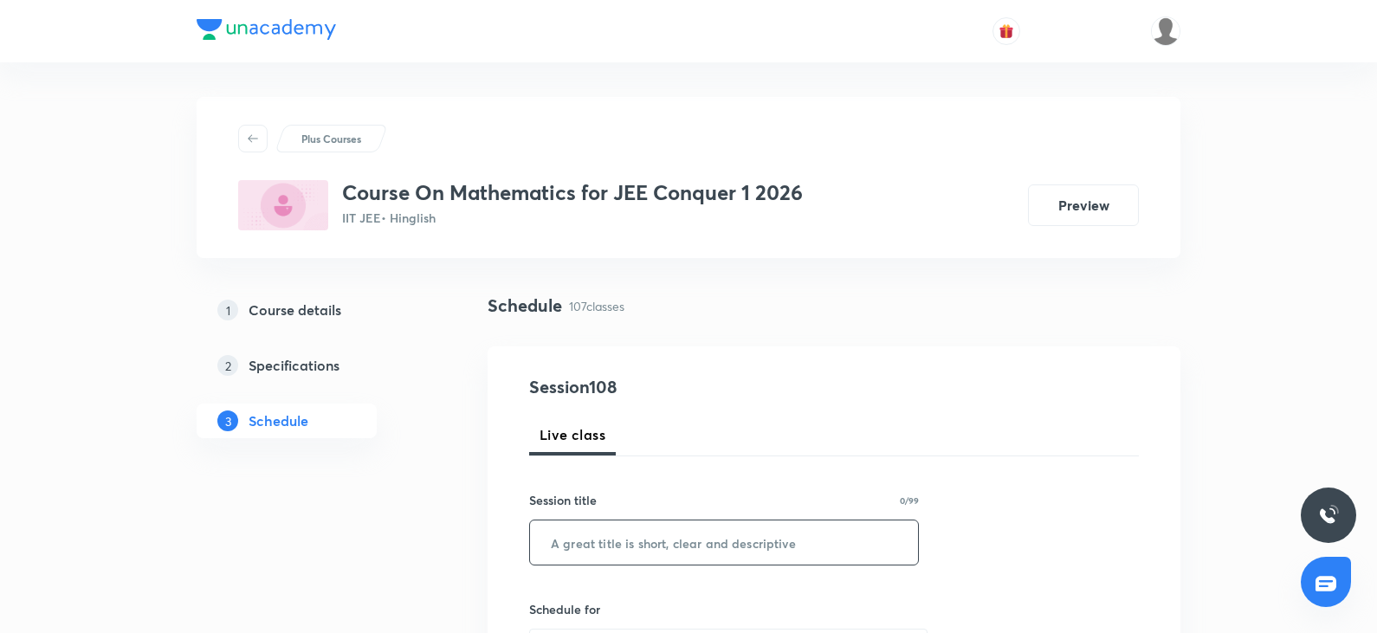
click at [676, 560] on input "text" at bounding box center [724, 542] width 388 height 44
paste input "Inverse trigonometric function 4"
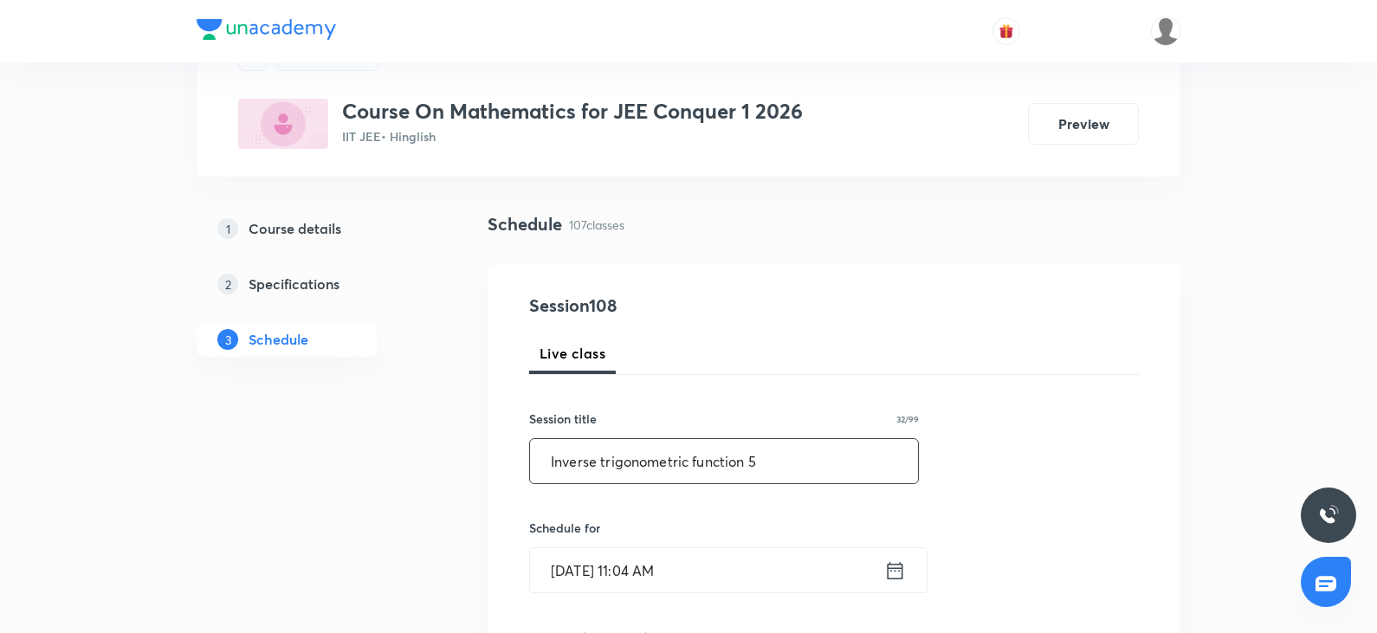
scroll to position [260, 0]
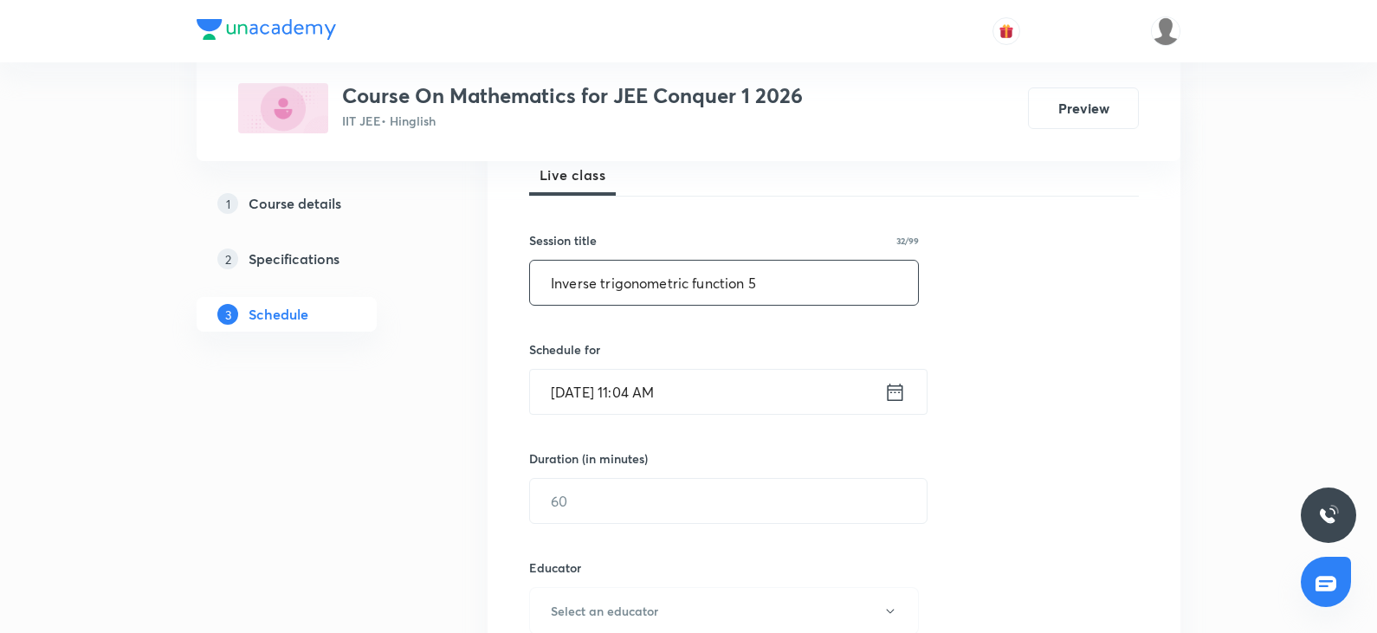
type input "Inverse trigonometric function 5"
click at [709, 392] on input "[DATE] 11:04 AM" at bounding box center [707, 392] width 354 height 44
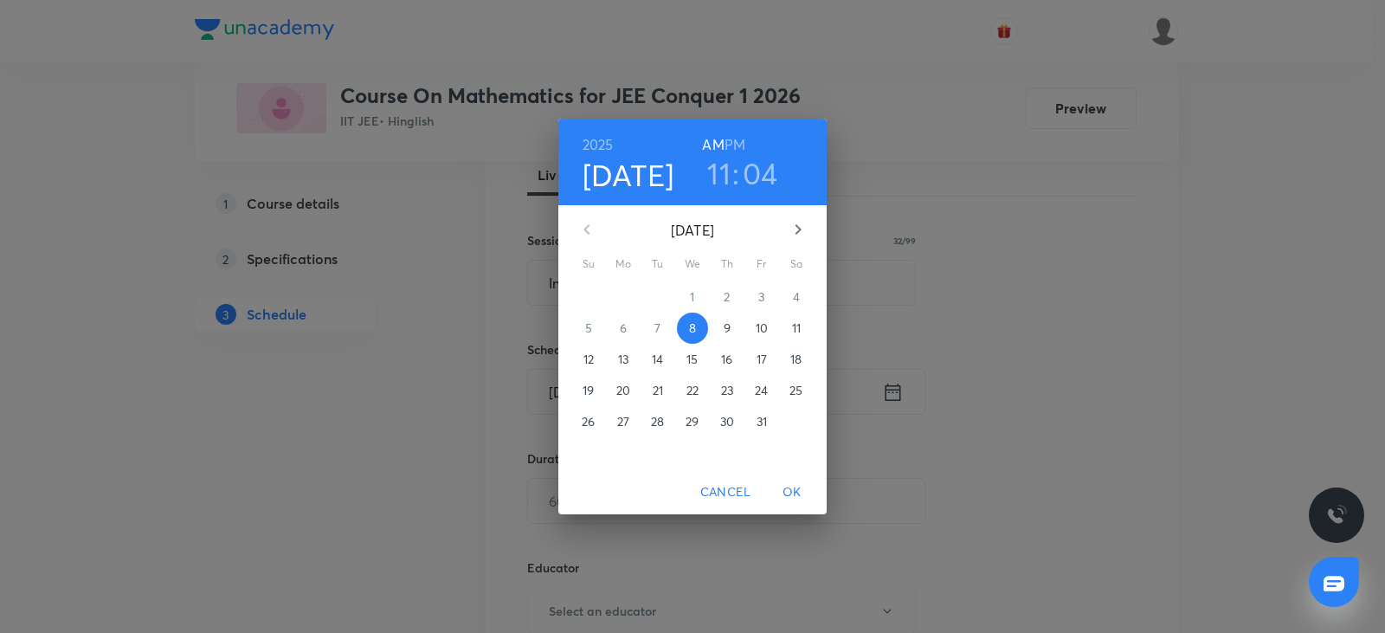
click at [713, 171] on h3 "11" at bounding box center [718, 173] width 23 height 36
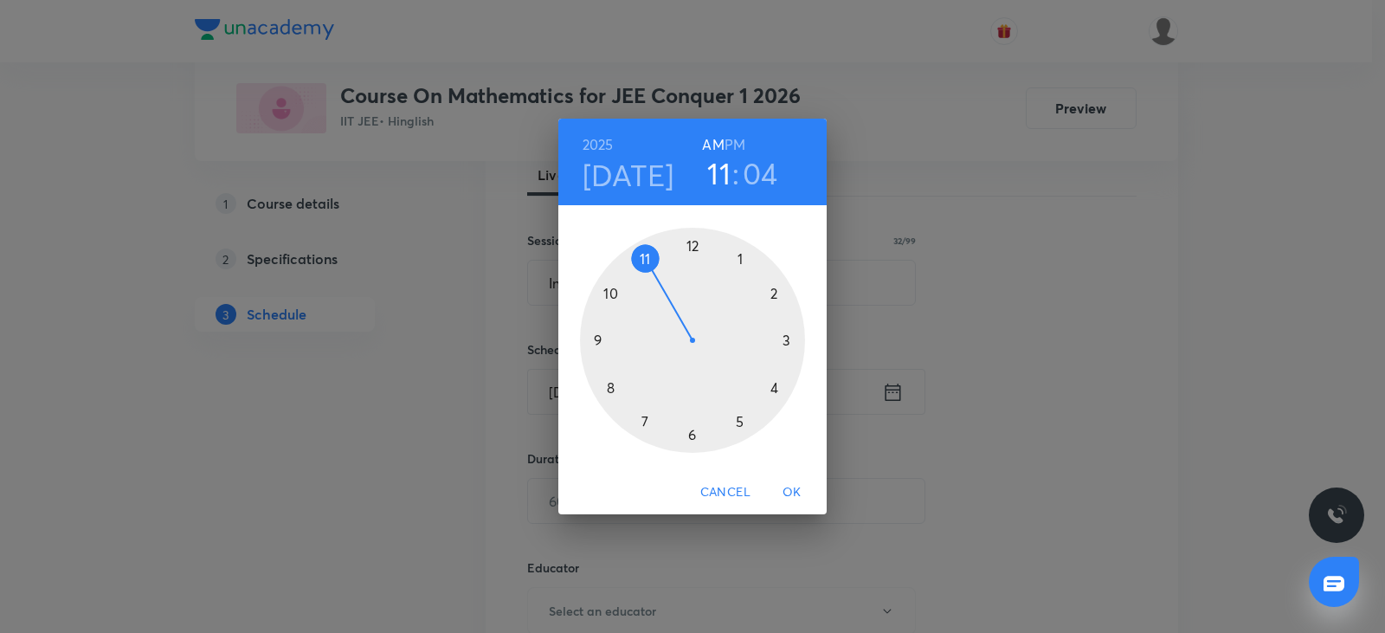
click at [746, 255] on div at bounding box center [692, 340] width 225 height 225
click at [776, 291] on div at bounding box center [692, 340] width 225 height 225
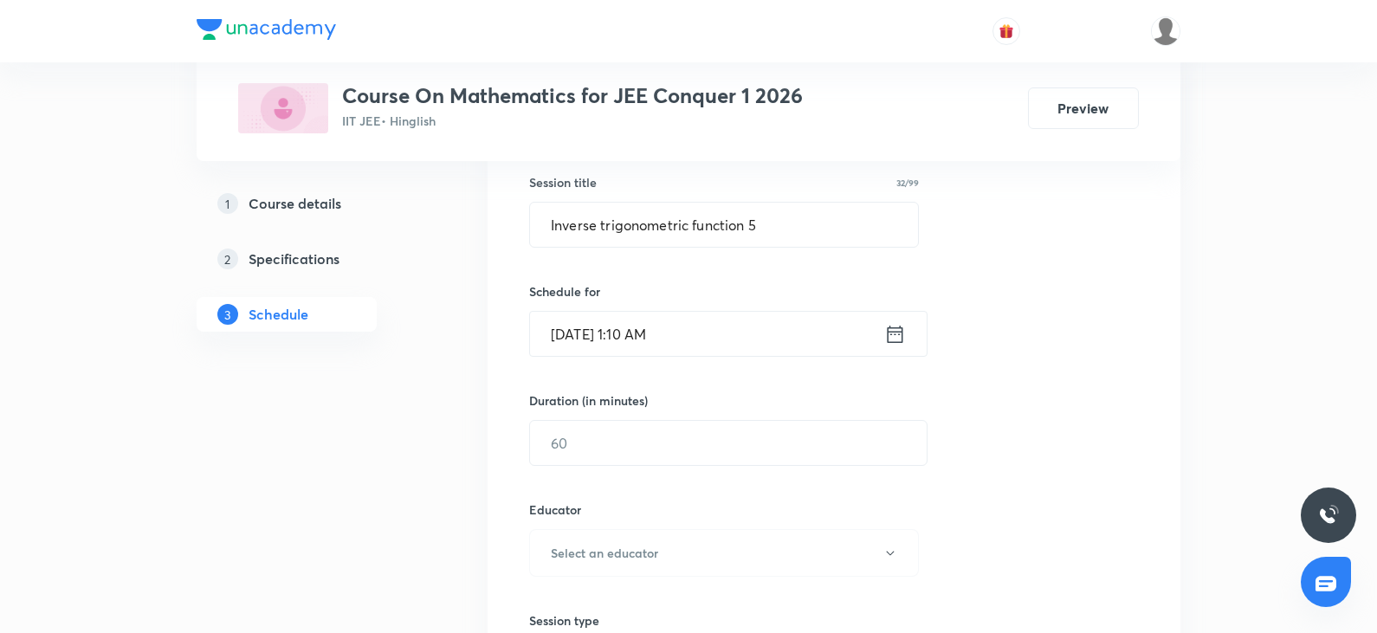
scroll to position [346, 0]
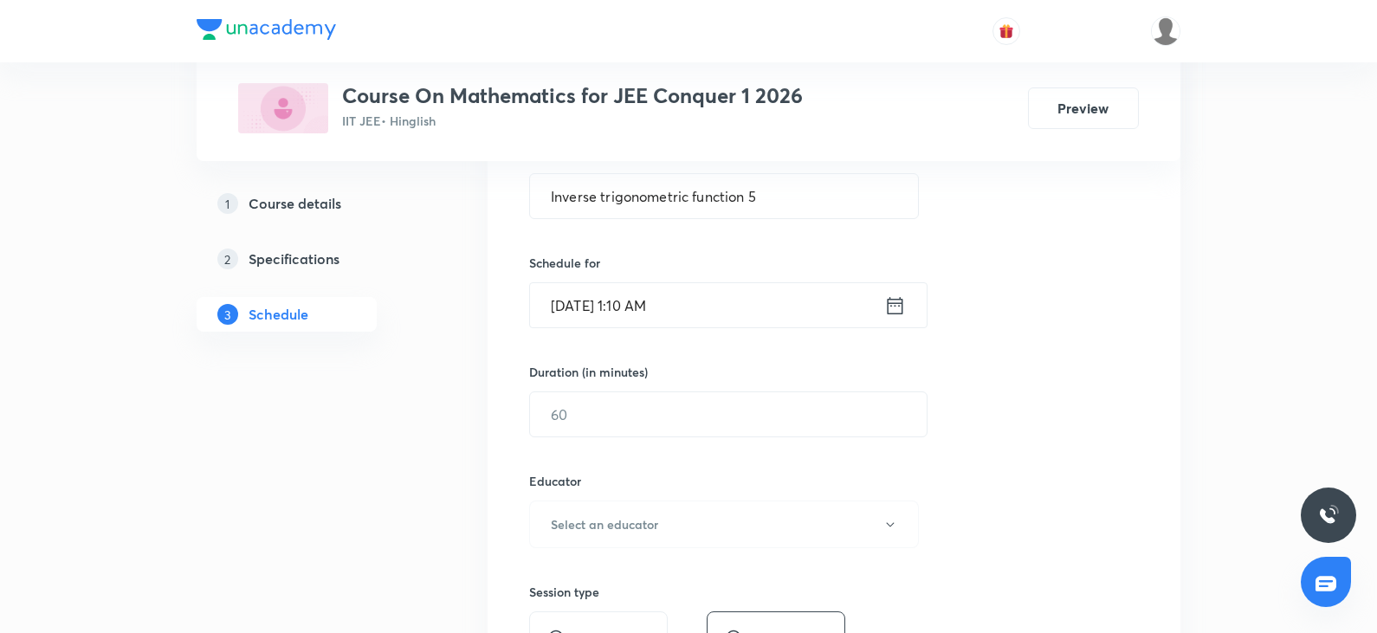
click at [722, 313] on input "Oct 8, 2025, 1:10 AM" at bounding box center [707, 305] width 354 height 44
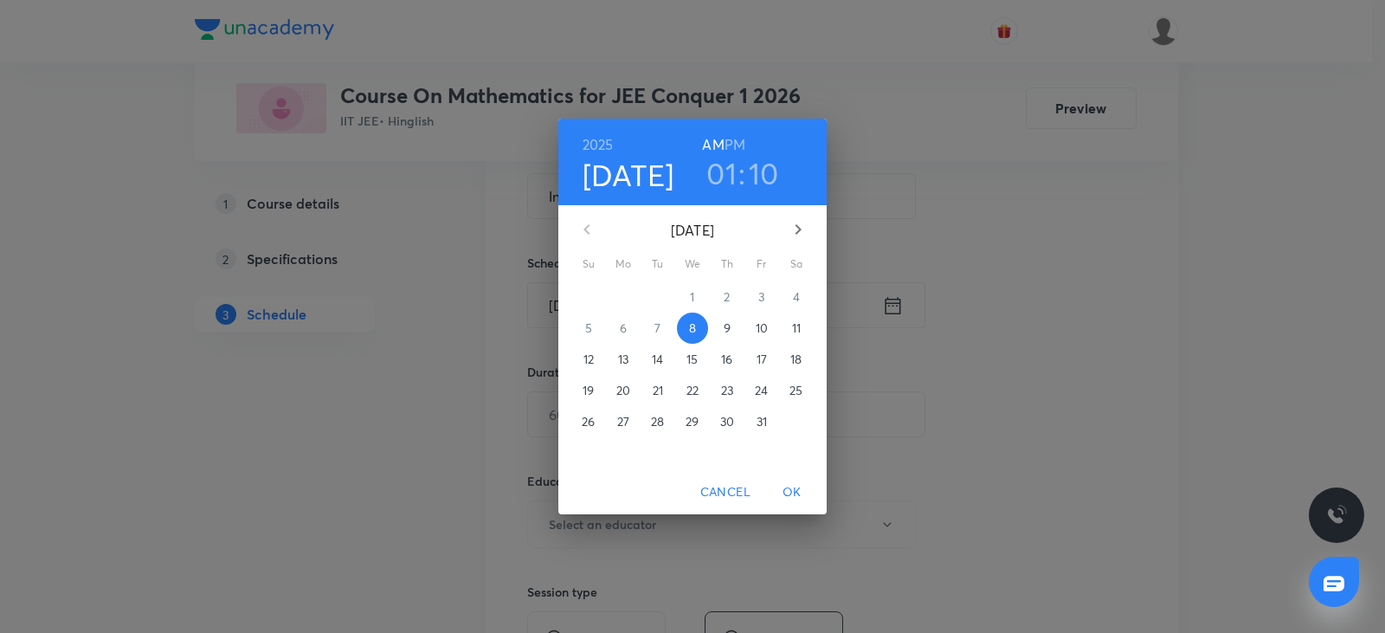
click at [734, 145] on h6 "PM" at bounding box center [735, 144] width 21 height 24
click at [790, 492] on span "OK" at bounding box center [792, 492] width 42 height 22
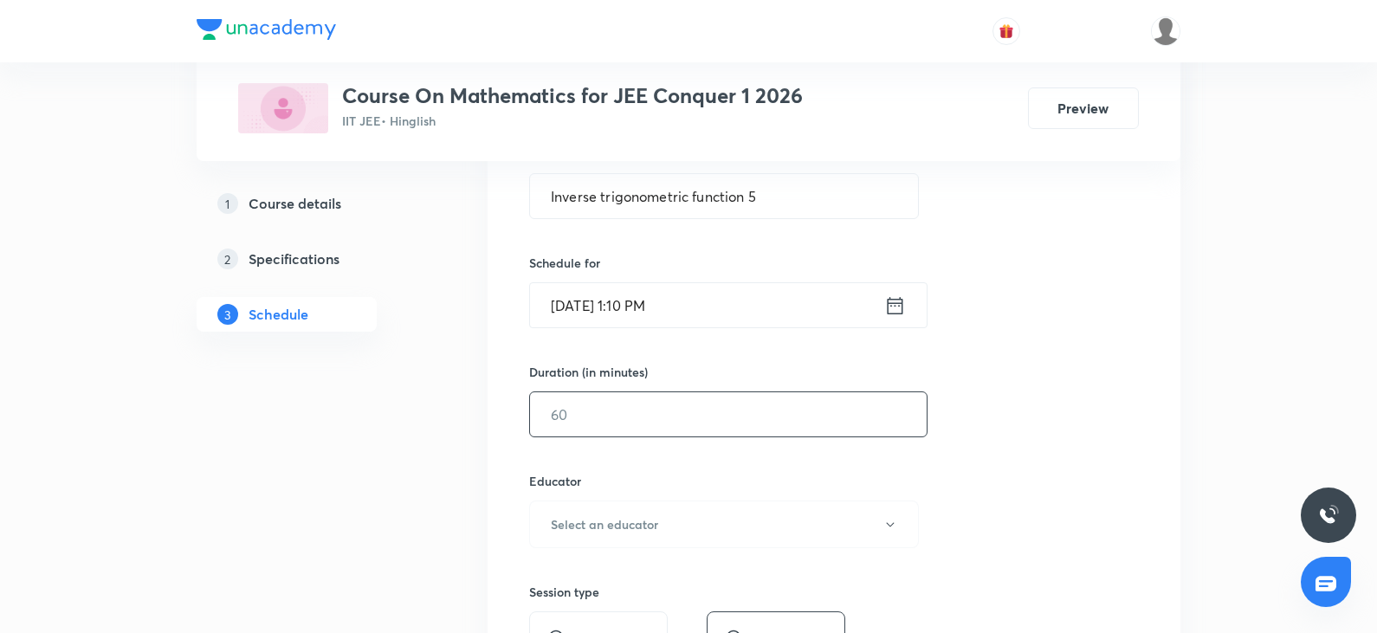
click at [633, 401] on input "text" at bounding box center [728, 414] width 397 height 44
type input "80"
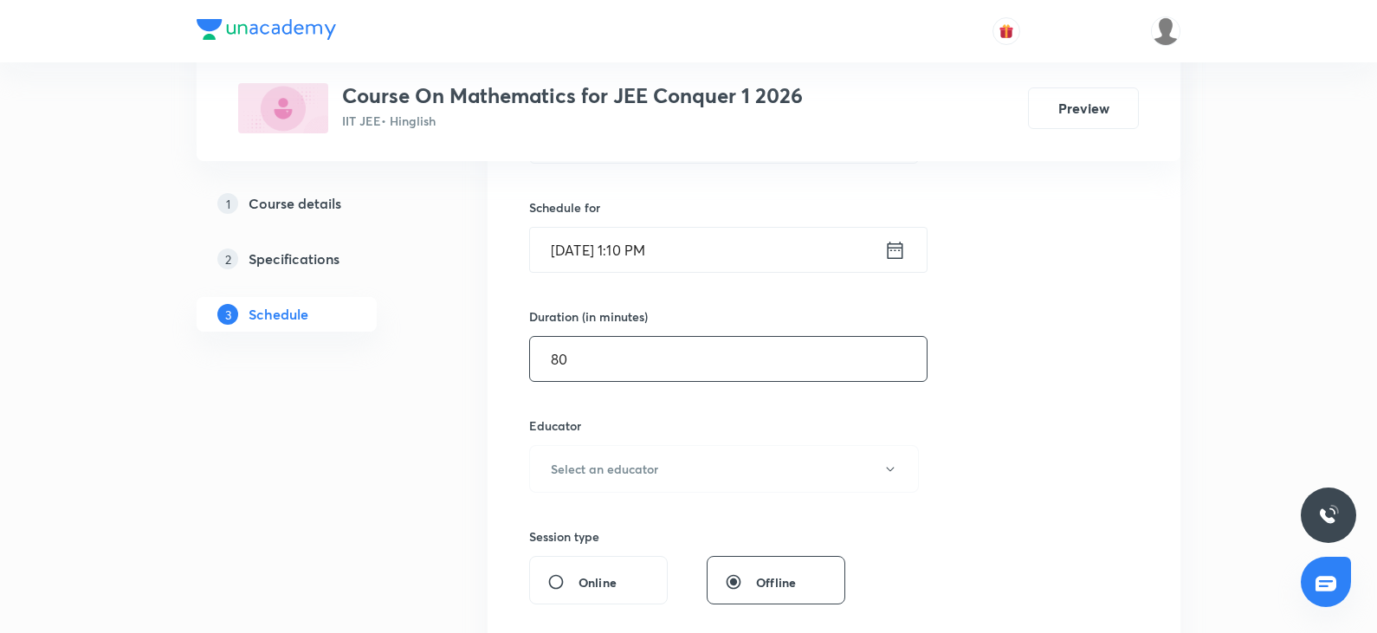
scroll to position [433, 0]
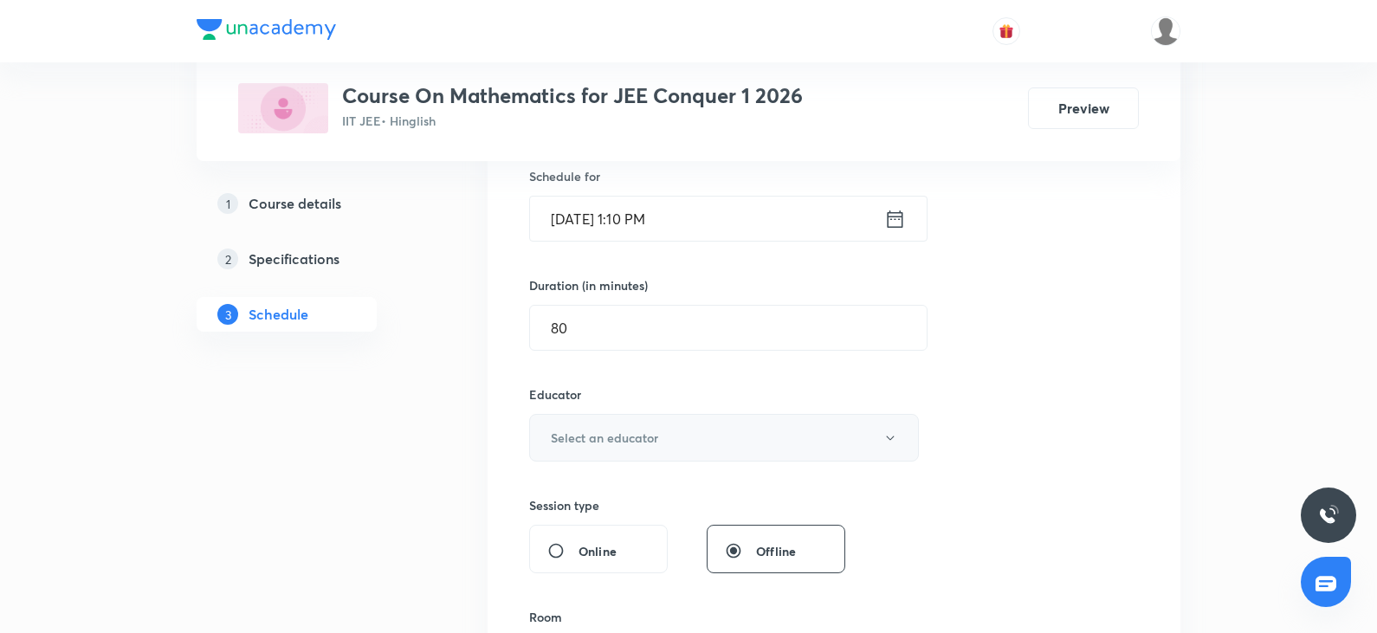
click at [636, 447] on button "Select an educator" at bounding box center [724, 438] width 390 height 48
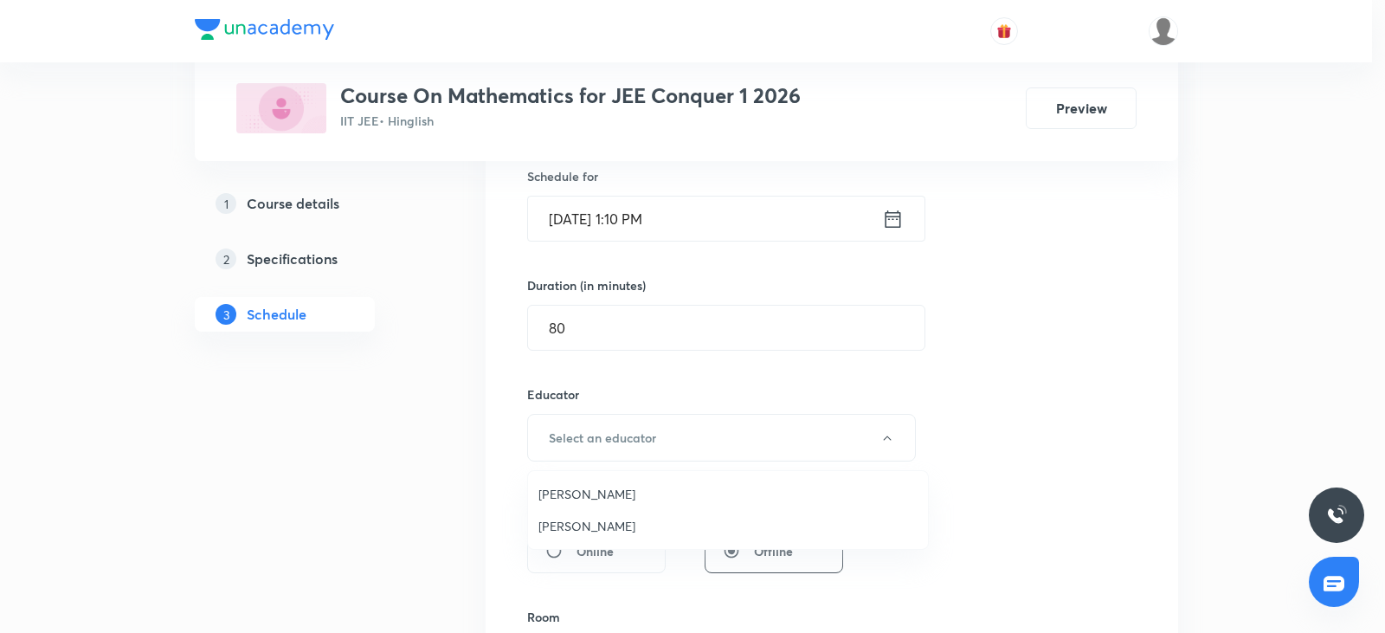
click at [601, 496] on span "Vijay Meghwal" at bounding box center [728, 494] width 379 height 18
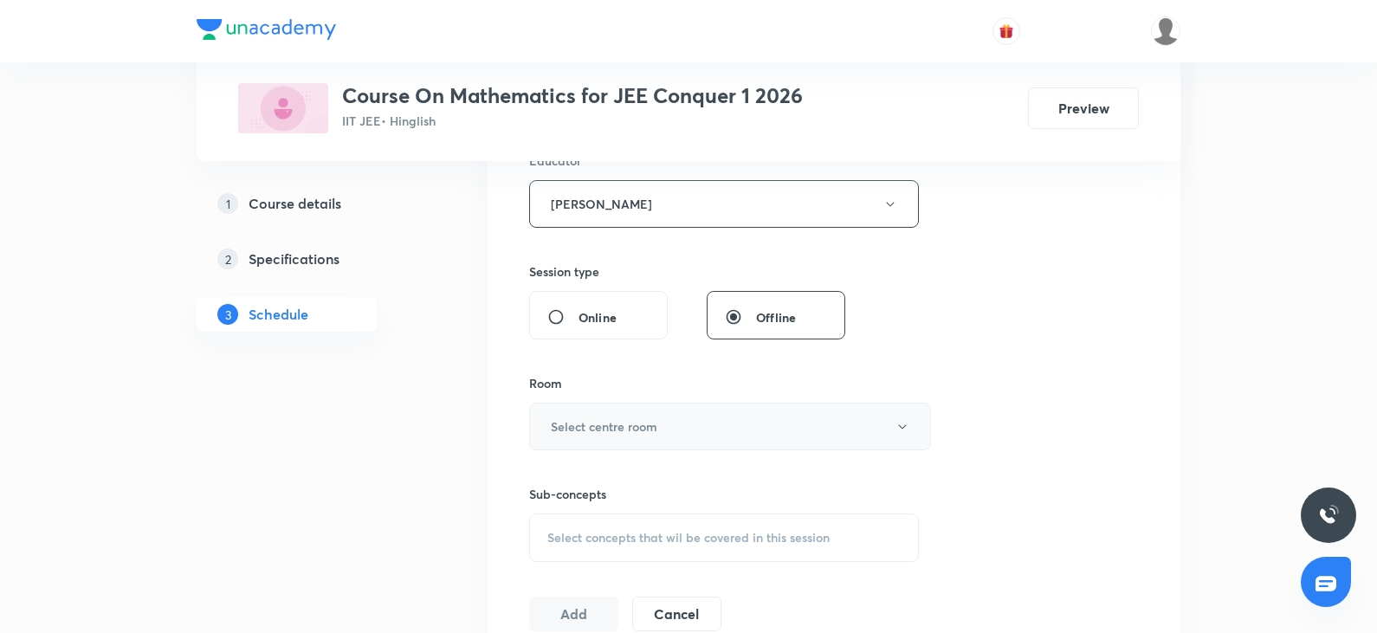
scroll to position [693, 0]
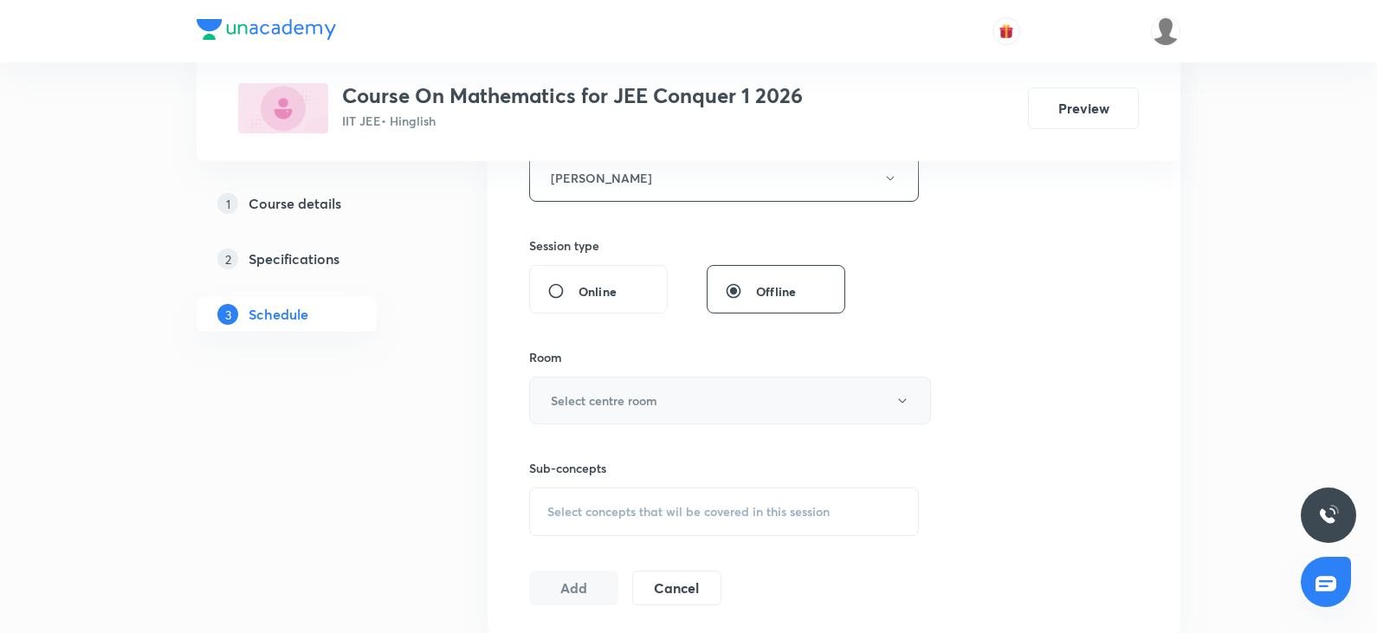
click at [705, 389] on button "Select centre room" at bounding box center [730, 401] width 402 height 48
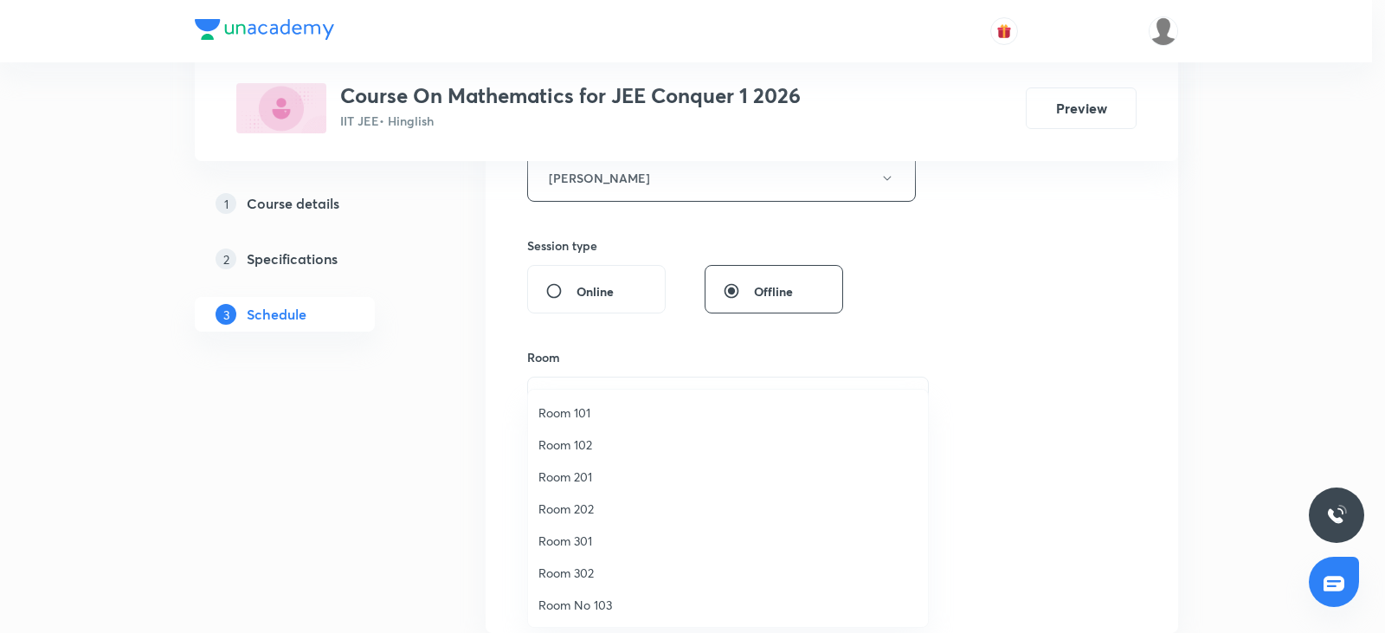
click at [594, 543] on span "Room 301" at bounding box center [728, 541] width 379 height 18
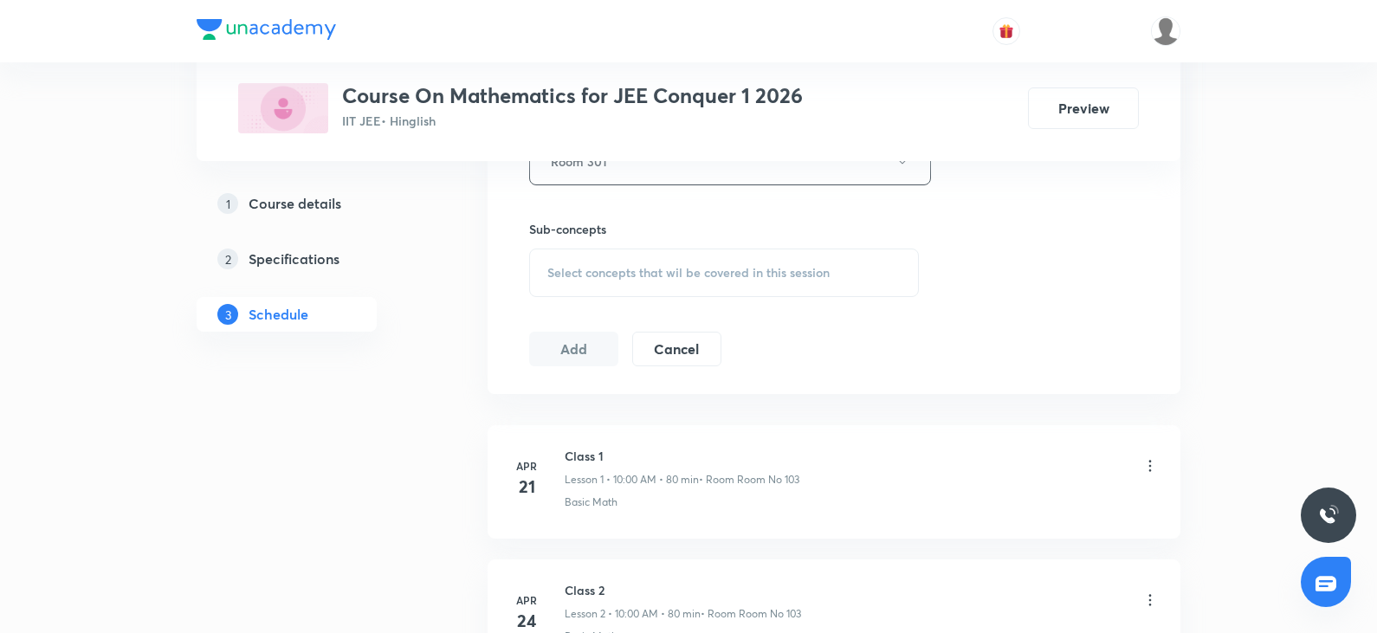
scroll to position [952, 0]
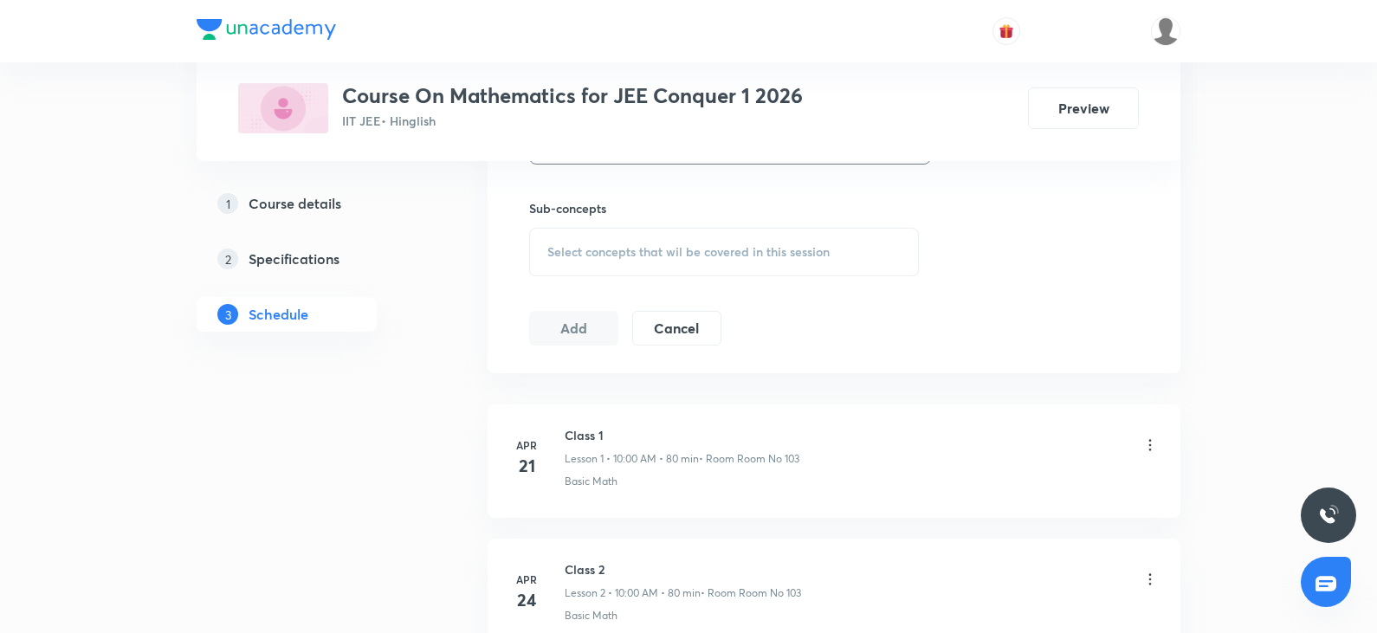
click at [631, 252] on span "Select concepts that wil be covered in this session" at bounding box center [688, 252] width 282 height 14
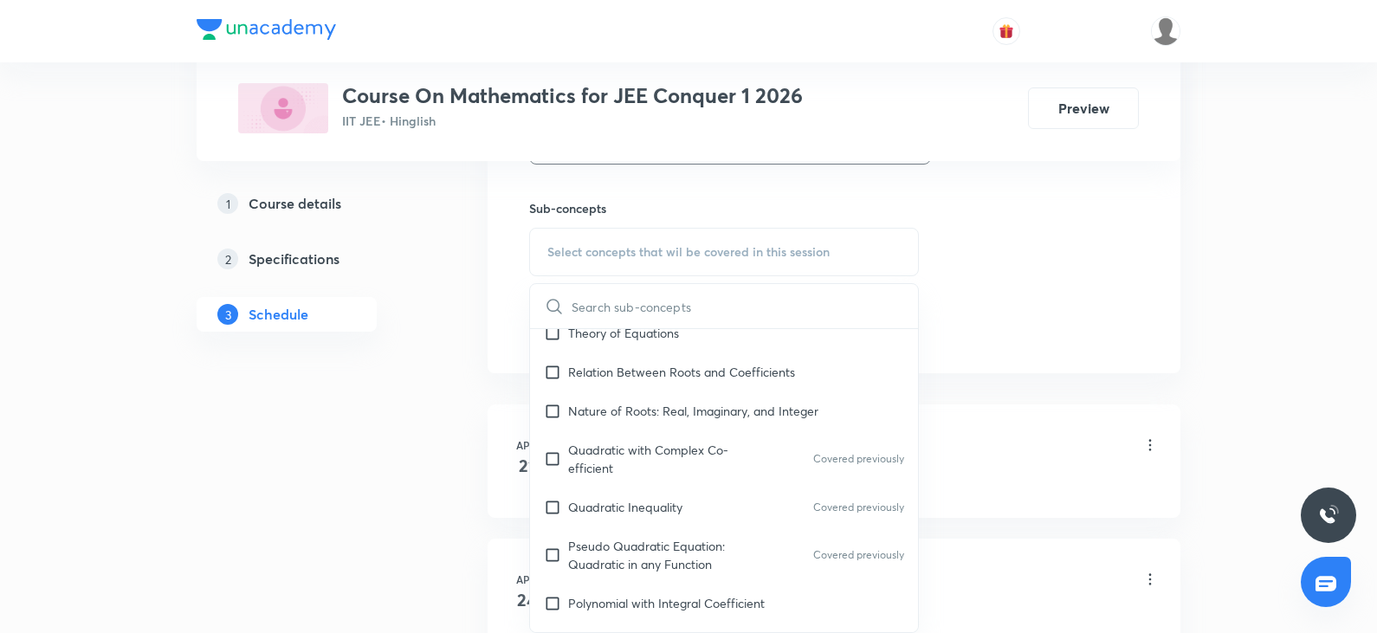
scroll to position [1039, 0]
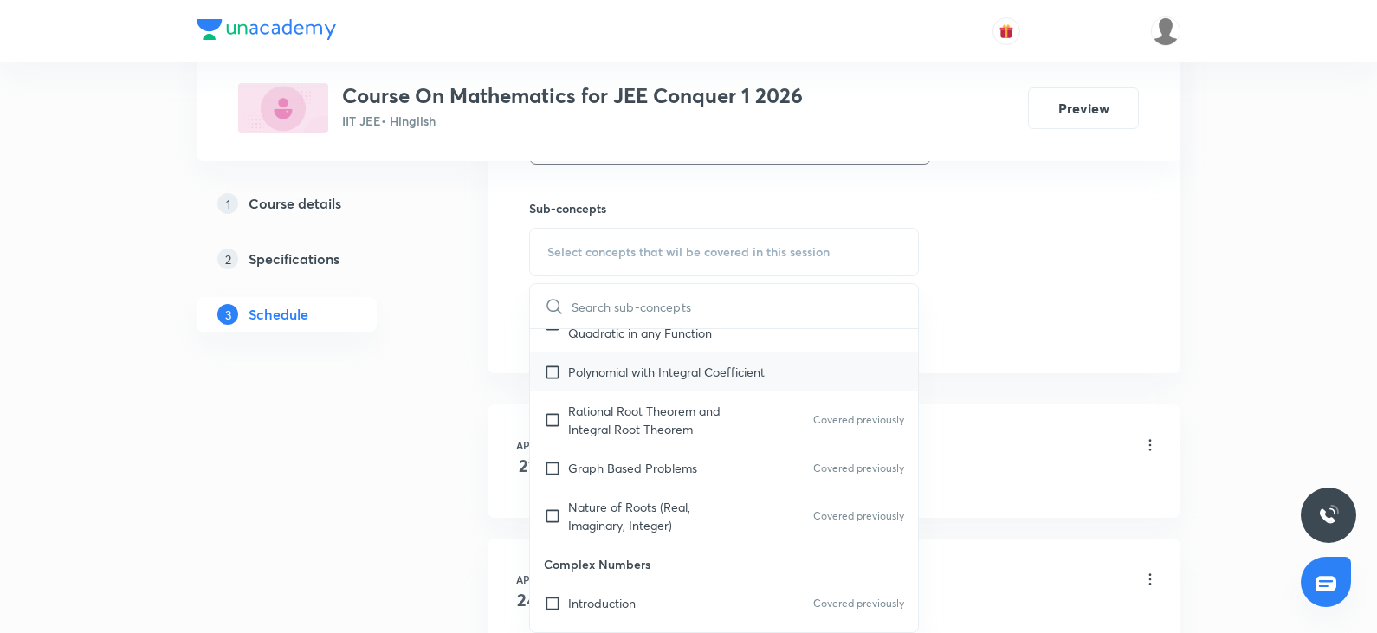
click at [693, 368] on p "Polynomial with Integral Coefficient" at bounding box center [666, 372] width 197 height 18
checkbox input "true"
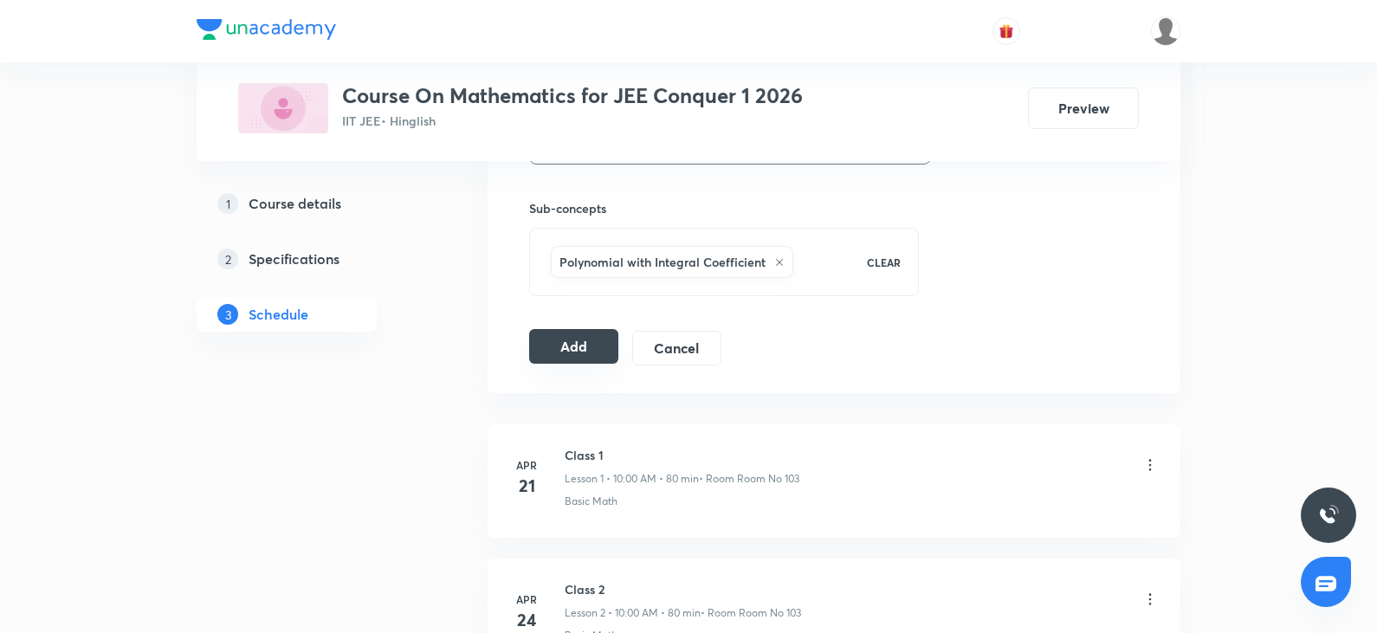
click at [592, 338] on button "Add" at bounding box center [573, 346] width 89 height 35
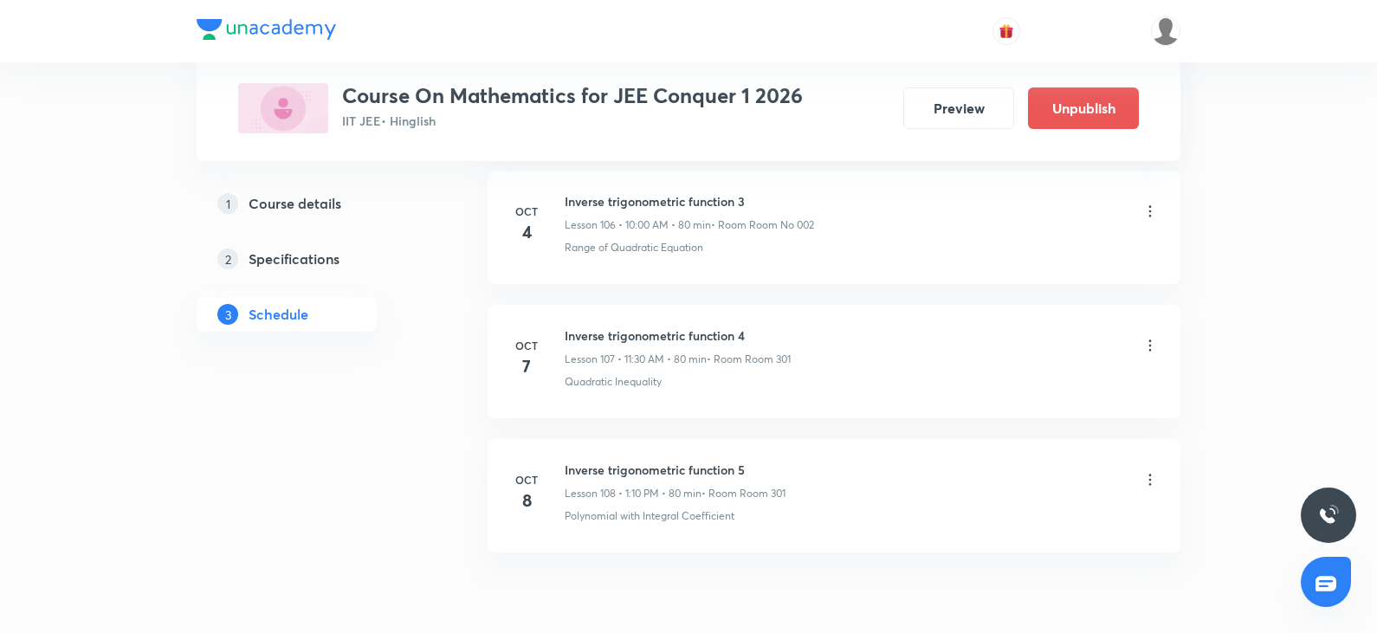
scroll to position [14453, 0]
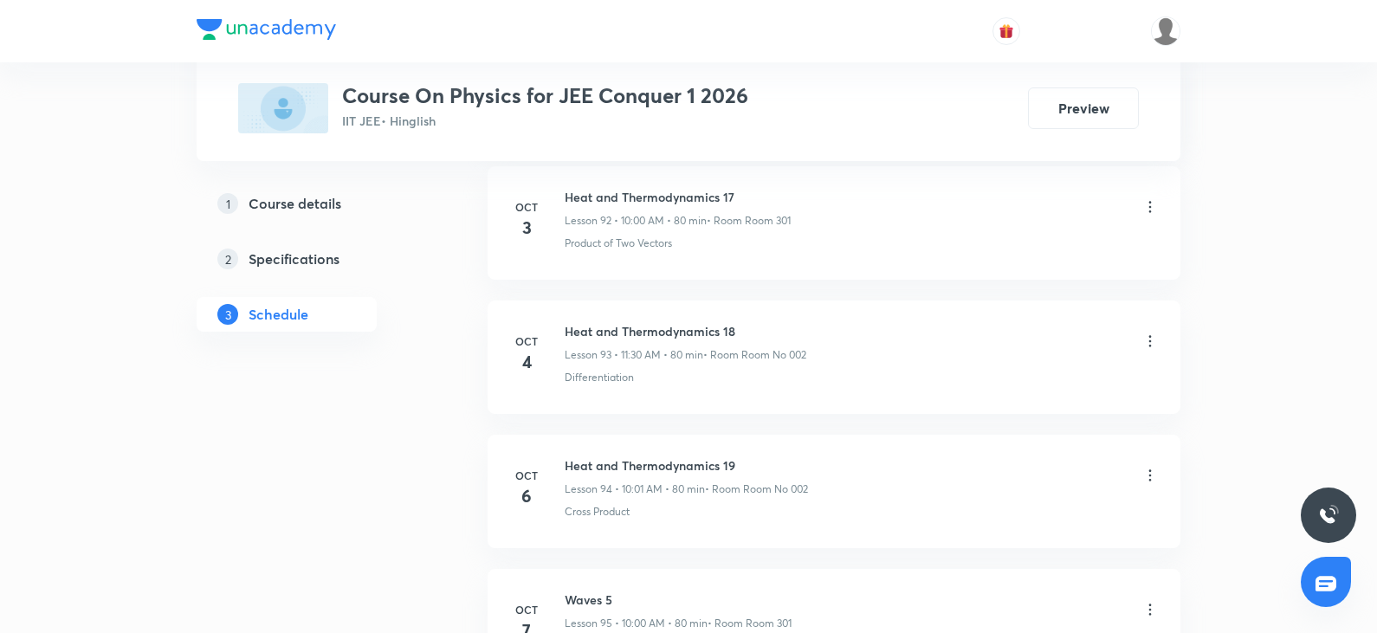
scroll to position [13504, 0]
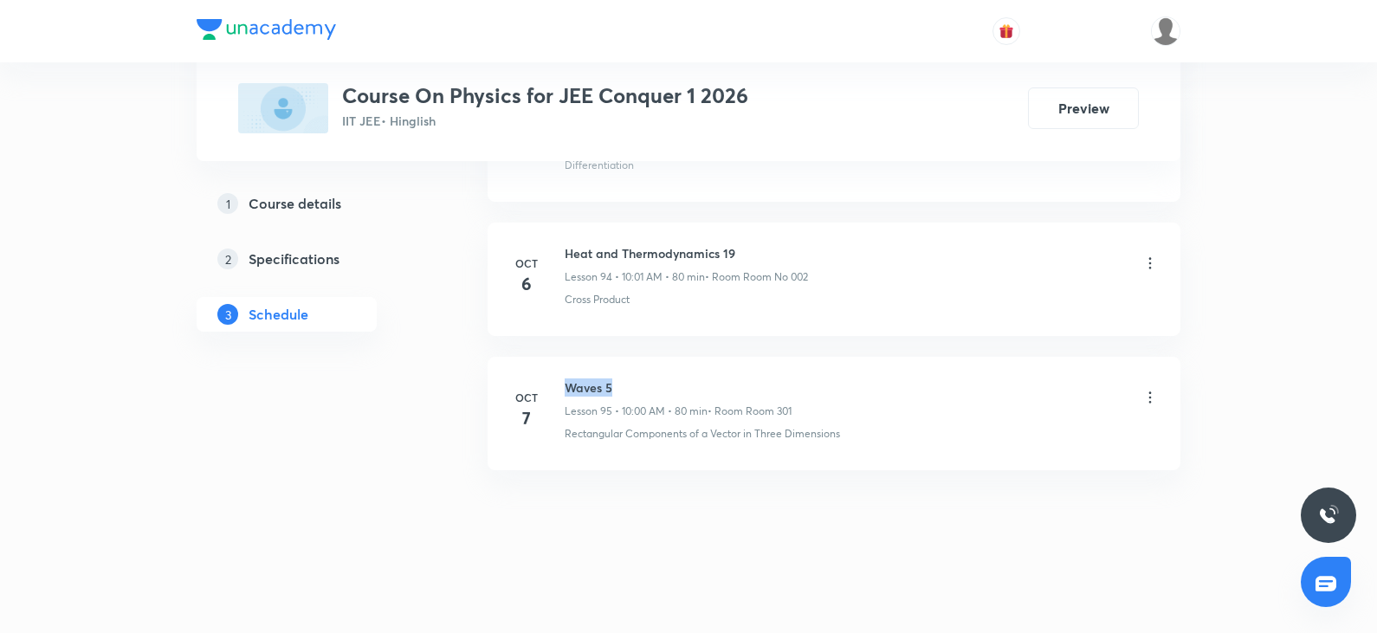
drag, startPoint x: 565, startPoint y: 382, endPoint x: 686, endPoint y: 384, distance: 121.2
click at [686, 384] on h6 "Waves 5" at bounding box center [678, 387] width 227 height 18
copy h6 "Waves 5"
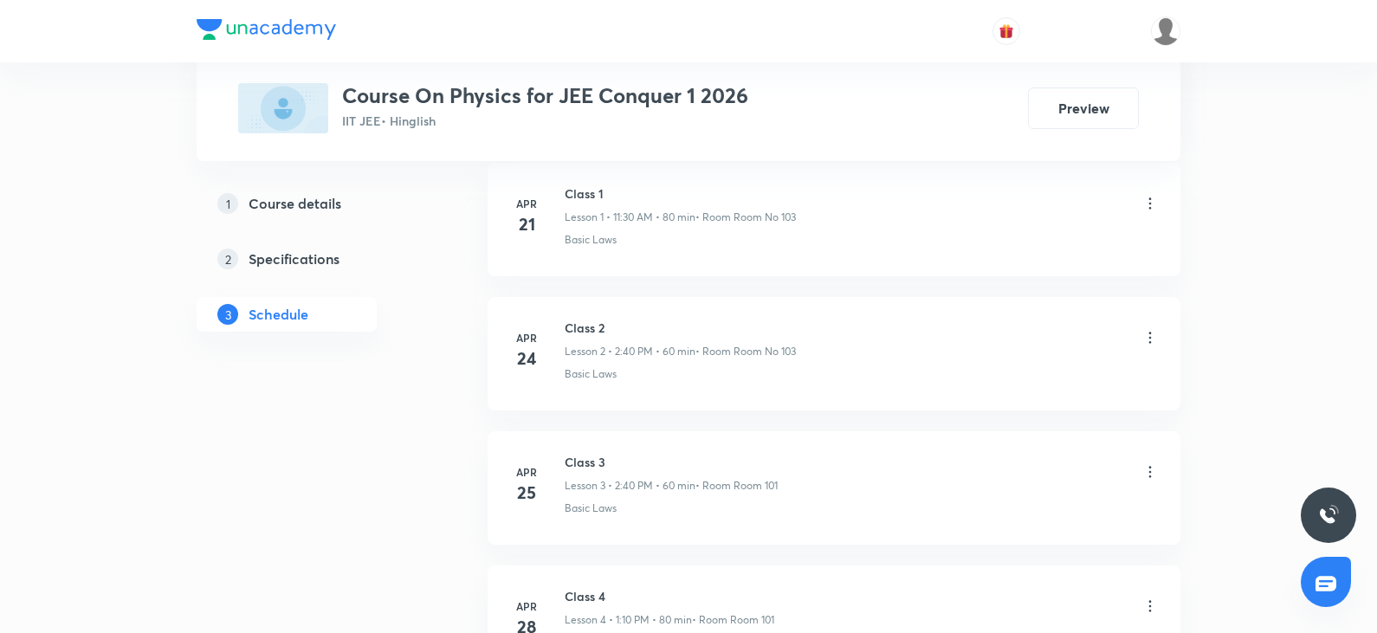
scroll to position [0, 0]
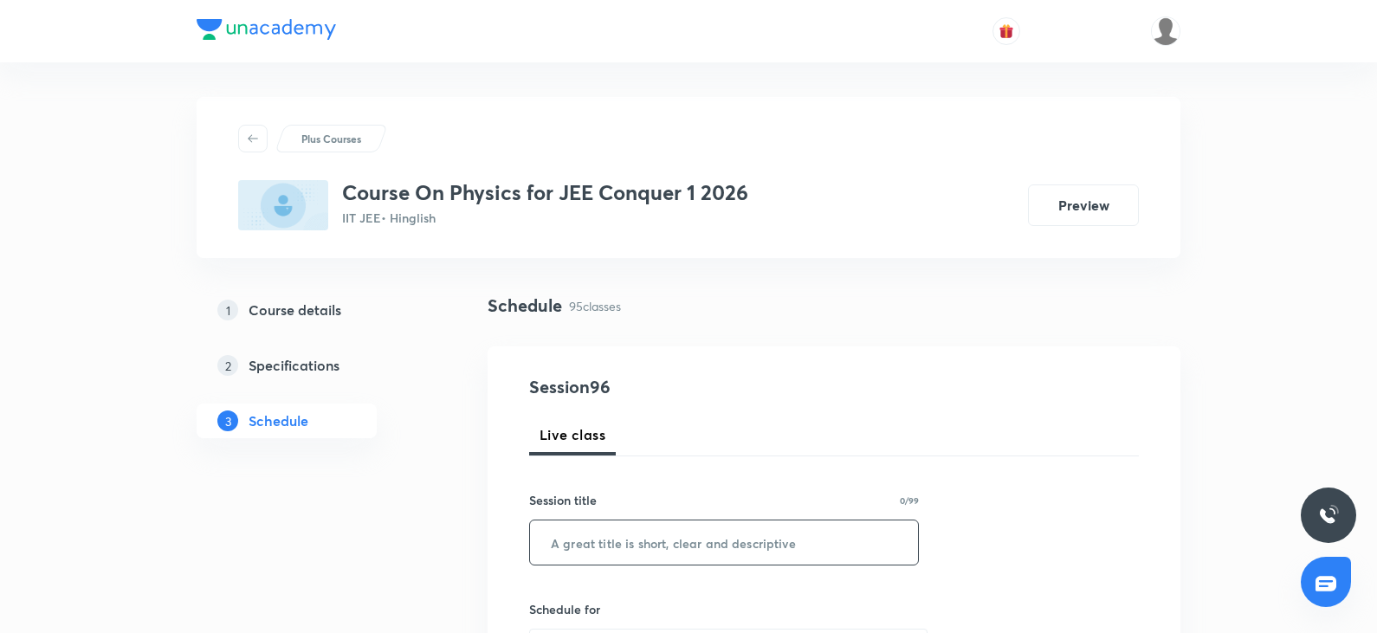
click at [650, 545] on input "text" at bounding box center [724, 542] width 388 height 44
paste input "Waves 5"
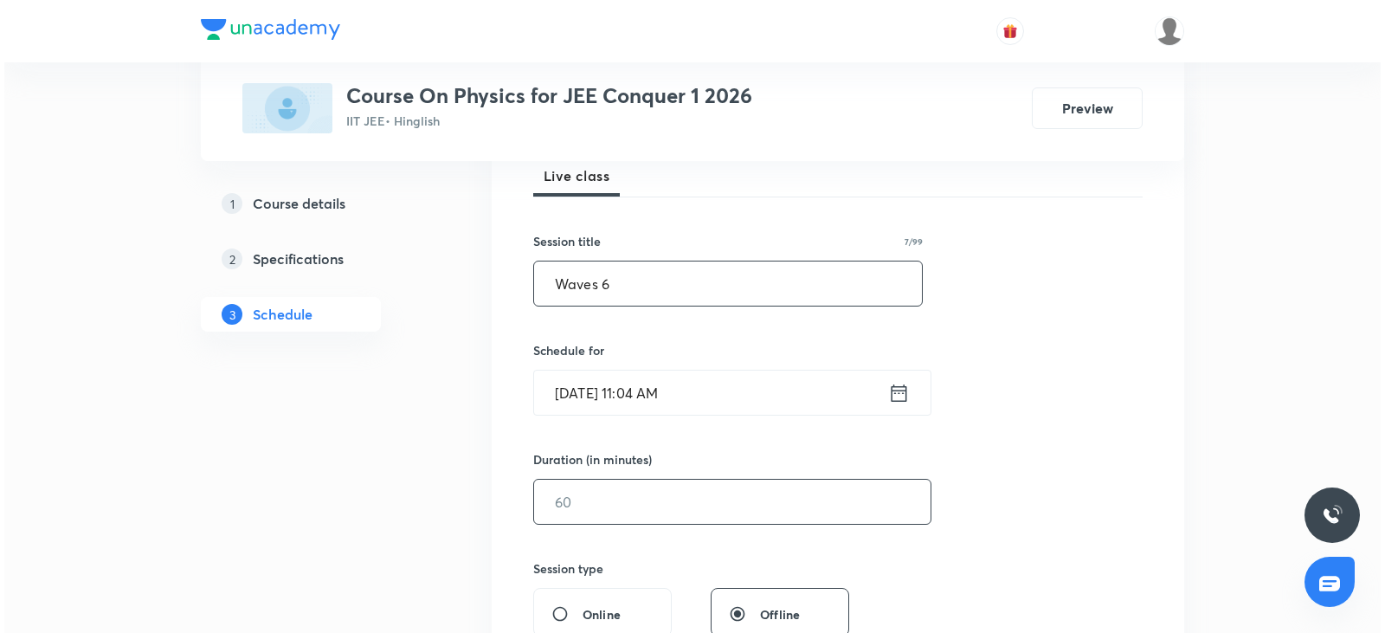
scroll to position [260, 0]
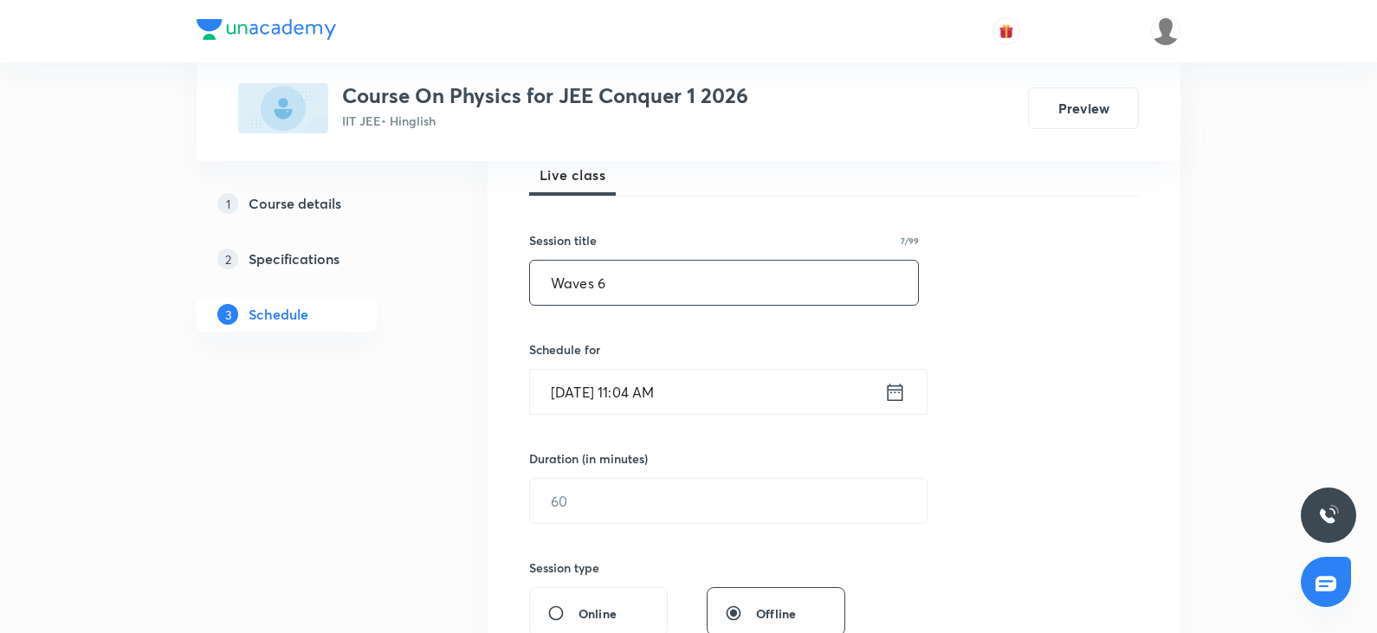
type input "Waves 6"
click at [729, 403] on input "[DATE] 11:04 AM" at bounding box center [707, 392] width 354 height 44
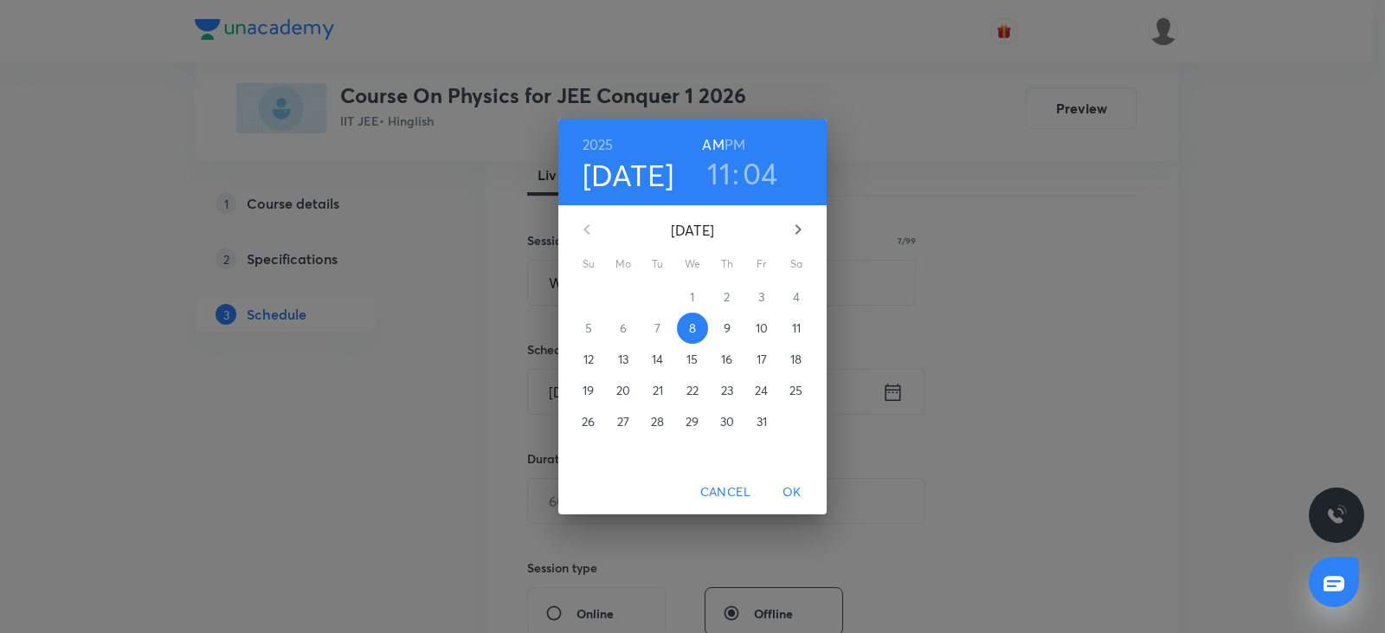
click at [730, 332] on p "9" at bounding box center [727, 327] width 7 height 17
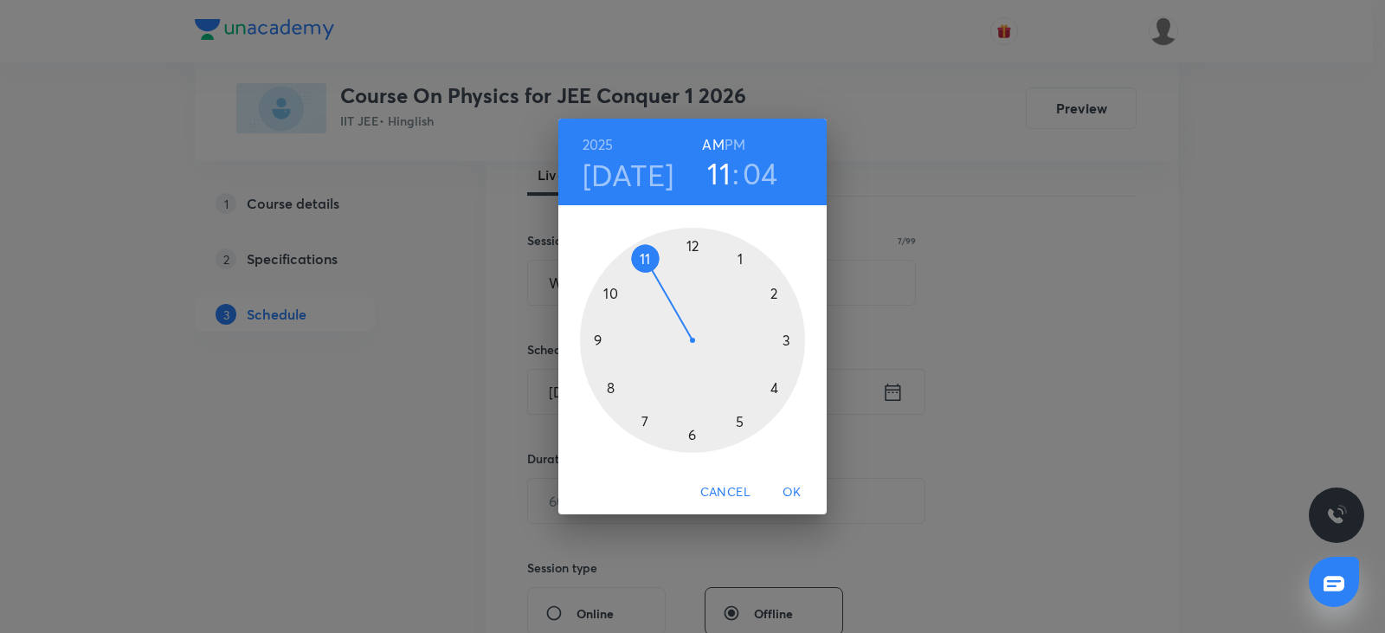
click at [730, 332] on div at bounding box center [692, 340] width 225 height 225
click at [649, 173] on h4 "[DATE]" at bounding box center [629, 175] width 92 height 36
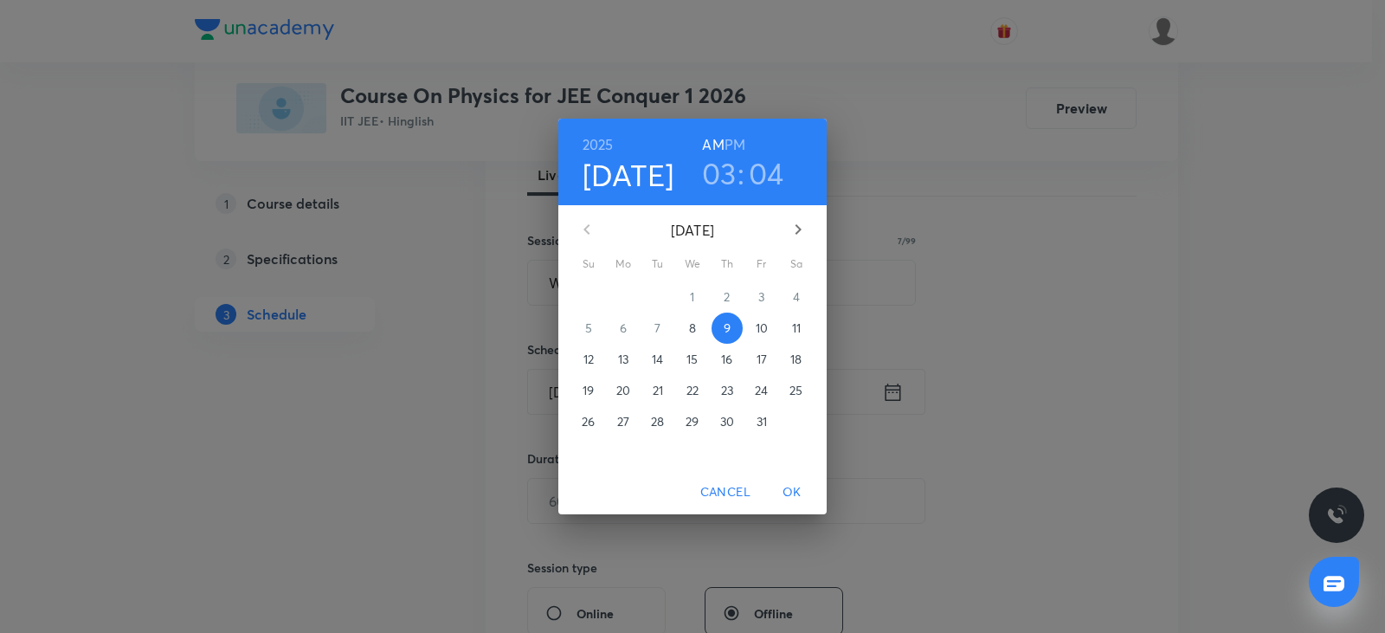
click at [687, 325] on span "8" at bounding box center [692, 327] width 31 height 17
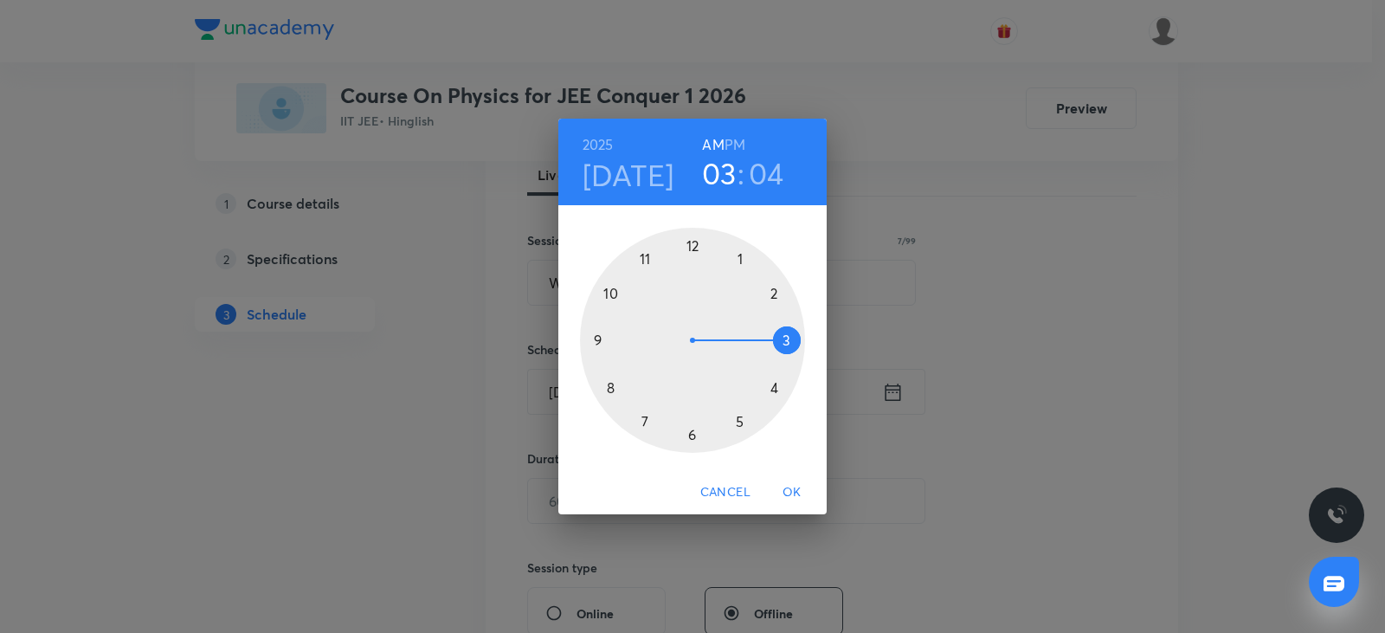
click at [712, 183] on h3 "03" at bounding box center [719, 173] width 35 height 36
click at [648, 257] on div at bounding box center [692, 340] width 225 height 225
click at [690, 435] on div at bounding box center [692, 340] width 225 height 225
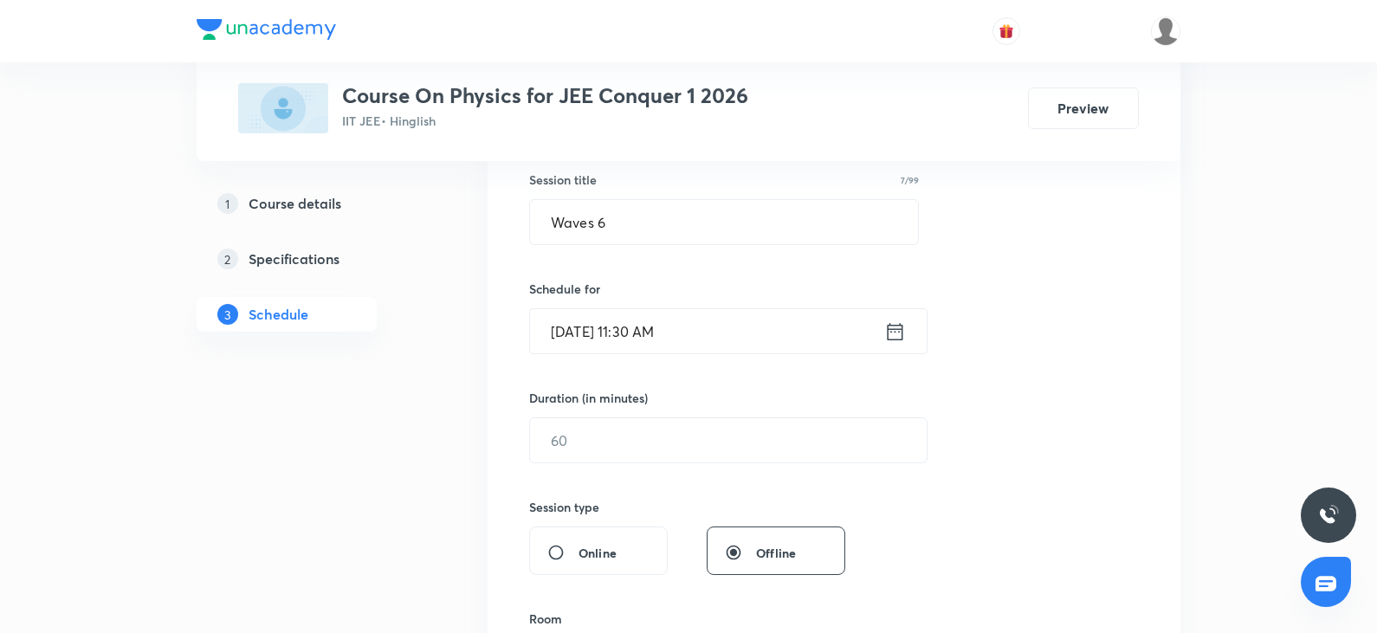
scroll to position [433, 0]
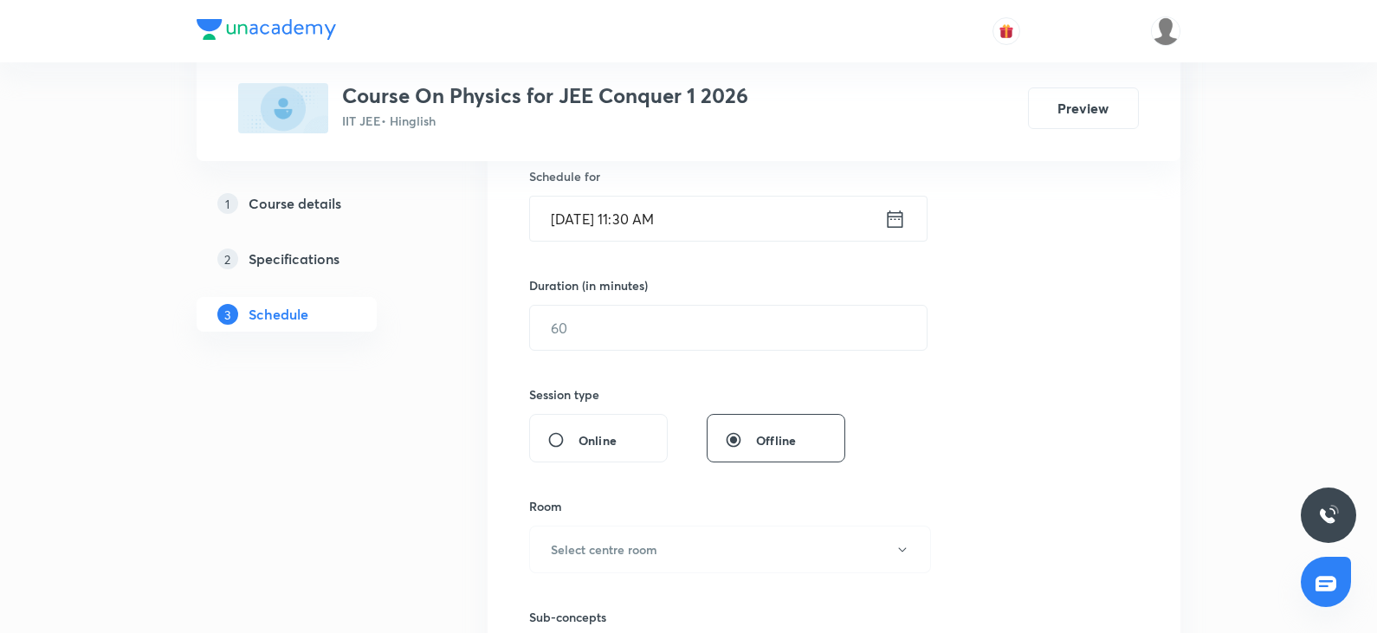
click at [715, 217] on input "Oct 8, 2025, 11:30 AM" at bounding box center [707, 219] width 354 height 44
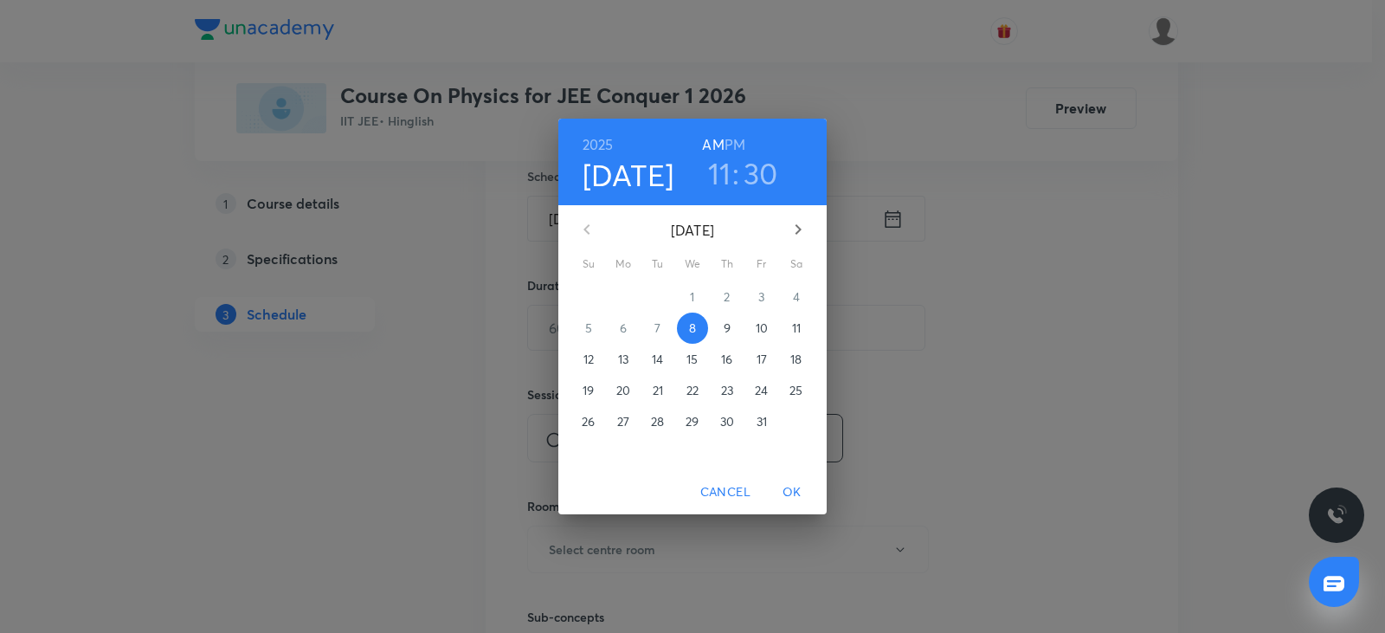
click at [720, 175] on h3 "11" at bounding box center [719, 173] width 23 height 36
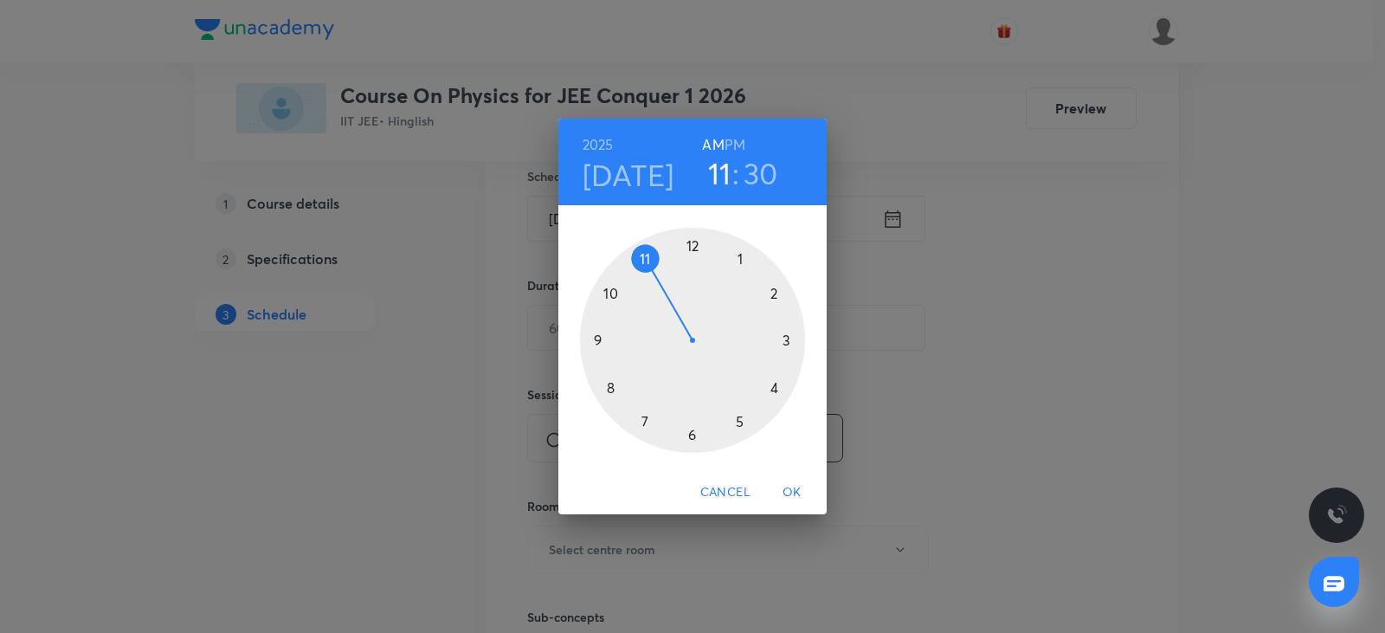
click at [773, 296] on div at bounding box center [692, 340] width 225 height 225
click at [608, 382] on div at bounding box center [692, 340] width 225 height 225
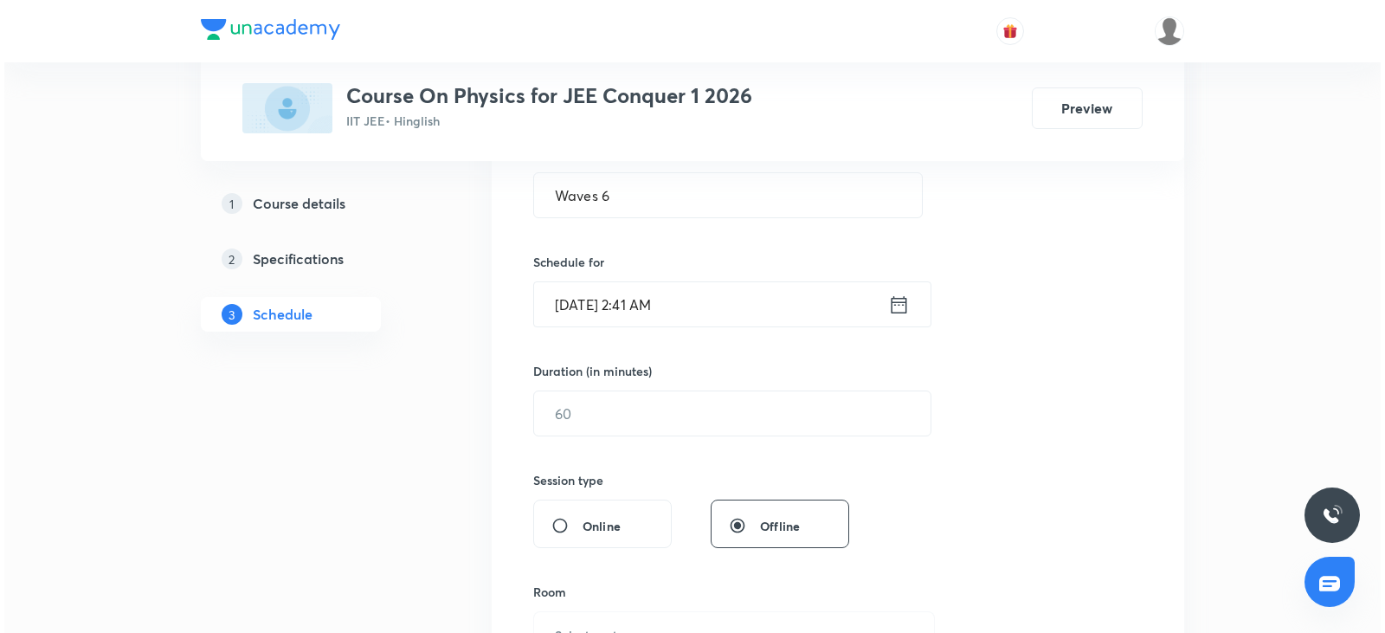
scroll to position [346, 0]
click at [716, 268] on h6 "Schedule for" at bounding box center [724, 263] width 390 height 18
click at [711, 303] on input "Oct 8, 2025, 2:41 AM" at bounding box center [707, 305] width 354 height 44
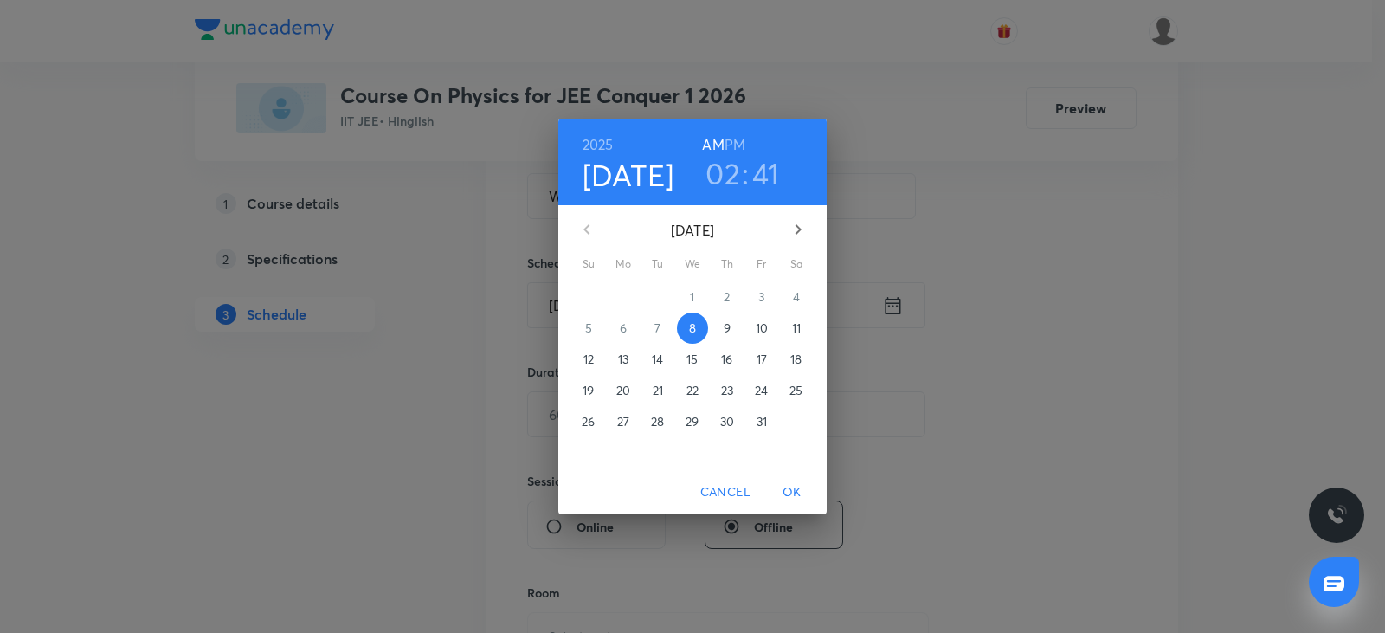
click at [734, 146] on h6 "PM" at bounding box center [735, 144] width 21 height 24
click at [796, 484] on span "OK" at bounding box center [792, 492] width 42 height 22
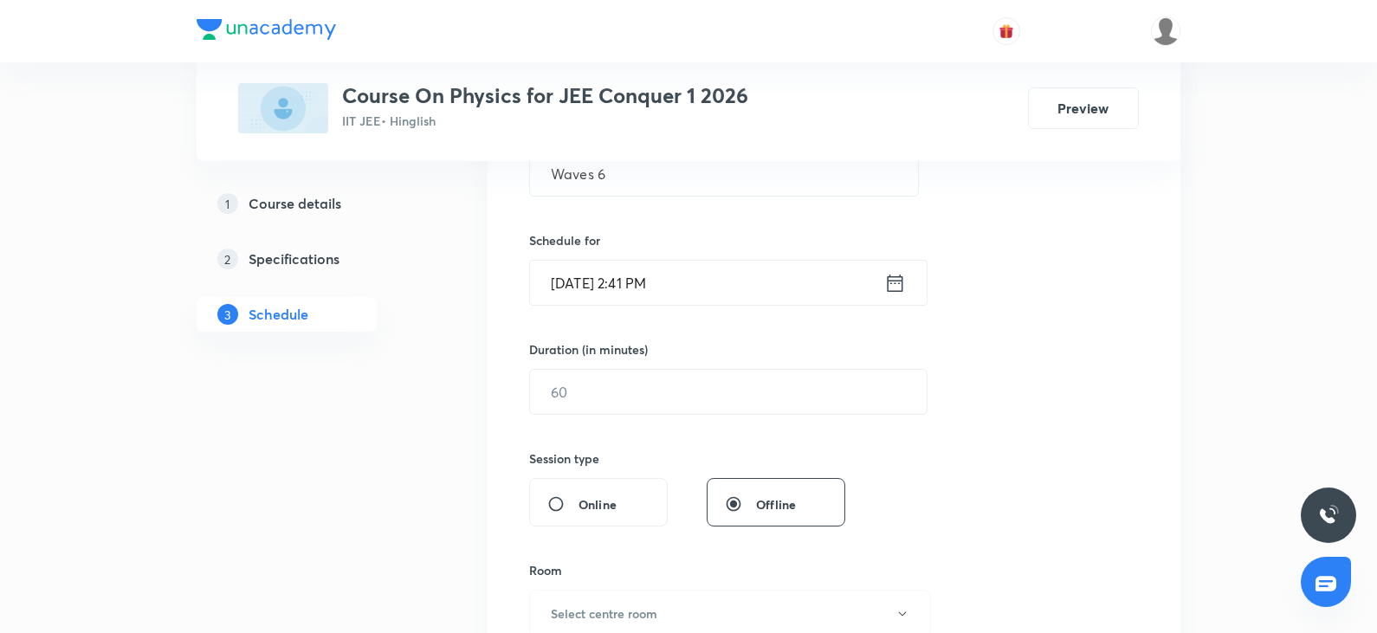
scroll to position [433, 0]
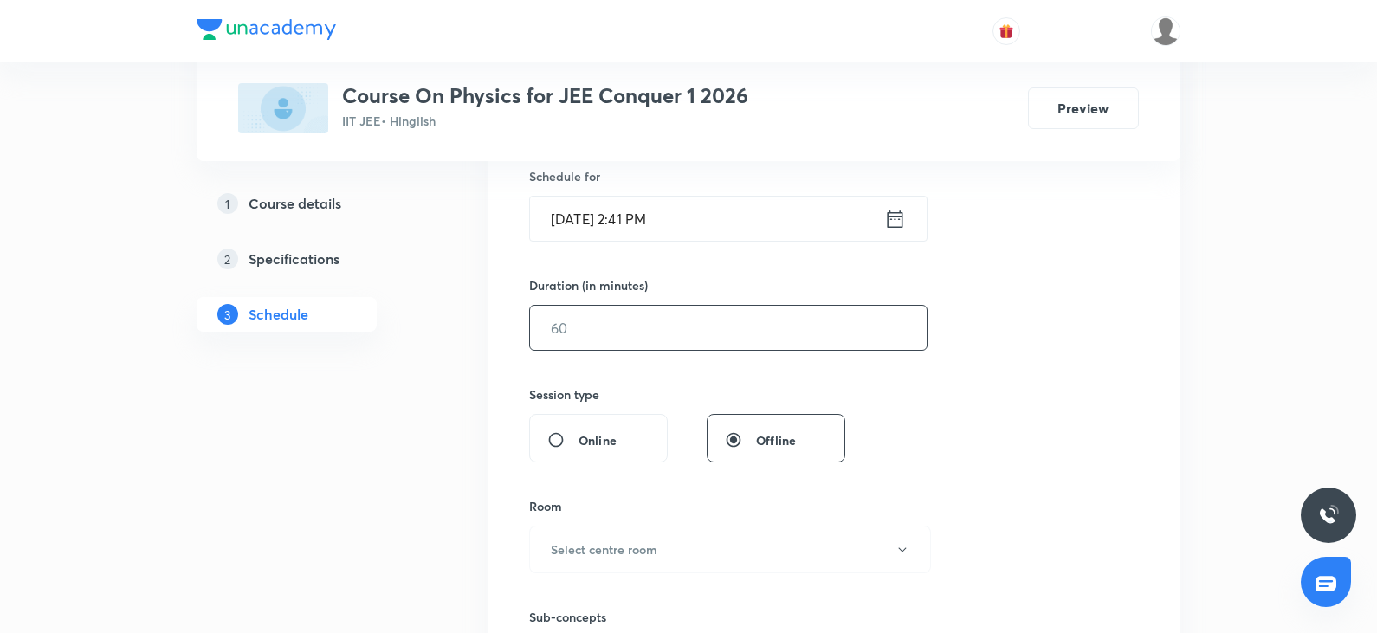
click at [660, 340] on input "text" at bounding box center [728, 328] width 397 height 44
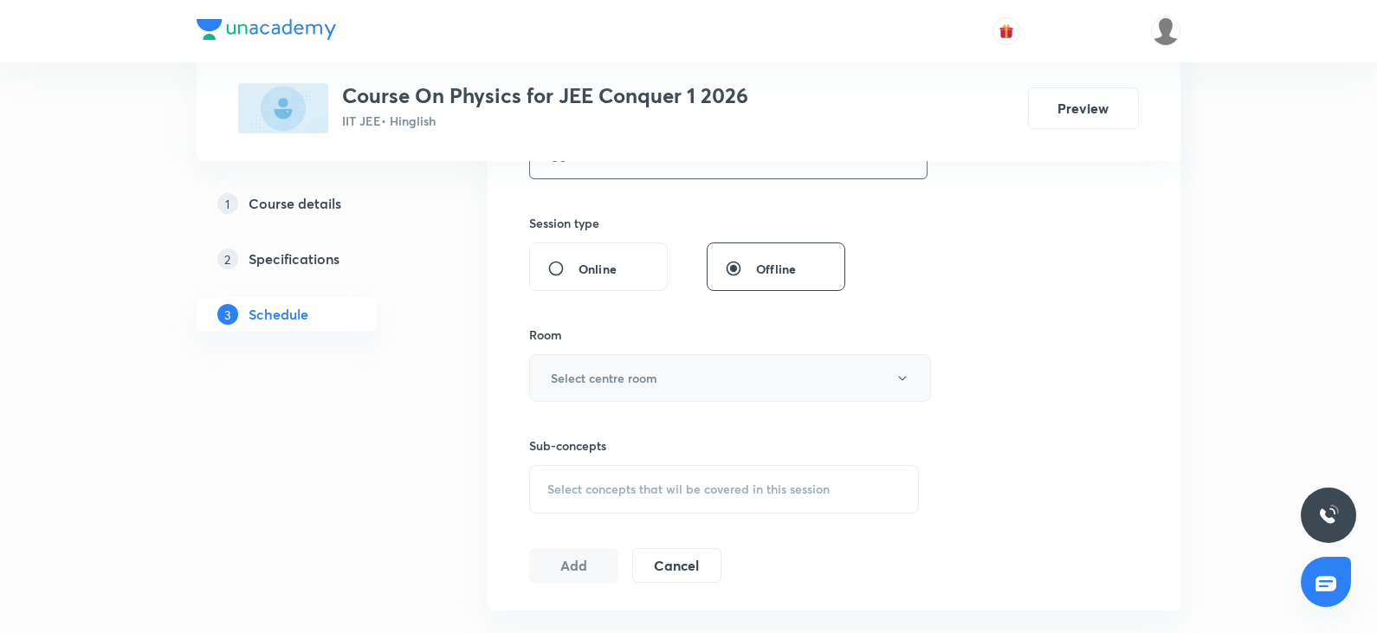
scroll to position [606, 0]
type input "80"
click at [632, 380] on h6 "Select centre room" at bounding box center [604, 376] width 106 height 18
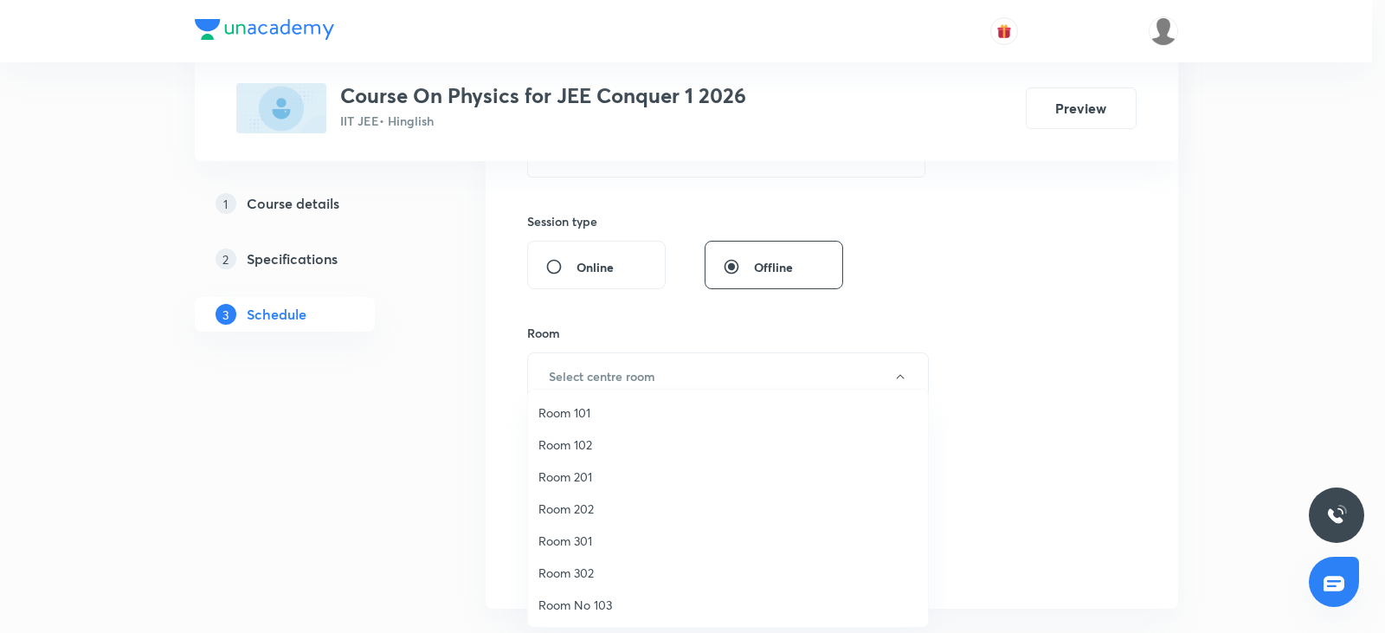
click at [586, 544] on span "Room 301" at bounding box center [728, 541] width 379 height 18
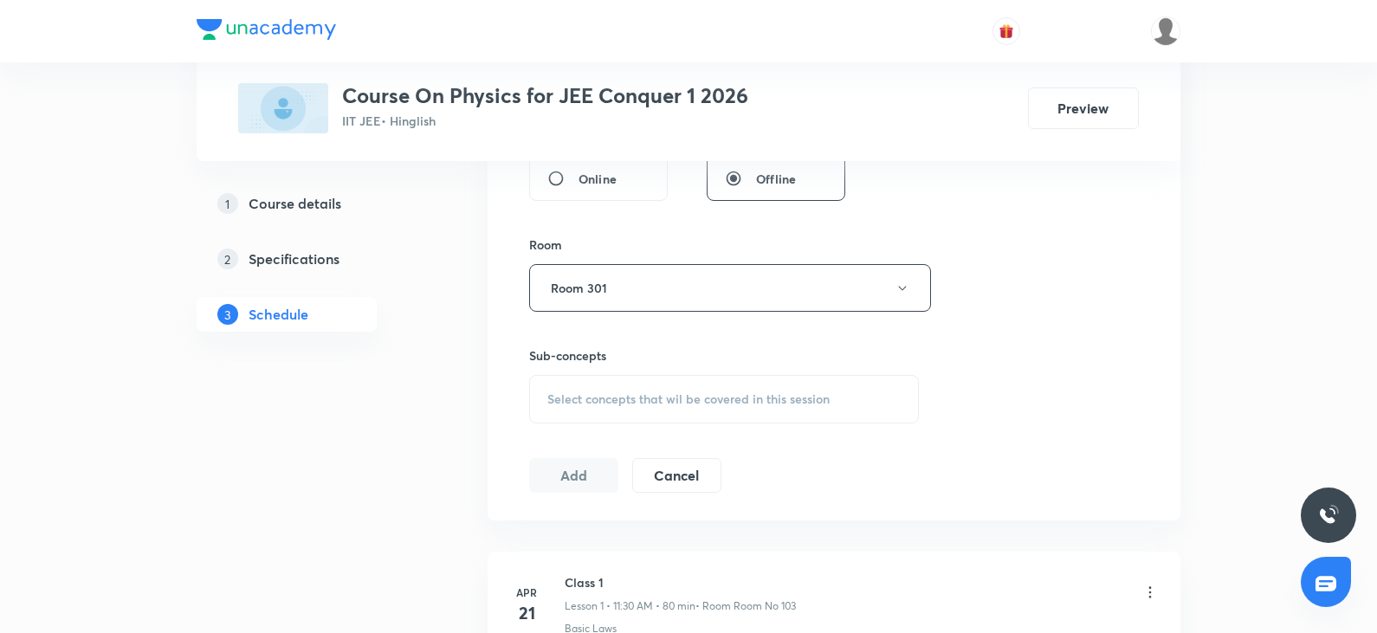
scroll to position [779, 0]
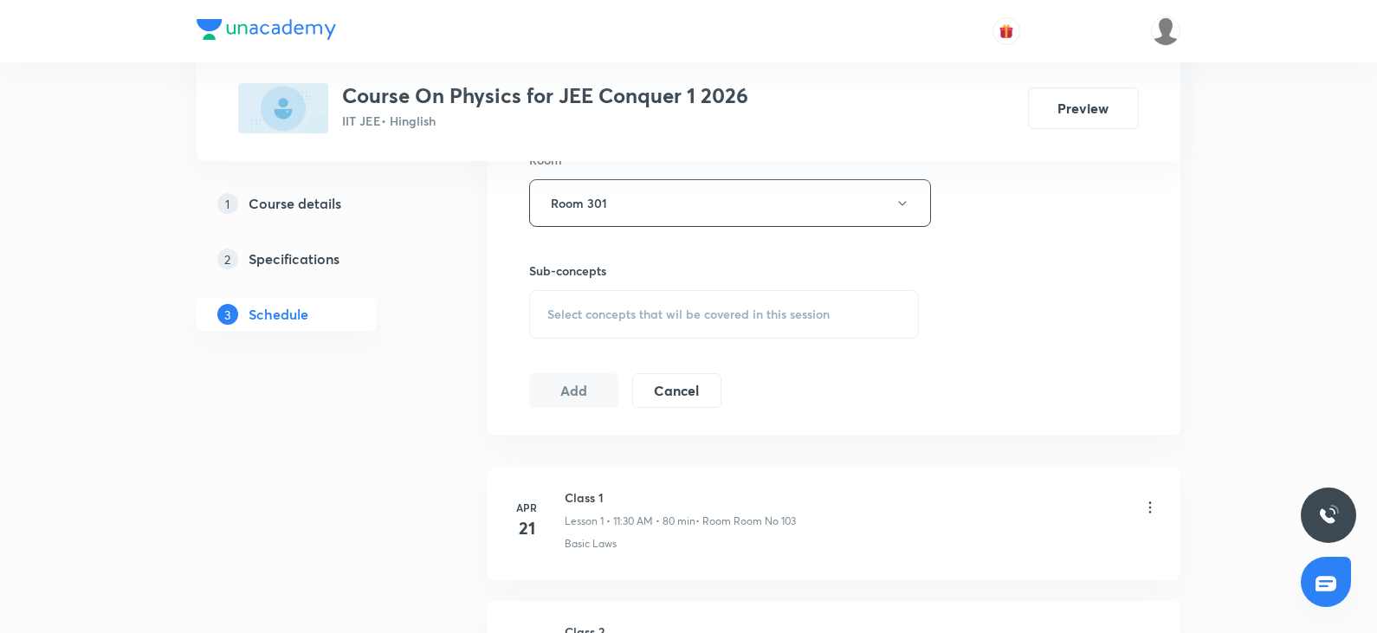
click at [750, 322] on div "Select concepts that wil be covered in this session" at bounding box center [724, 314] width 390 height 48
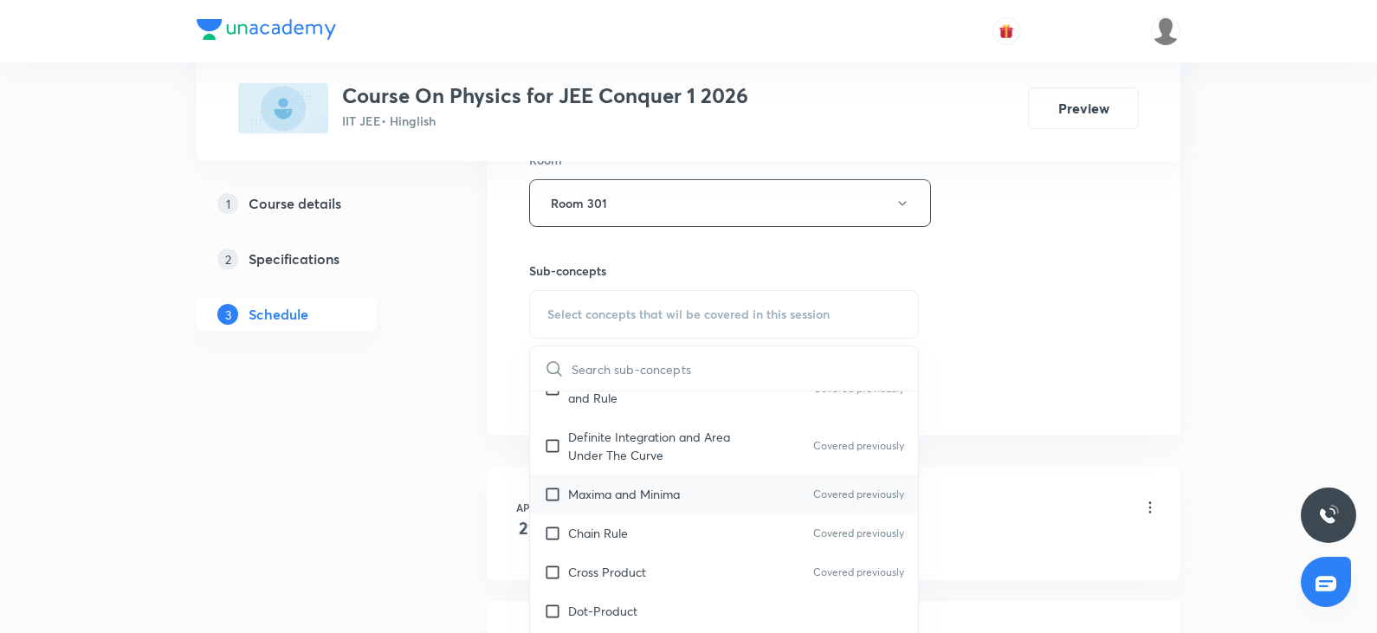
scroll to position [1299, 0]
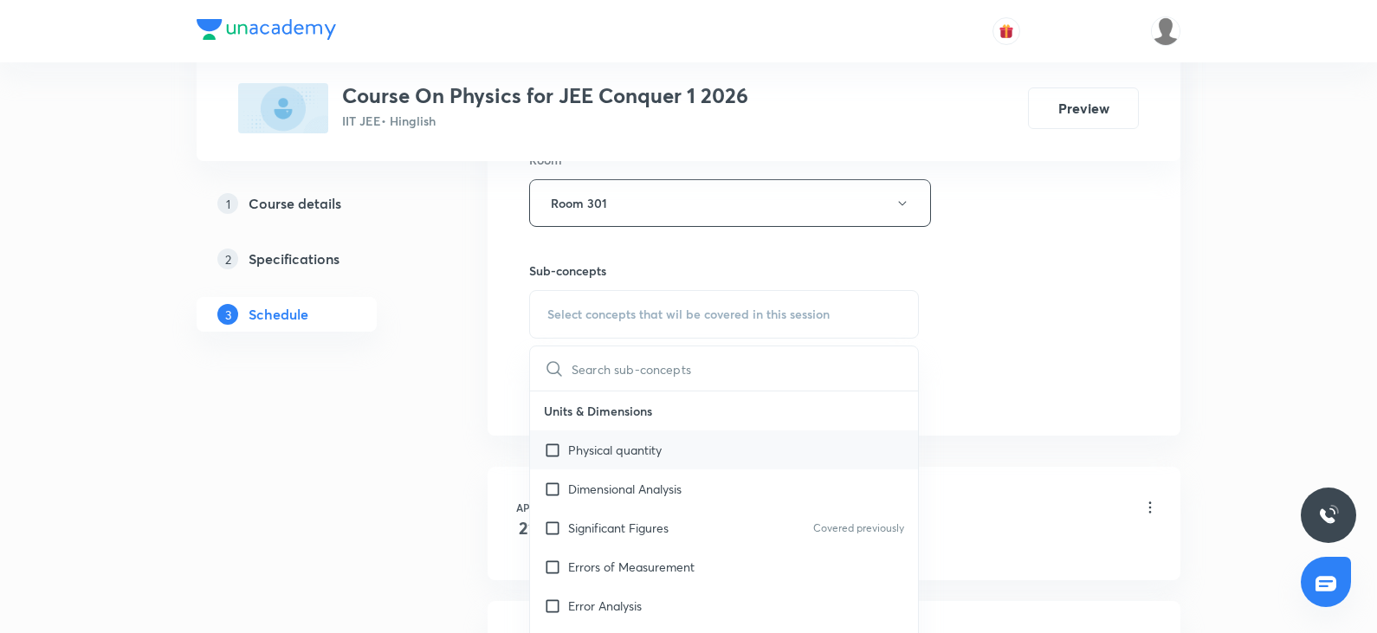
click at [643, 447] on p "Physical quantity" at bounding box center [615, 450] width 94 height 18
checkbox input "true"
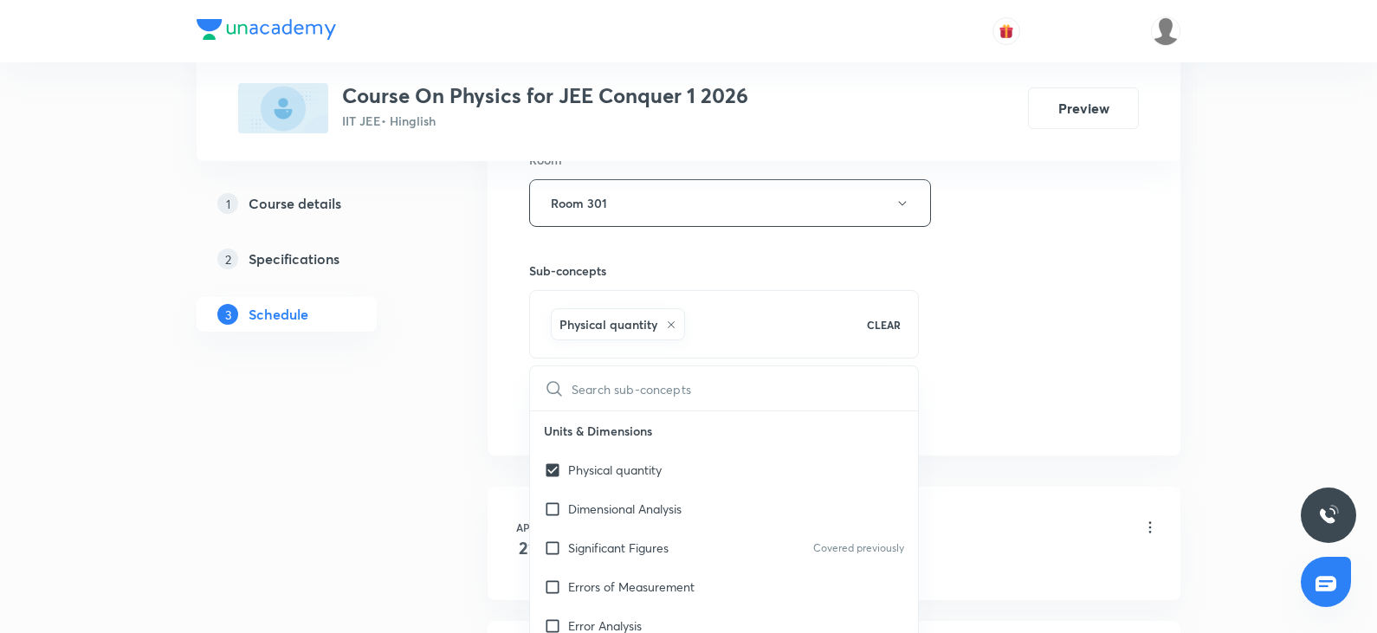
click at [1074, 399] on div "Session 96 Live class Session title 7/99 Waves 6 ​ Schedule for Oct 8, 2025, 2:…" at bounding box center [834, 11] width 610 height 833
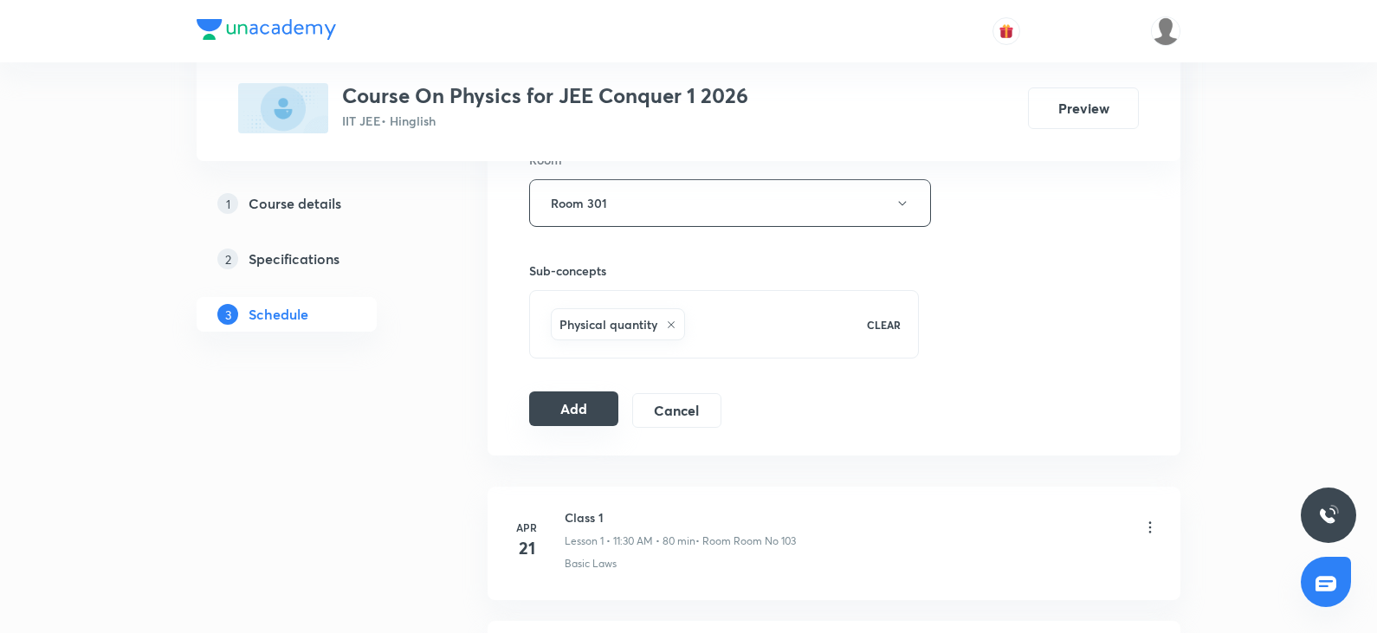
click at [587, 399] on button "Add" at bounding box center [573, 408] width 89 height 35
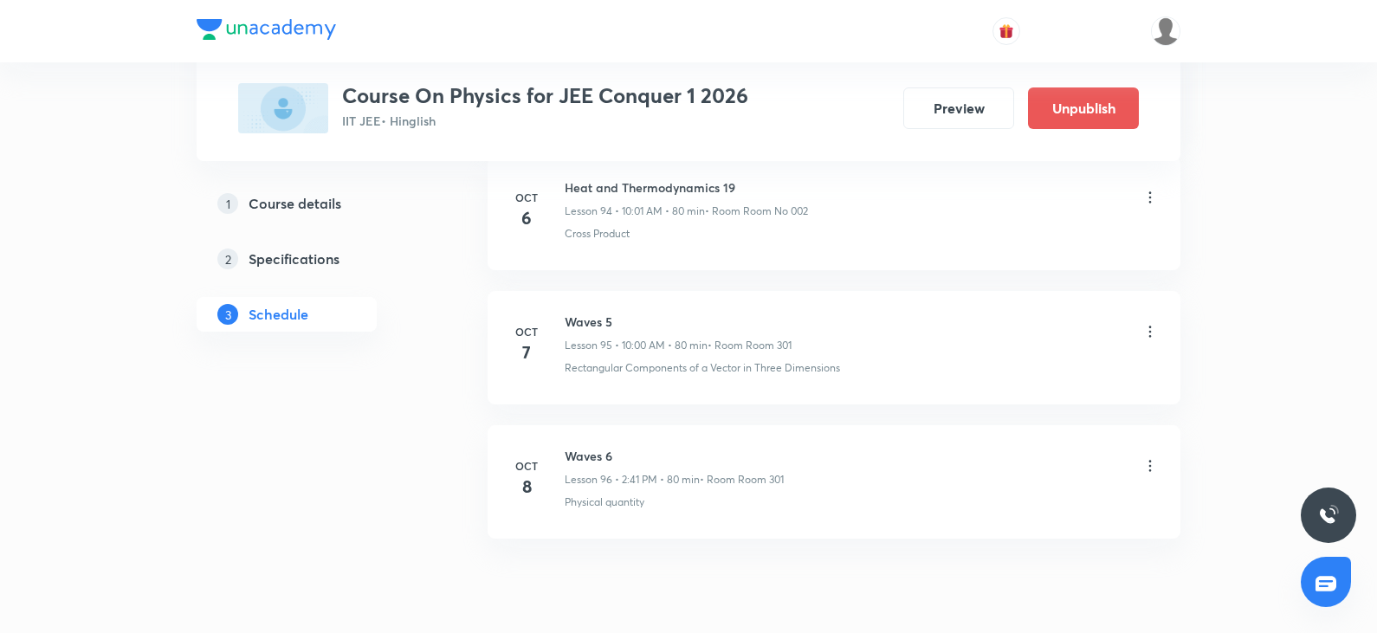
scroll to position [12843, 0]
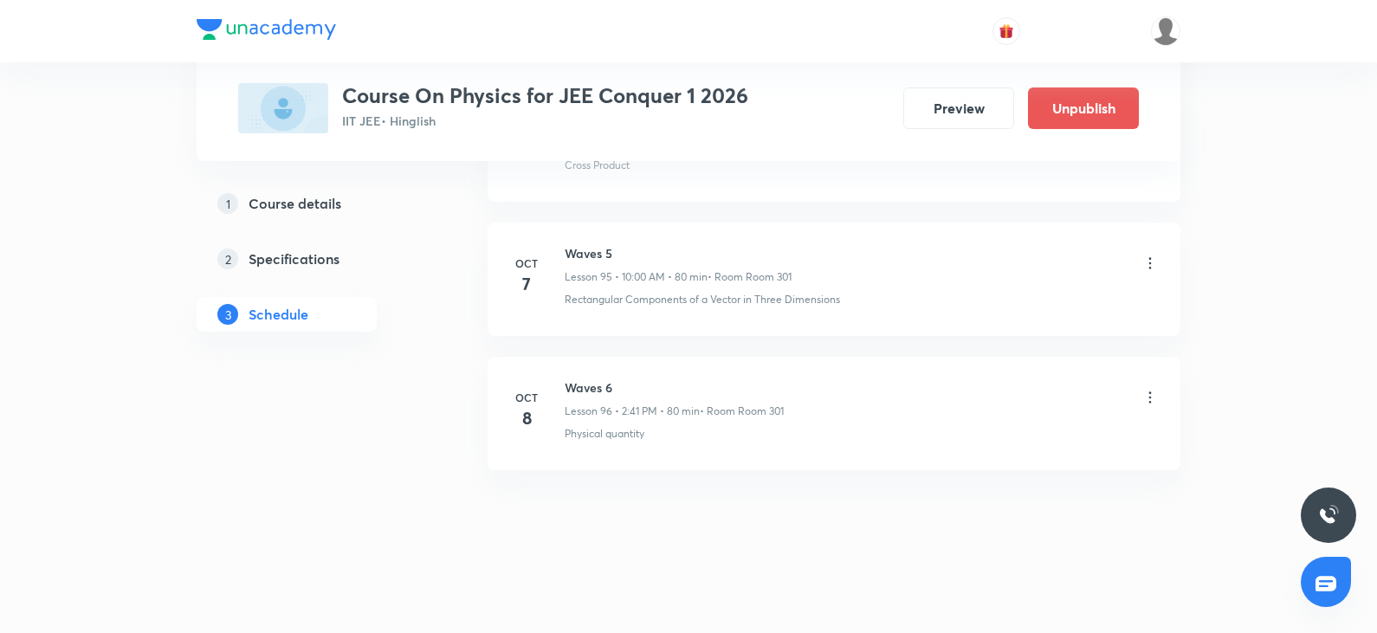
click at [595, 389] on h6 "Waves 6" at bounding box center [674, 387] width 219 height 18
click at [1018, 408] on div "Waves 6 Lesson 96 • 2:41 PM • 80 min • Room Room 301" at bounding box center [862, 398] width 594 height 41
click at [1153, 396] on icon at bounding box center [1149, 397] width 17 height 17
click at [1012, 440] on li "Edit" at bounding box center [1061, 441] width 190 height 32
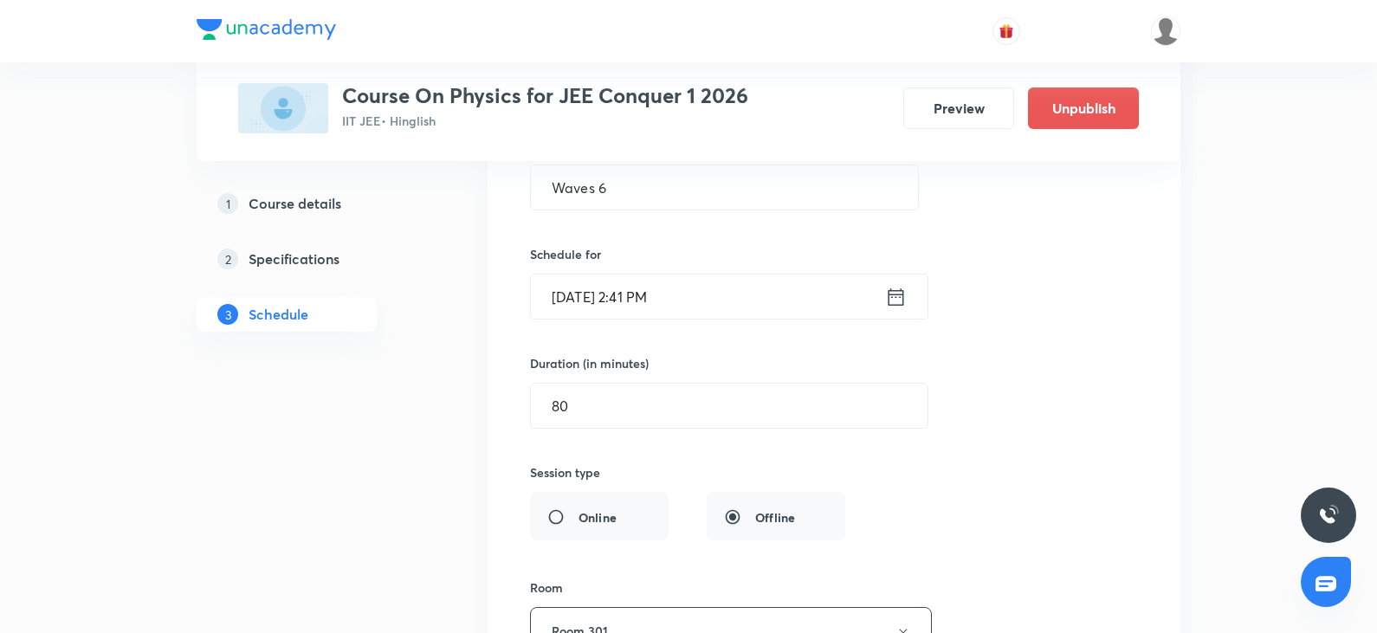
scroll to position [13102, 0]
click at [624, 422] on input "80" at bounding box center [729, 405] width 397 height 44
type input "8"
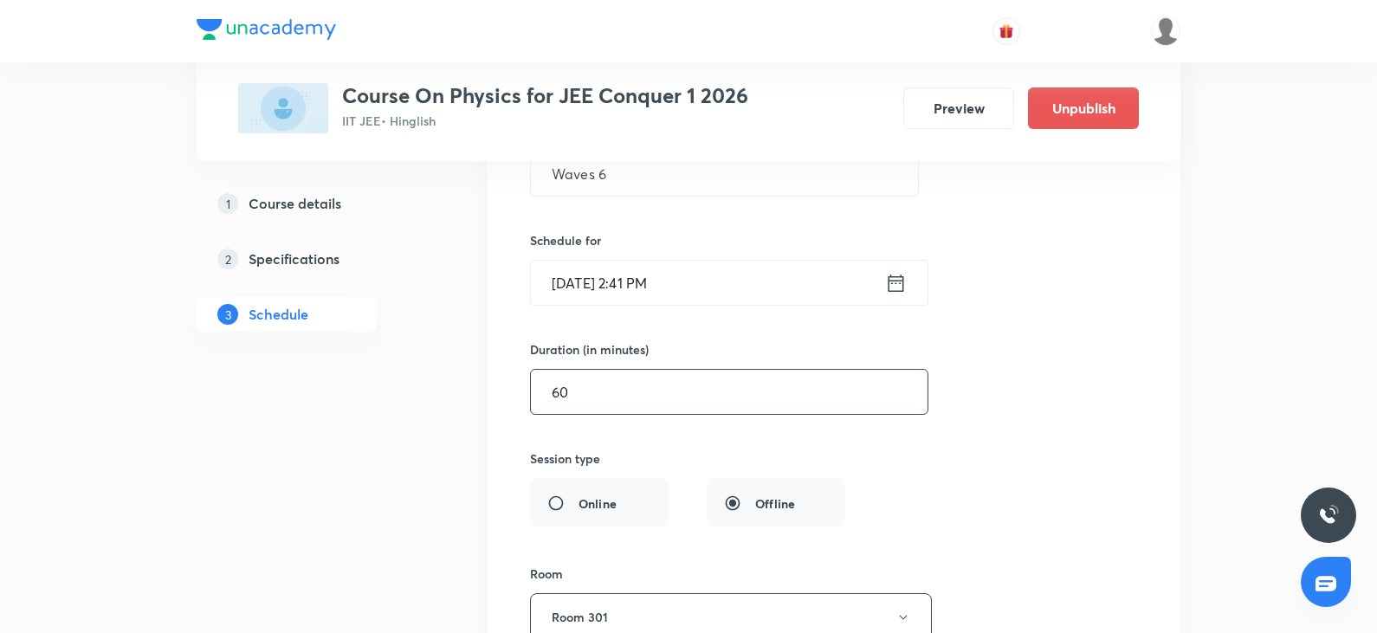
scroll to position [13449, 0]
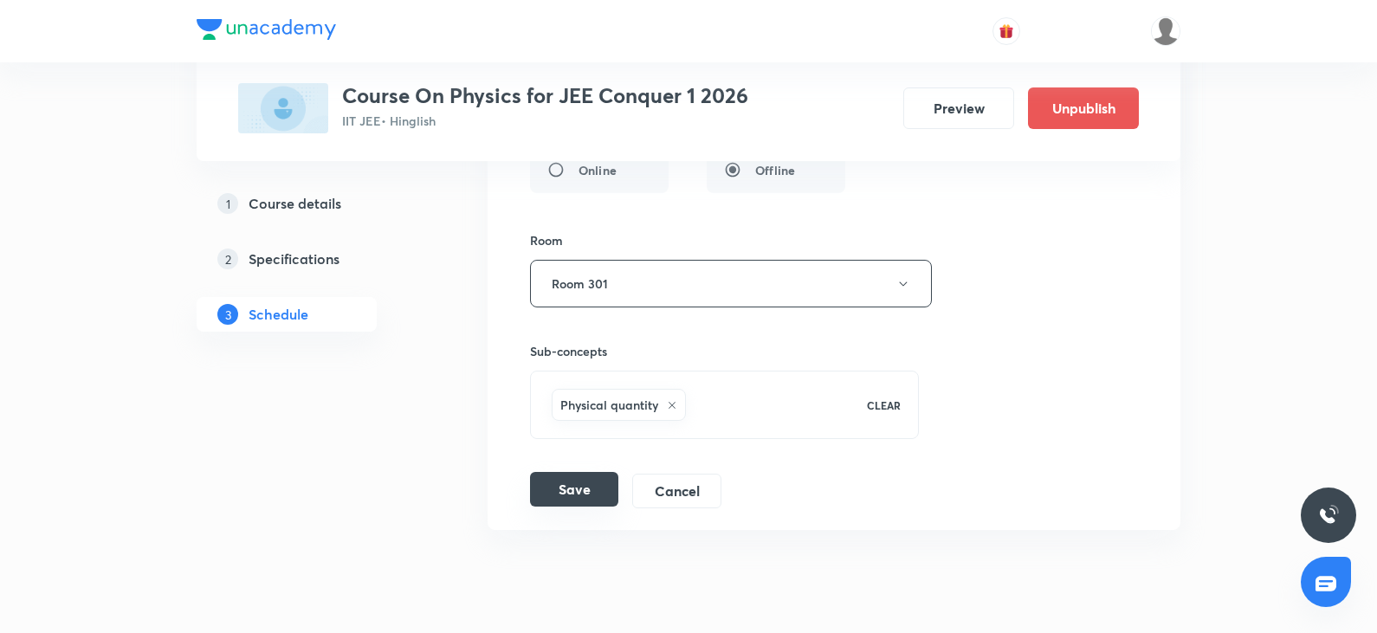
type input "60"
click at [576, 491] on button "Save" at bounding box center [574, 489] width 88 height 35
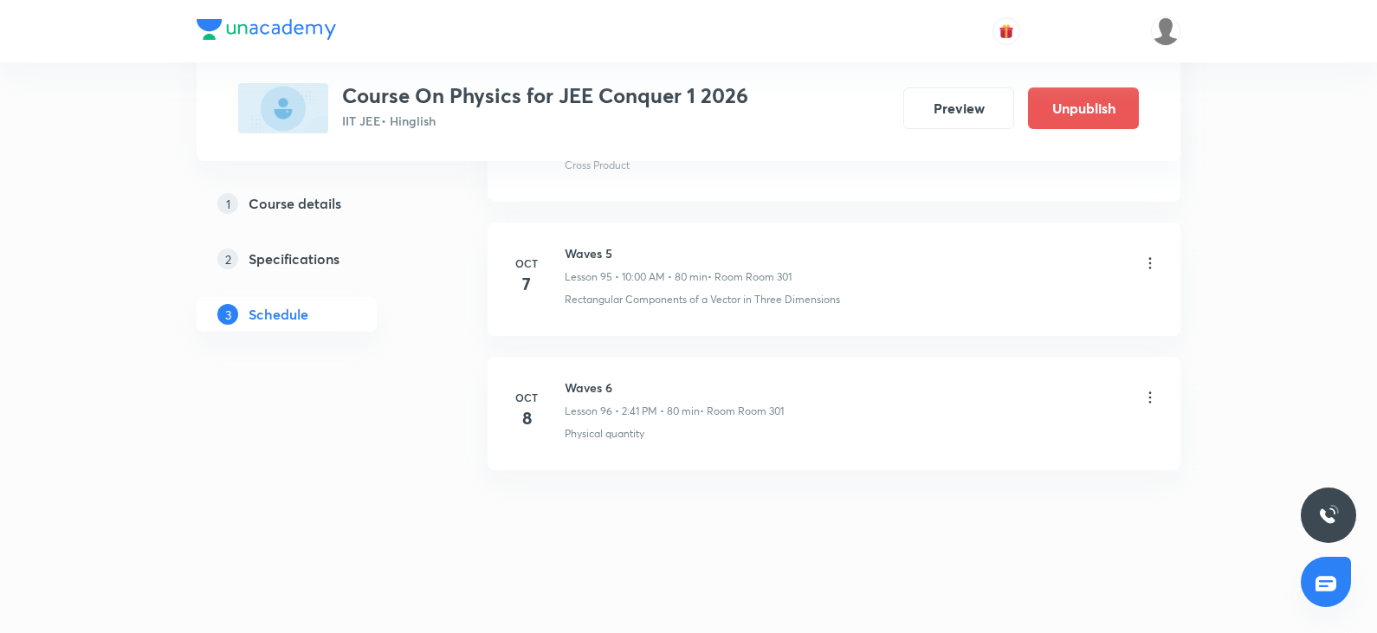
scroll to position [12843, 0]
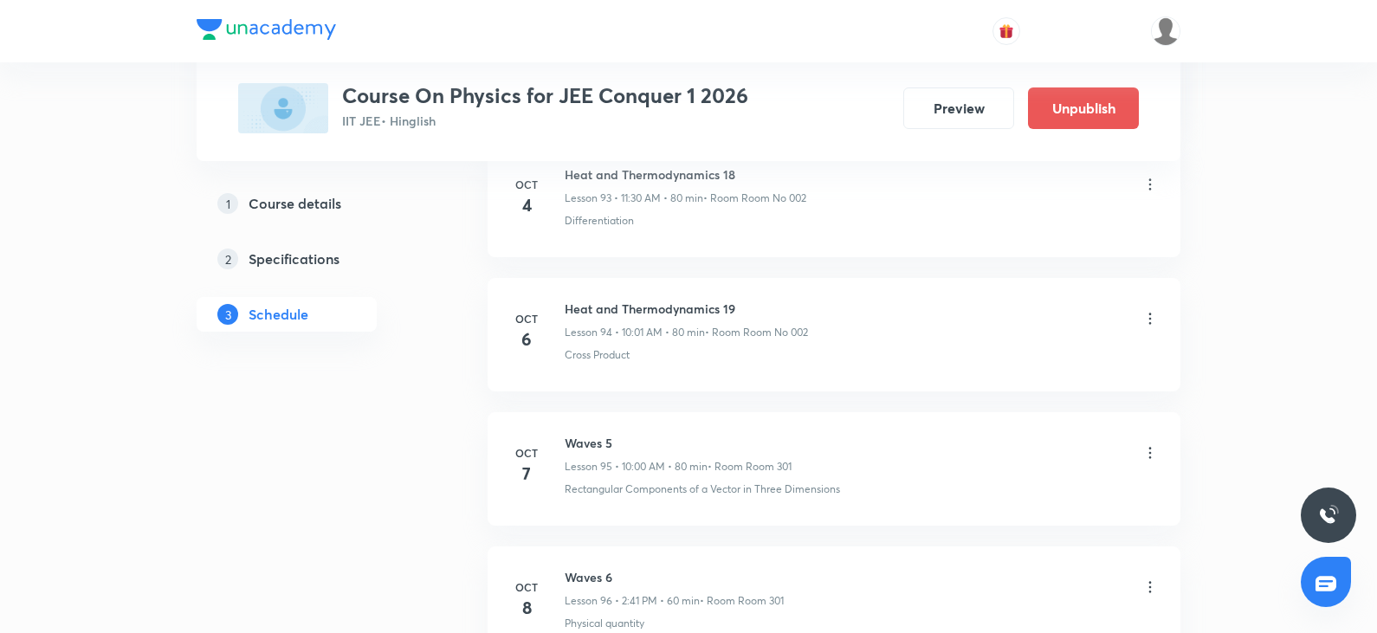
scroll to position [13638, 0]
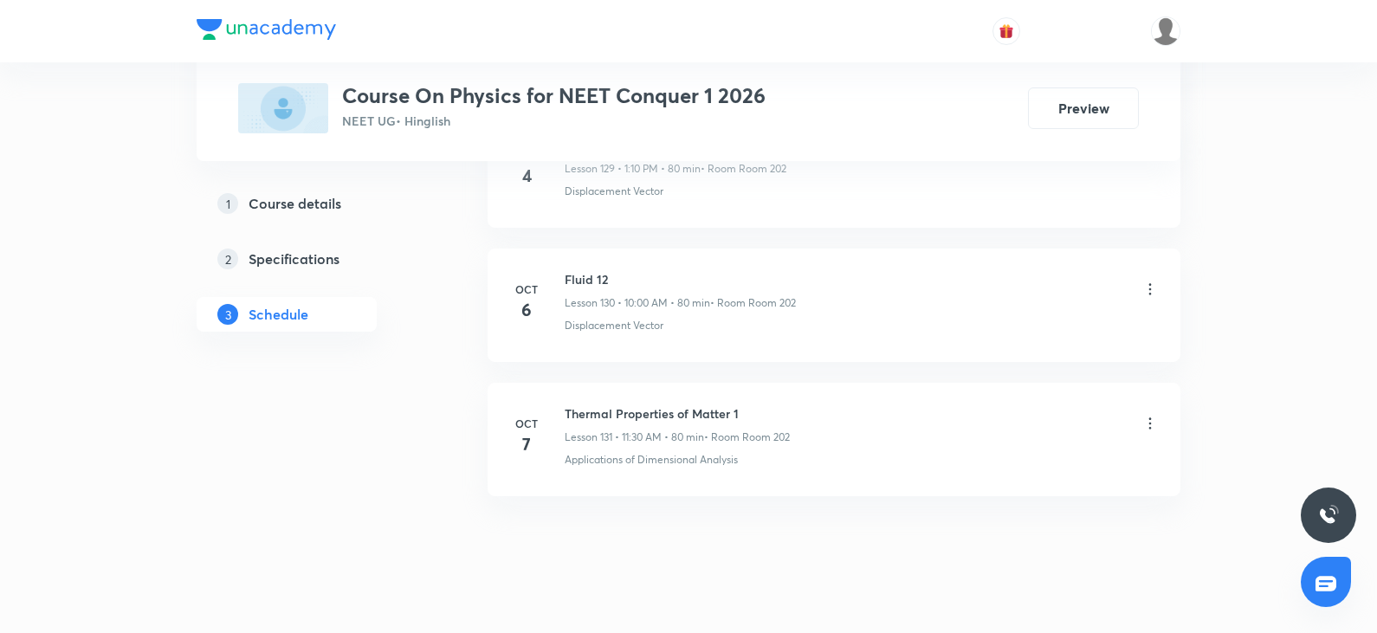
scroll to position [18446, 0]
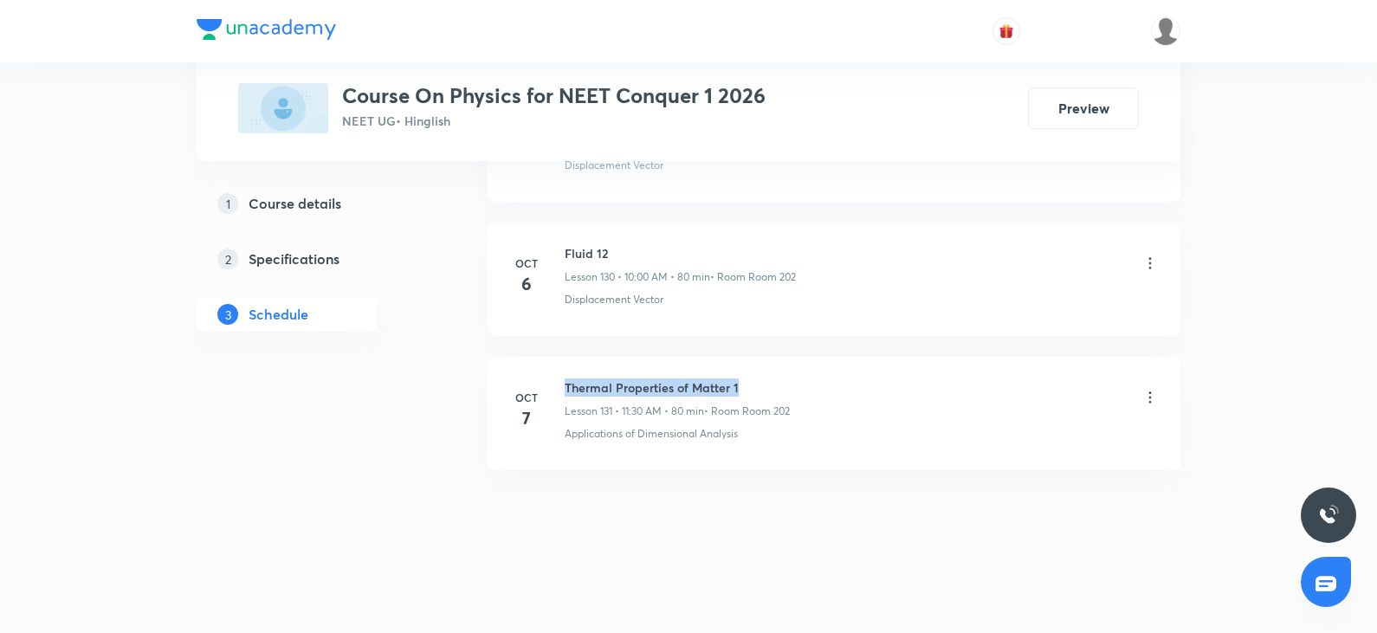
drag, startPoint x: 567, startPoint y: 384, endPoint x: 768, endPoint y: 386, distance: 200.9
click at [768, 386] on h6 "Thermal Properties of Matter 1" at bounding box center [677, 387] width 225 height 18
copy h6 "Thermal Properties of Matter 1"
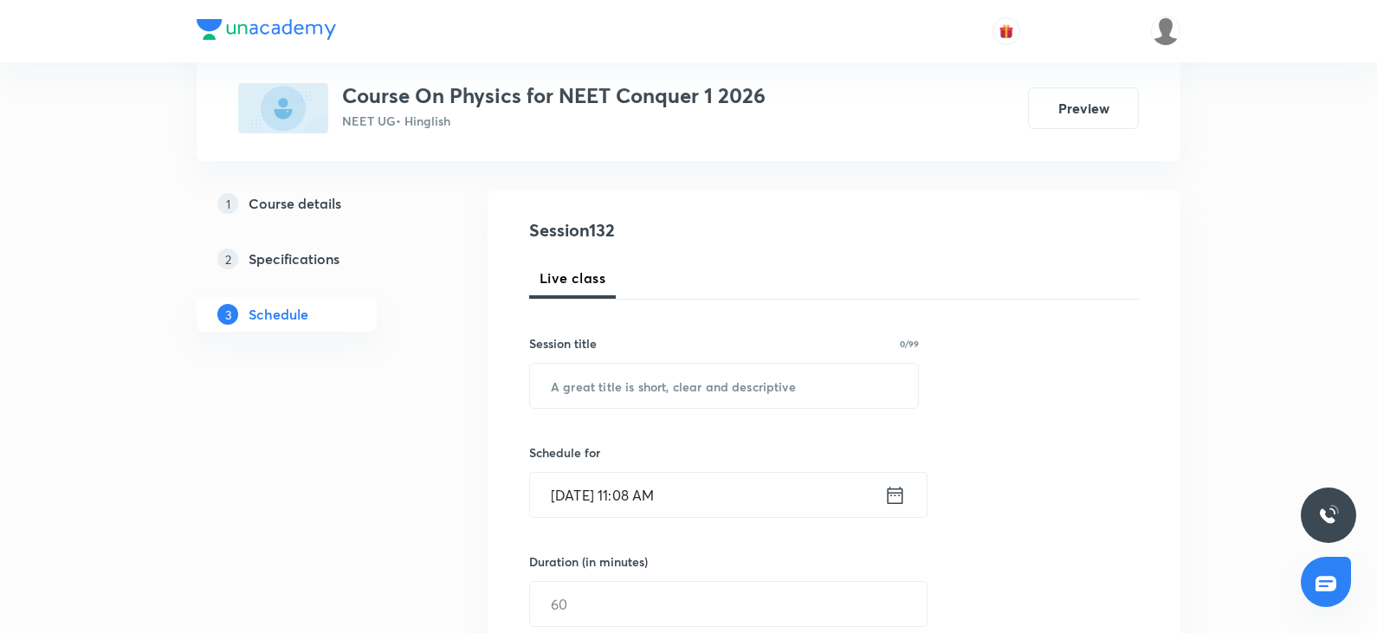
scroll to position [105, 0]
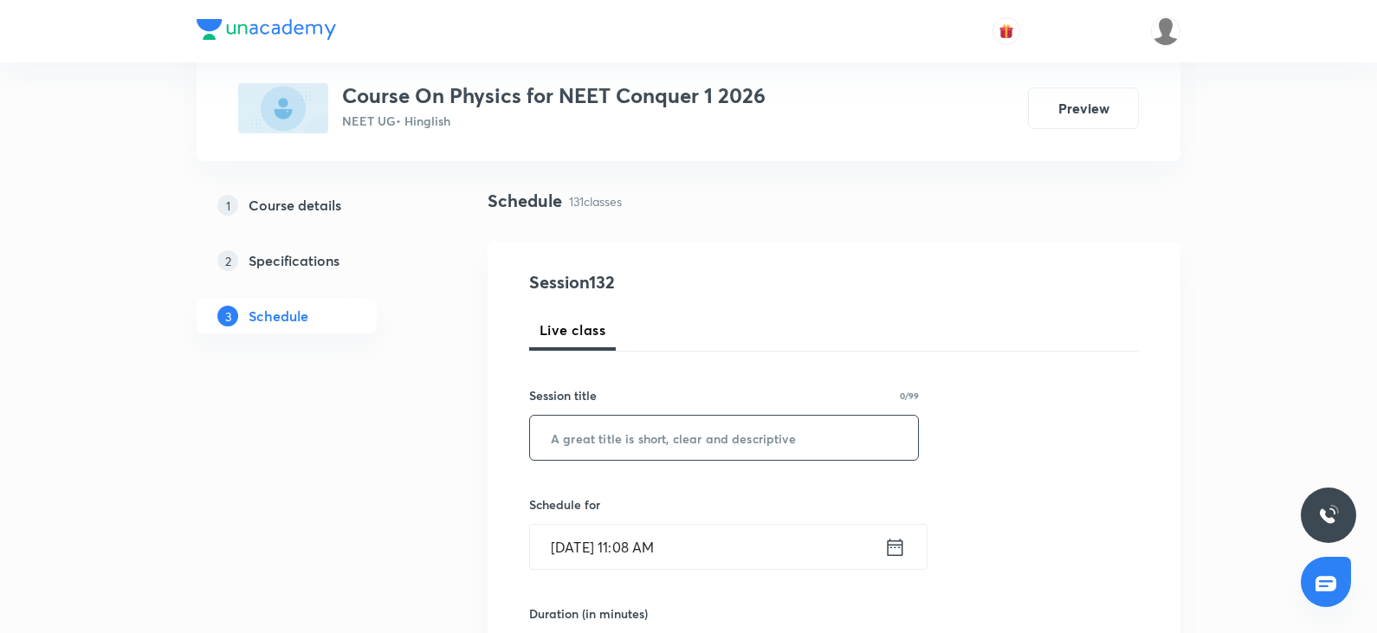
click at [630, 444] on input "text" at bounding box center [724, 438] width 388 height 44
paste input "Thermal Properties of Matter 1"
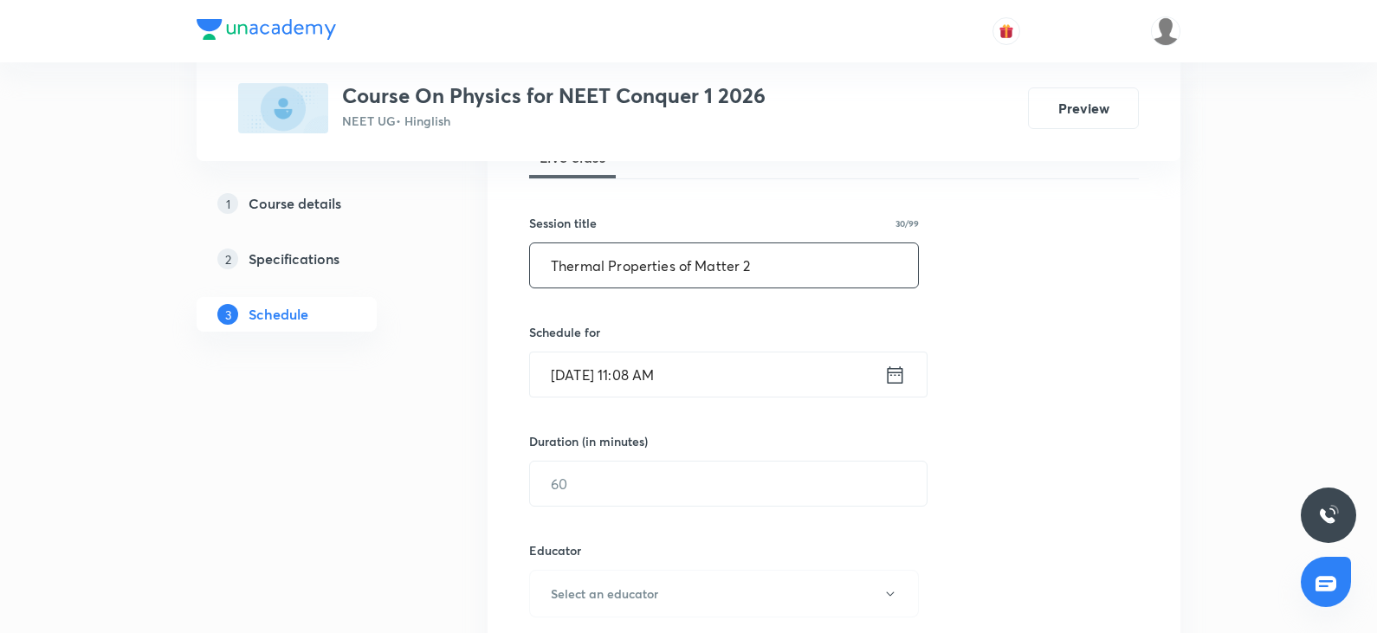
scroll to position [278, 0]
type input "Thermal Properties of Matter 2"
click at [706, 376] on input "[DATE] 11:08 AM" at bounding box center [707, 374] width 354 height 44
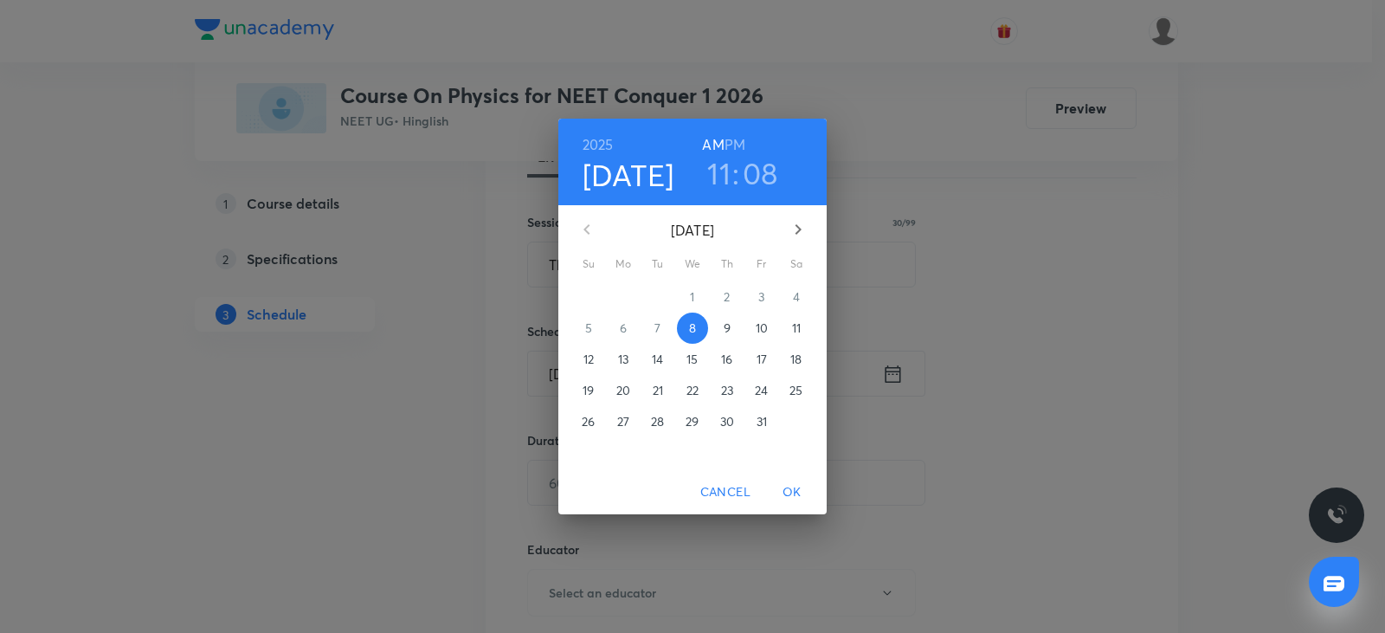
click at [724, 175] on h3 "11" at bounding box center [718, 173] width 23 height 36
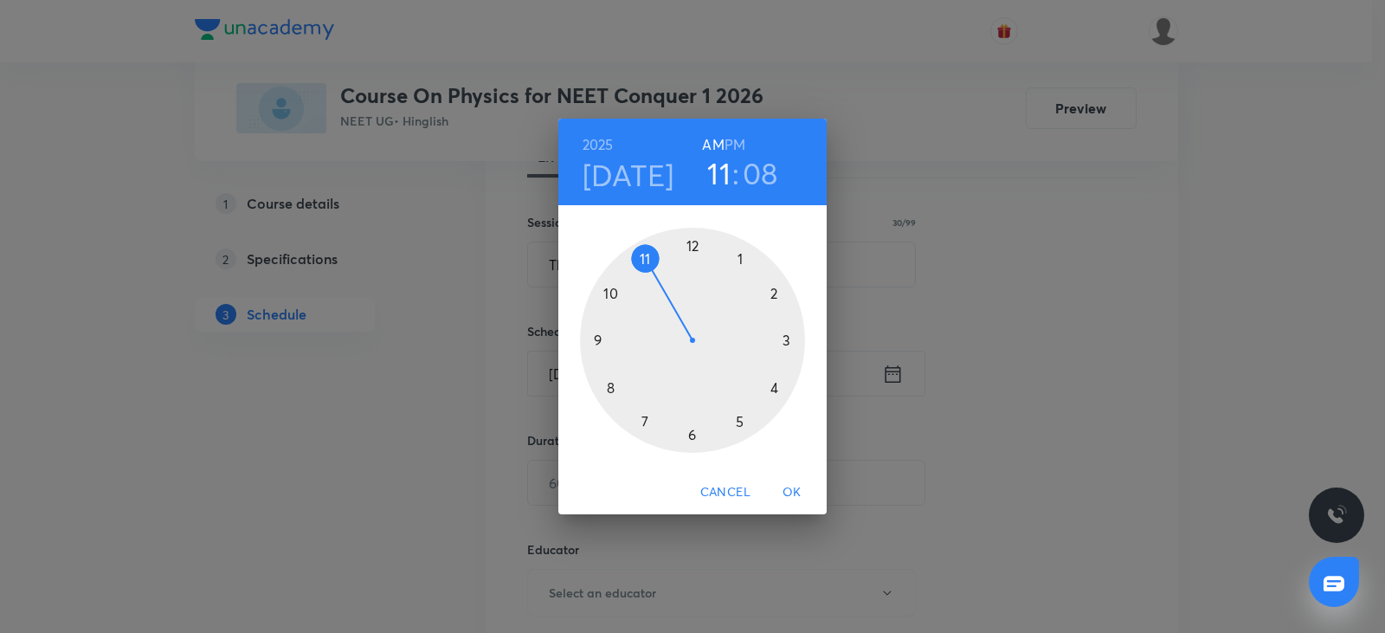
click at [744, 255] on div at bounding box center [692, 340] width 225 height 225
click at [773, 288] on div at bounding box center [692, 340] width 225 height 225
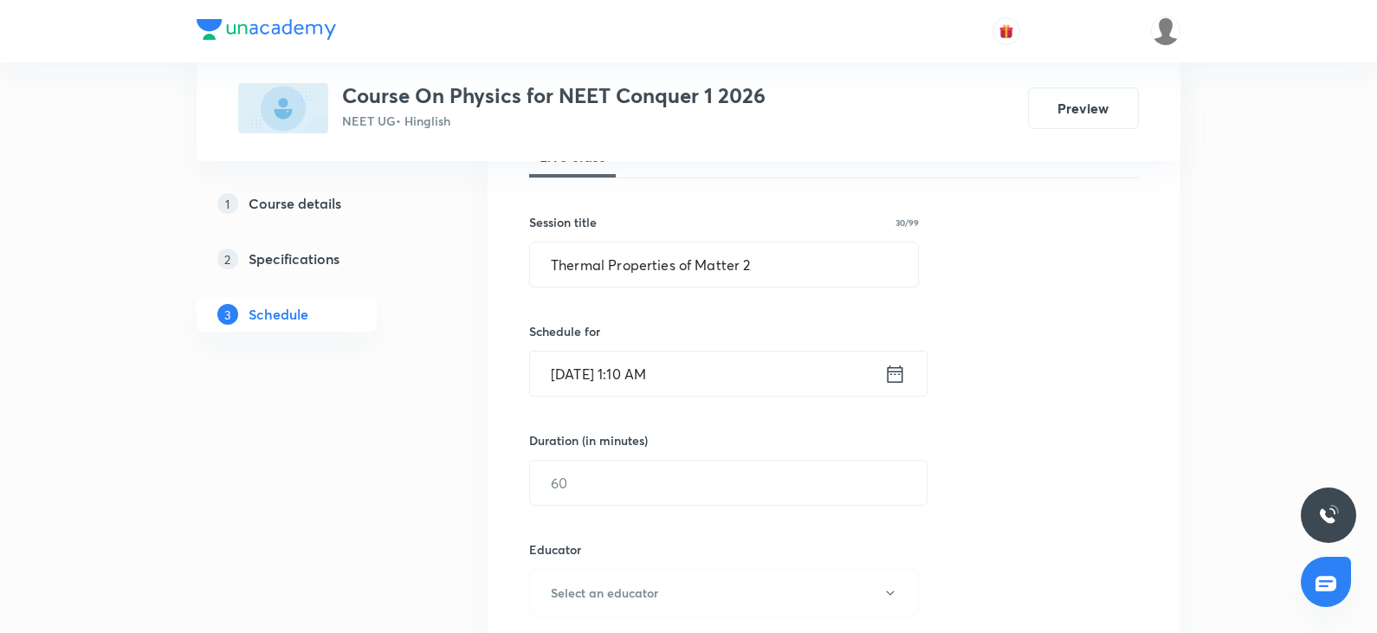
click at [718, 353] on input "[DATE] 1:10 AM" at bounding box center [707, 374] width 354 height 44
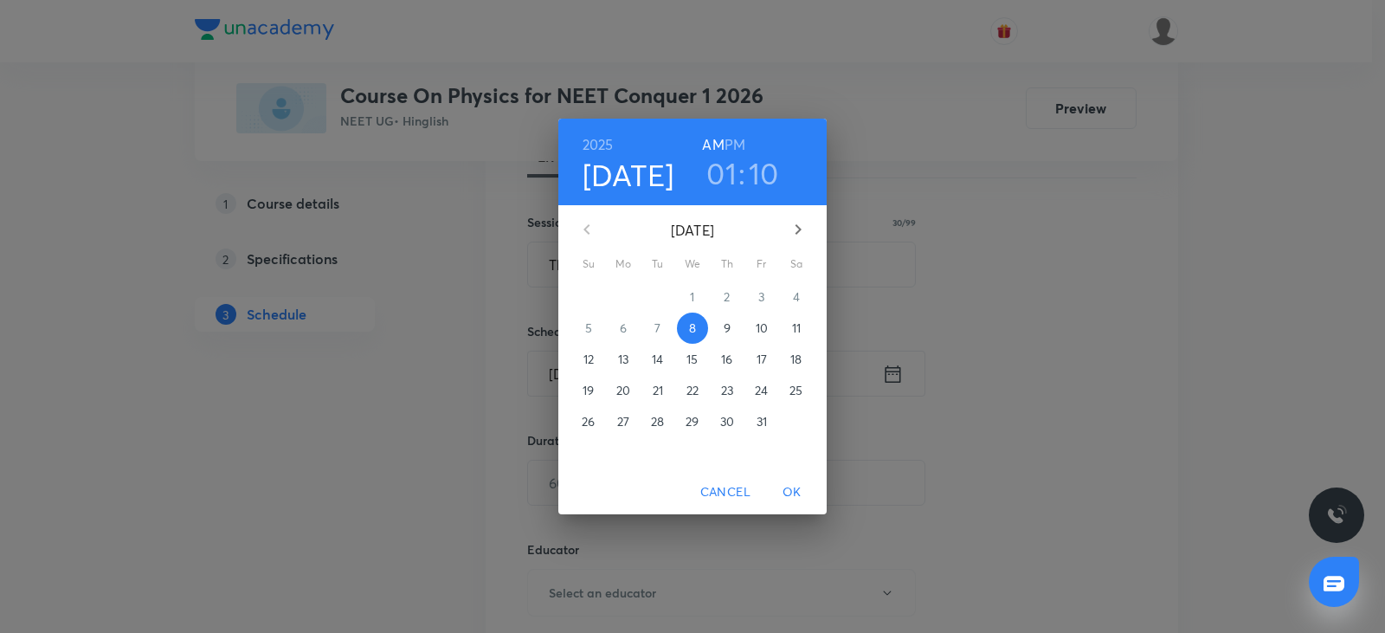
click at [733, 145] on h6 "PM" at bounding box center [735, 144] width 21 height 24
click at [794, 497] on span "OK" at bounding box center [792, 492] width 42 height 22
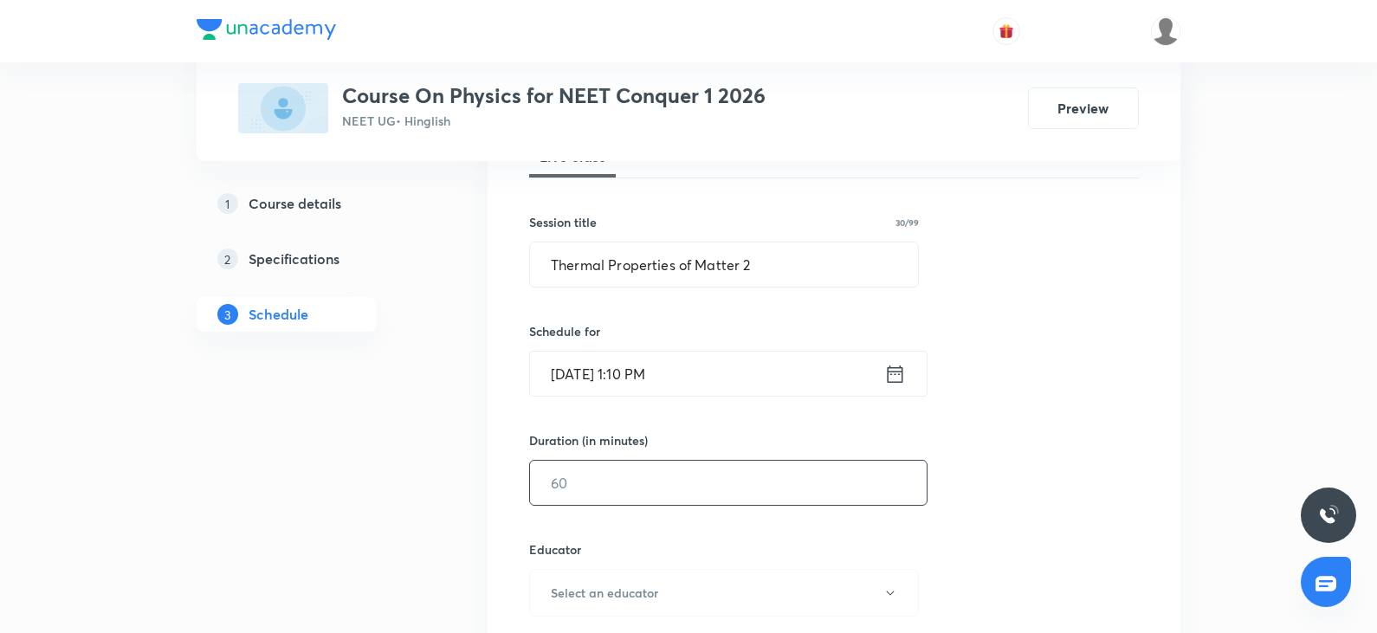
click at [623, 487] on input "text" at bounding box center [728, 483] width 397 height 44
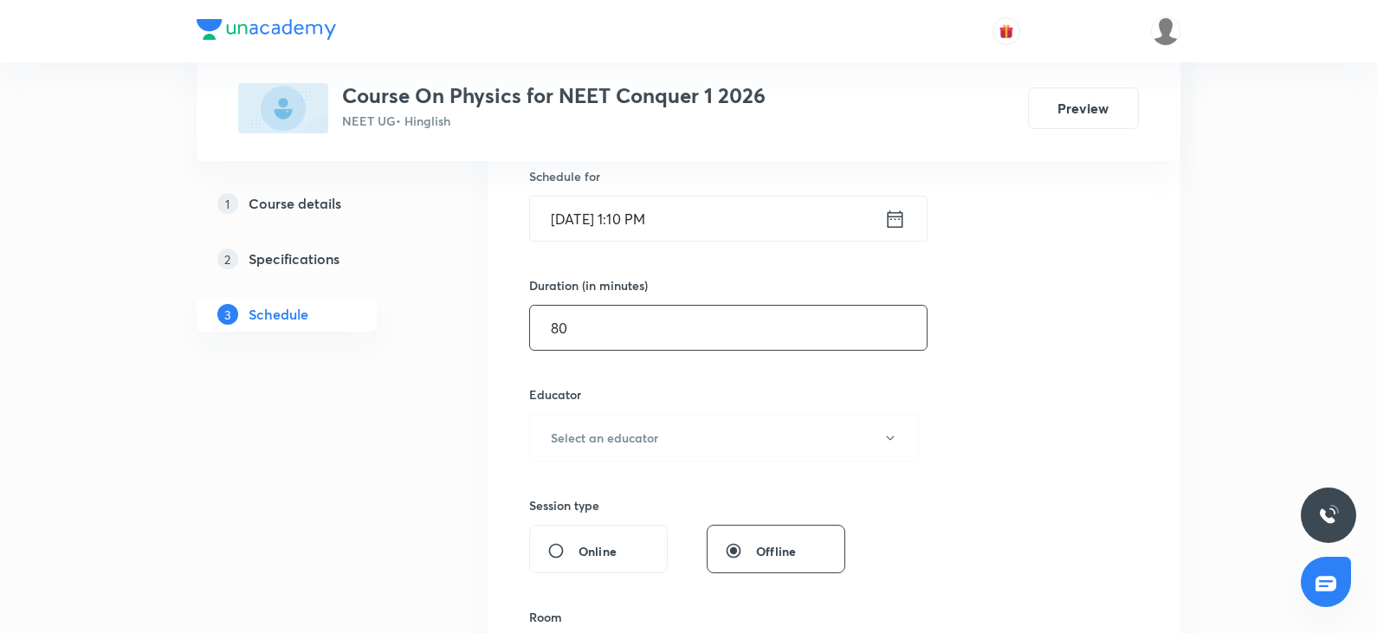
scroll to position [451, 0]
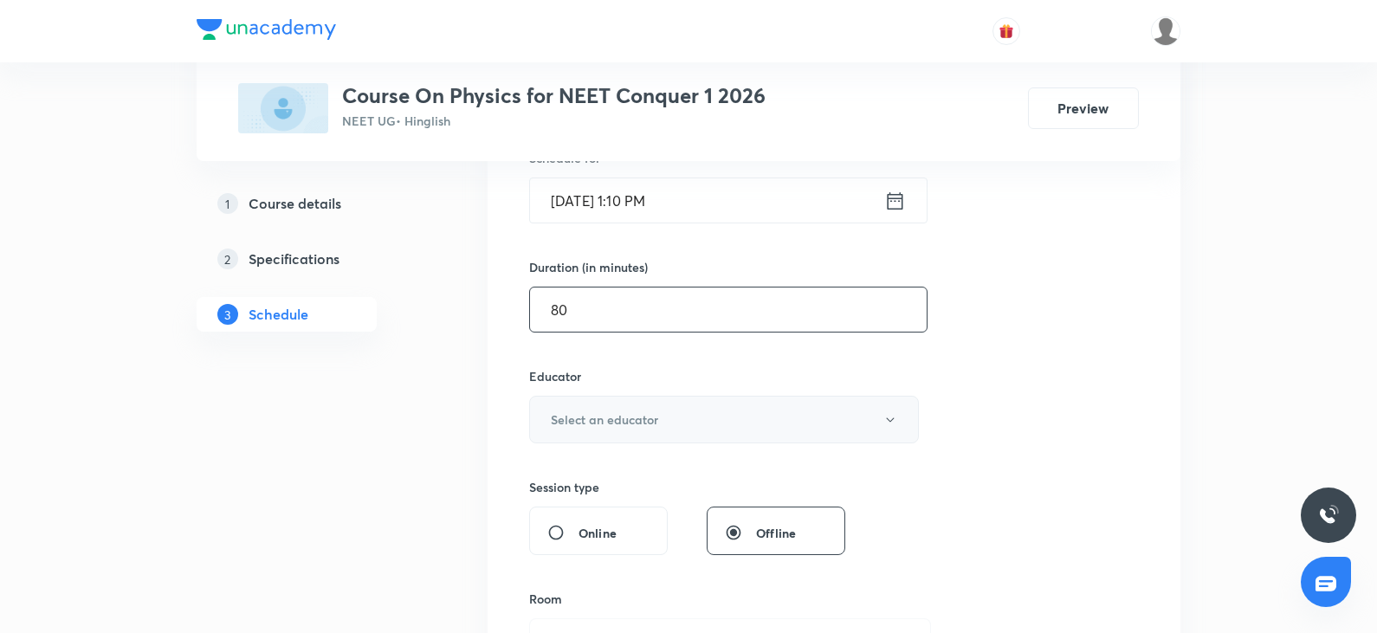
type input "80"
click at [670, 436] on button "Select an educator" at bounding box center [724, 420] width 390 height 48
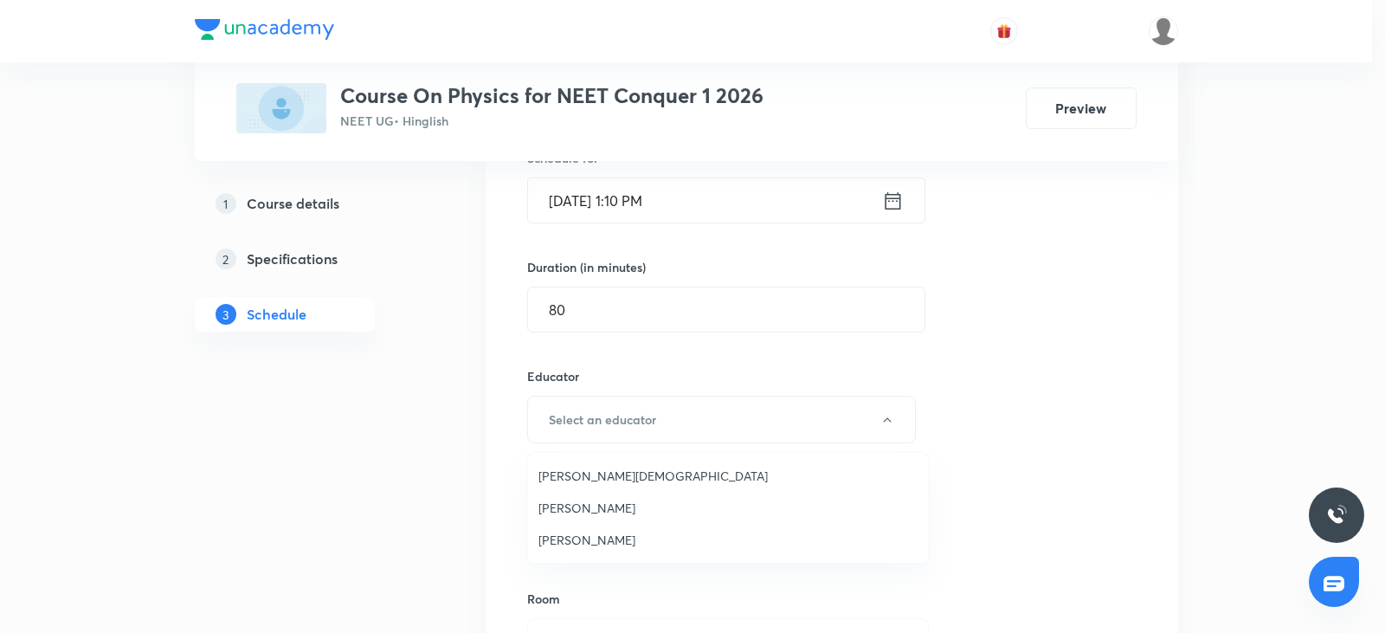
click at [574, 478] on span "[PERSON_NAME][DEMOGRAPHIC_DATA]" at bounding box center [728, 476] width 379 height 18
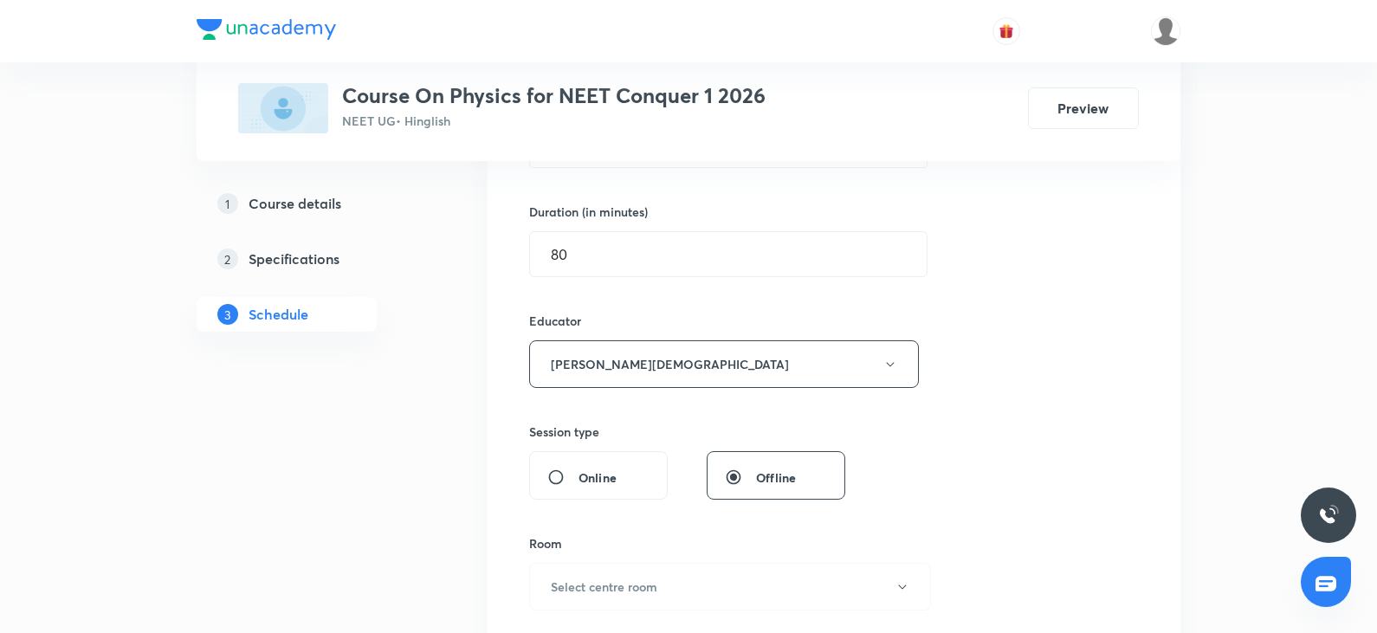
scroll to position [538, 0]
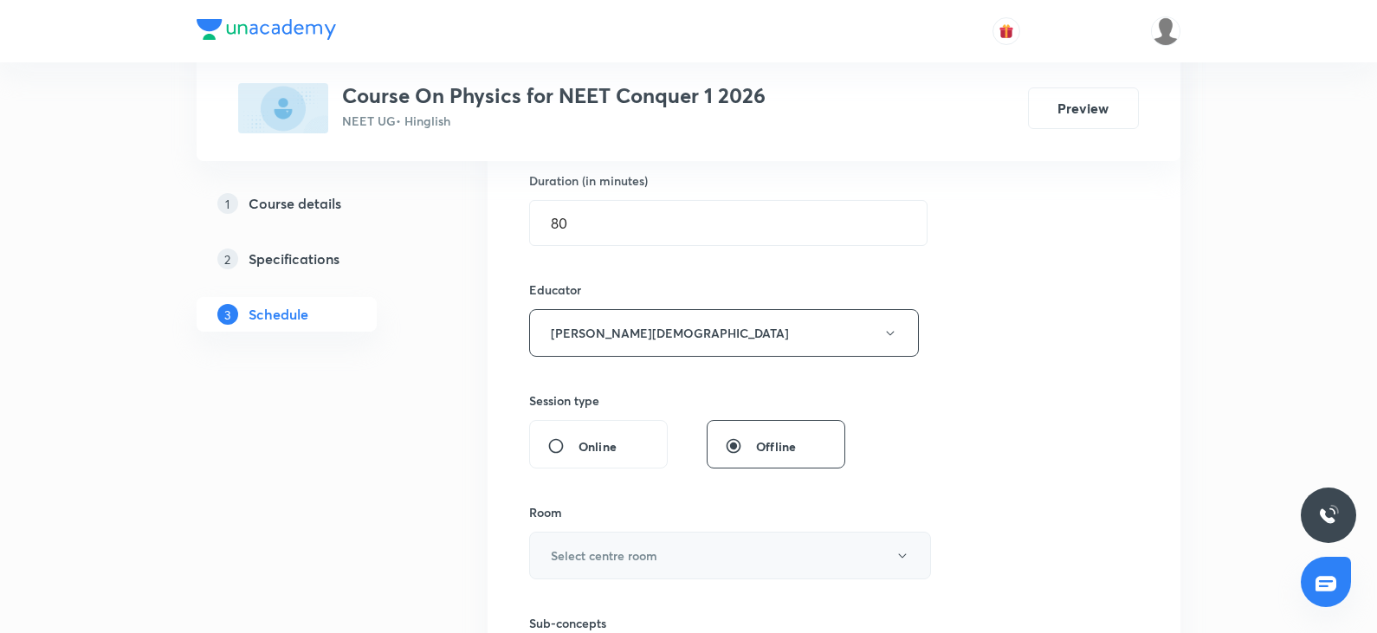
click at [658, 547] on button "Select centre room" at bounding box center [730, 556] width 402 height 48
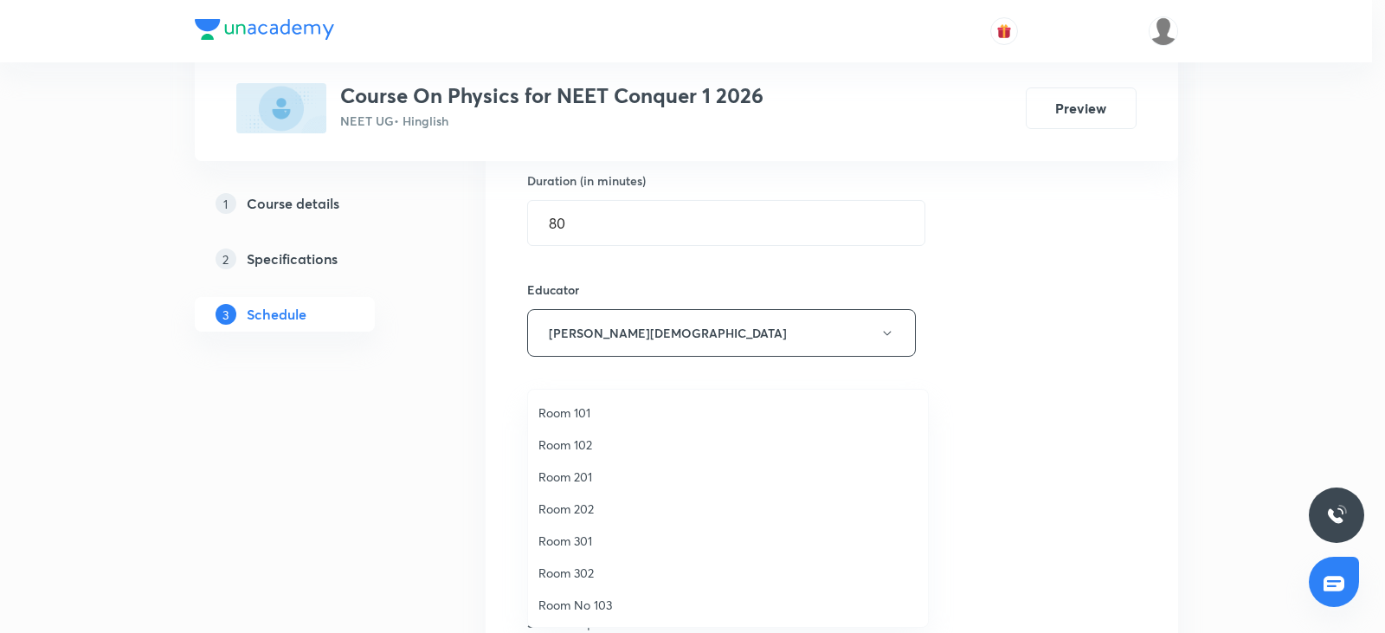
click at [597, 509] on span "Room 202" at bounding box center [728, 509] width 379 height 18
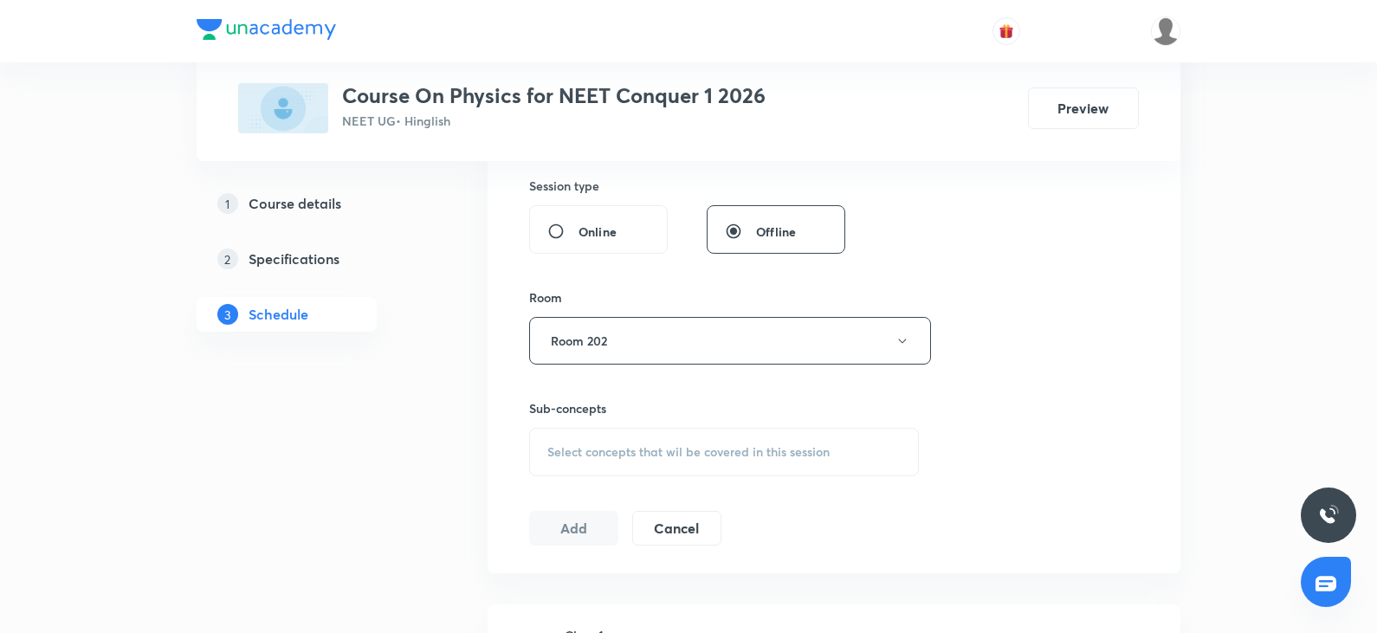
scroll to position [797, 0]
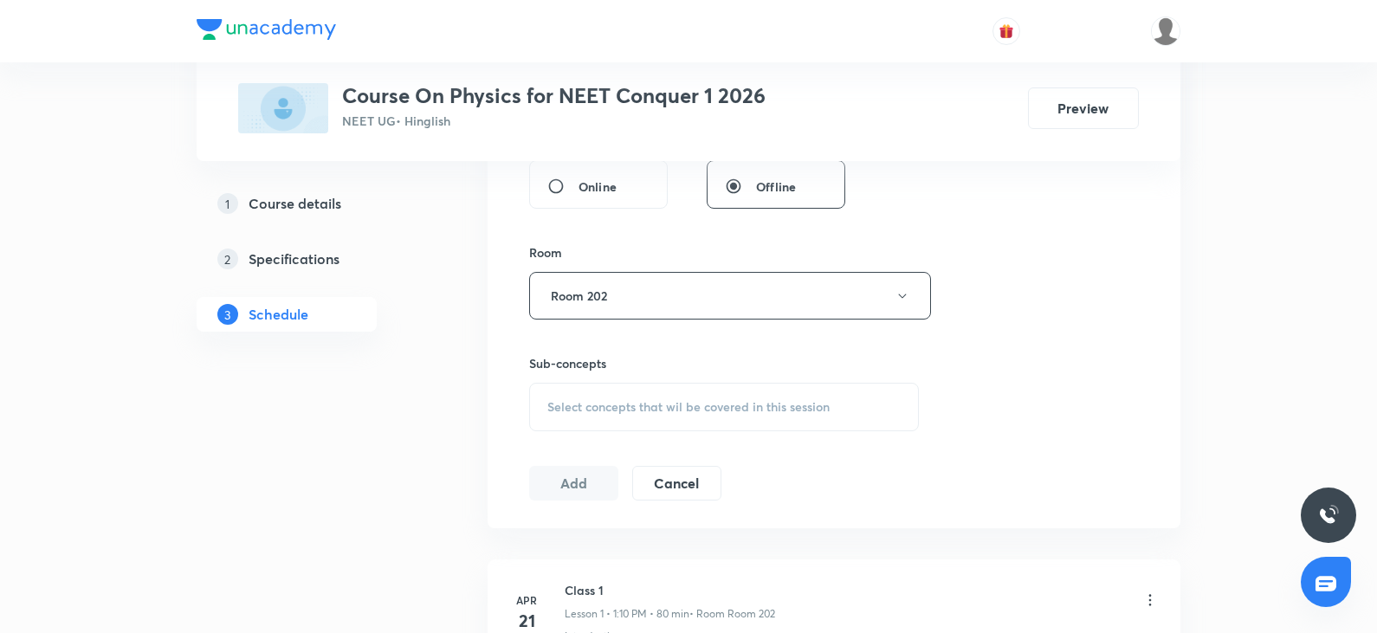
click at [708, 405] on span "Select concepts that wil be covered in this session" at bounding box center [688, 407] width 282 height 14
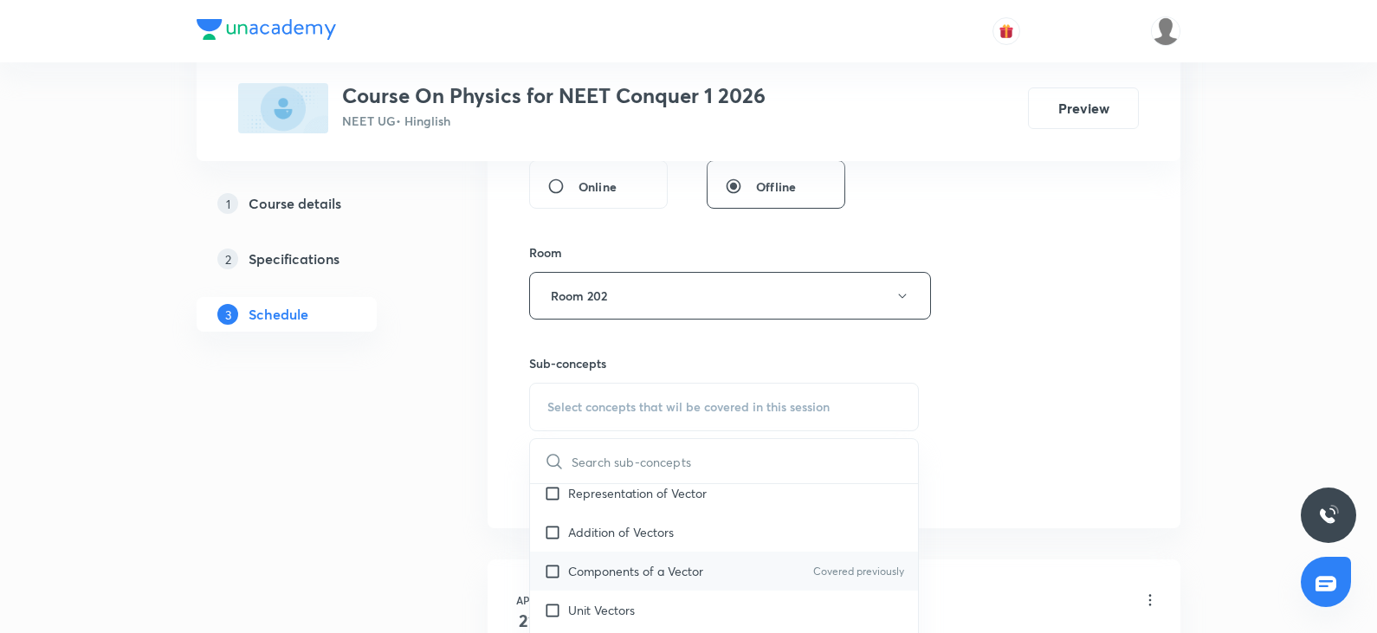
scroll to position [2165, 0]
click at [676, 499] on p "Representation of Vector" at bounding box center [637, 492] width 139 height 18
checkbox input "true"
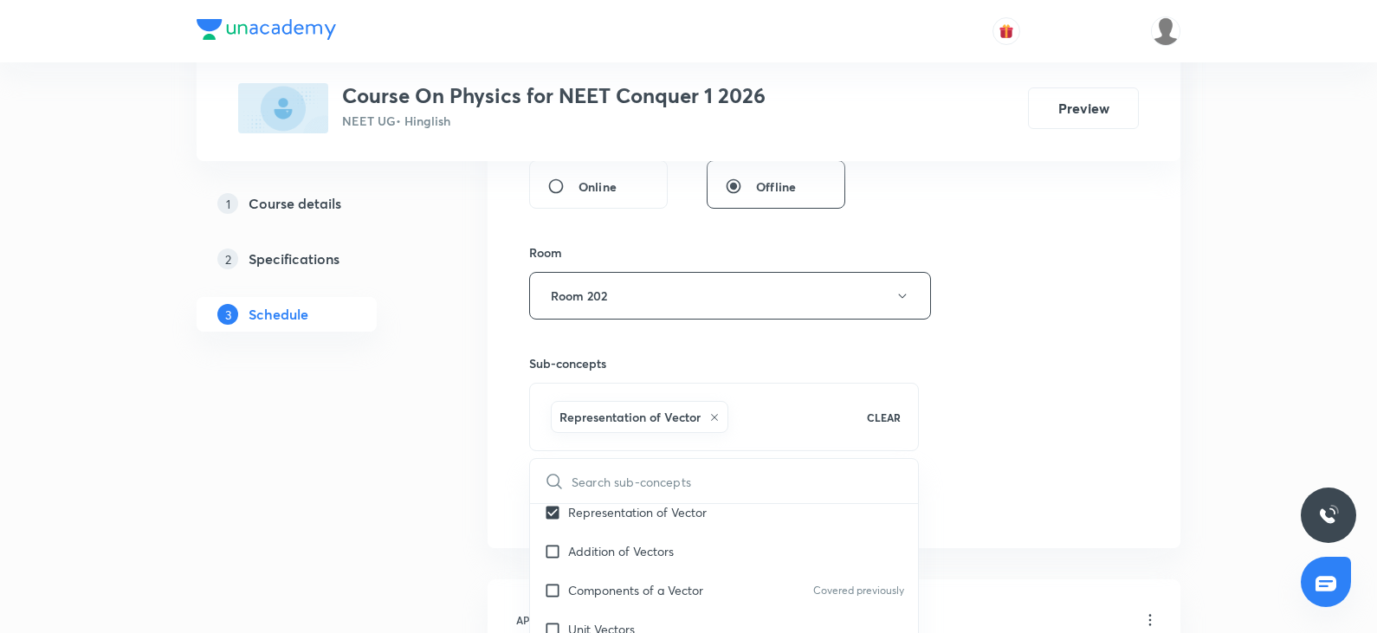
click at [1068, 466] on div "Session 132 Live class Session title 30/99 Thermal Properties of Matter 2 ​ Sch…" at bounding box center [834, 49] width 610 height 944
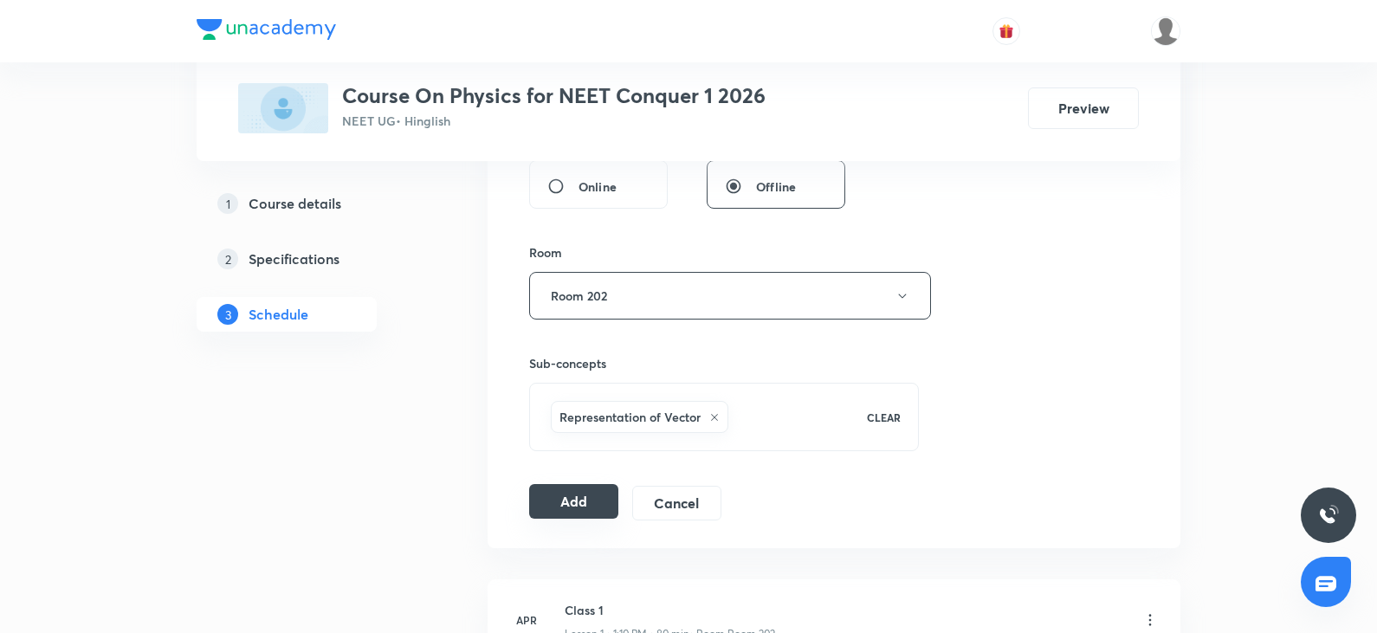
click at [587, 488] on button "Add" at bounding box center [573, 501] width 89 height 35
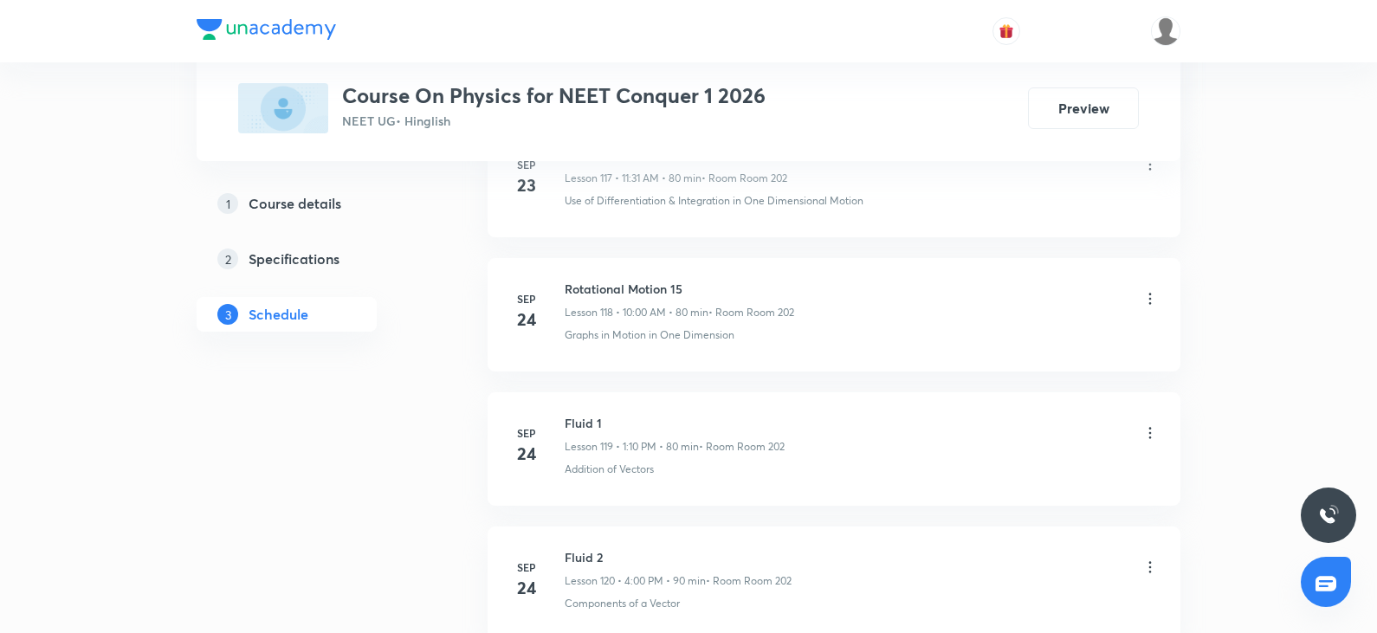
scroll to position [18466, 0]
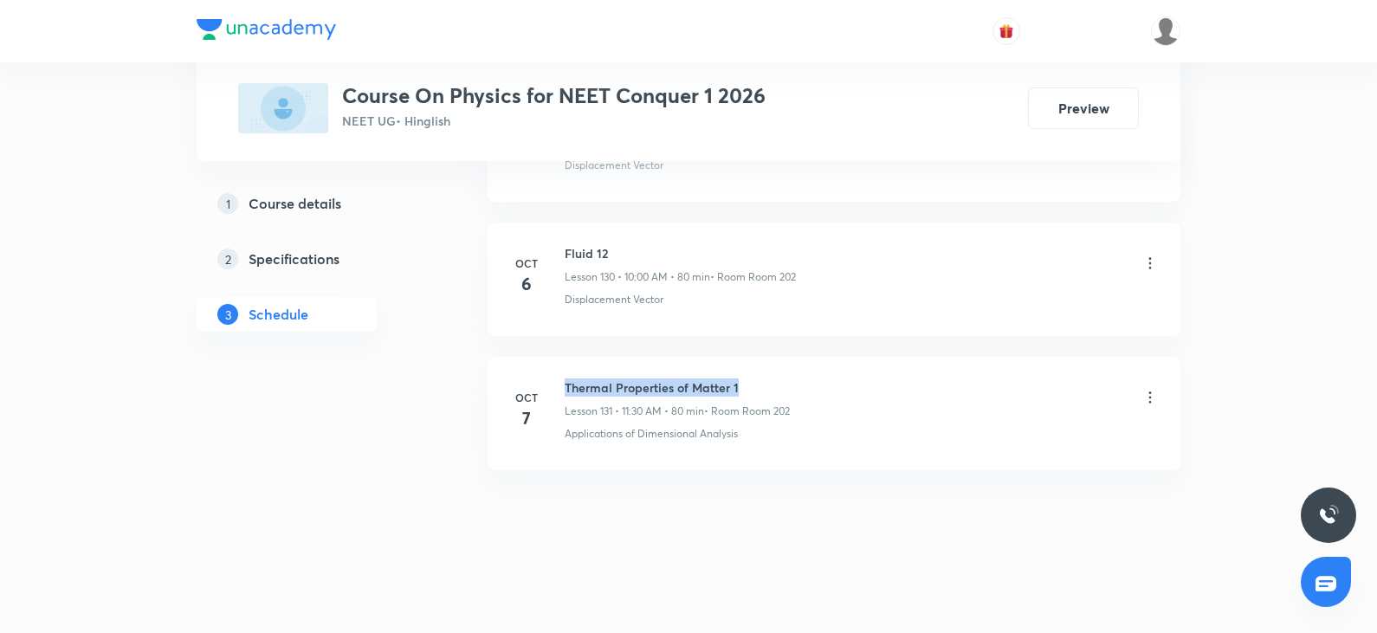
drag, startPoint x: 564, startPoint y: 378, endPoint x: 871, endPoint y: 385, distance: 307.4
click at [871, 385] on div "[DATE] Thermal Properties of Matter 1 Lesson 131 • 11:30 AM • 80 min • Room Roo…" at bounding box center [833, 409] width 649 height 63
click at [643, 385] on h6 "Thermal Properties of Matter 1" at bounding box center [677, 387] width 225 height 18
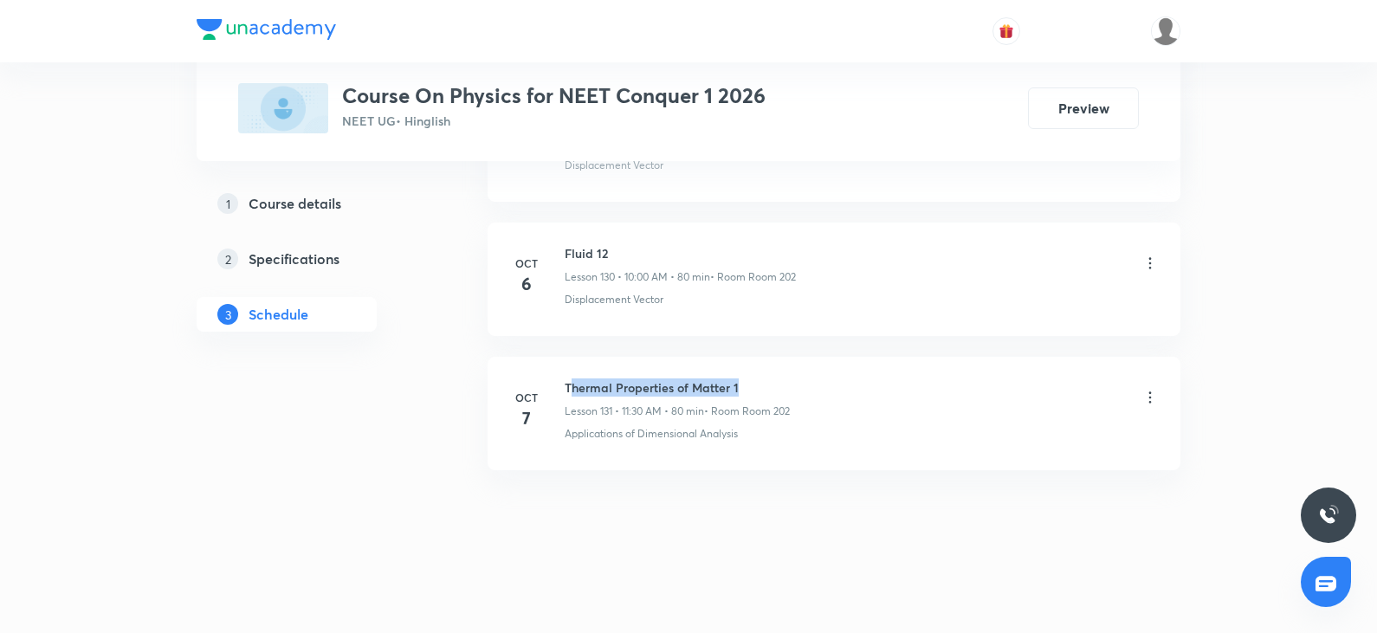
drag, startPoint x: 575, startPoint y: 375, endPoint x: 752, endPoint y: 391, distance: 178.3
click at [752, 391] on li "Oct 7 Thermal Properties of Matter 1 Lesson 131 • 11:30 AM • 80 min • Room Room…" at bounding box center [833, 413] width 693 height 113
click at [1010, 446] on li "Oct 7 Thermal Properties of Matter 1 Lesson 131 • 11:30 AM • 80 min • Room Room…" at bounding box center [833, 413] width 693 height 113
drag, startPoint x: 562, startPoint y: 388, endPoint x: 734, endPoint y: 386, distance: 172.3
click at [734, 386] on div "Oct 7 Thermal Properties of Matter 1 Lesson 131 • 11:30 AM • 80 min • Room Room…" at bounding box center [833, 409] width 649 height 63
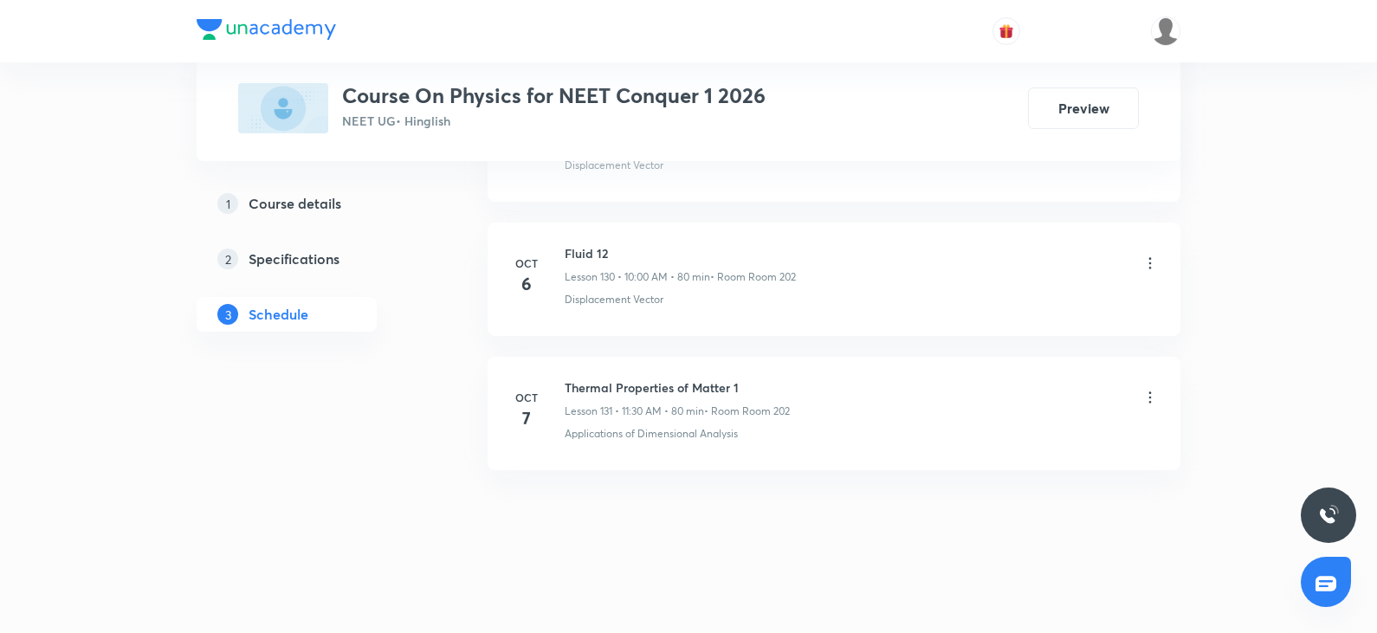
click at [924, 415] on div "Thermal Properties of Matter 1 Lesson 131 • 11:30 AM • 80 min • Room Room 202" at bounding box center [862, 398] width 594 height 41
drag, startPoint x: 564, startPoint y: 389, endPoint x: 771, endPoint y: 388, distance: 206.9
click at [771, 388] on div "Oct 7 Thermal Properties of Matter 1 Lesson 131 • 11:30 AM • 80 min • Room Room…" at bounding box center [833, 409] width 649 height 63
click at [568, 384] on h6 "Thermal Properties of Matter 1" at bounding box center [677, 387] width 225 height 18
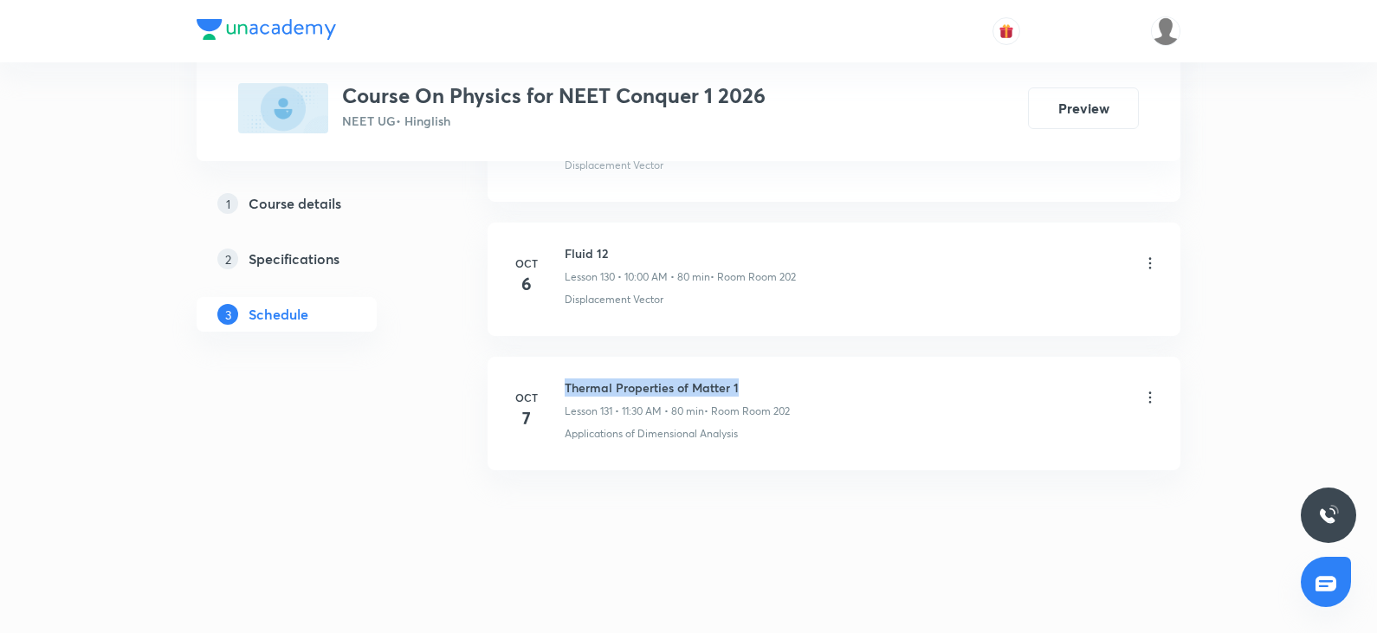
drag, startPoint x: 567, startPoint y: 387, endPoint x: 952, endPoint y: 380, distance: 385.3
click at [952, 380] on div "Thermal Properties of Matter 1 Lesson 131 • 11:30 AM • 80 min • Room Room 202" at bounding box center [862, 398] width 594 height 41
copy h6 "Thermal Properties of Matter 1"
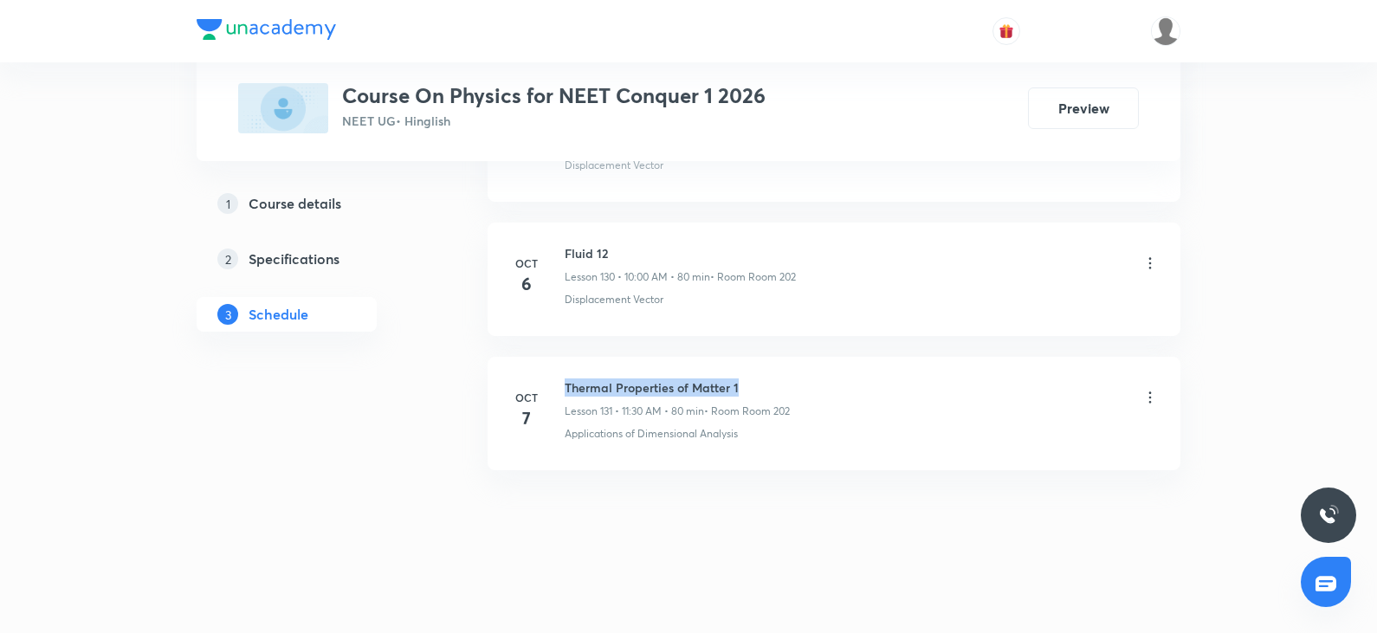
drag, startPoint x: 564, startPoint y: 384, endPoint x: 821, endPoint y: 380, distance: 257.2
click at [821, 380] on div "Oct 7 Thermal Properties of Matter 1 Lesson 131 • 11:30 AM • 80 min • Room Room…" at bounding box center [833, 409] width 649 height 63
copy h6 "Thermal Properties of Matter 1"
drag, startPoint x: 562, startPoint y: 387, endPoint x: 1007, endPoint y: 429, distance: 447.0
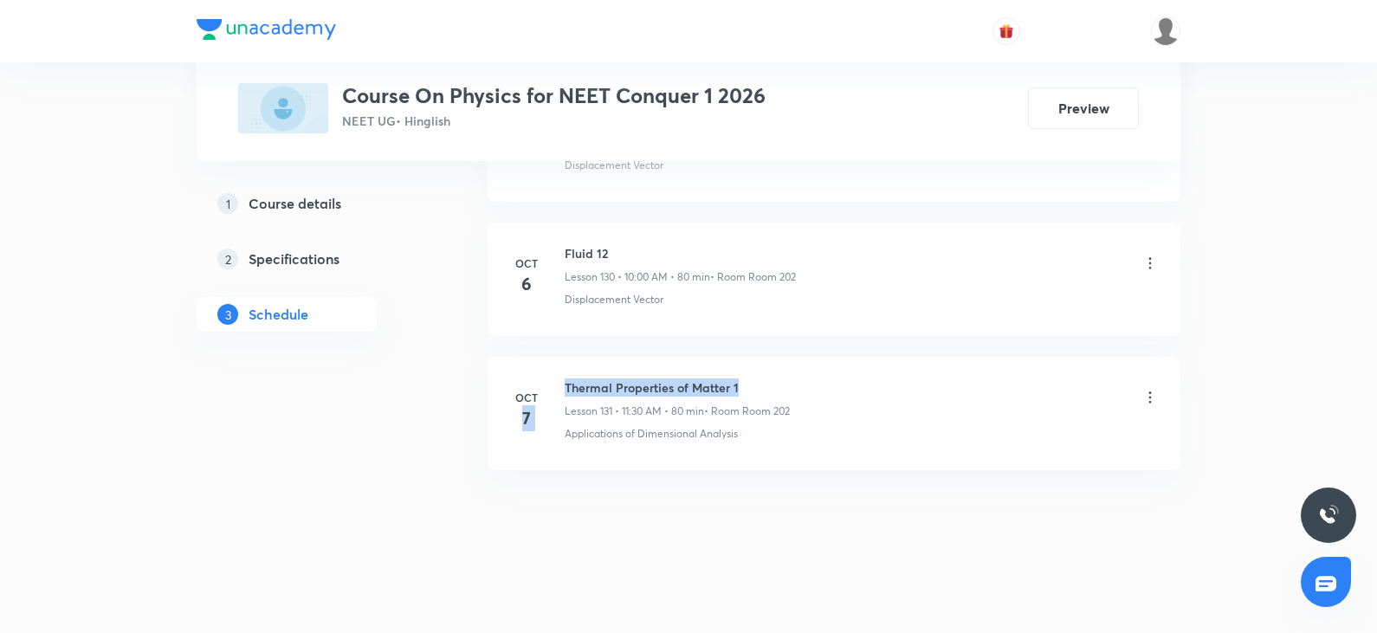
click at [787, 385] on div "Oct 7 Thermal Properties of Matter 1 Lesson 131 • 11:30 AM • 80 min • Room Room…" at bounding box center [833, 409] width 649 height 63
click at [1010, 429] on div "Applications of Dimensional Analysis" at bounding box center [862, 434] width 594 height 16
drag, startPoint x: 564, startPoint y: 384, endPoint x: 777, endPoint y: 377, distance: 213.1
click at [777, 377] on li "Oct 7 Thermal Properties of Matter 1 Lesson 131 • 11:30 AM • 80 min • Room Room…" at bounding box center [833, 413] width 693 height 113
copy h6 "Thermal Properties of Matter 1"
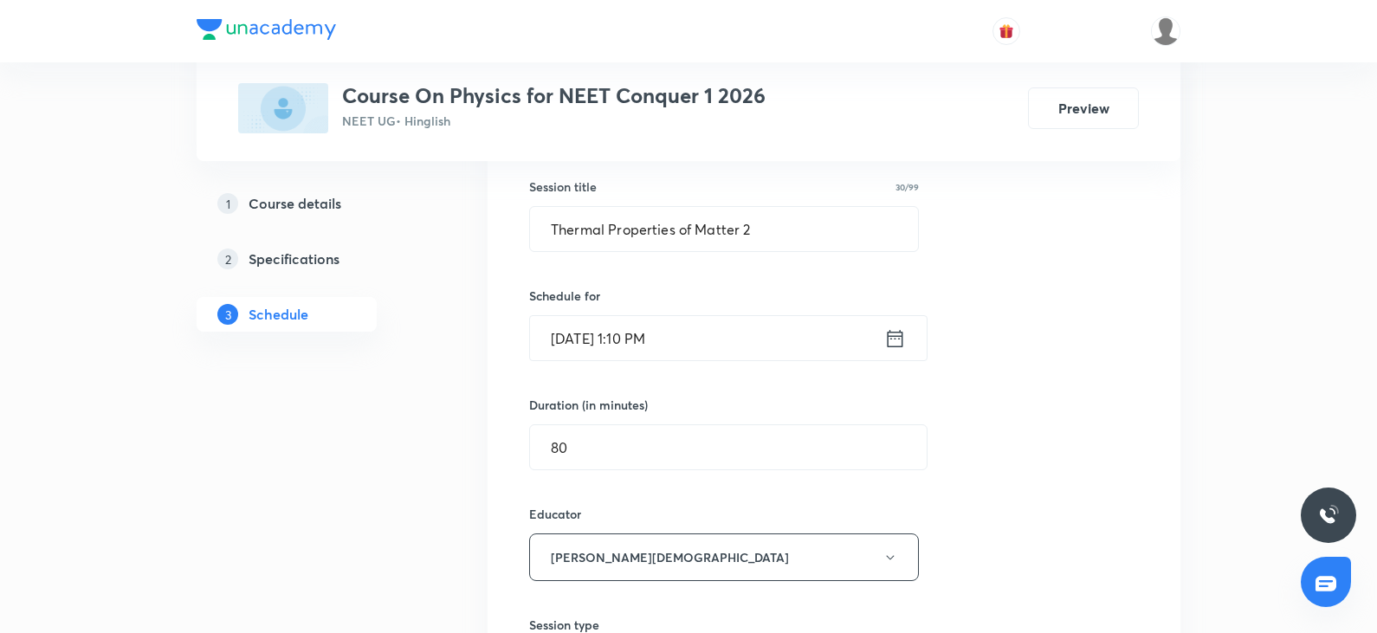
scroll to position [0, 0]
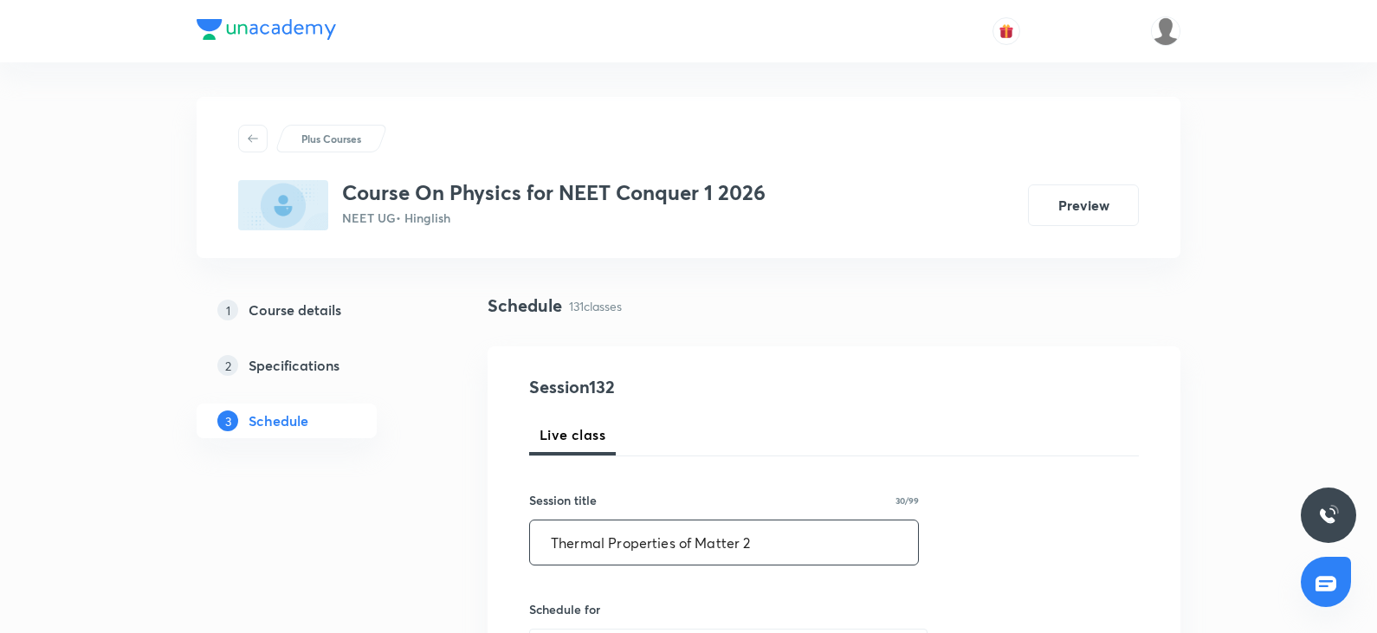
click at [697, 528] on input "Thermal Properties of Matter 2" at bounding box center [724, 542] width 388 height 44
click at [790, 555] on input "Thermal Properties of Matter 2" at bounding box center [724, 542] width 388 height 44
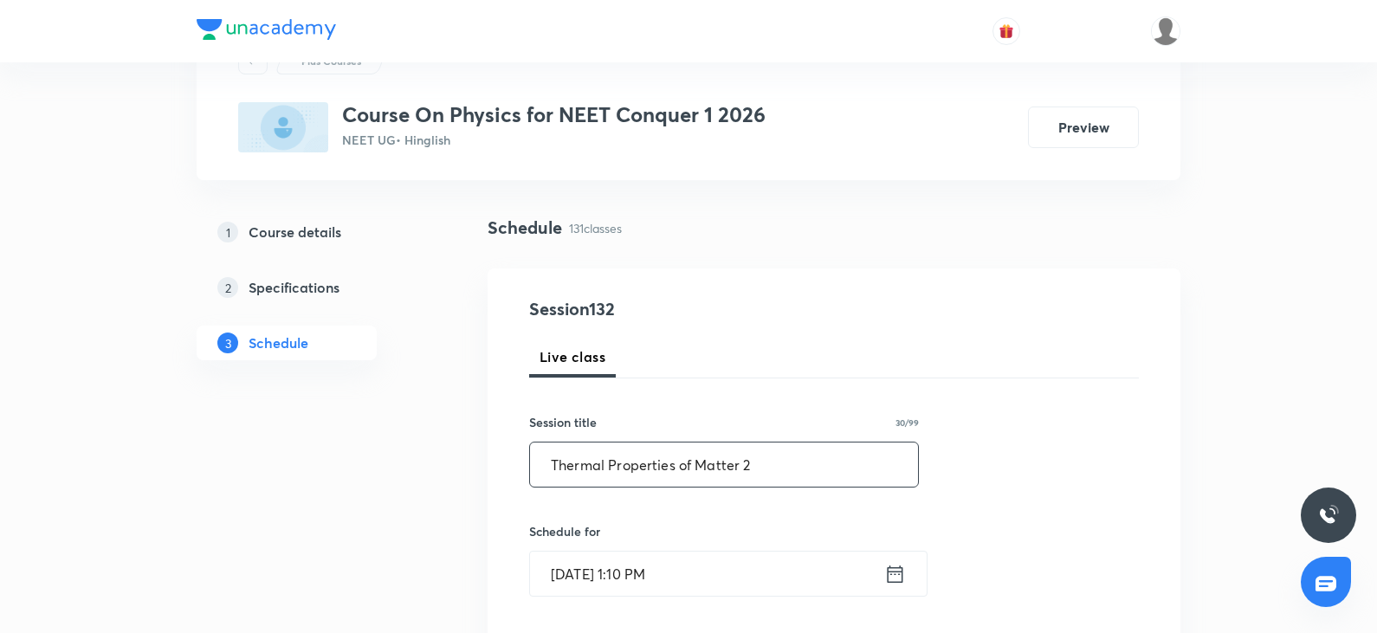
scroll to position [173, 0]
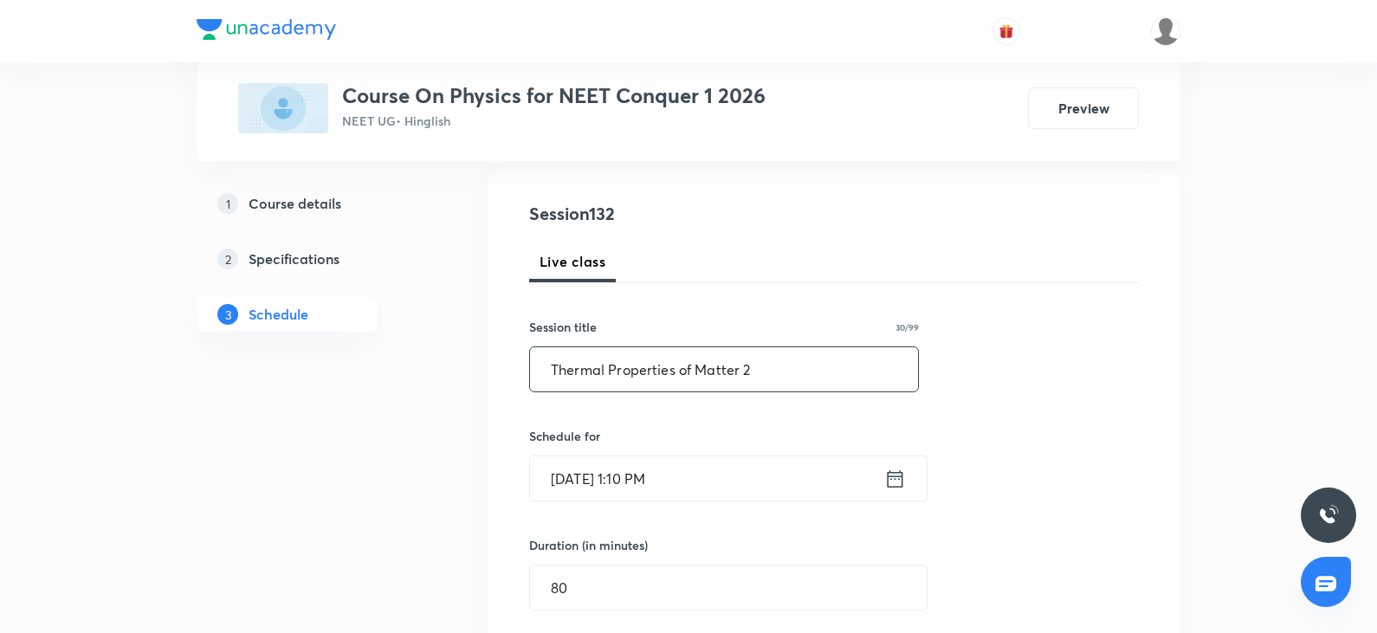
click at [739, 479] on input "Oct 8, 2025, 1:10 PM" at bounding box center [707, 478] width 354 height 44
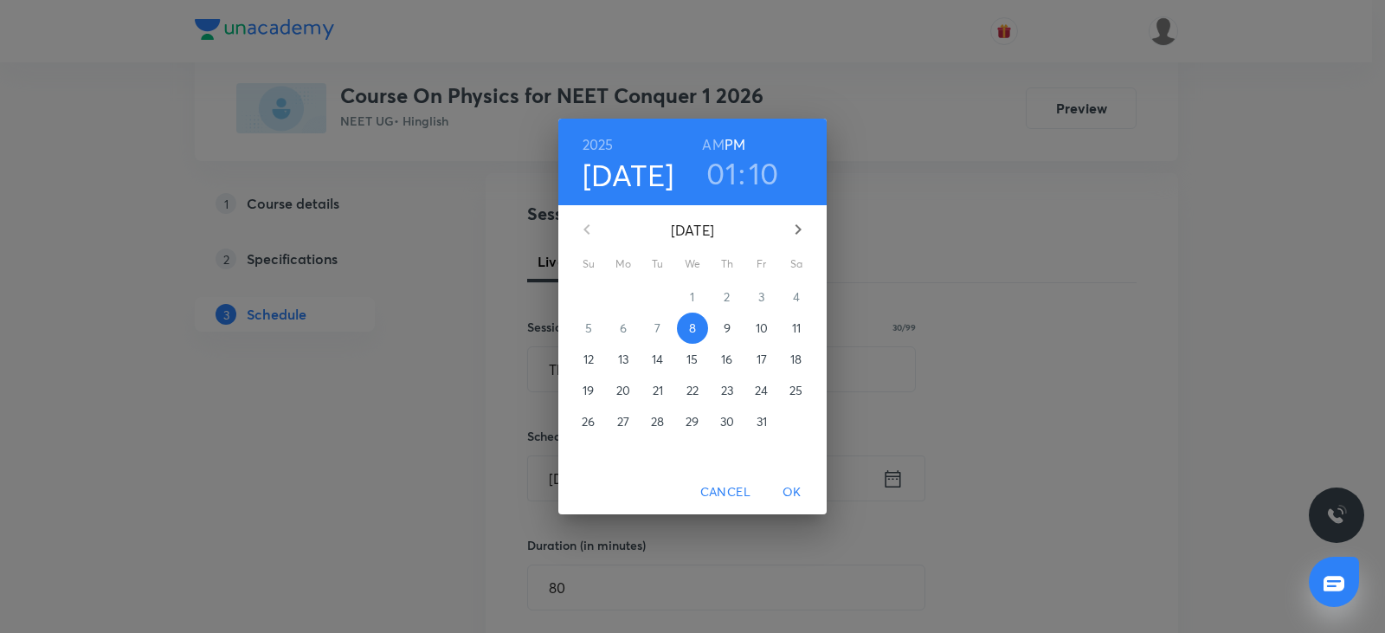
click at [1058, 365] on div "2025 Oct 8 01 : 10 AM PM October 2025 Su Mo Tu We Th Fr Sa 28 29 30 1 2 3 4 5 6…" at bounding box center [692, 316] width 1385 height 633
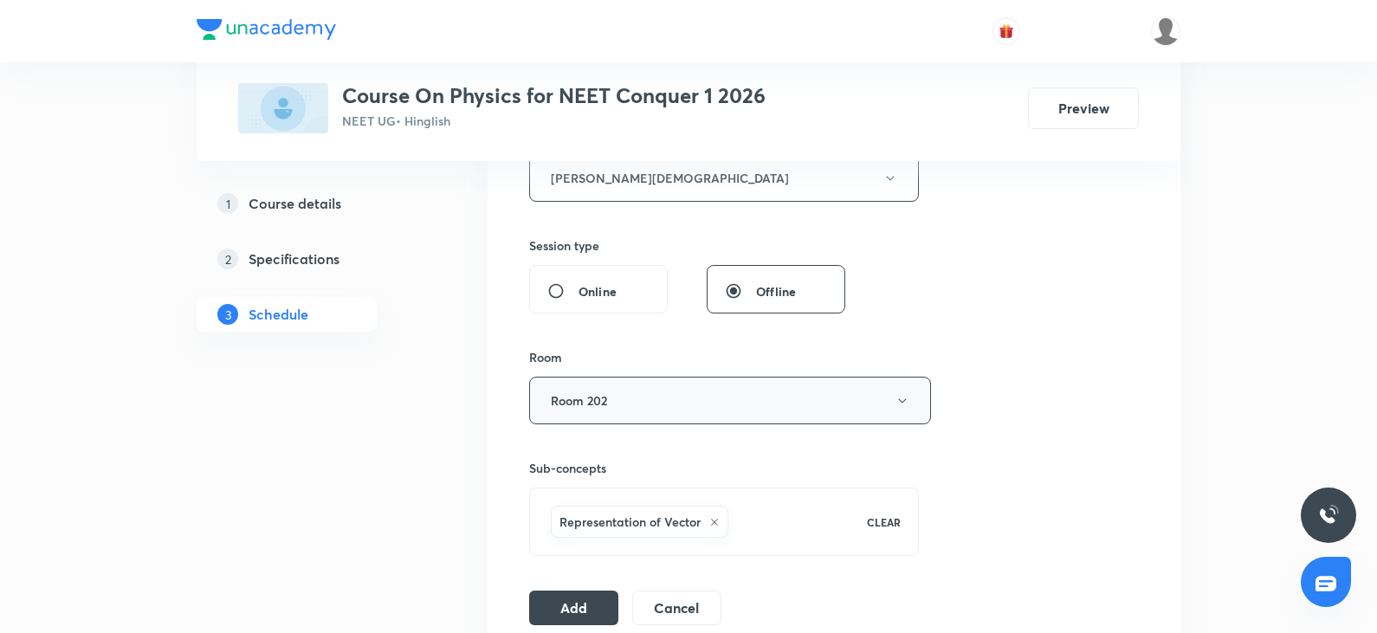
scroll to position [866, 0]
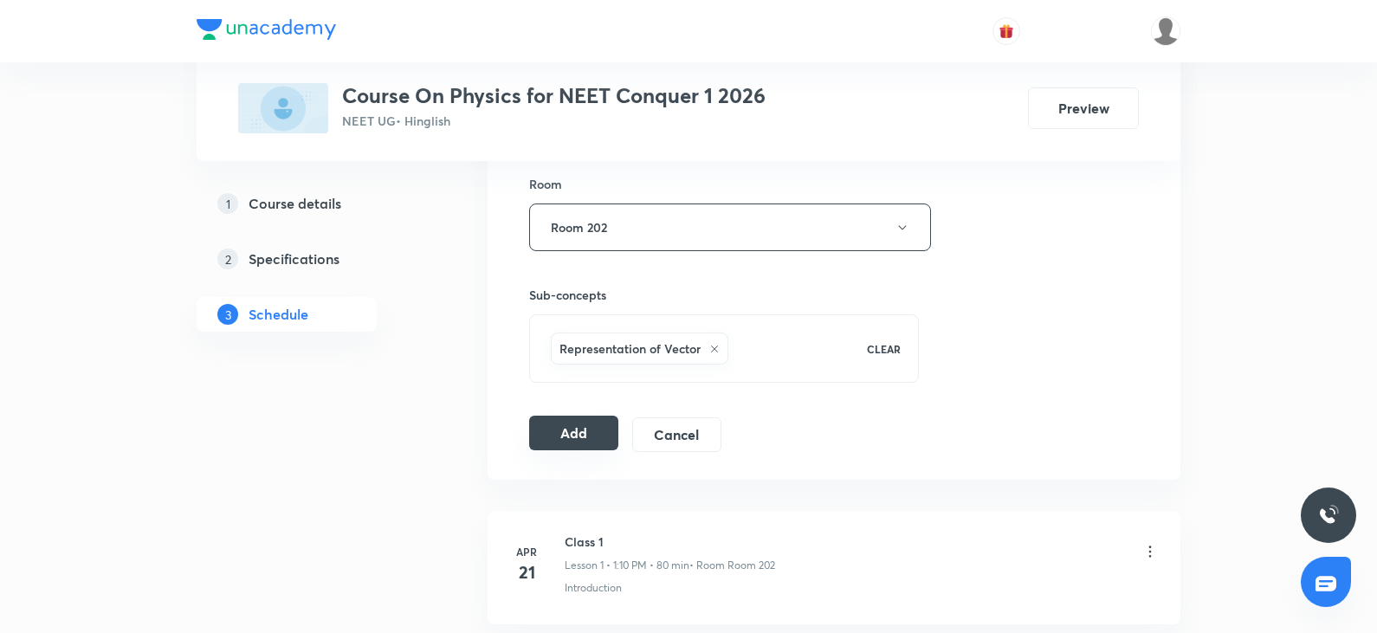
click at [558, 436] on button "Add" at bounding box center [573, 433] width 89 height 35
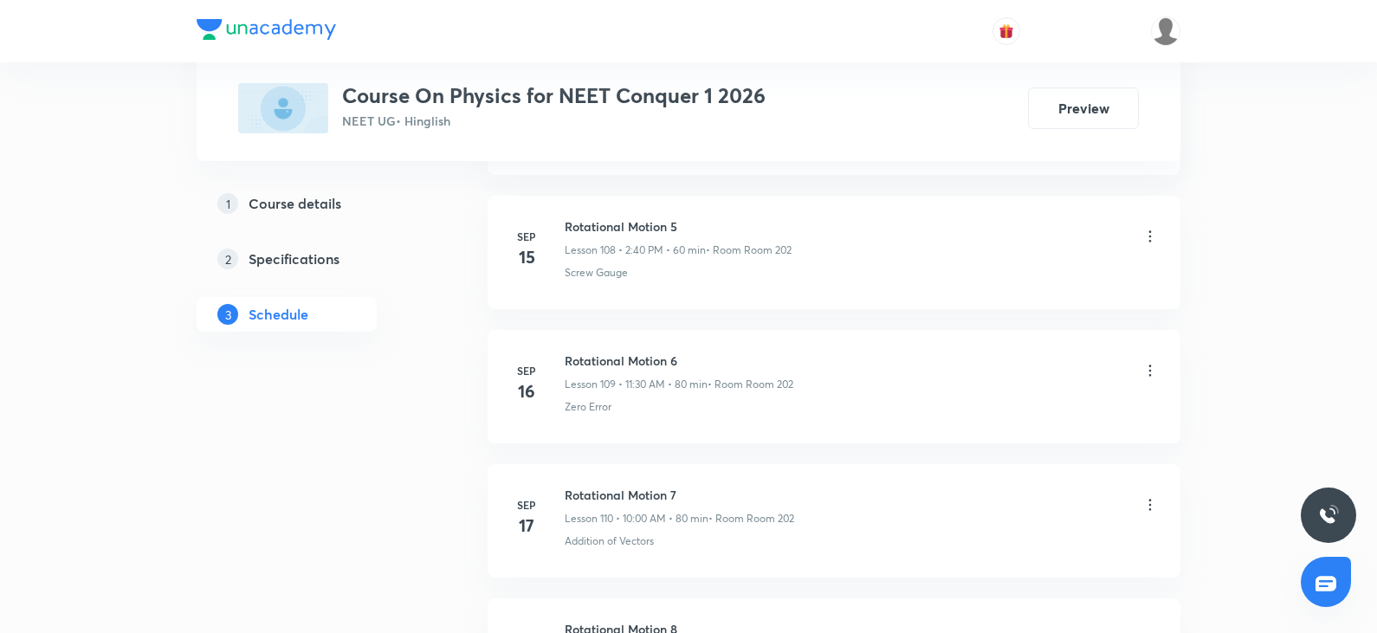
scroll to position [18466, 0]
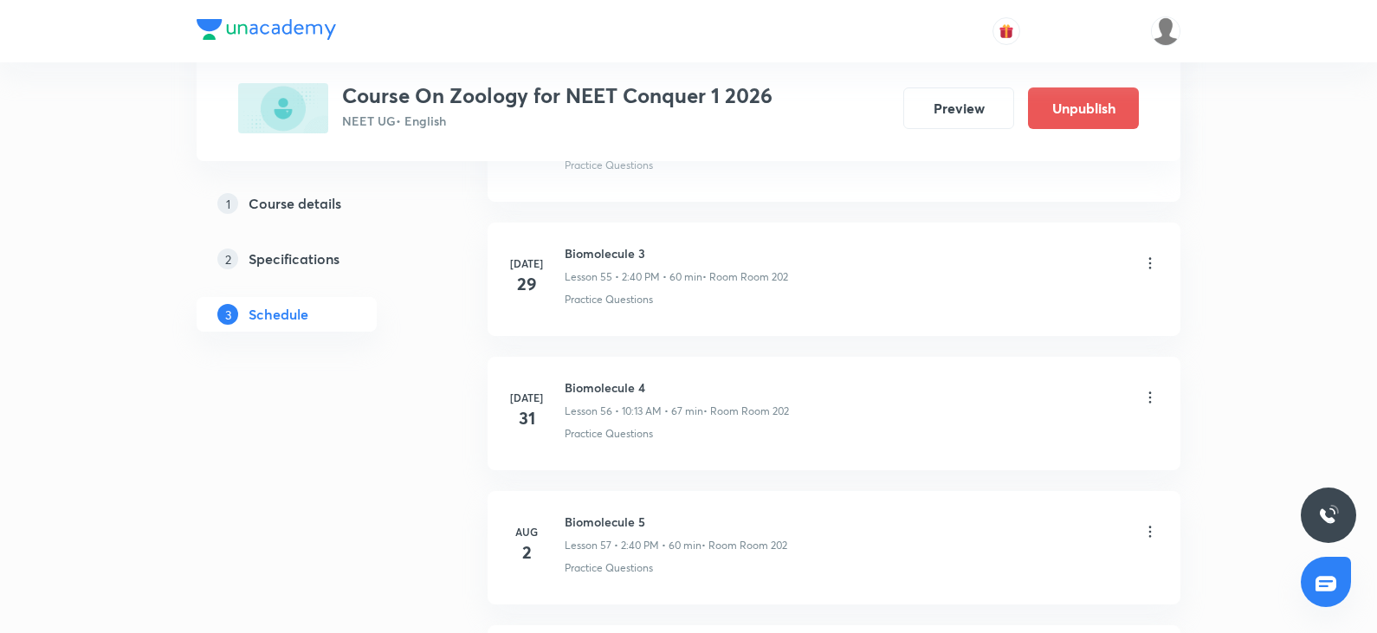
scroll to position [14688, 0]
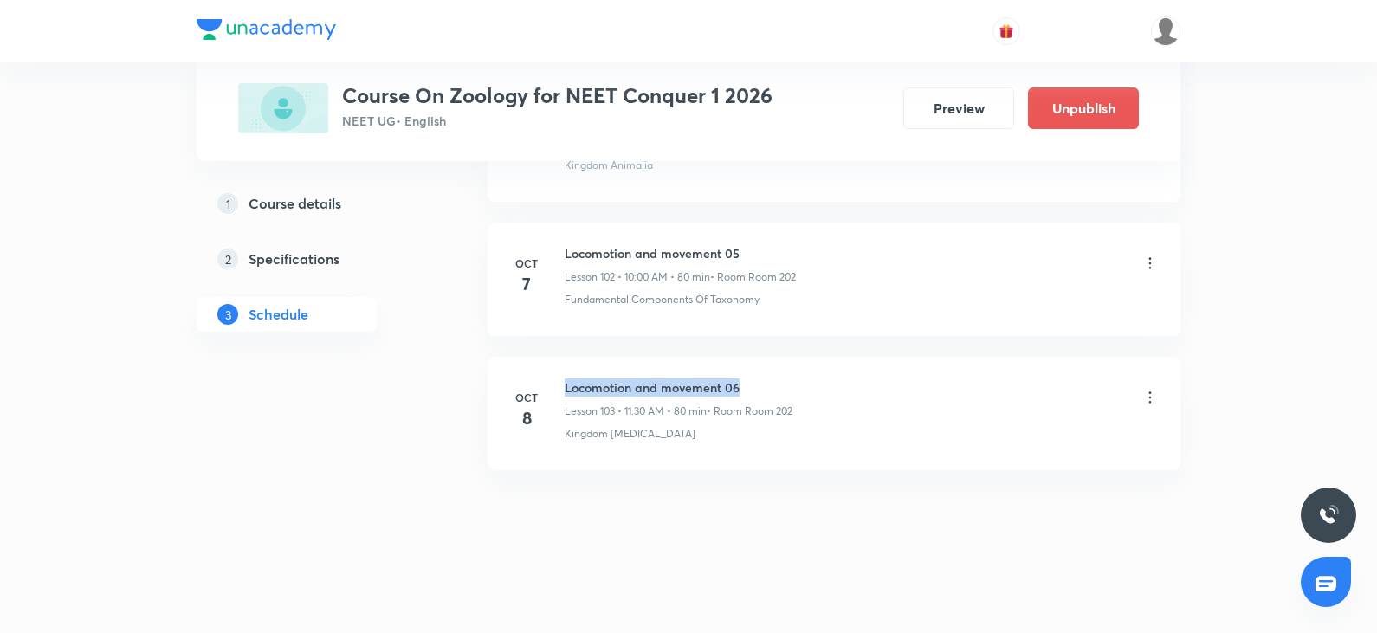
drag, startPoint x: 567, startPoint y: 384, endPoint x: 823, endPoint y: 377, distance: 256.4
click at [823, 377] on li "[DATE] Locomotion and movement 06 Lesson 103 • 11:30 AM • 80 min • Room Room 20…" at bounding box center [833, 413] width 693 height 113
copy h6 "Locomotion and movement 06"
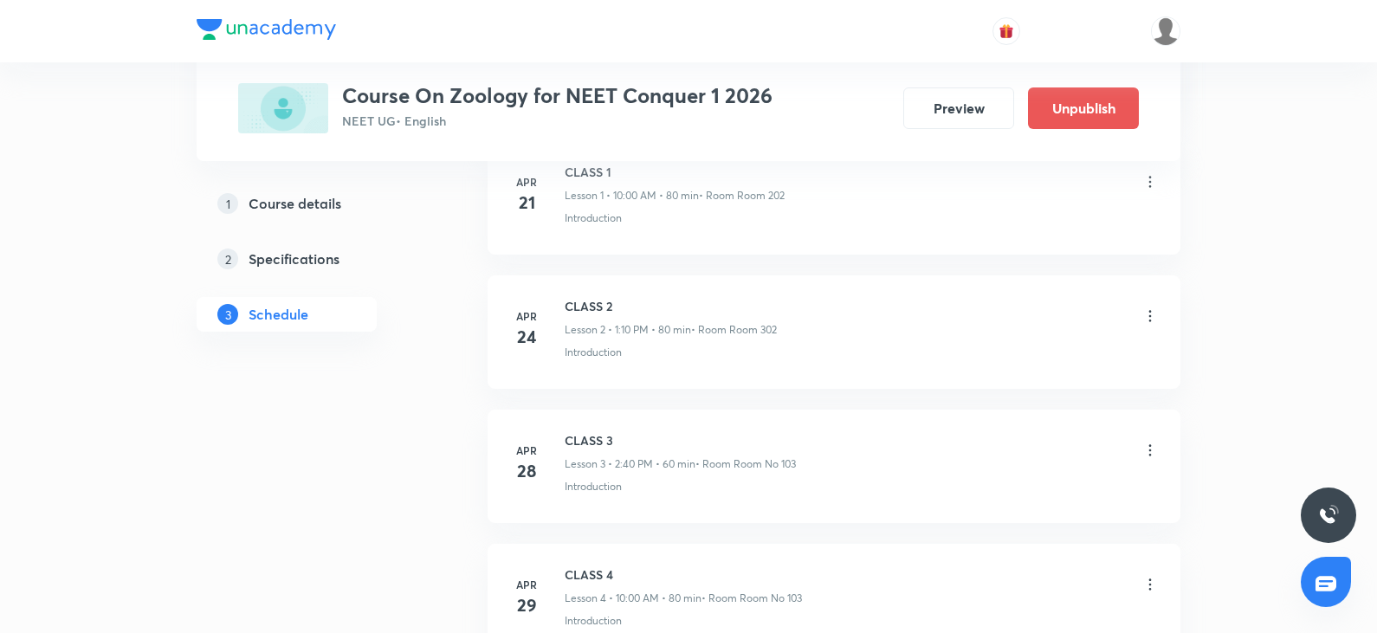
scroll to position [0, 0]
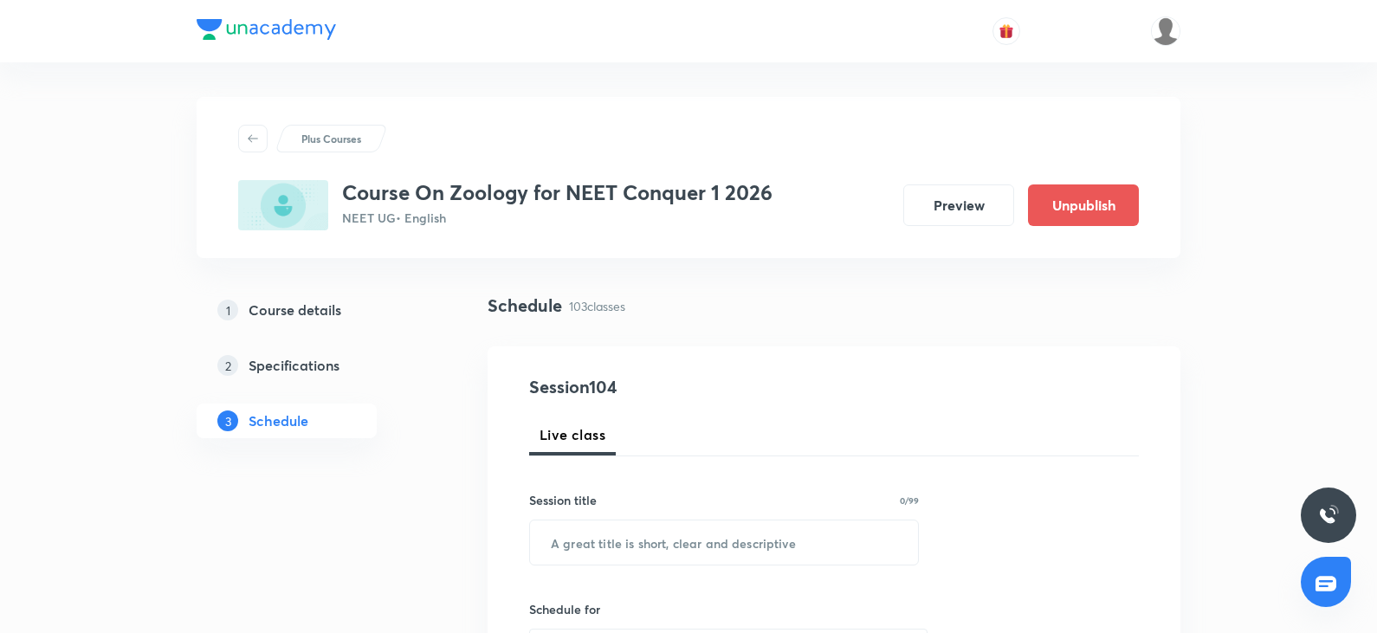
click at [569, 519] on div "Session title 0/99 ​" at bounding box center [724, 528] width 390 height 74
click at [570, 530] on input "text" at bounding box center [724, 542] width 388 height 44
paste input "Locomotion and movement 06"
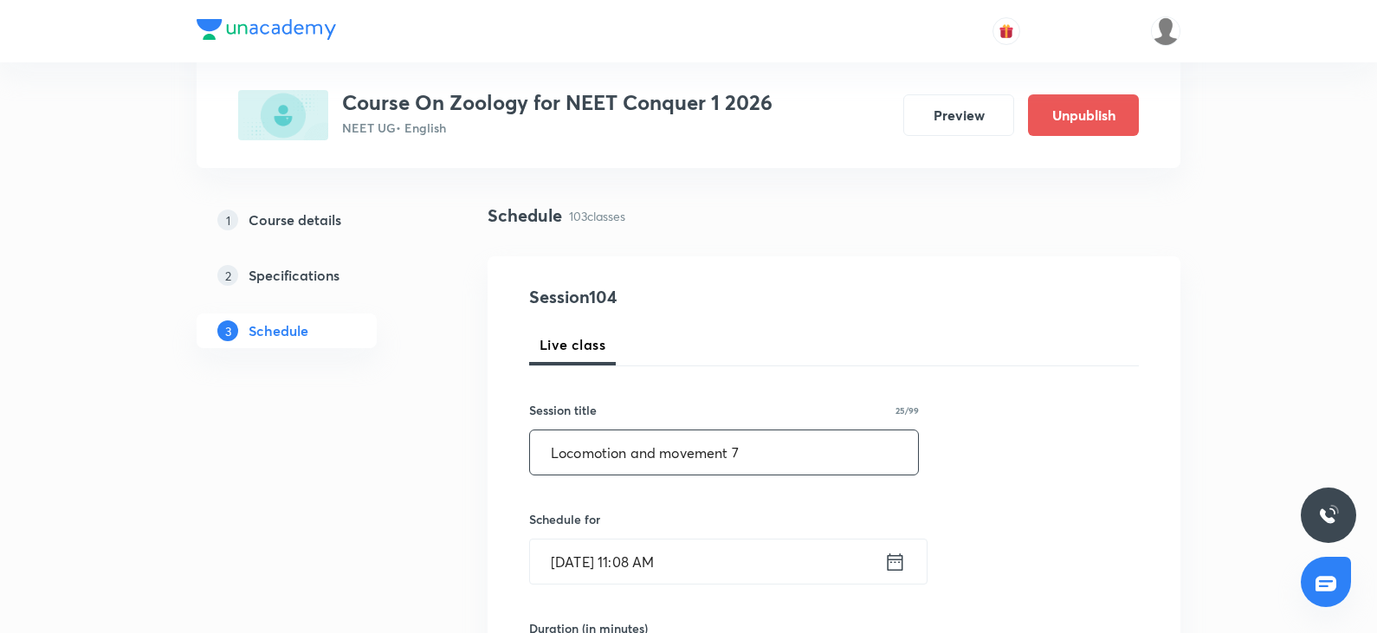
scroll to position [173, 0]
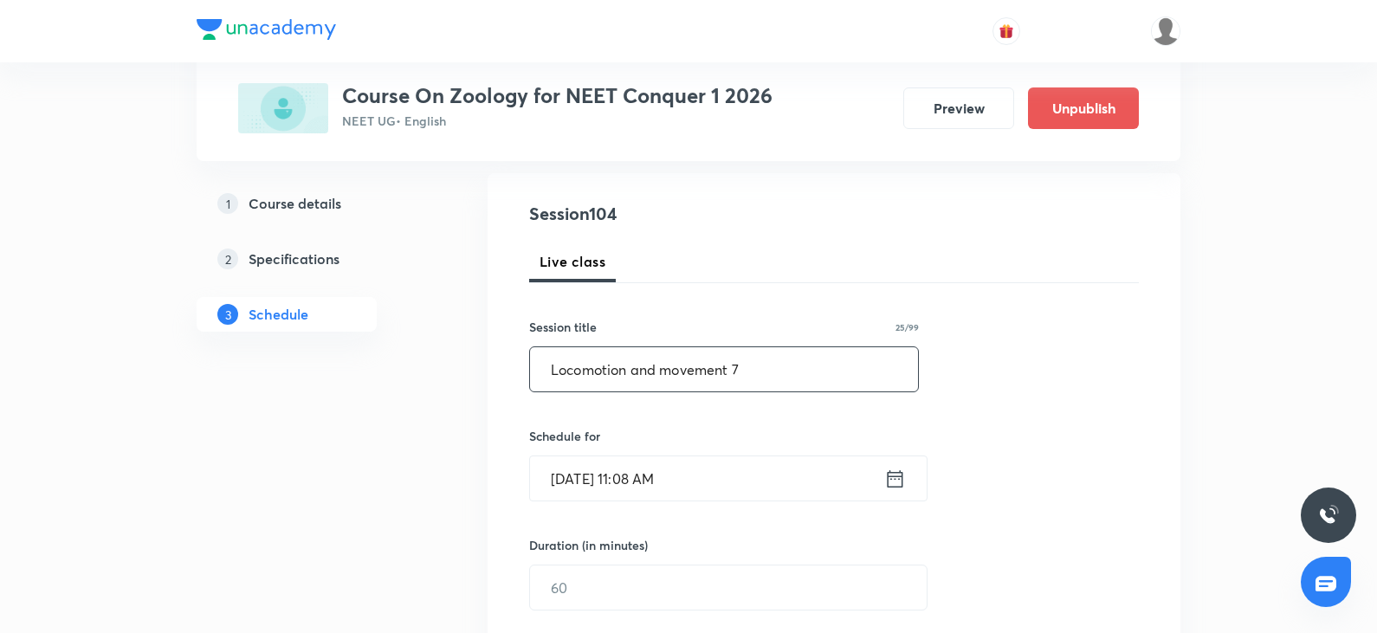
type input "Locomotion and movement 7"
click at [696, 495] on input "[DATE] 11:08 AM" at bounding box center [707, 478] width 354 height 44
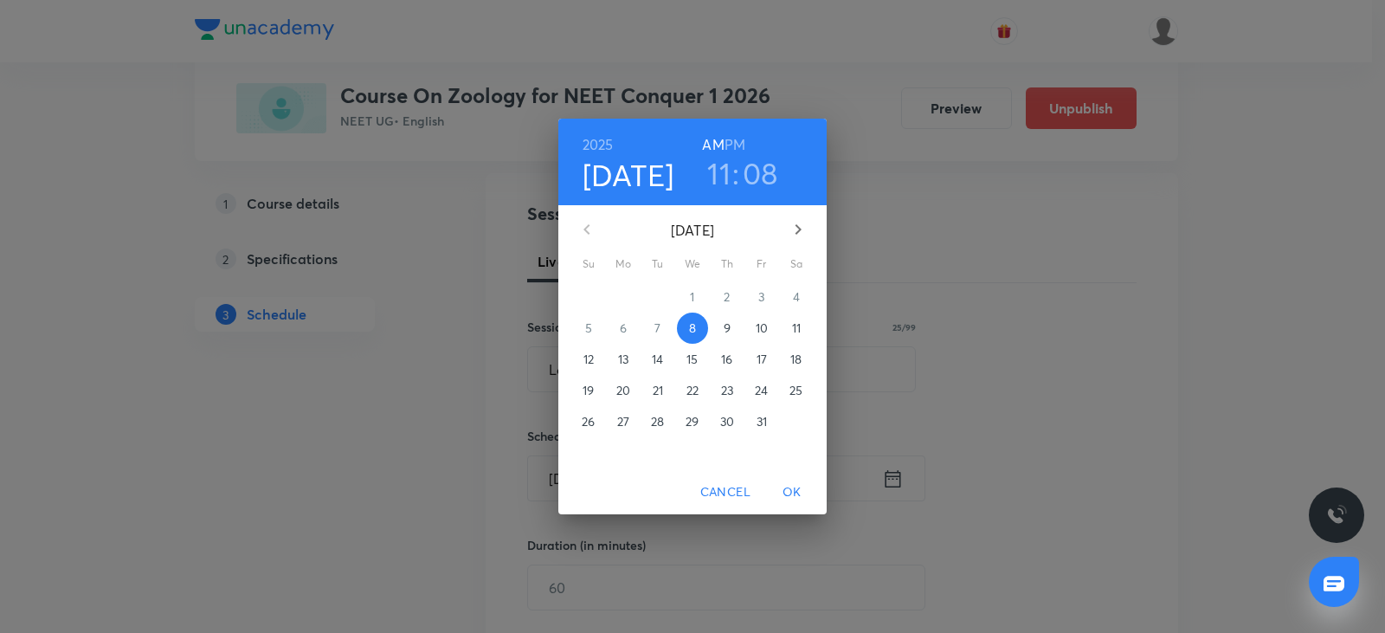
click at [718, 179] on h3 "11" at bounding box center [718, 173] width 23 height 36
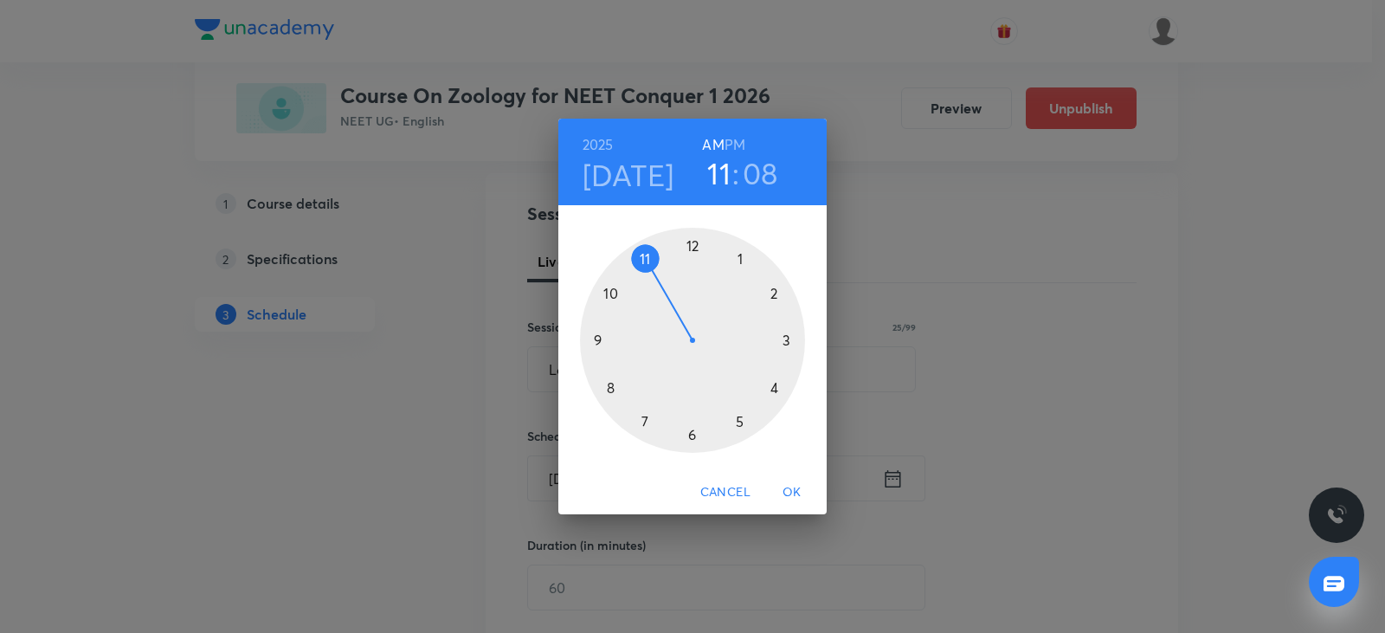
click at [773, 298] on div at bounding box center [692, 340] width 225 height 225
click at [612, 391] on div at bounding box center [692, 340] width 225 height 225
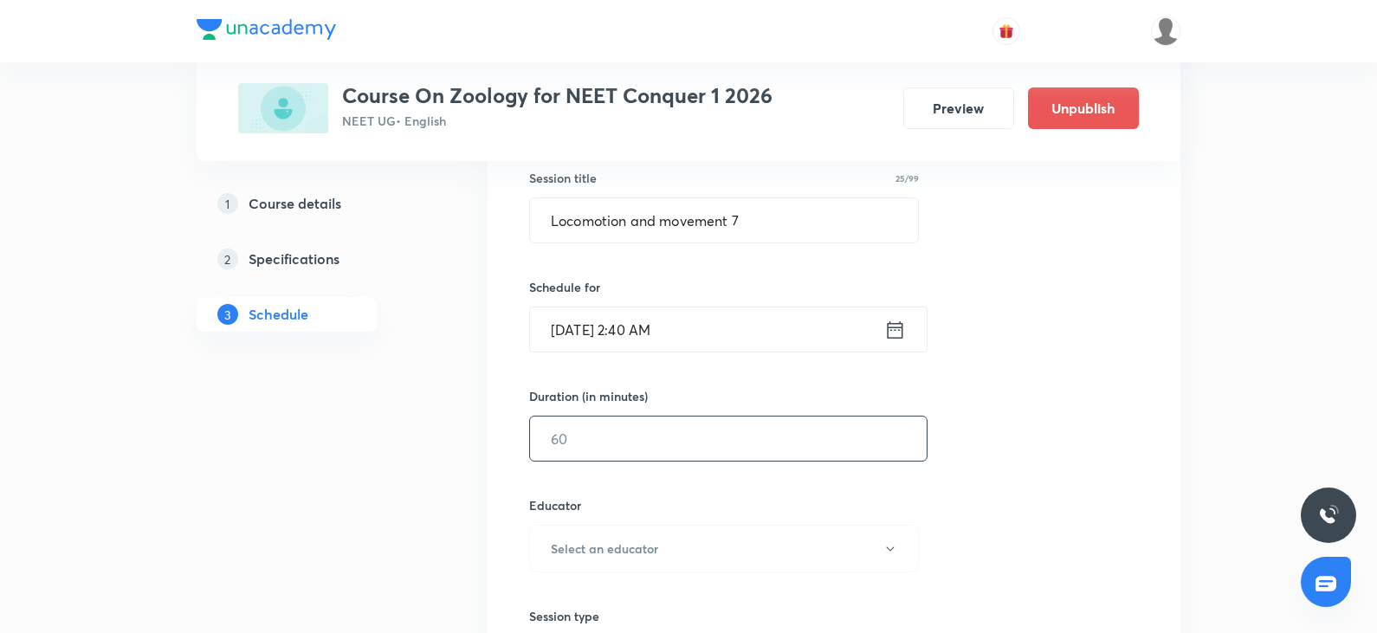
scroll to position [346, 0]
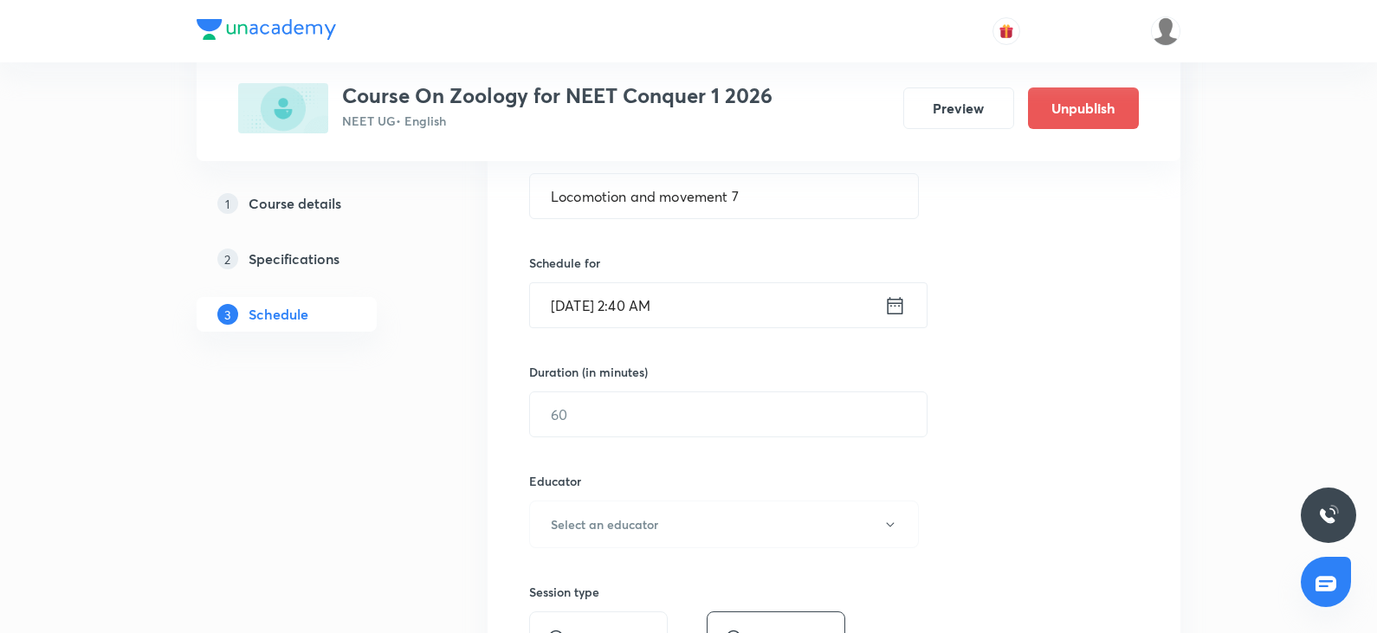
click at [732, 314] on input "[DATE] 2:40 AM" at bounding box center [707, 305] width 354 height 44
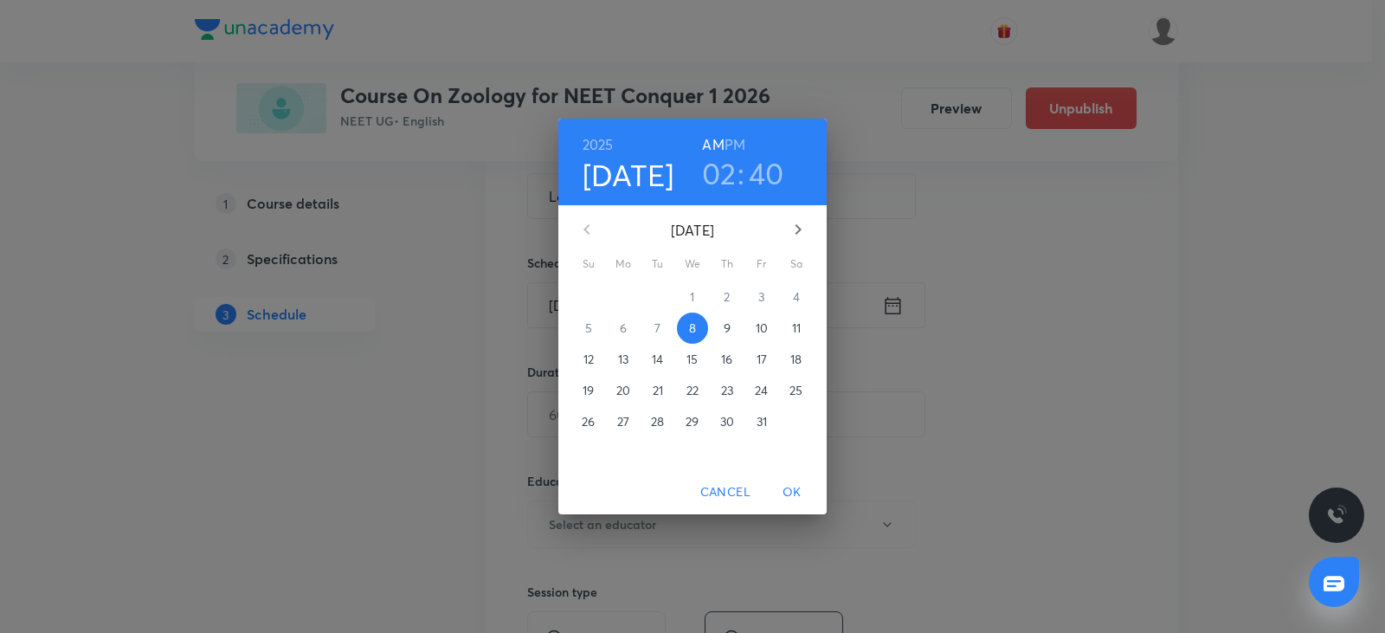
click at [747, 145] on div "[DATE] 02 : 40 AM PM" at bounding box center [692, 161] width 241 height 59
click at [741, 144] on h6 "PM" at bounding box center [735, 144] width 21 height 24
click at [792, 494] on span "OK" at bounding box center [792, 492] width 42 height 22
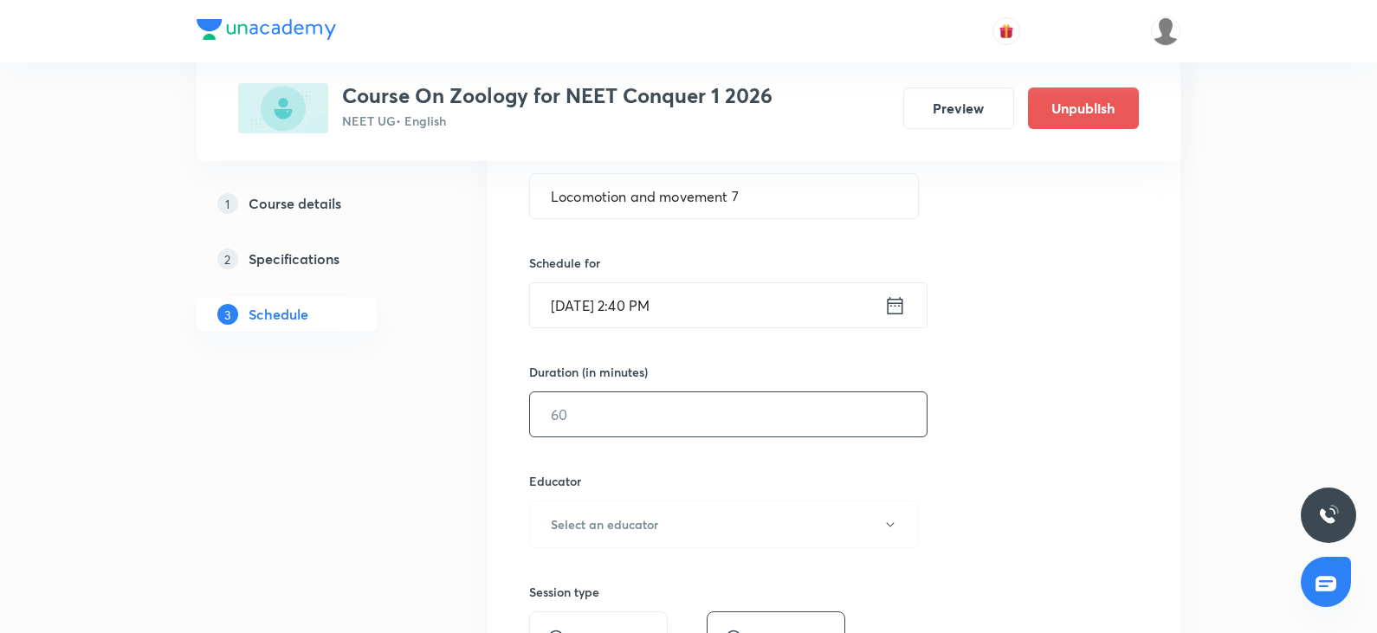
click at [583, 429] on input "text" at bounding box center [728, 414] width 397 height 44
type input "0"
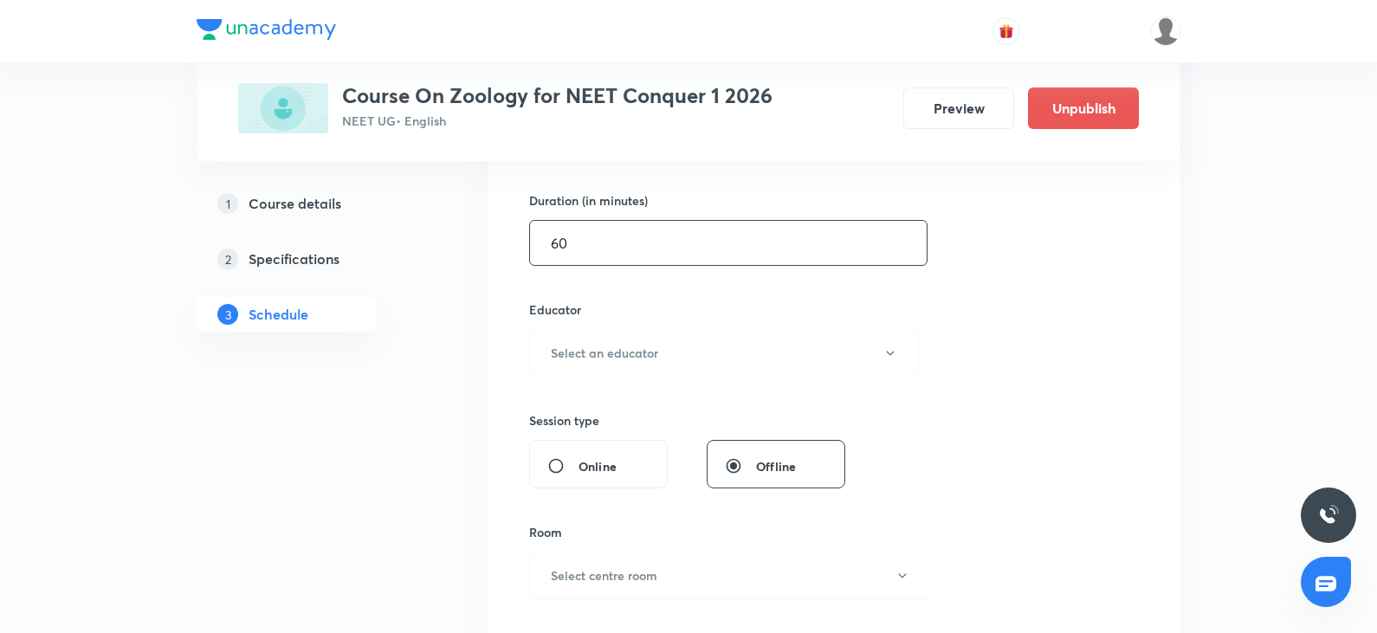
scroll to position [519, 0]
type input "60"
click at [616, 352] on h6 "Select an educator" at bounding box center [604, 351] width 107 height 18
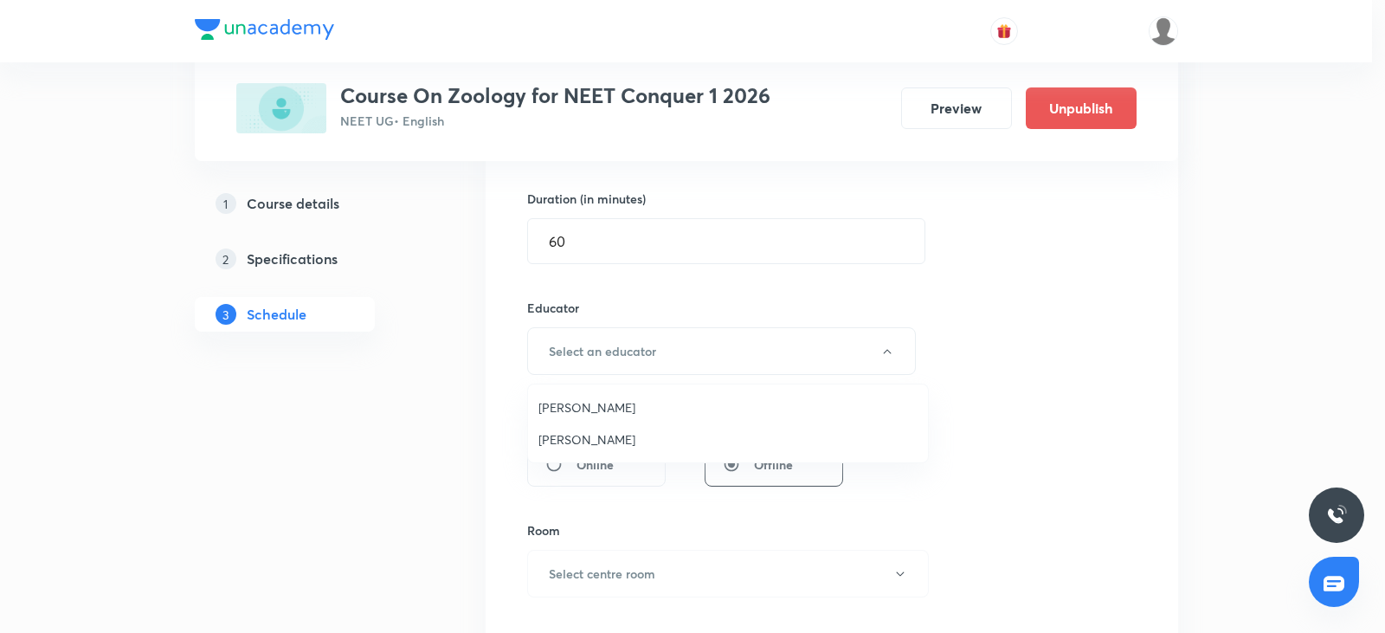
click at [605, 443] on span "[PERSON_NAME]" at bounding box center [728, 439] width 379 height 18
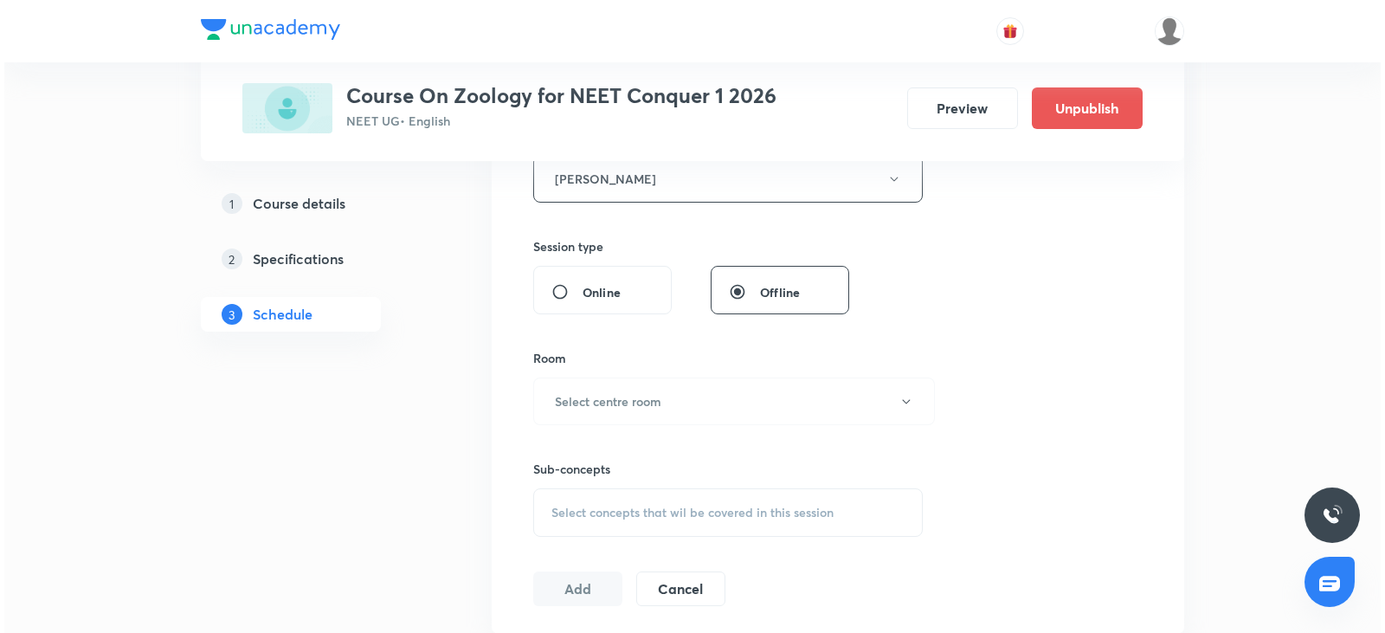
scroll to position [693, 0]
click at [600, 388] on button "Select centre room" at bounding box center [730, 401] width 402 height 48
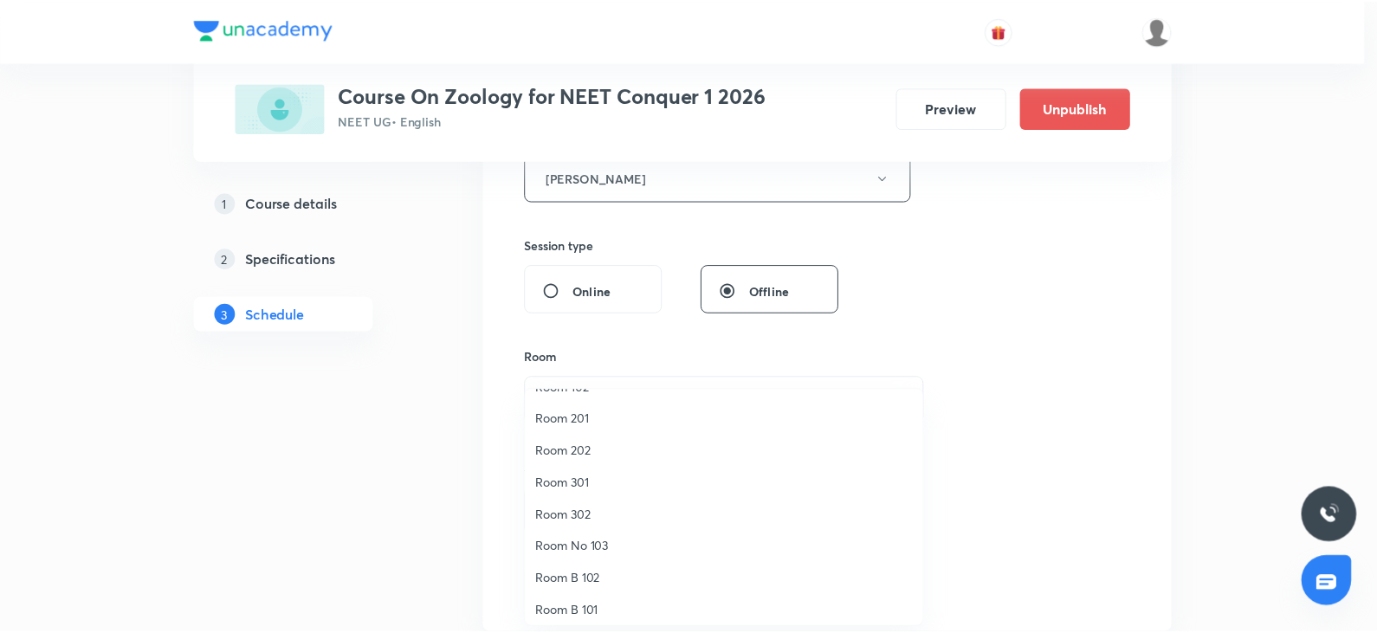
scroll to position [87, 0]
click at [593, 421] on span "Room 202" at bounding box center [728, 422] width 379 height 18
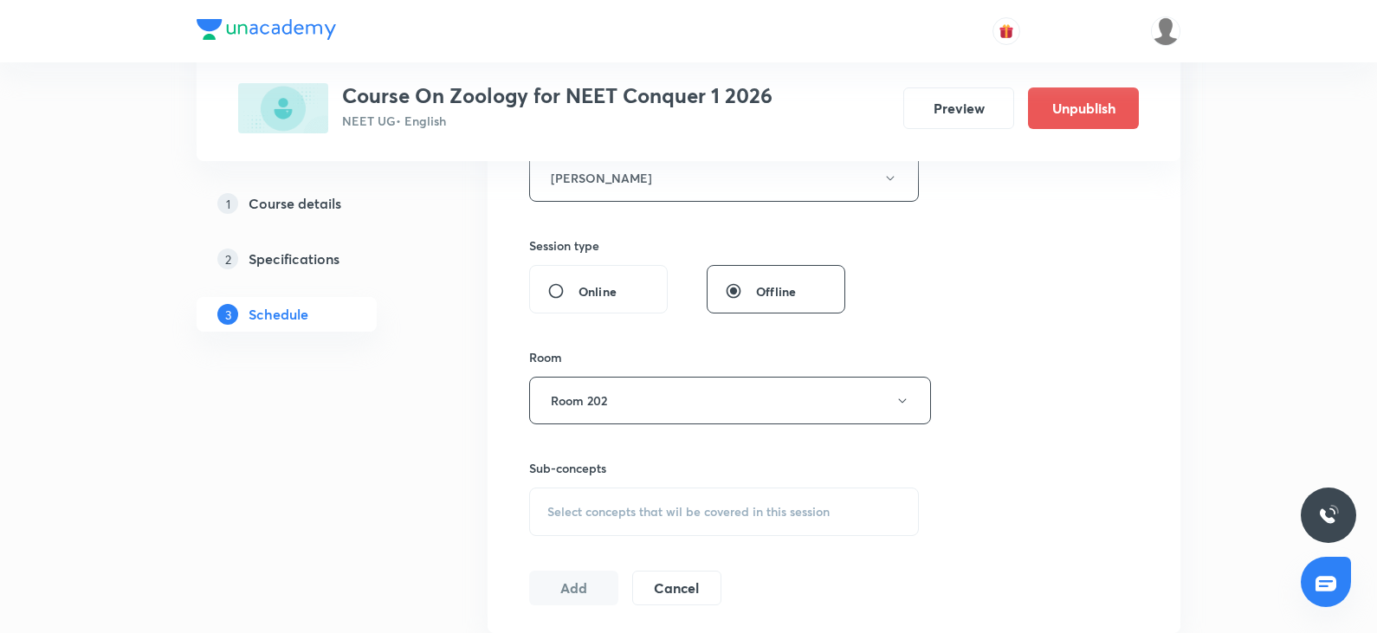
scroll to position [866, 0]
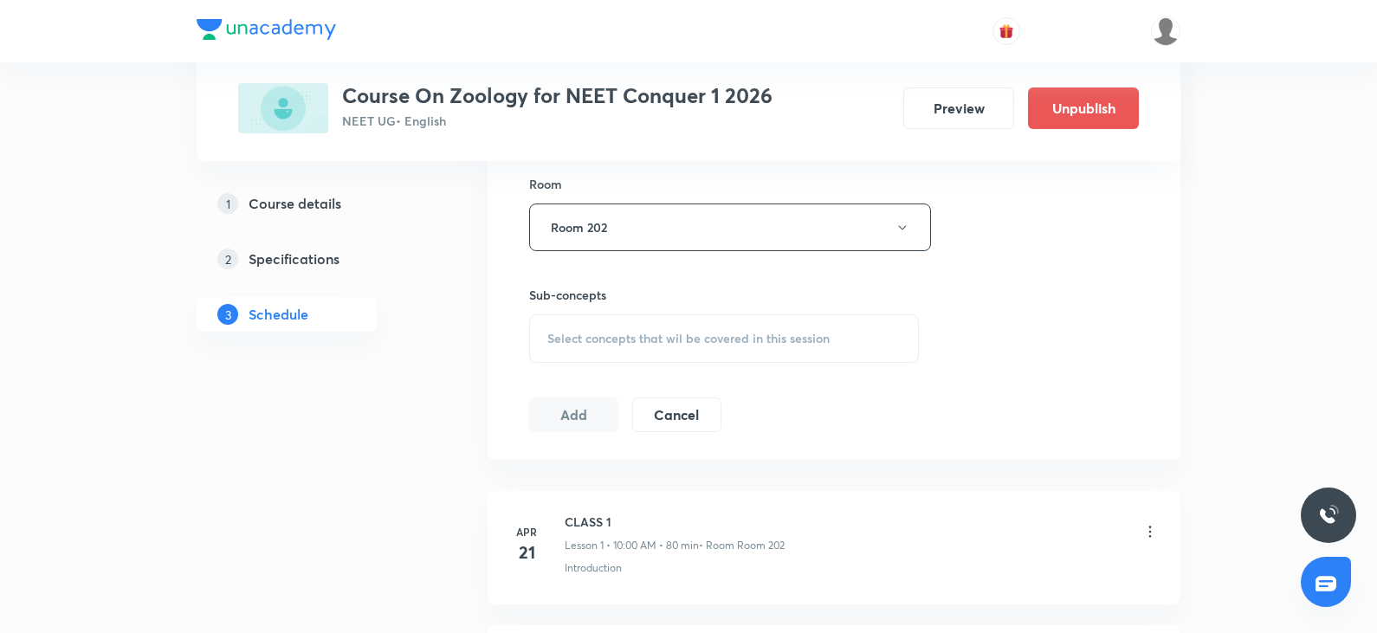
click at [618, 357] on div "Select concepts that wil be covered in this session" at bounding box center [724, 338] width 390 height 48
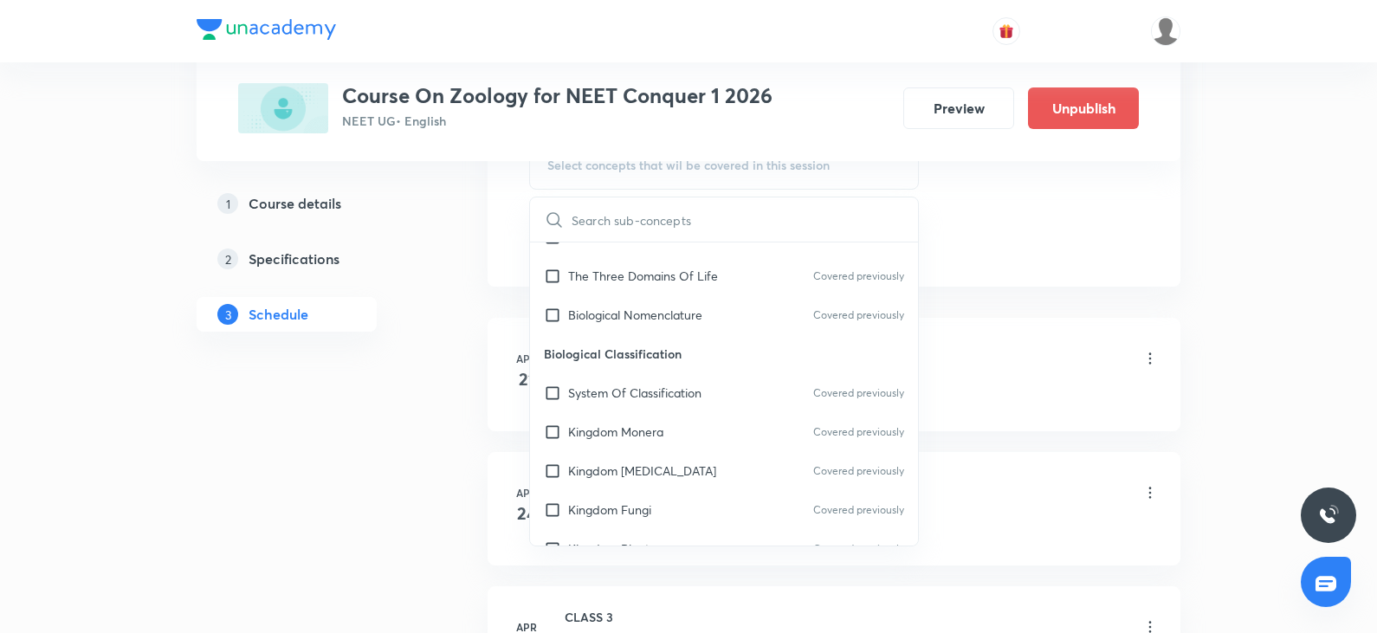
scroll to position [693, 0]
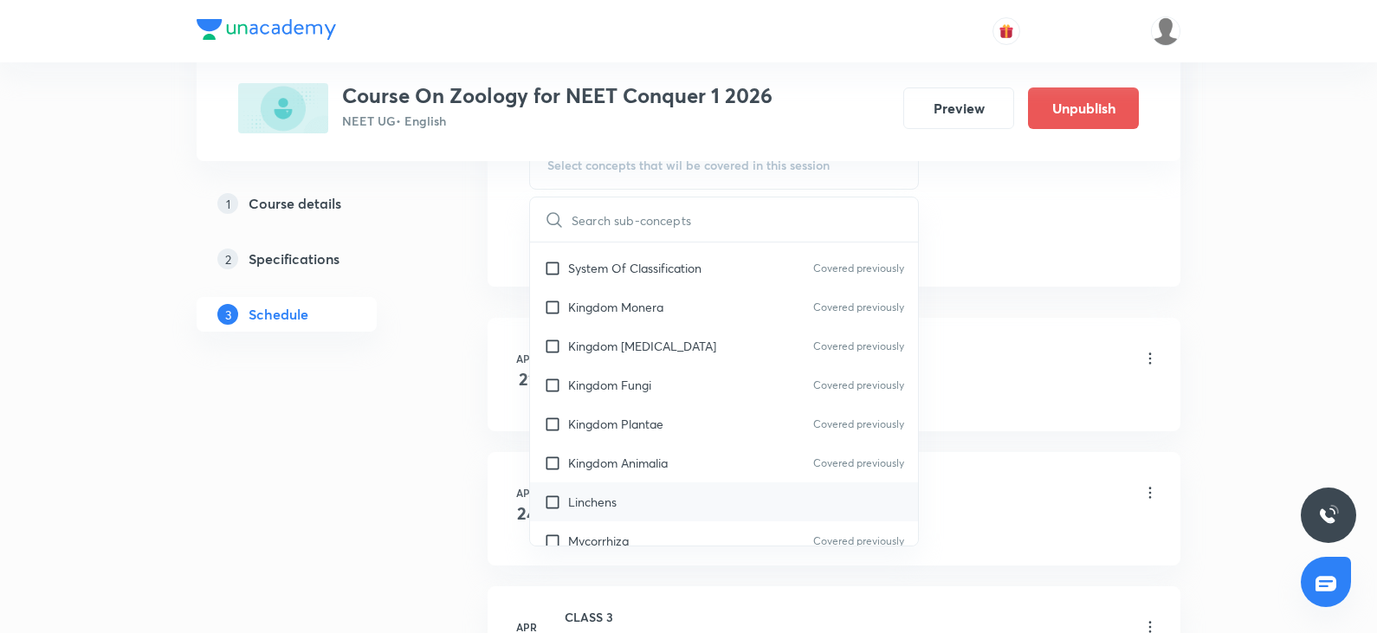
click at [636, 507] on div "Linchens" at bounding box center [724, 501] width 388 height 39
checkbox input "true"
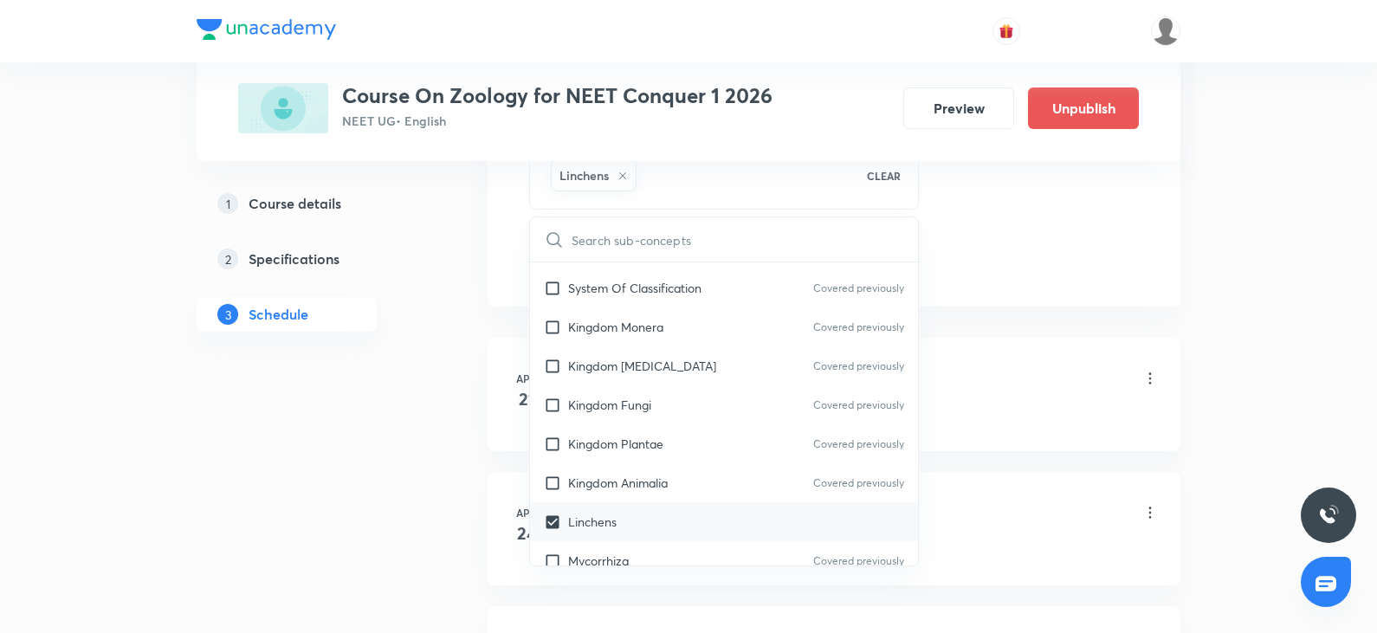
click at [991, 417] on div "Introduction" at bounding box center [862, 415] width 594 height 16
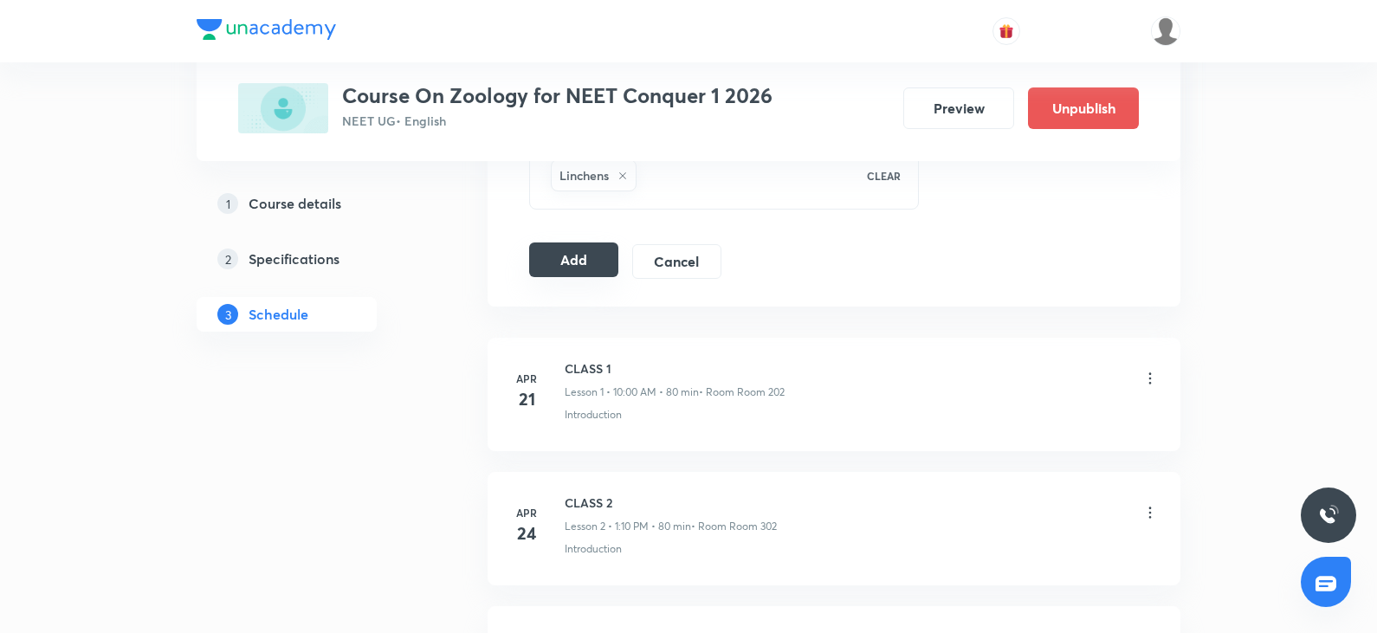
click at [574, 268] on button "Add" at bounding box center [573, 259] width 89 height 35
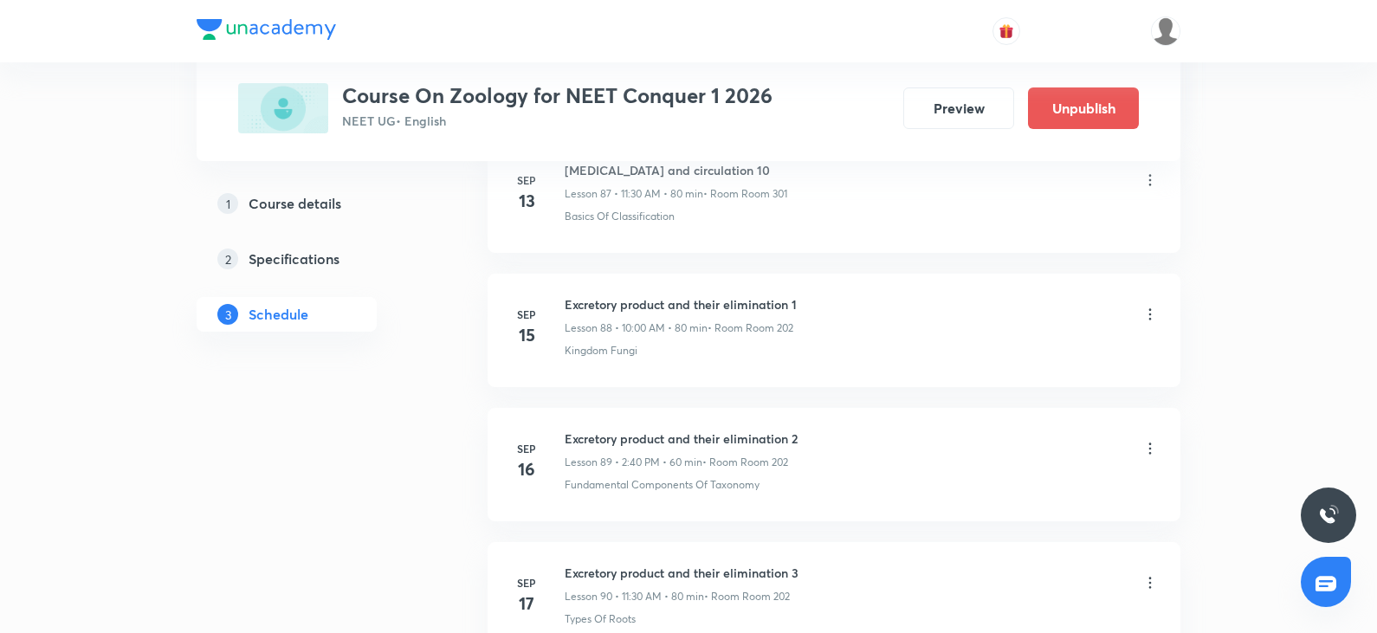
scroll to position [14708, 0]
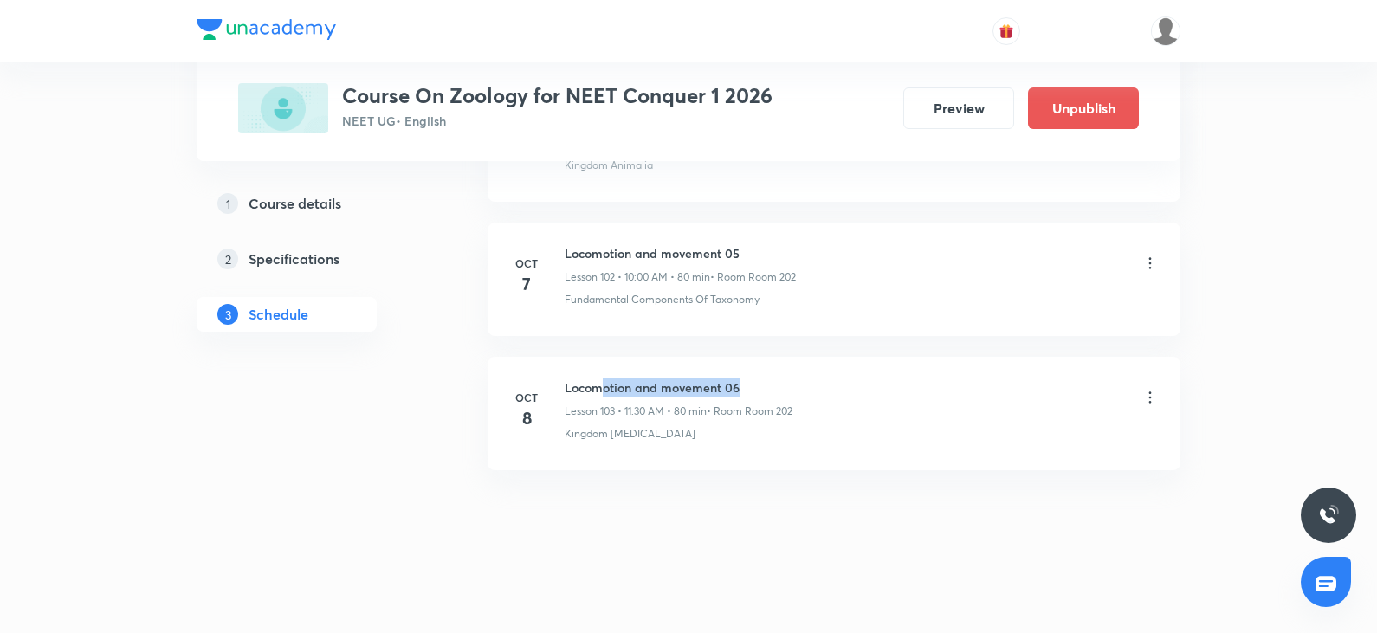
drag, startPoint x: 616, startPoint y: 377, endPoint x: 759, endPoint y: 378, distance: 142.9
click at [759, 378] on li "[DATE] Locomotion and movement 06 Lesson 103 • 11:30 AM • 80 min • Room Room 20…" at bounding box center [833, 413] width 693 height 113
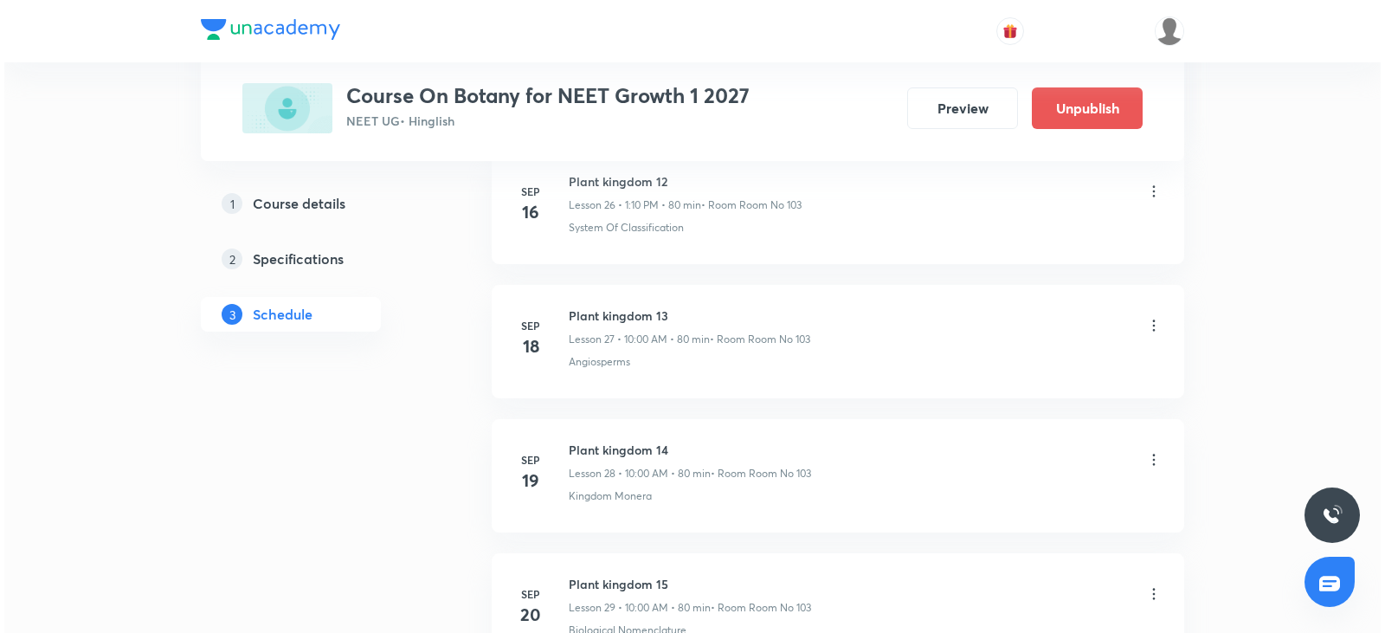
scroll to position [6391, 0]
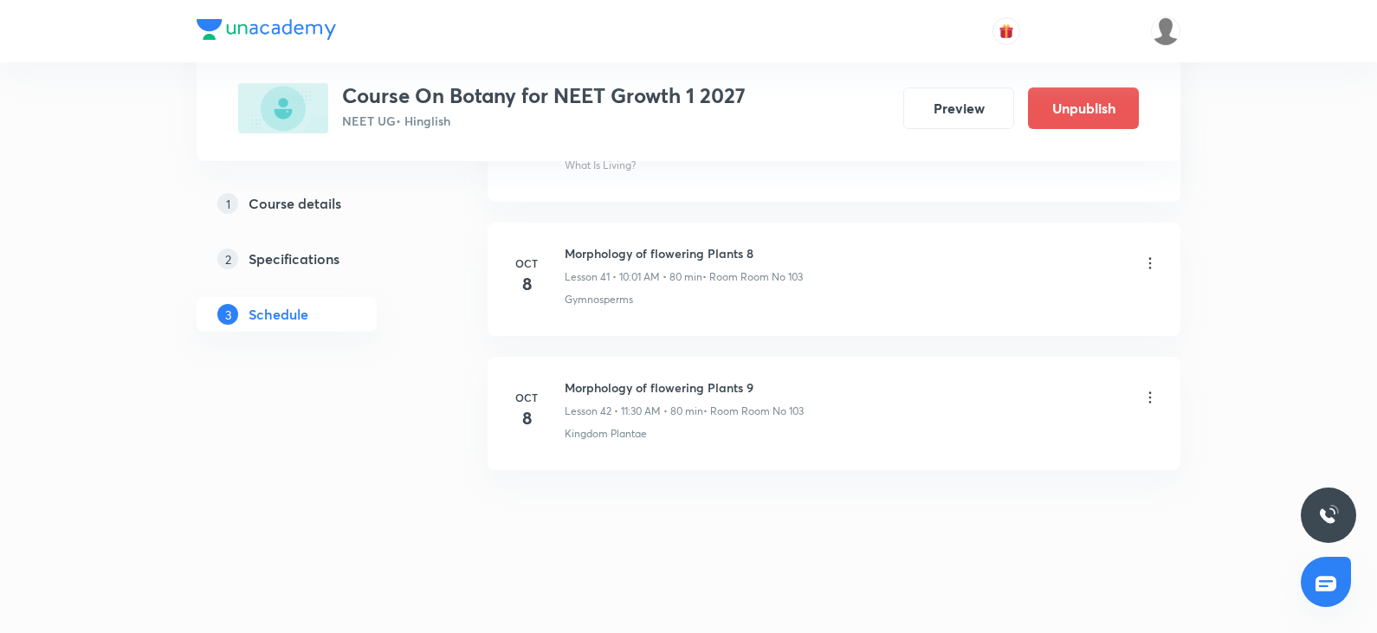
click at [1154, 402] on icon at bounding box center [1149, 397] width 17 height 17
click at [1026, 447] on li "Edit" at bounding box center [1061, 441] width 190 height 32
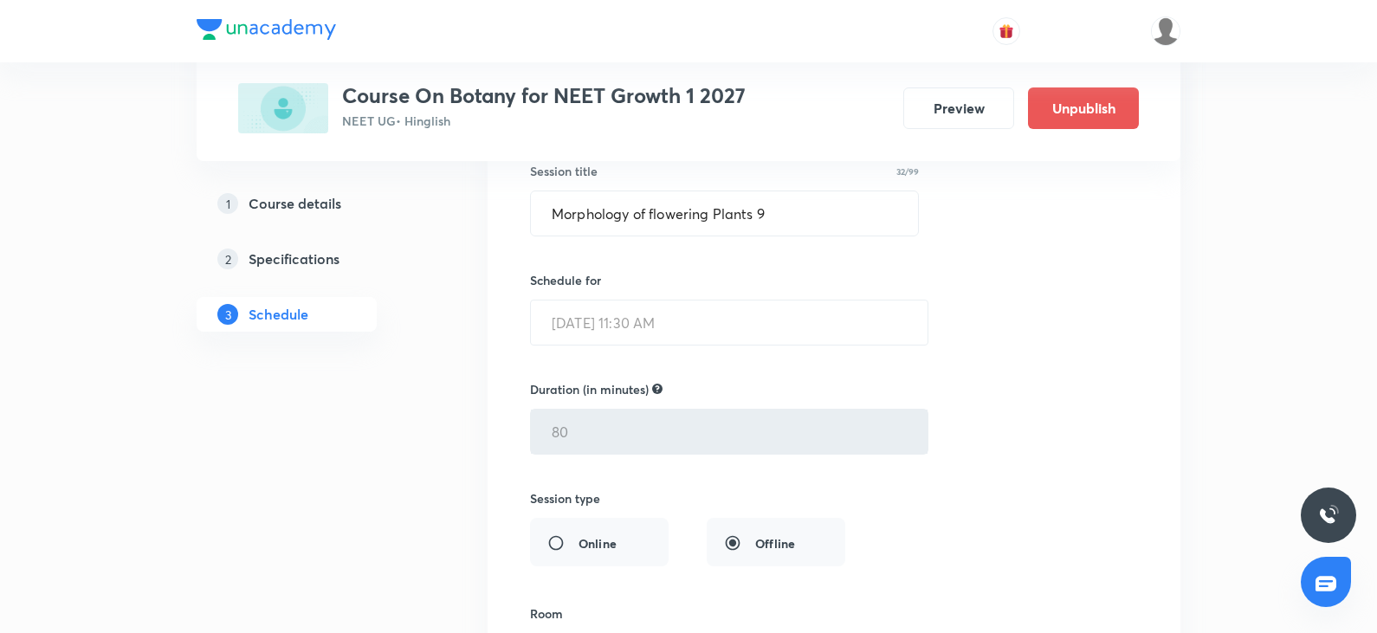
scroll to position [5742, 0]
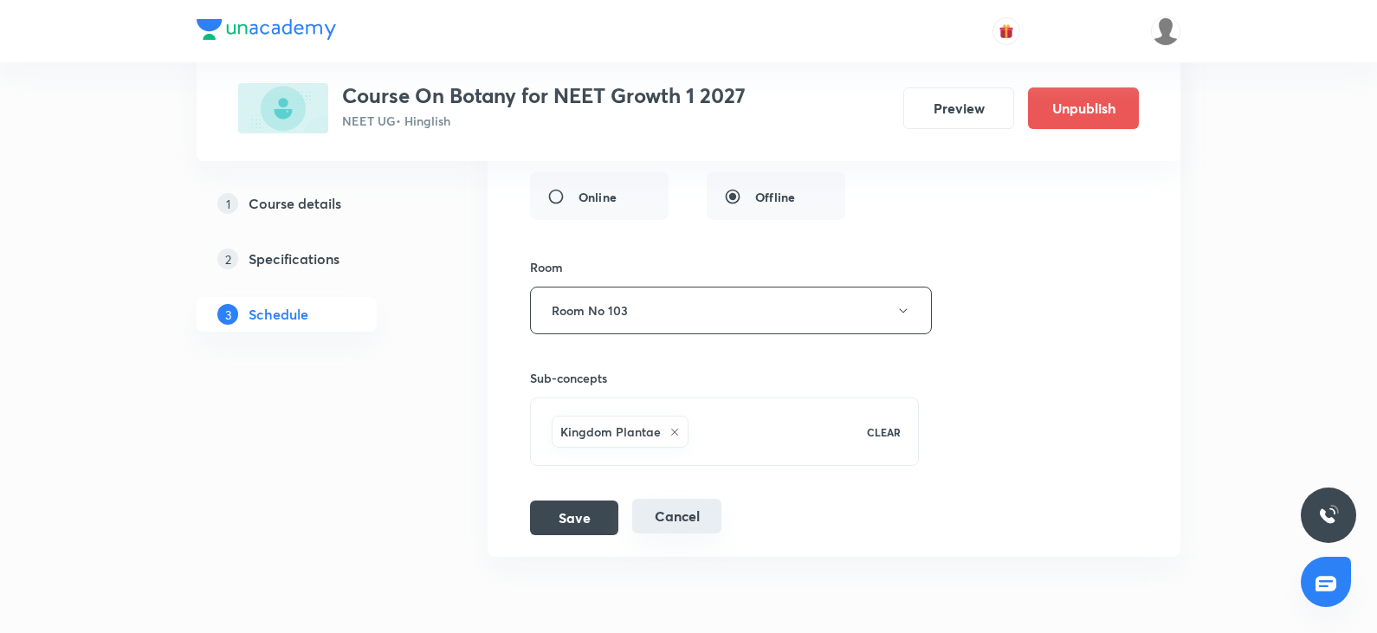
click at [706, 520] on button "Cancel" at bounding box center [676, 516] width 89 height 35
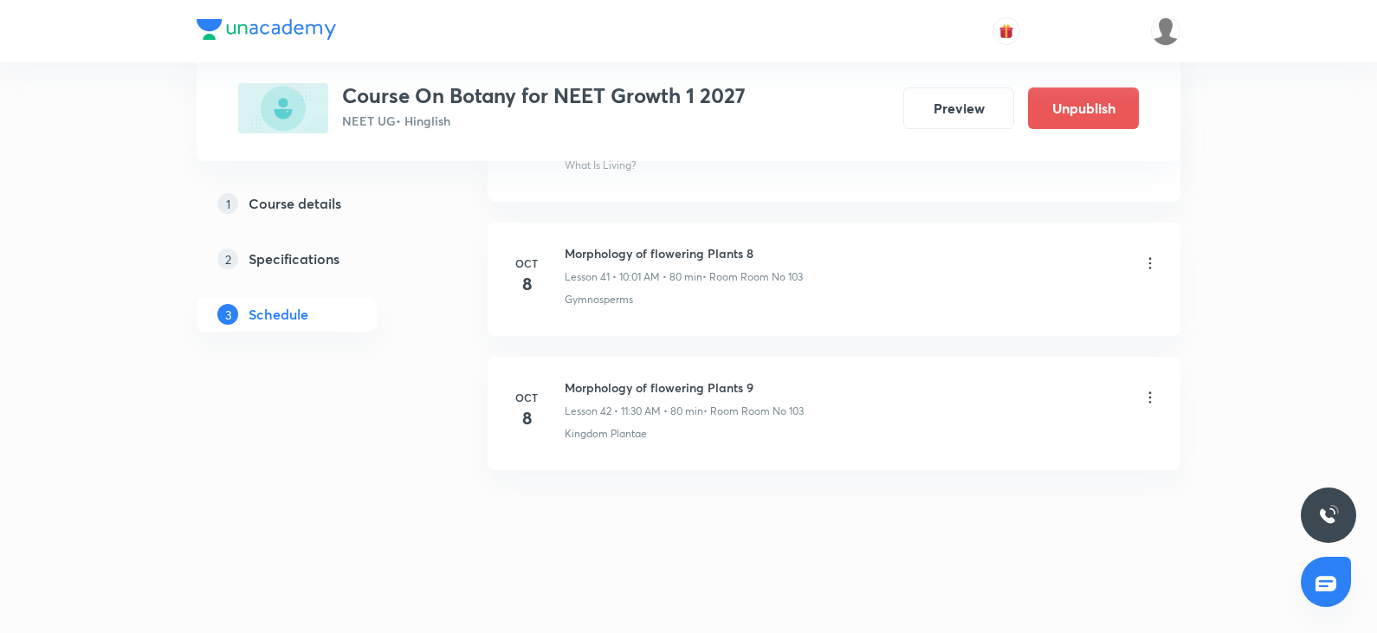
scroll to position [5596, 0]
click at [1146, 397] on icon at bounding box center [1149, 397] width 17 height 17
click at [1020, 475] on li "Delete" at bounding box center [1061, 473] width 190 height 32
click at [932, 590] on button "Delete" at bounding box center [937, 597] width 152 height 42
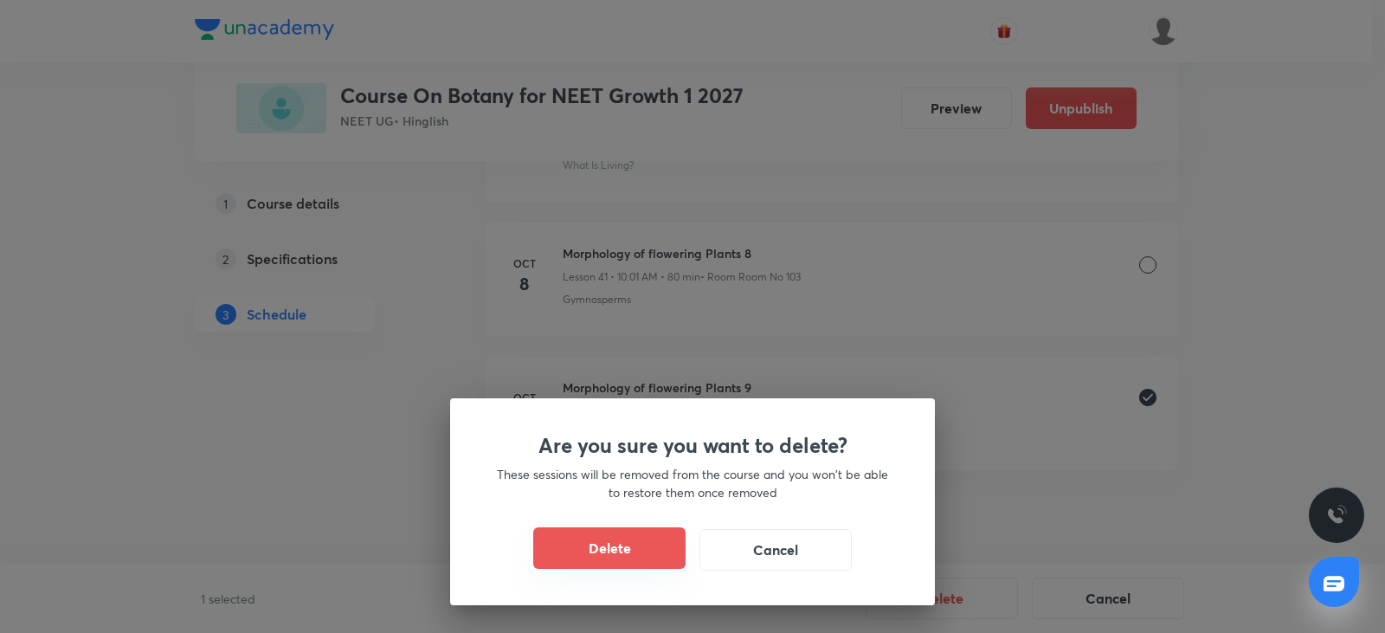
click at [624, 546] on button "Delete" at bounding box center [609, 548] width 152 height 42
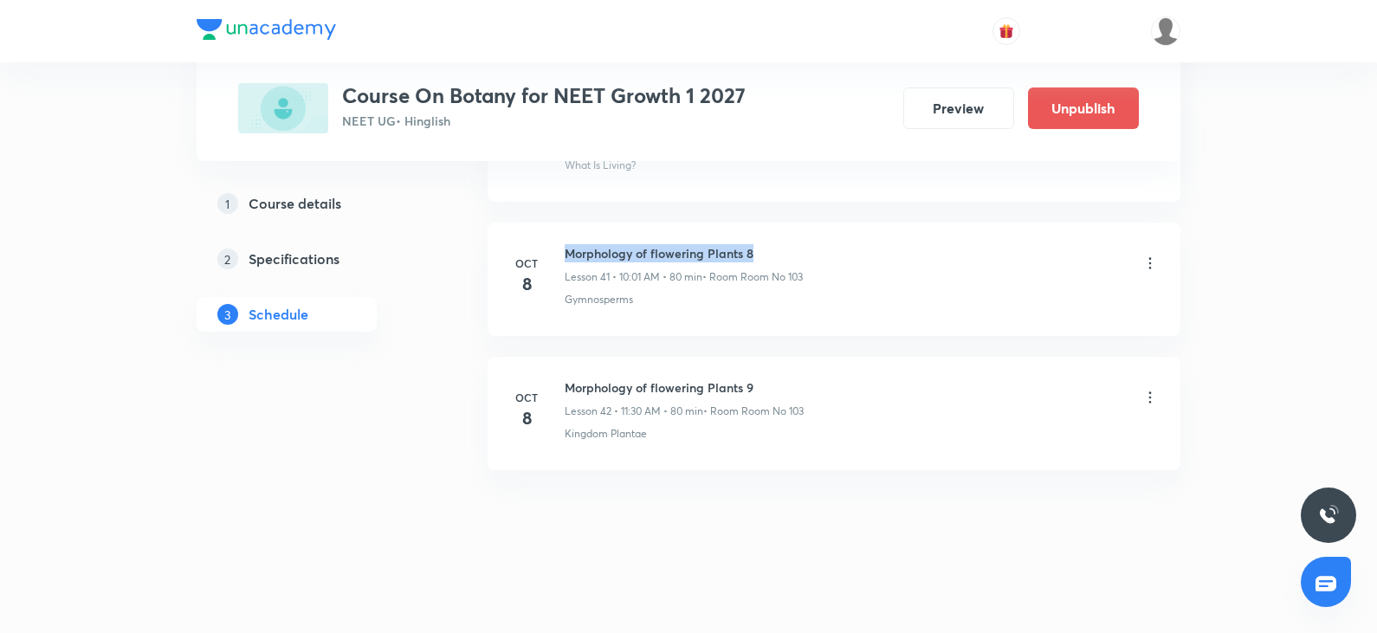
drag, startPoint x: 565, startPoint y: 251, endPoint x: 810, endPoint y: 251, distance: 245.0
click at [810, 251] on div "Morphology of flowering Plants 8 Lesson 41 • 10:01 AM • 80 min • Room Room No 1…" at bounding box center [862, 264] width 594 height 41
copy h6 "Morphology of flowering Plants 8"
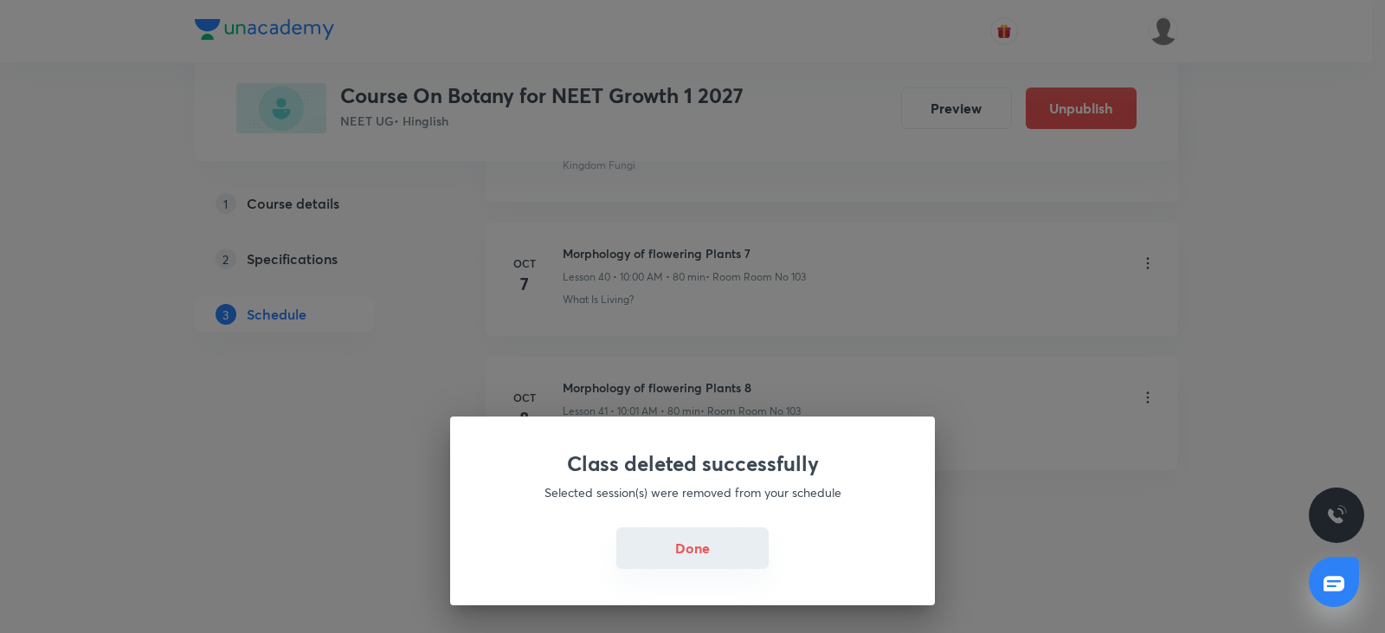
drag, startPoint x: 703, startPoint y: 559, endPoint x: 730, endPoint y: 551, distance: 28.2
click at [703, 558] on button "Done" at bounding box center [692, 548] width 152 height 42
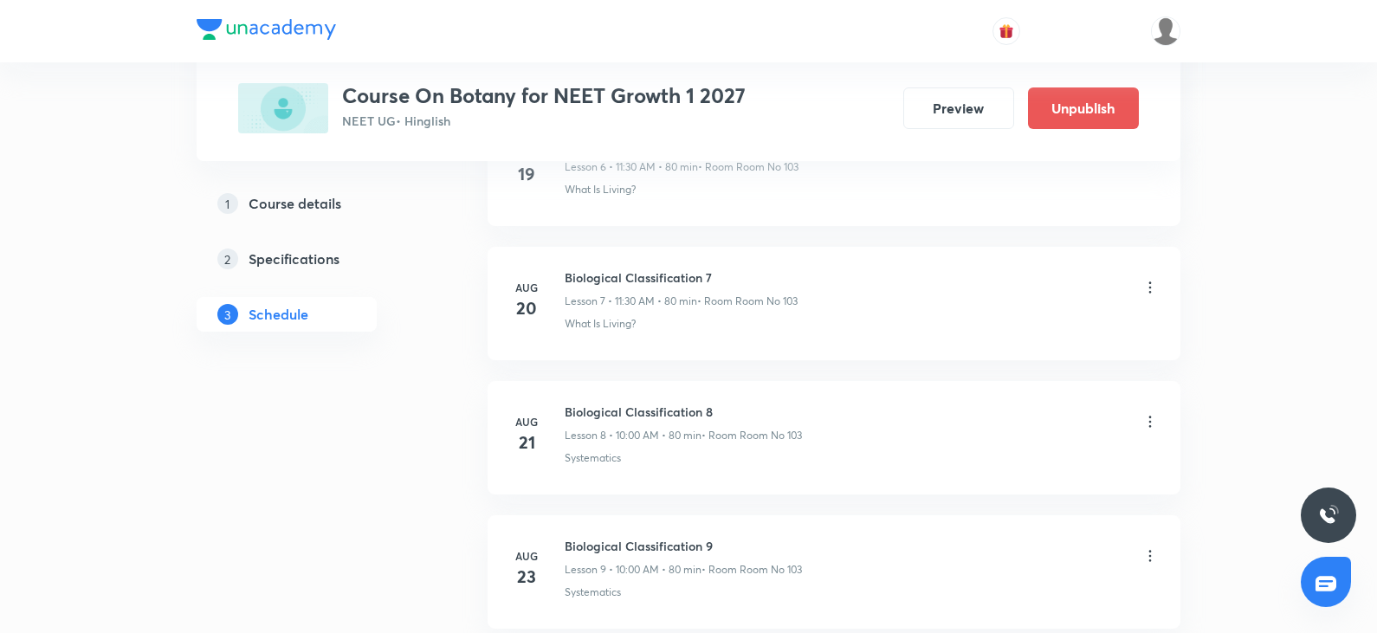
scroll to position [0, 0]
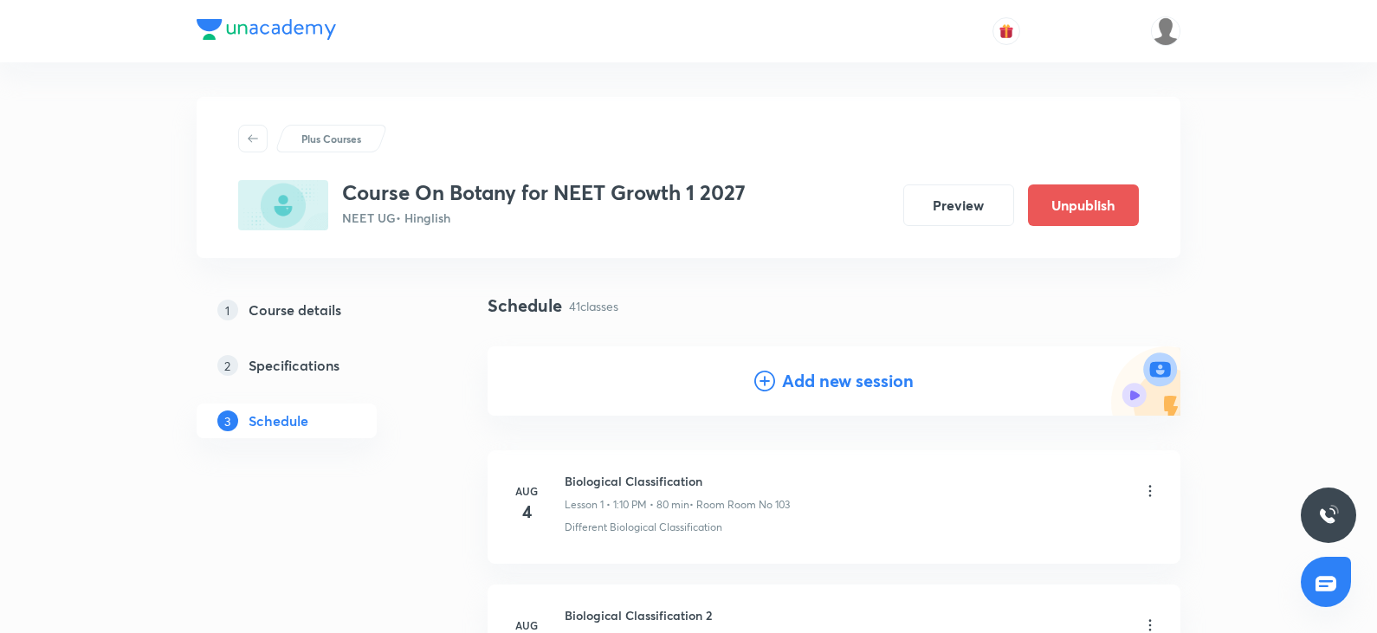
click at [785, 392] on h4 "Add new session" at bounding box center [848, 381] width 132 height 26
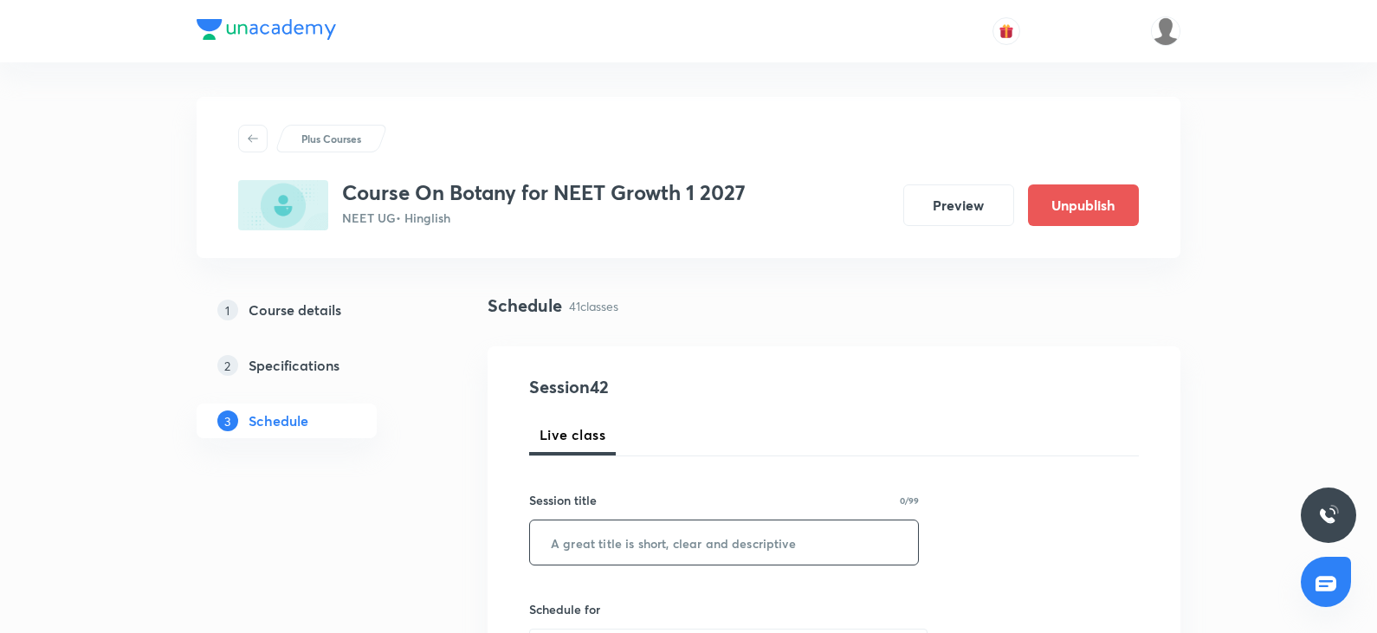
click at [670, 539] on input "text" at bounding box center [724, 542] width 388 height 44
paste input "Morphology of flowering Plants 8"
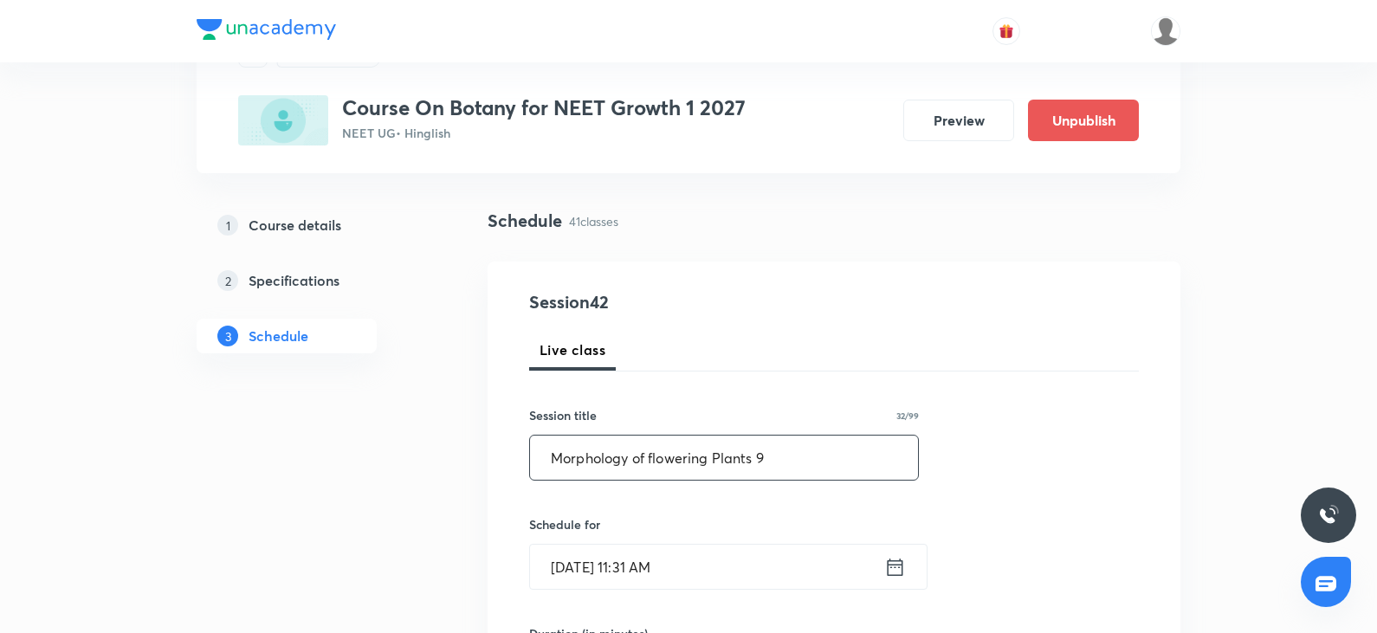
scroll to position [260, 0]
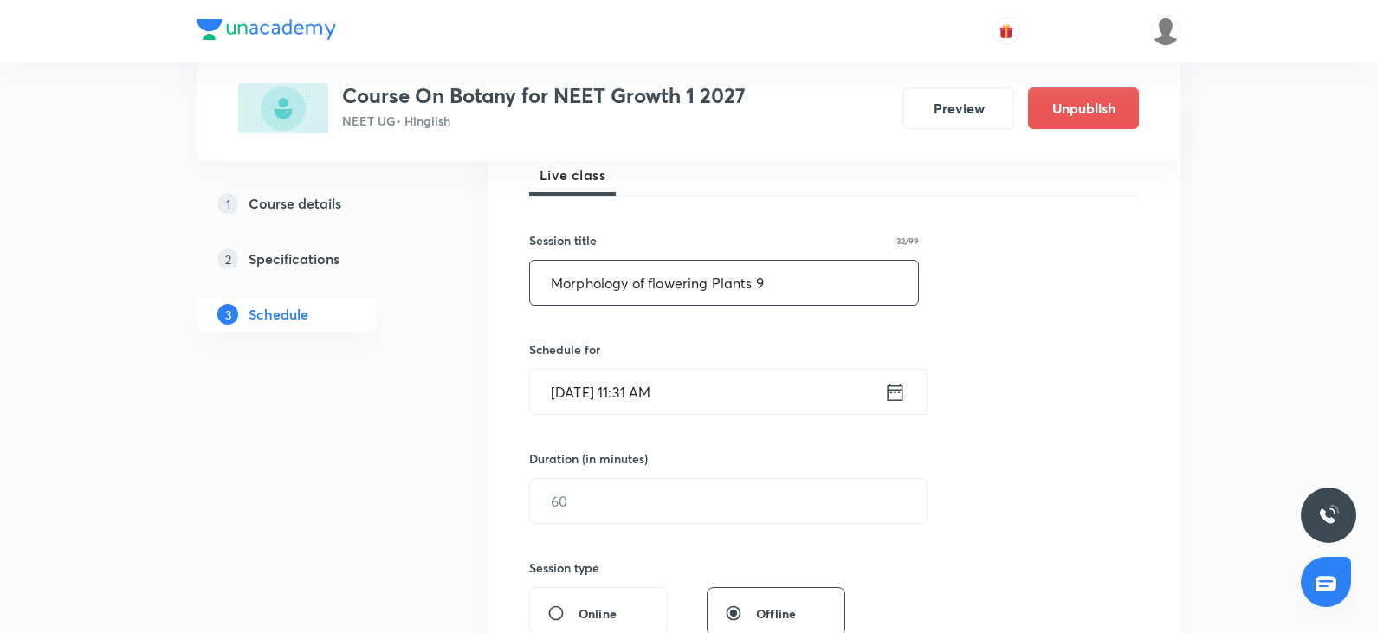
type input "Morphology of flowering Plants 9"
click at [730, 391] on input "Oct 8, 2025, 11:31 AM" at bounding box center [707, 392] width 354 height 44
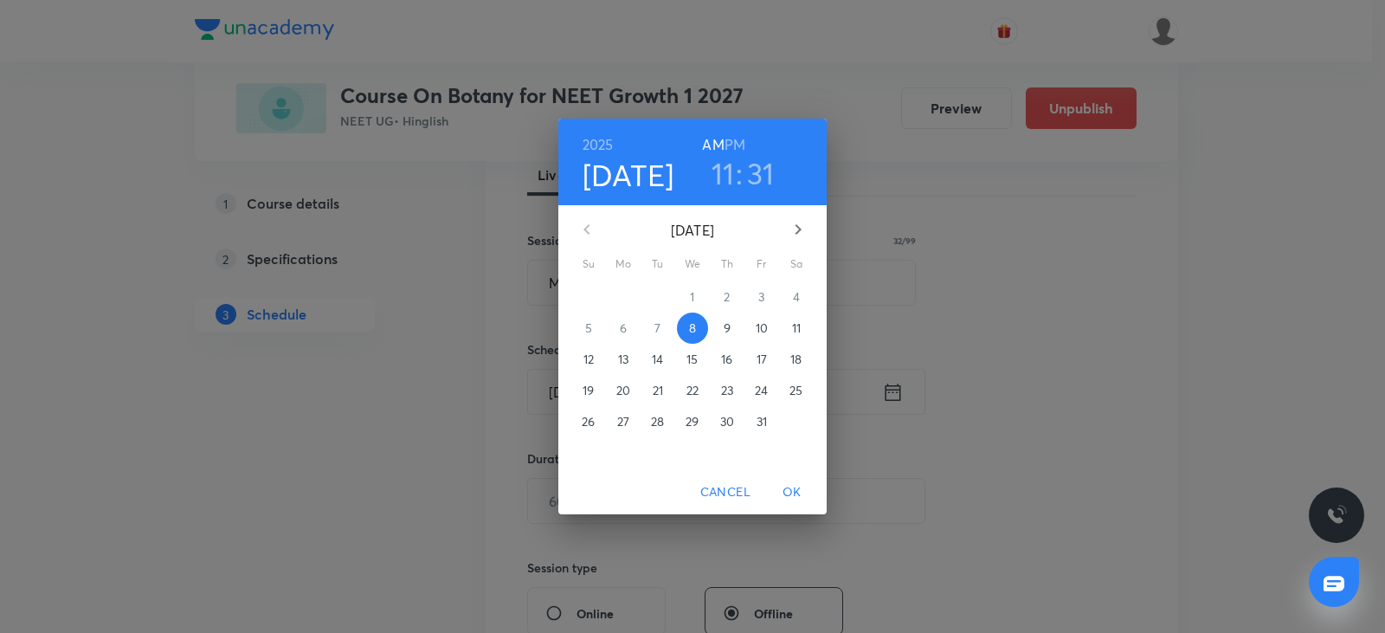
click at [763, 173] on h3 "31" at bounding box center [761, 173] width 28 height 36
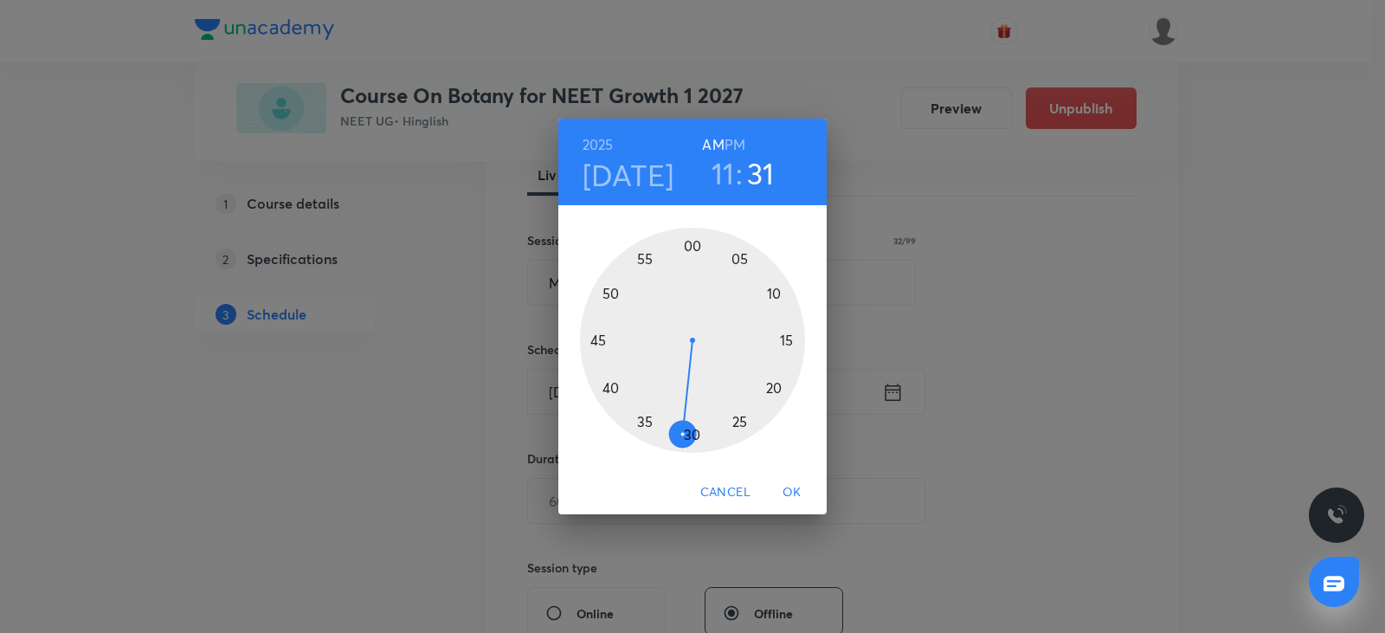
click at [674, 436] on div at bounding box center [692, 340] width 225 height 225
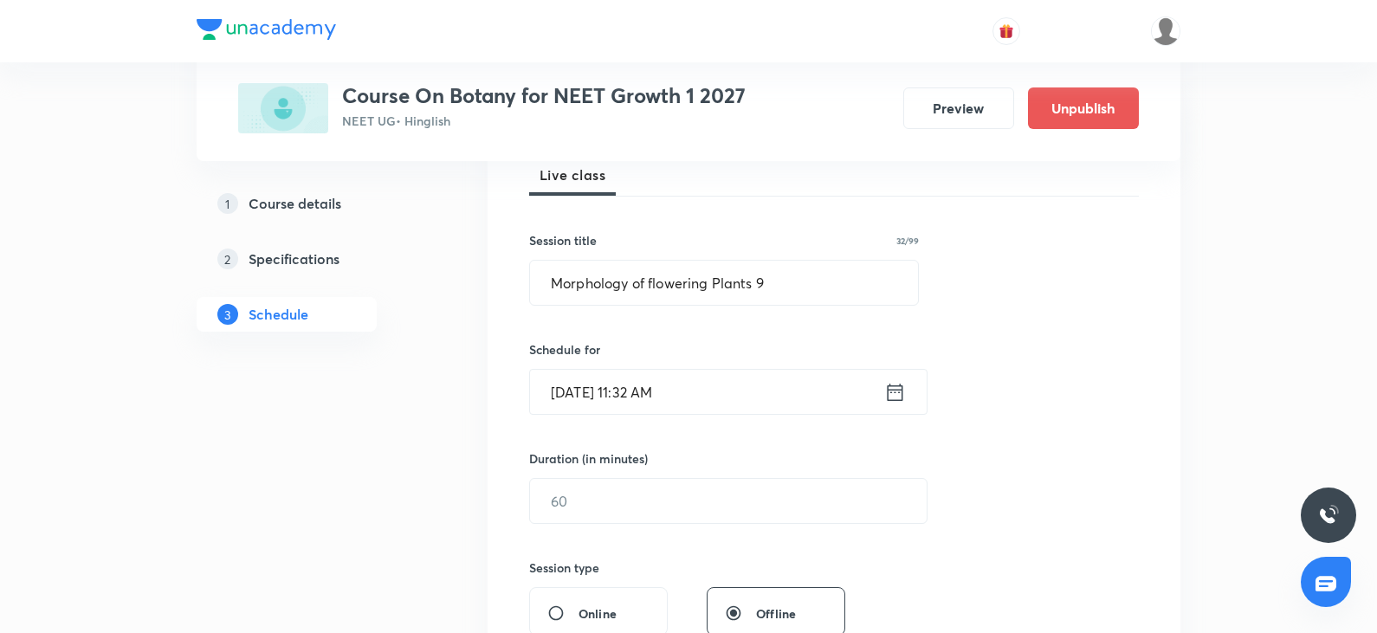
scroll to position [346, 0]
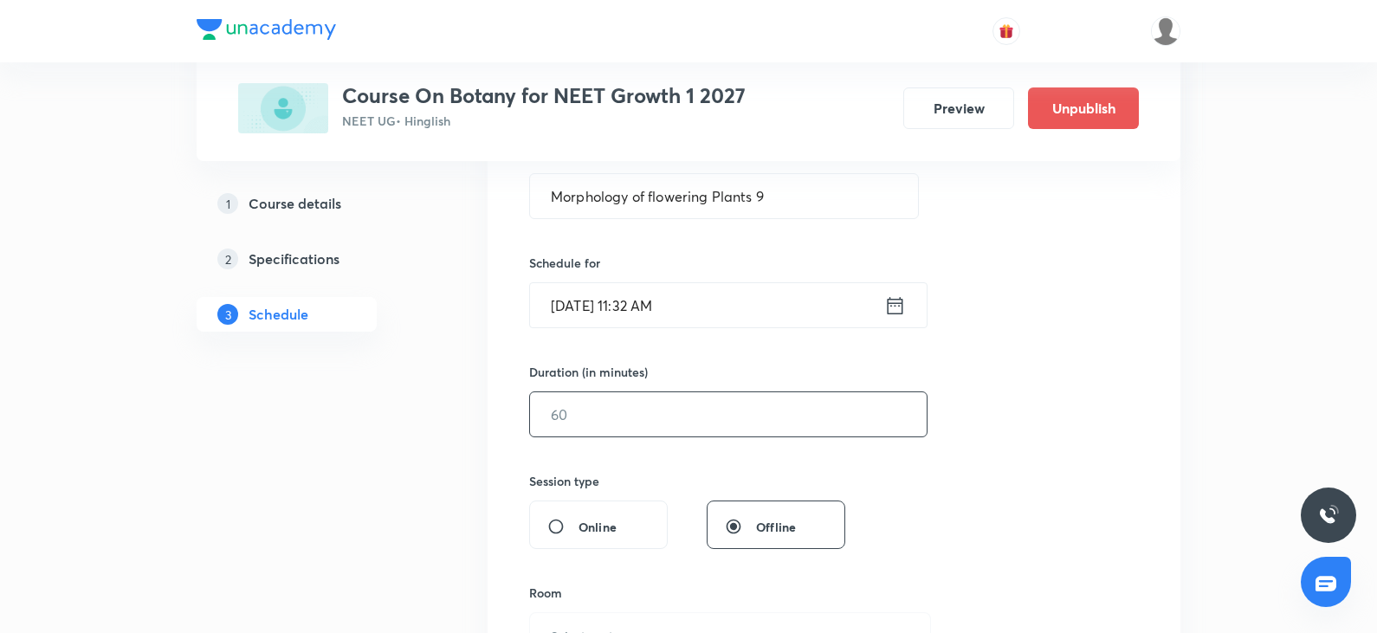
click at [692, 404] on input "text" at bounding box center [728, 414] width 397 height 44
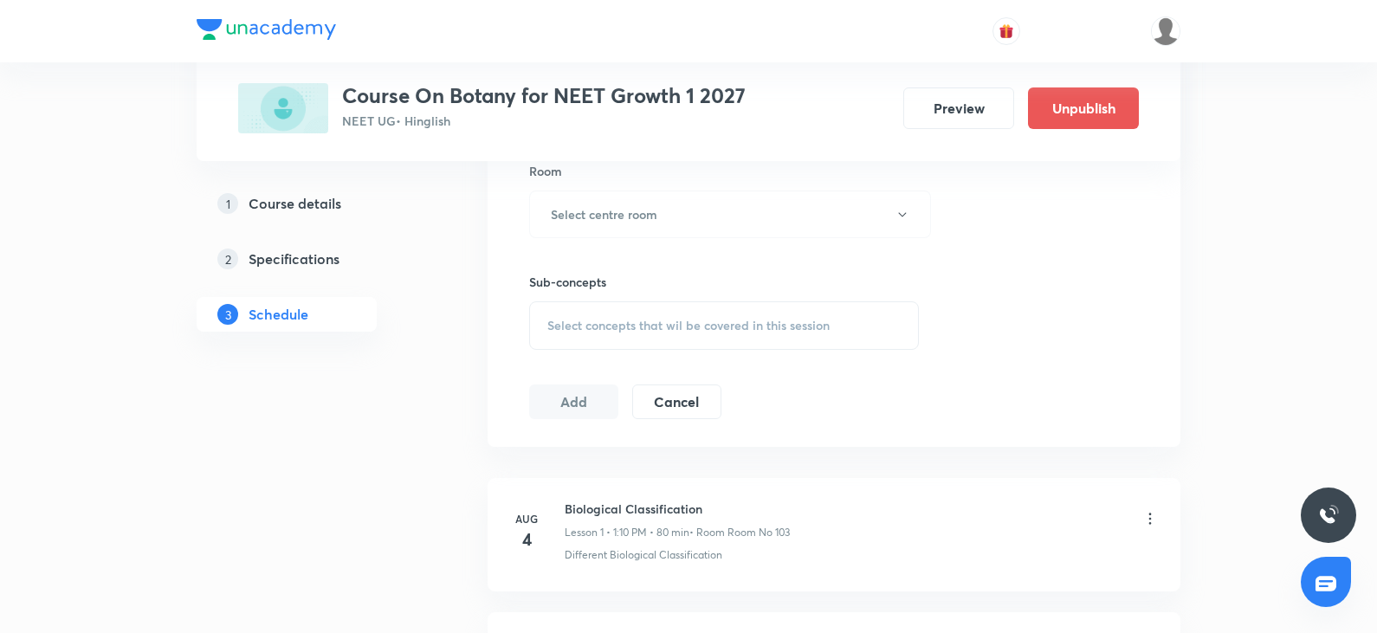
scroll to position [779, 0]
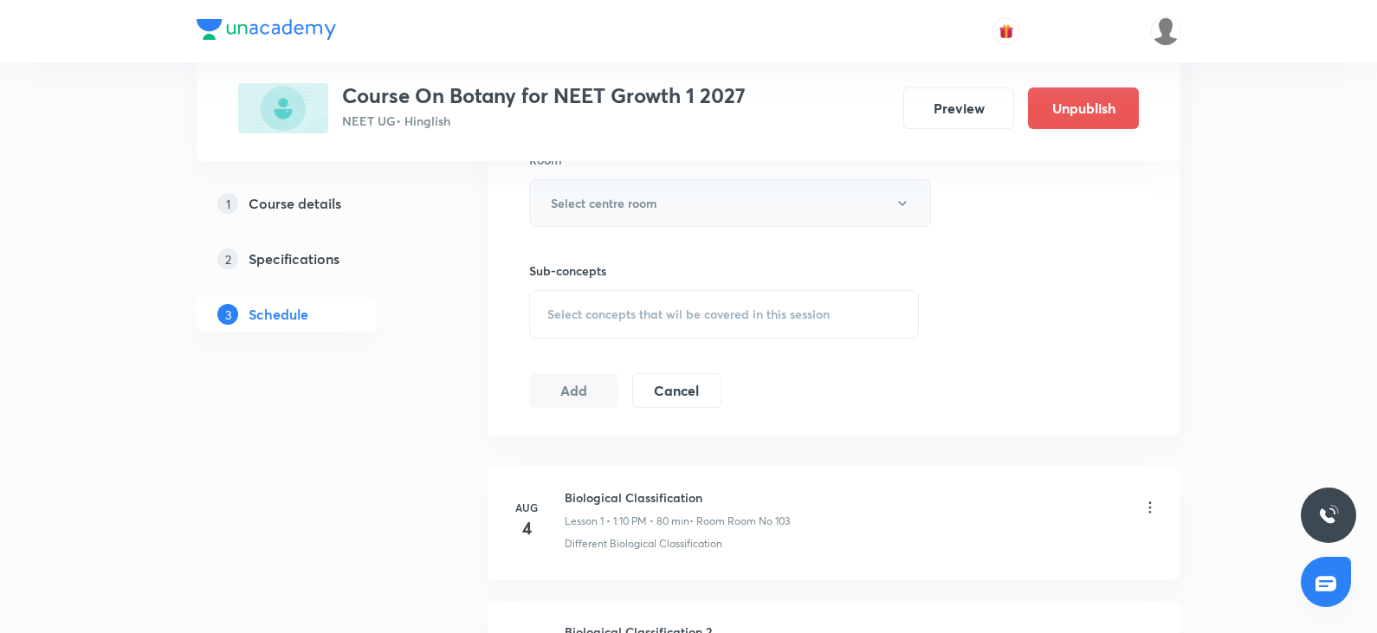
type input "60"
click at [633, 198] on h6 "Select centre room" at bounding box center [604, 203] width 106 height 18
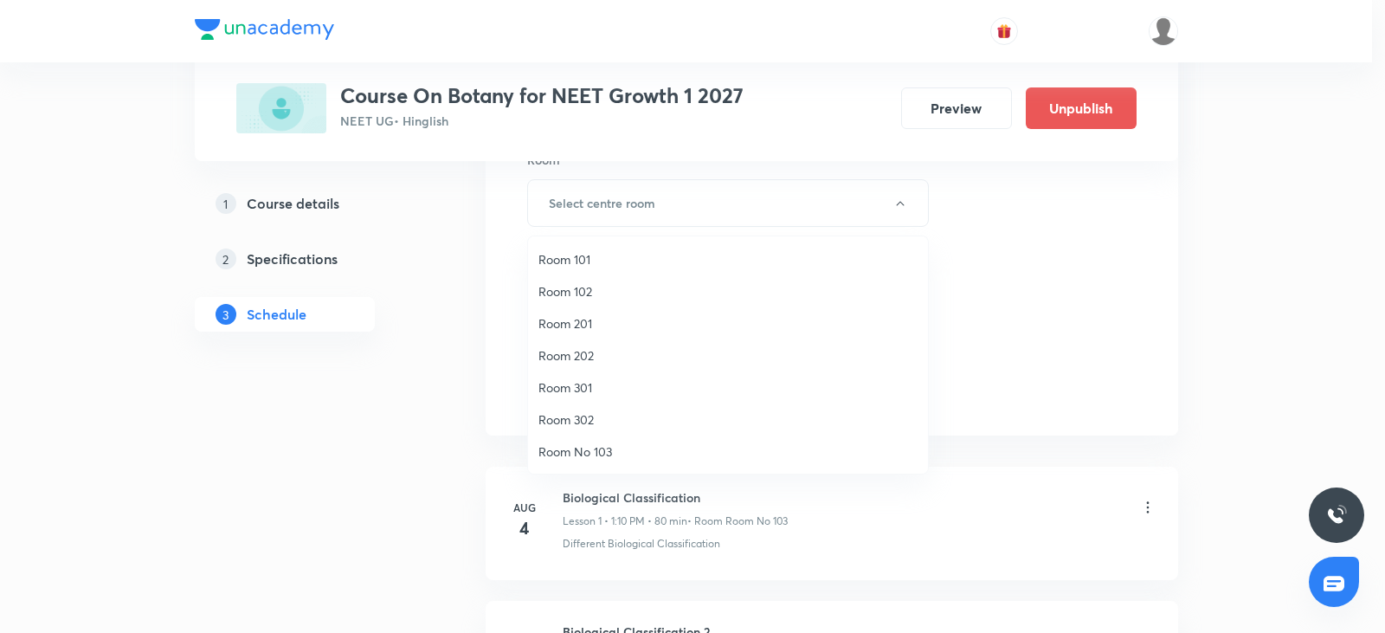
click at [615, 456] on span "Room No 103" at bounding box center [728, 451] width 379 height 18
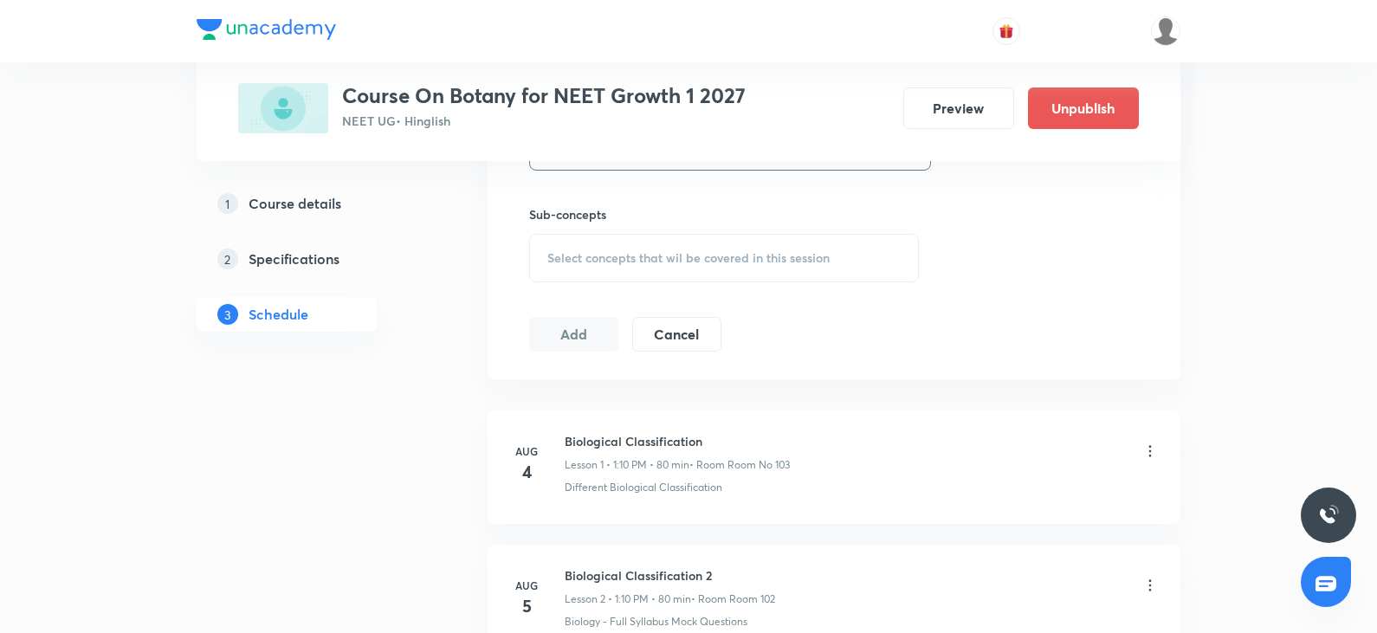
scroll to position [866, 0]
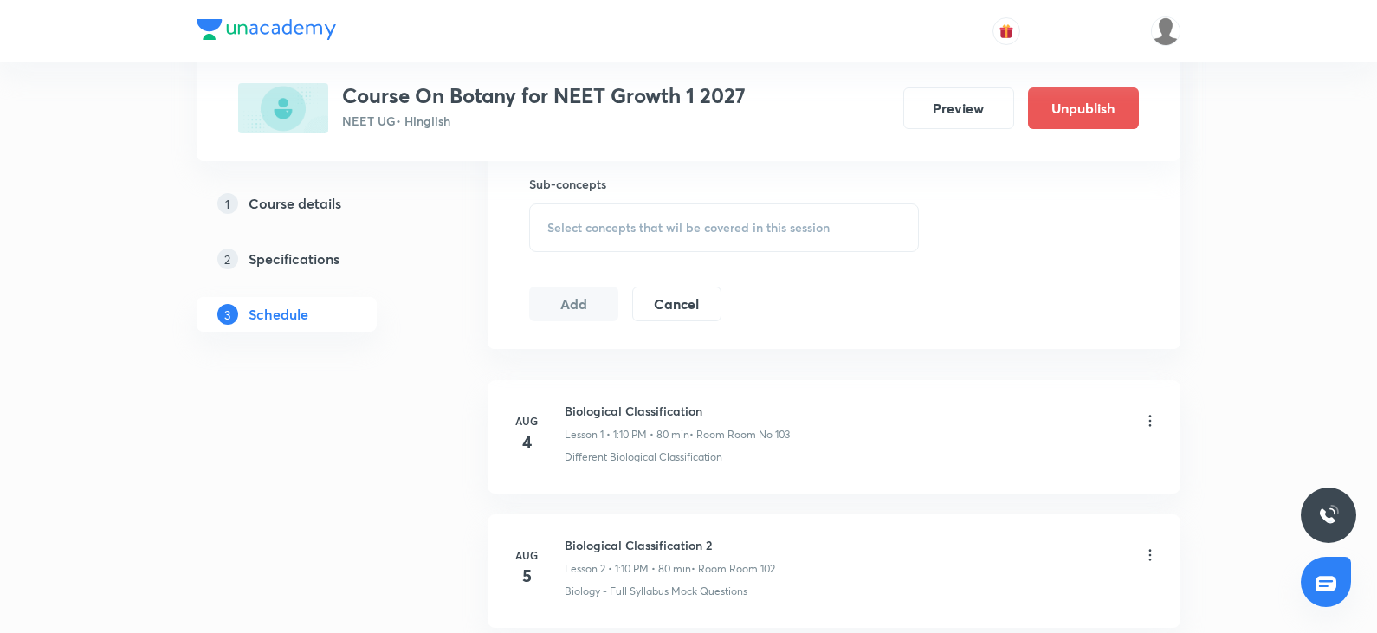
click at [697, 233] on span "Select concepts that wil be covered in this session" at bounding box center [688, 228] width 282 height 14
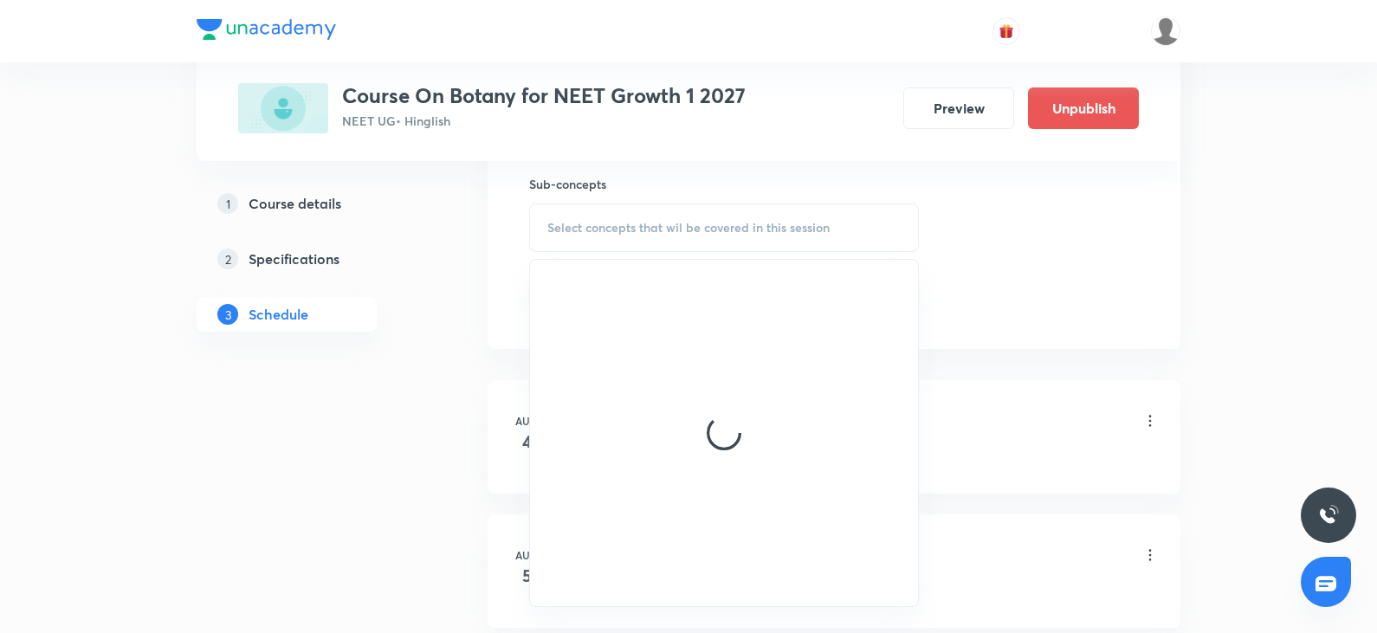
click at [697, 233] on span "Select concepts that wil be covered in this session" at bounding box center [688, 228] width 282 height 14
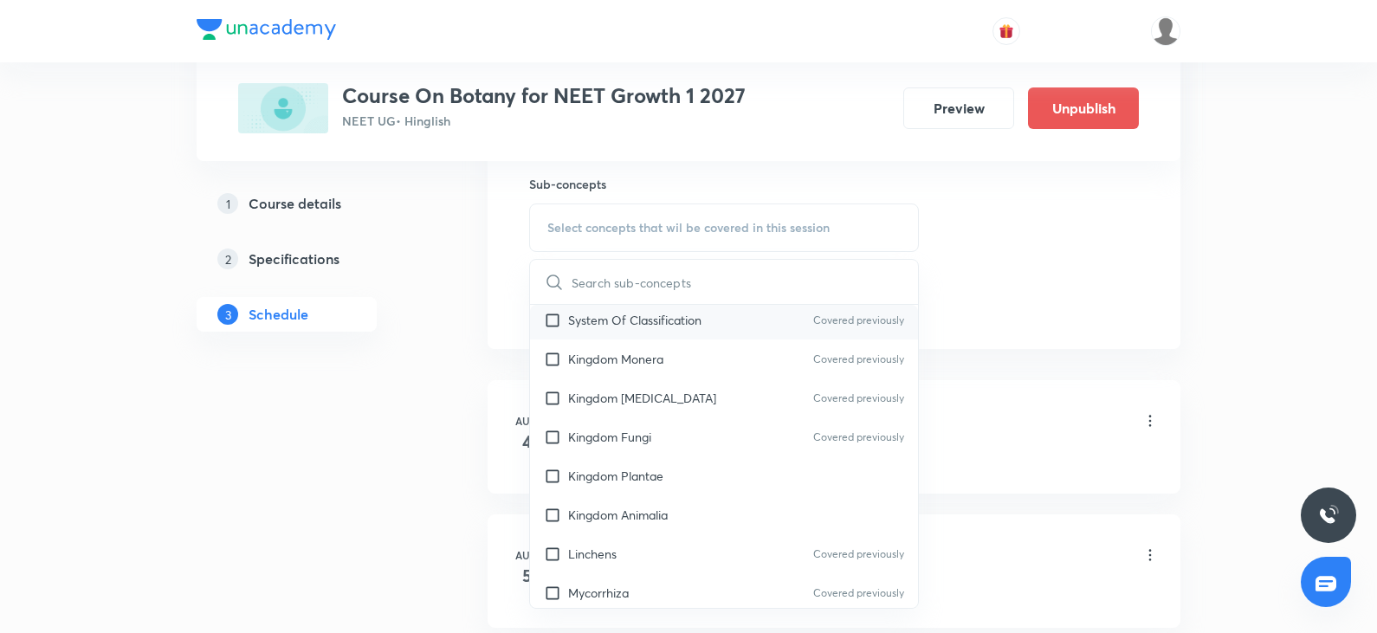
scroll to position [779, 0]
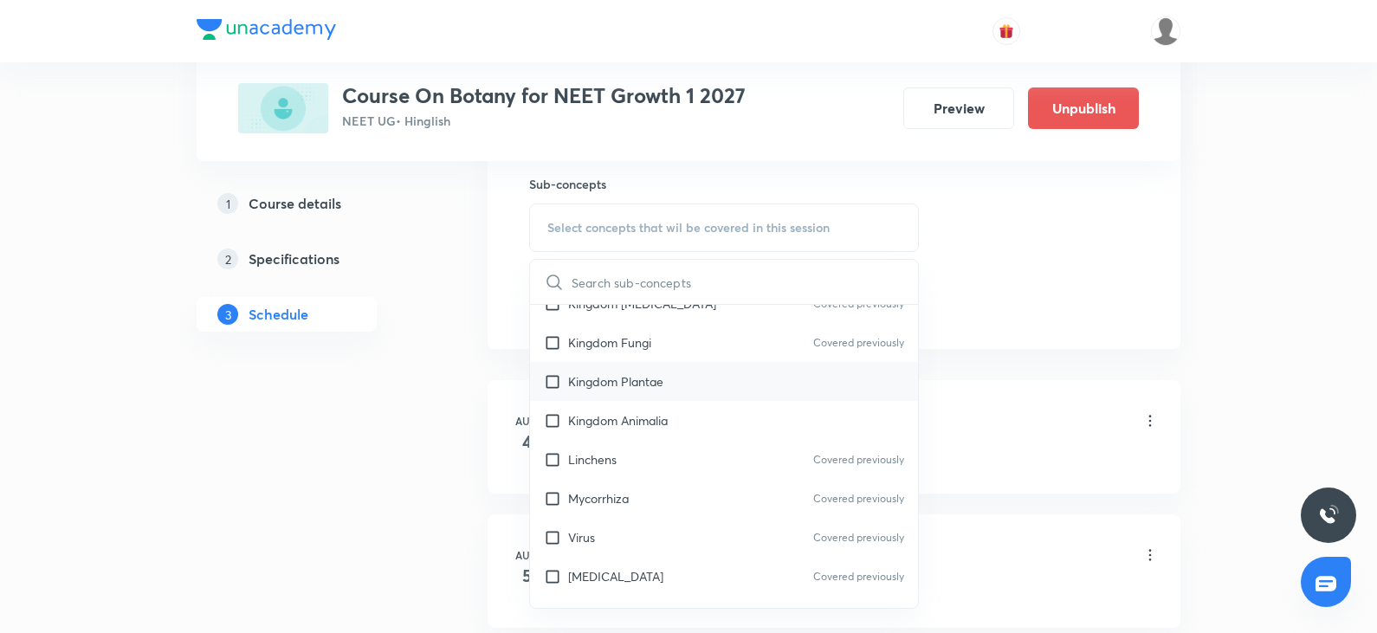
click at [669, 397] on div "Kingdom Plantae" at bounding box center [724, 381] width 388 height 39
checkbox input "true"
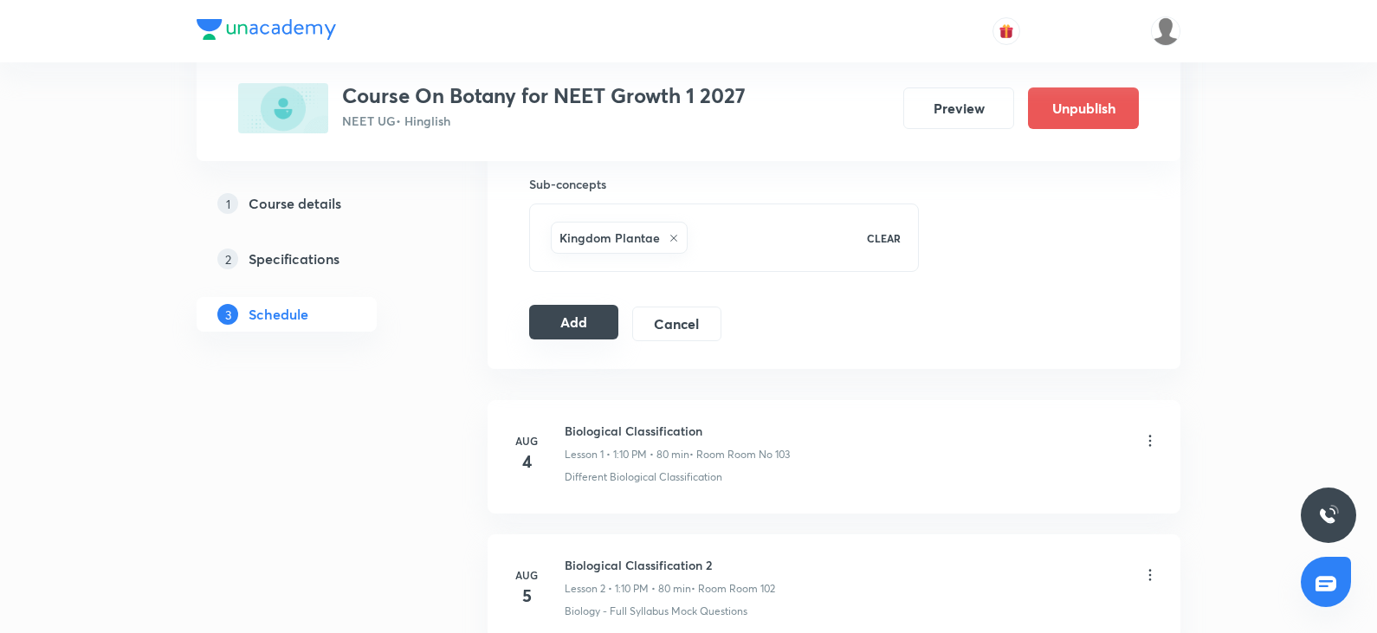
click at [586, 312] on button "Add" at bounding box center [573, 322] width 89 height 35
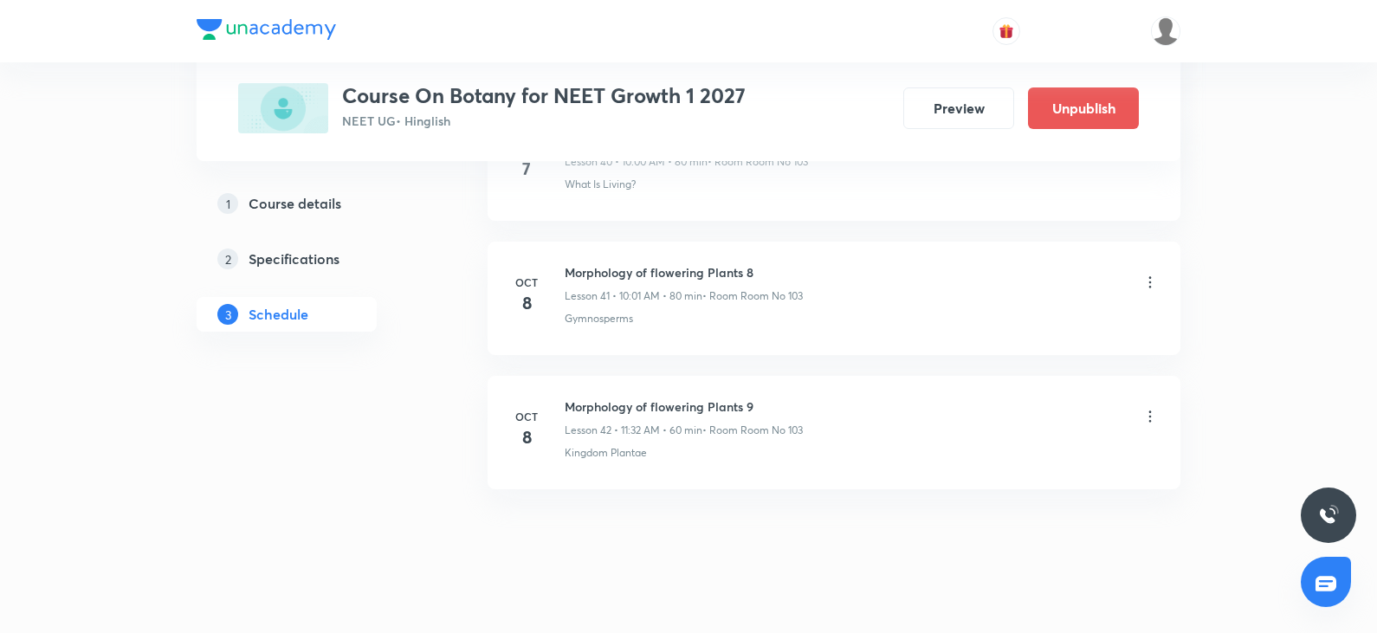
scroll to position [5596, 0]
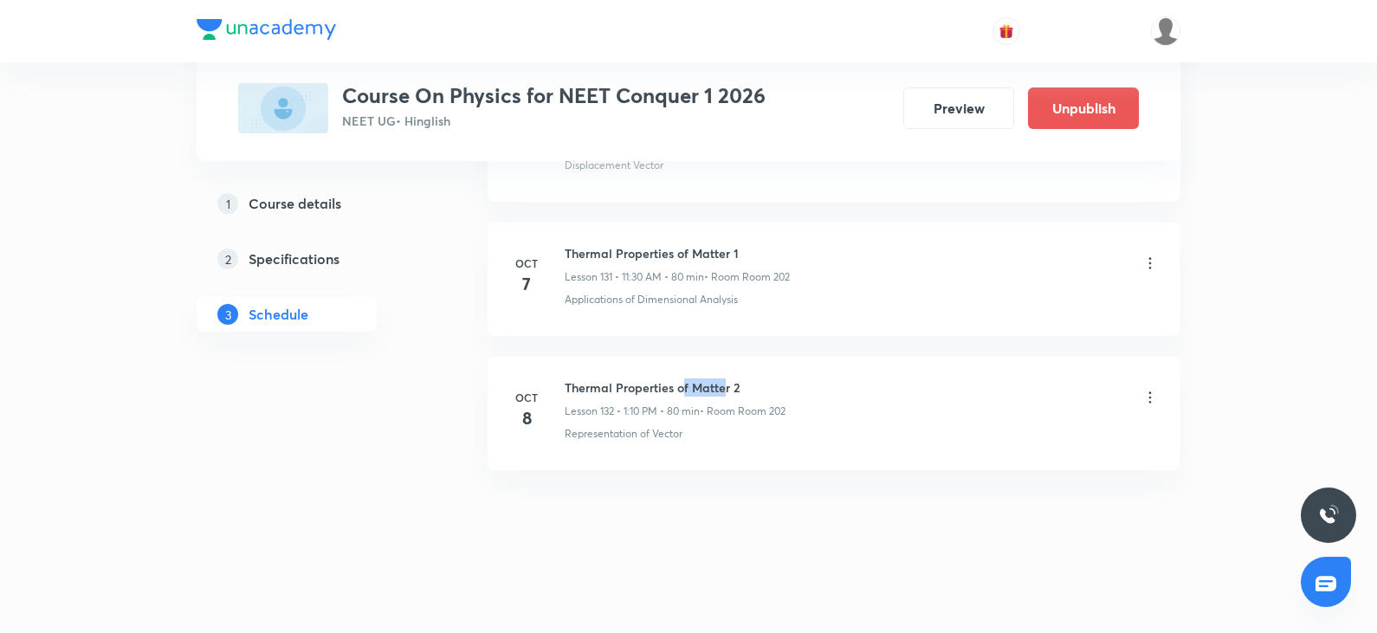
drag, startPoint x: 692, startPoint y: 393, endPoint x: 771, endPoint y: 406, distance: 79.9
click at [726, 390] on h6 "Thermal Properties of Matter 2" at bounding box center [675, 387] width 221 height 18
click at [858, 442] on li "[DATE] Thermal Properties of Matter 2 Lesson 132 • 1:10 PM • 80 min • Room Room…" at bounding box center [833, 413] width 693 height 113
